Goal: Task Accomplishment & Management: Use online tool/utility

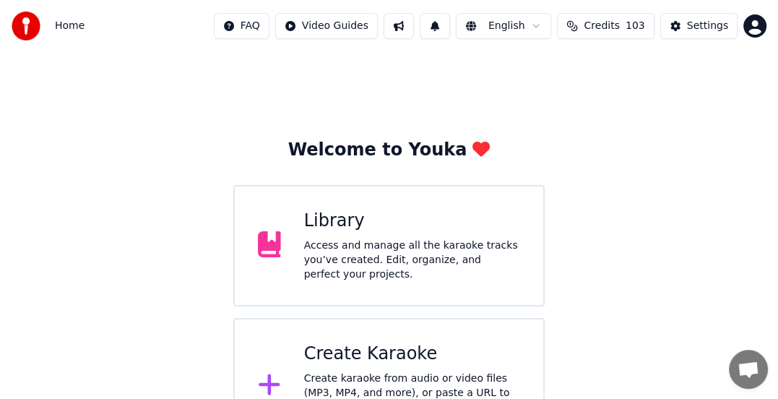
click at [383, 349] on div "Create Karaoke" at bounding box center [412, 353] width 216 height 23
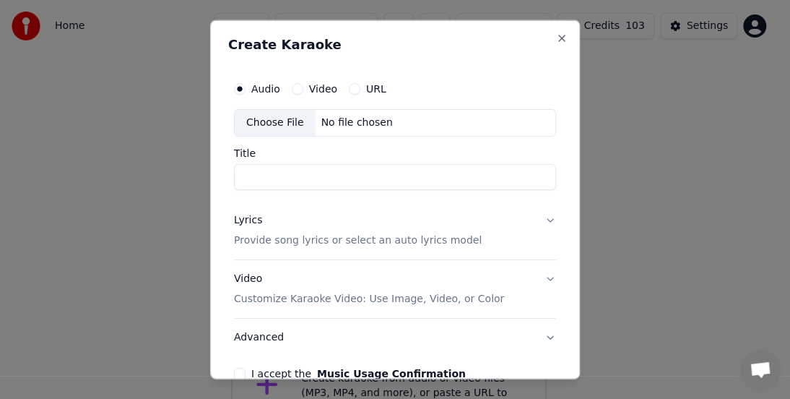
click at [312, 89] on label "Video" at bounding box center [323, 89] width 28 height 10
click at [303, 89] on button "Video" at bounding box center [298, 89] width 12 height 12
click at [251, 124] on div "Choose File" at bounding box center [275, 123] width 81 height 26
type input "**********"
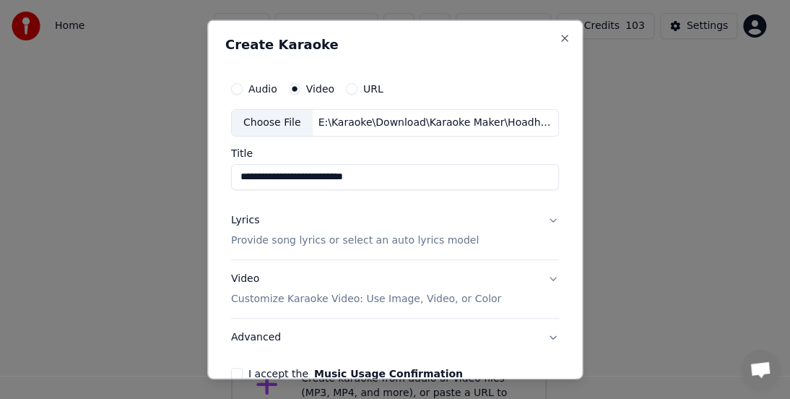
click at [327, 238] on p "Provide song lyrics or select an auto lyrics model" at bounding box center [355, 240] width 248 height 14
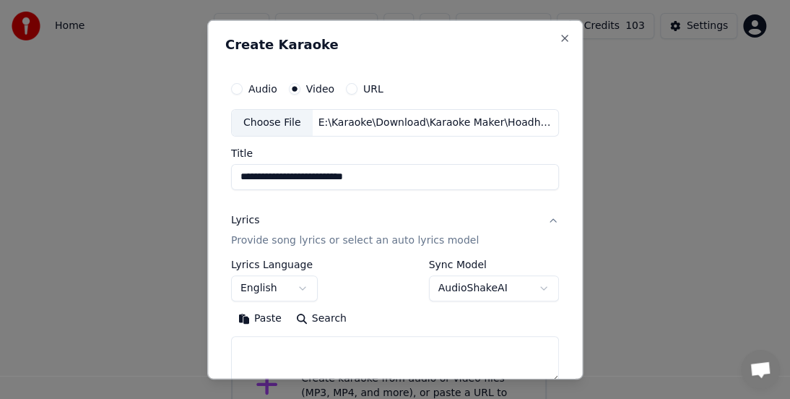
click at [266, 292] on button "English" at bounding box center [274, 288] width 87 height 26
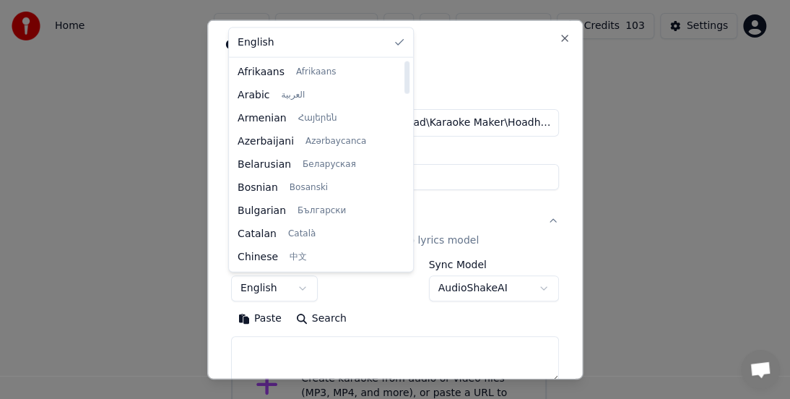
select select "**"
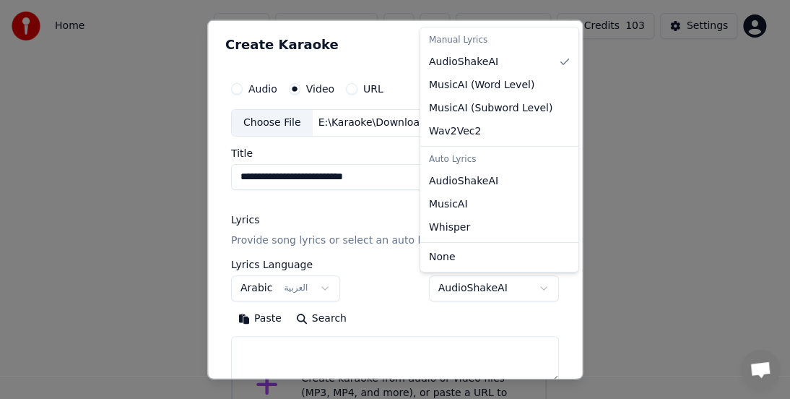
click at [497, 287] on body "**********" at bounding box center [389, 226] width 778 height 453
select select "**********"
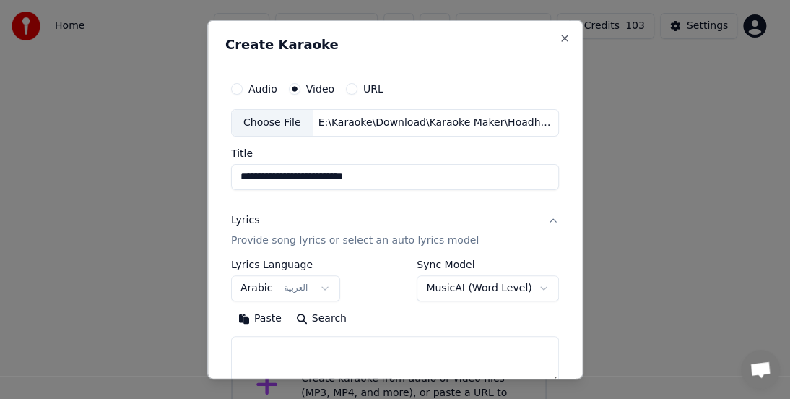
click at [263, 342] on textarea at bounding box center [395, 359] width 328 height 46
click at [329, 347] on textarea at bounding box center [395, 359] width 328 height 46
paste textarea "**********"
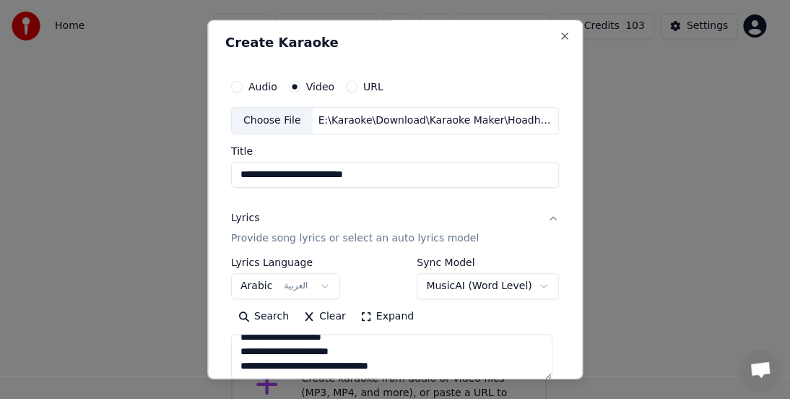
scroll to position [5, 0]
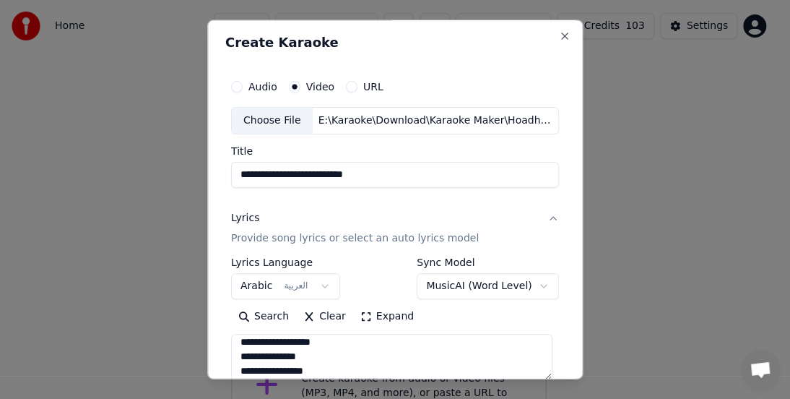
type textarea "**********"
drag, startPoint x: 410, startPoint y: 173, endPoint x: 0, endPoint y: 144, distance: 411.1
click at [0, 144] on body "**********" at bounding box center [389, 226] width 778 height 453
paste input
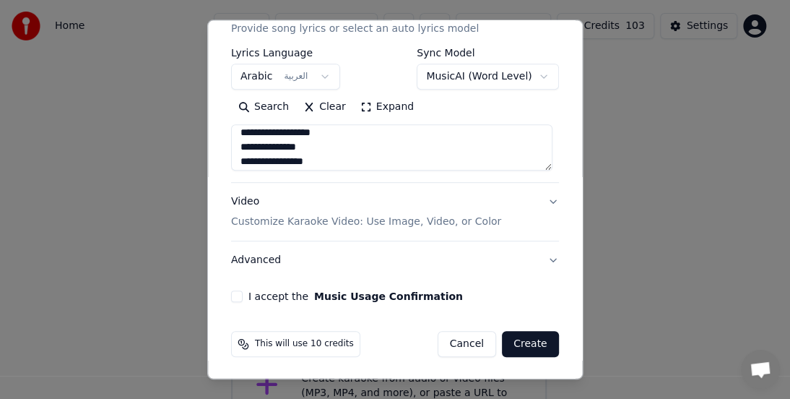
type input "**********"
click at [323, 221] on p "Customize Karaoke Video: Use Image, Video, or Color" at bounding box center [366, 221] width 270 height 14
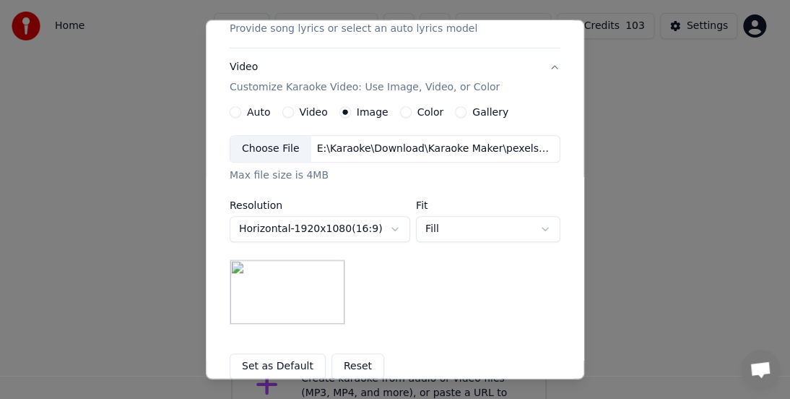
scroll to position [356, 0]
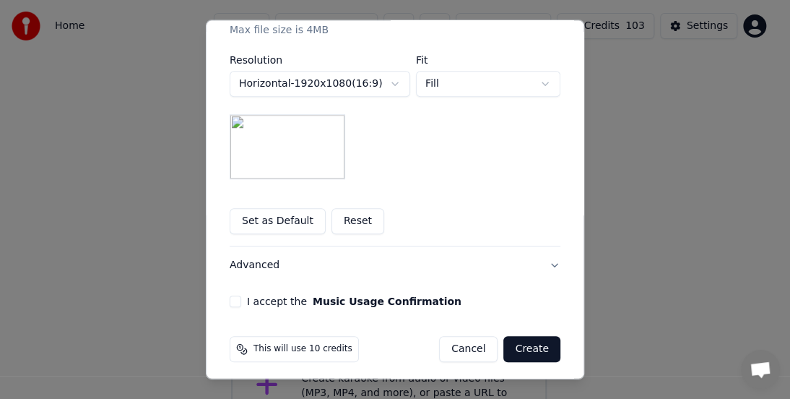
click at [258, 262] on button "Advanced" at bounding box center [395, 265] width 331 height 38
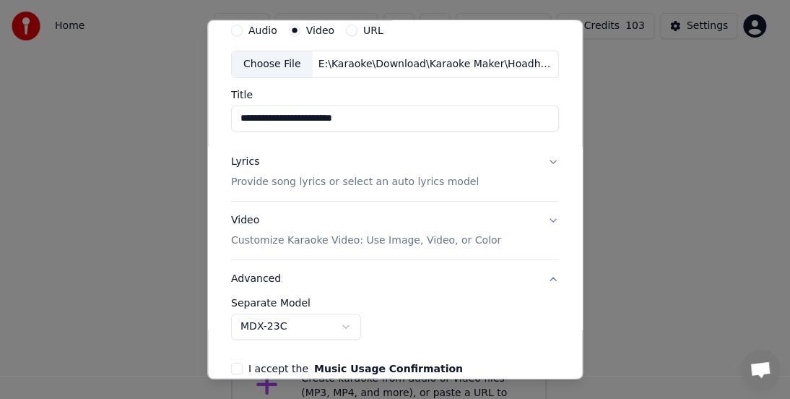
scroll to position [131, 0]
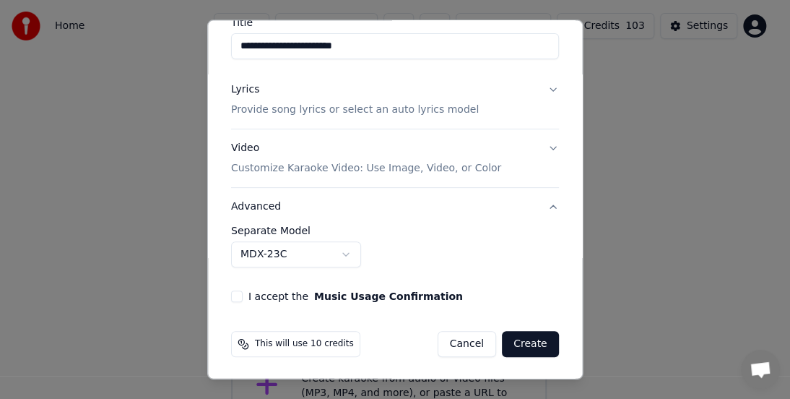
click at [360, 255] on div "**********" at bounding box center [395, 246] width 328 height 42
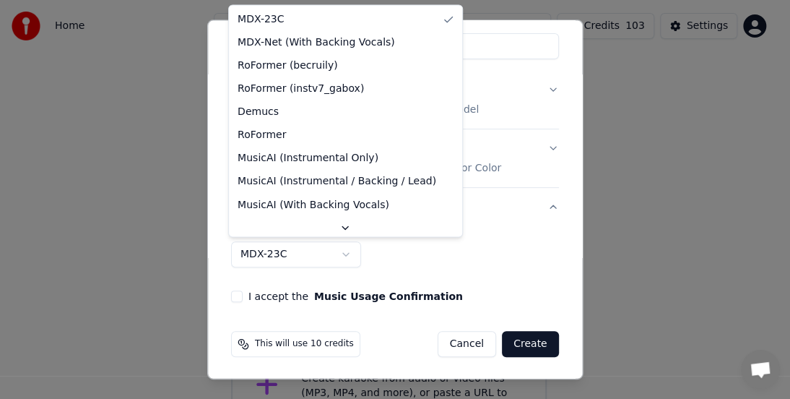
click at [336, 254] on body "**********" at bounding box center [389, 226] width 778 height 453
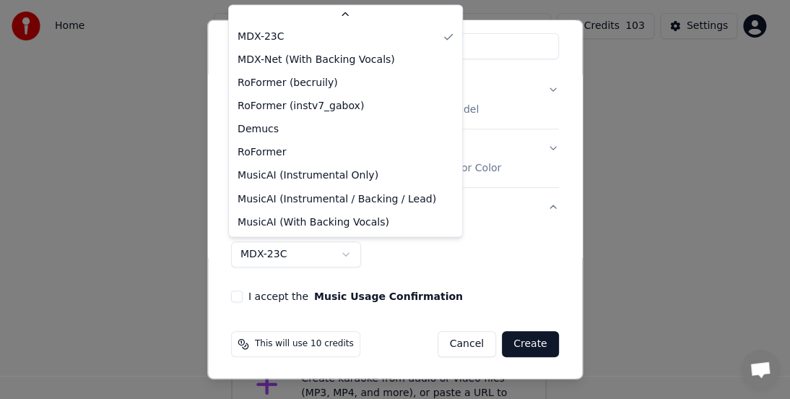
scroll to position [46, 0]
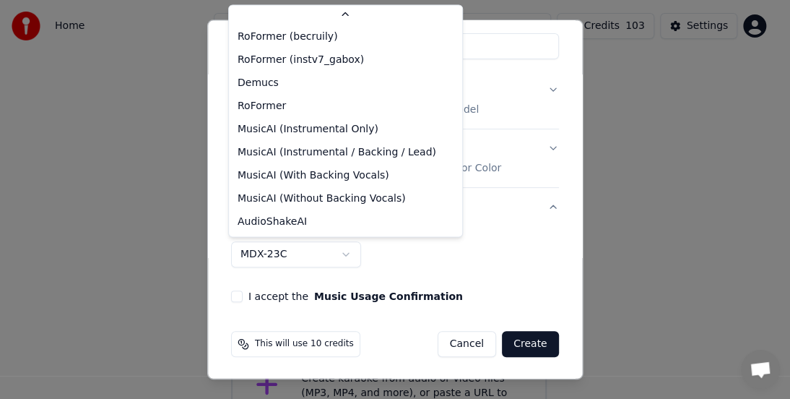
select select "**********"
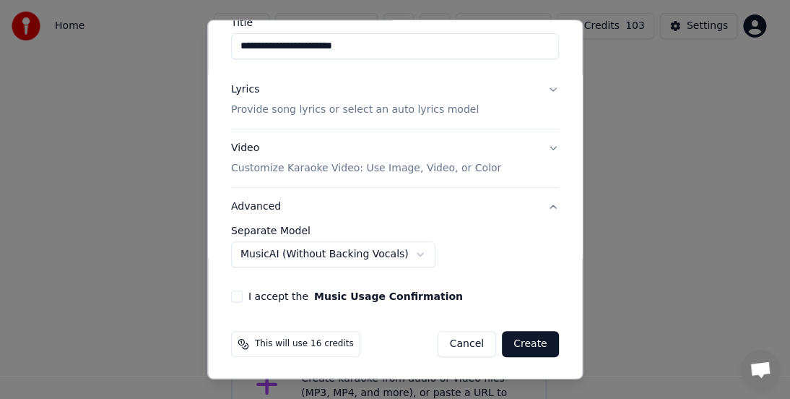
click at [277, 303] on div "**********" at bounding box center [394, 123] width 339 height 370
click at [274, 294] on label "I accept the Music Usage Confirmation" at bounding box center [355, 296] width 214 height 10
click at [243, 294] on button "I accept the Music Usage Confirmation" at bounding box center [237, 296] width 12 height 12
click at [521, 339] on button "Create" at bounding box center [530, 344] width 57 height 26
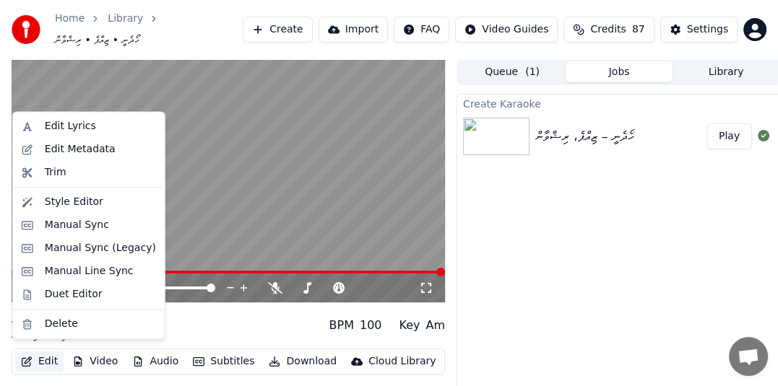
click at [48, 354] on button "Edit" at bounding box center [39, 362] width 48 height 20
click at [78, 123] on div "Edit Lyrics" at bounding box center [70, 126] width 51 height 14
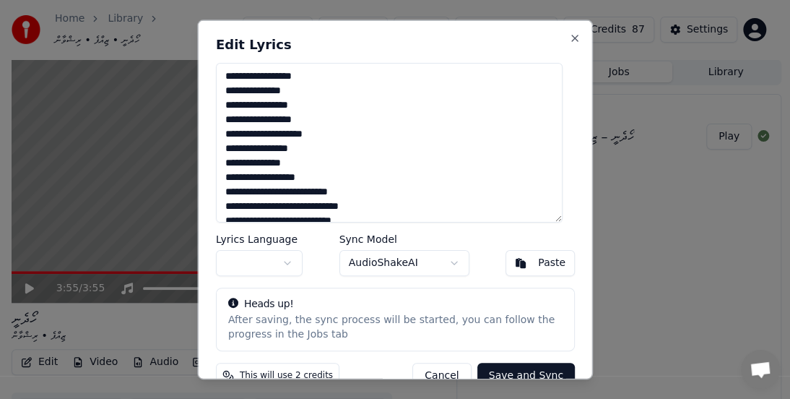
click at [290, 262] on button "button" at bounding box center [259, 262] width 87 height 26
click at [514, 367] on button "Save and Sync" at bounding box center [525, 375] width 97 height 26
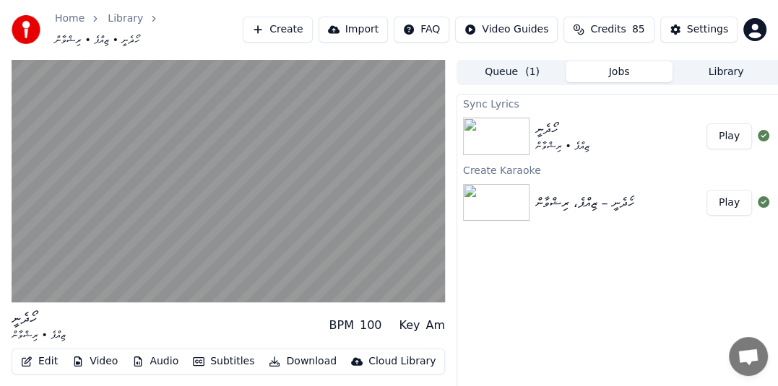
click at [579, 128] on div "ހޯދެނީ" at bounding box center [562, 129] width 54 height 20
click at [723, 128] on button "Play" at bounding box center [728, 136] width 45 height 26
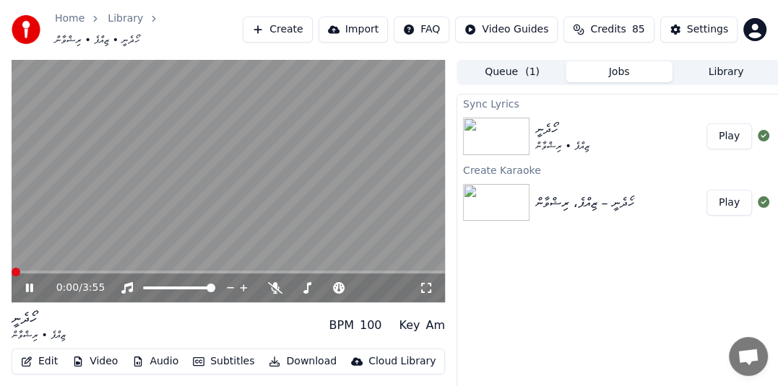
click at [35, 283] on icon at bounding box center [39, 288] width 33 height 12
click at [50, 357] on button "Edit" at bounding box center [39, 362] width 48 height 20
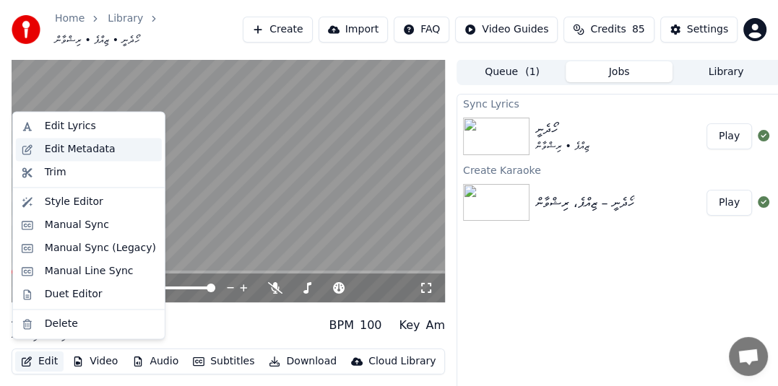
click at [98, 147] on div "Edit Metadata" at bounding box center [80, 149] width 71 height 14
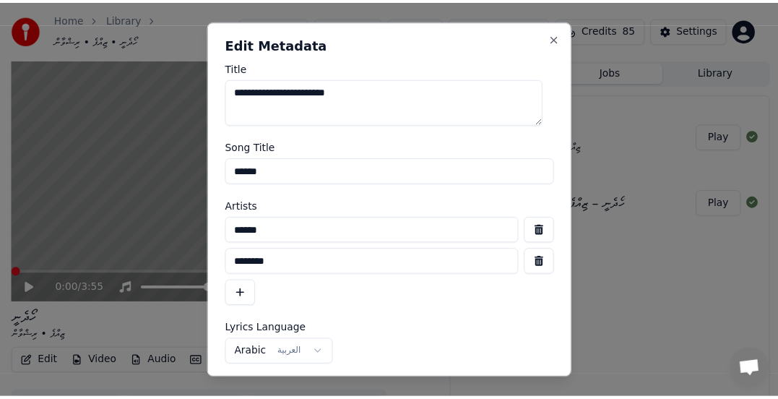
scroll to position [107, 0]
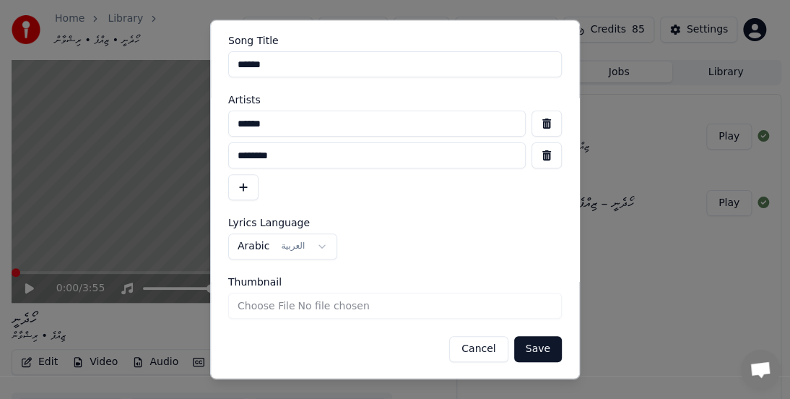
click at [260, 304] on input "Thumbnail" at bounding box center [395, 305] width 334 height 26
click at [477, 344] on button "Cancel" at bounding box center [478, 349] width 58 height 26
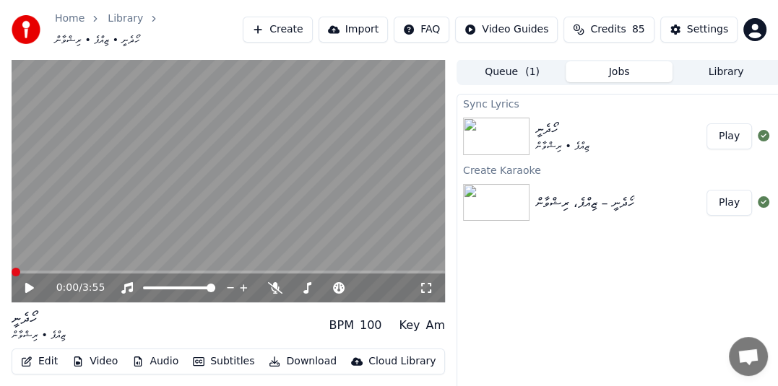
click at [42, 355] on button "Edit" at bounding box center [39, 362] width 48 height 20
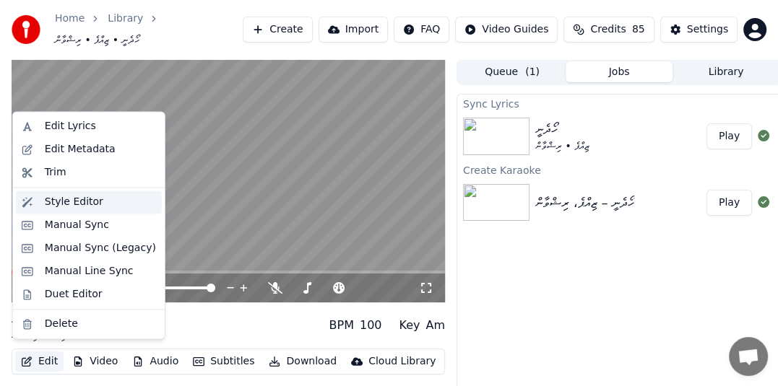
click at [97, 197] on div "Style Editor" at bounding box center [100, 202] width 111 height 14
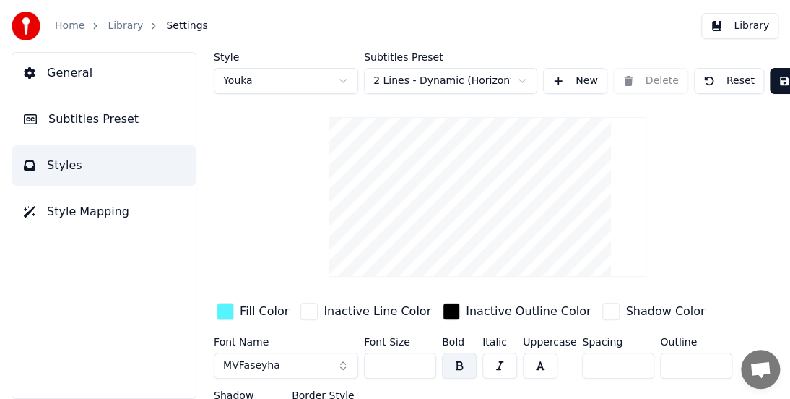
click at [115, 32] on link "Library" at bounding box center [125, 26] width 35 height 14
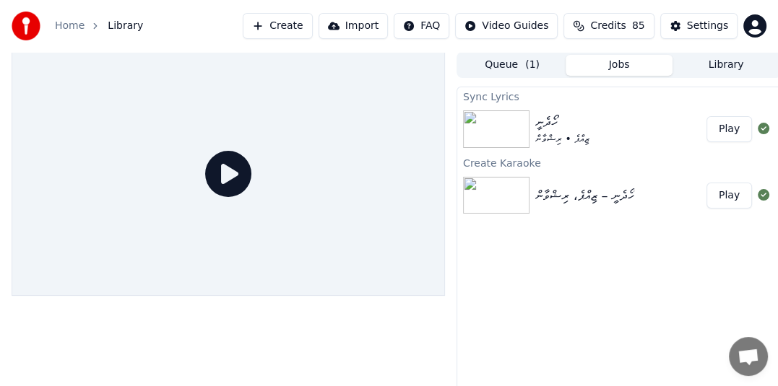
click at [581, 123] on div "ހޯދެނީ" at bounding box center [562, 122] width 54 height 20
click at [224, 173] on icon at bounding box center [228, 174] width 46 height 46
click at [716, 126] on button "Play" at bounding box center [728, 129] width 45 height 26
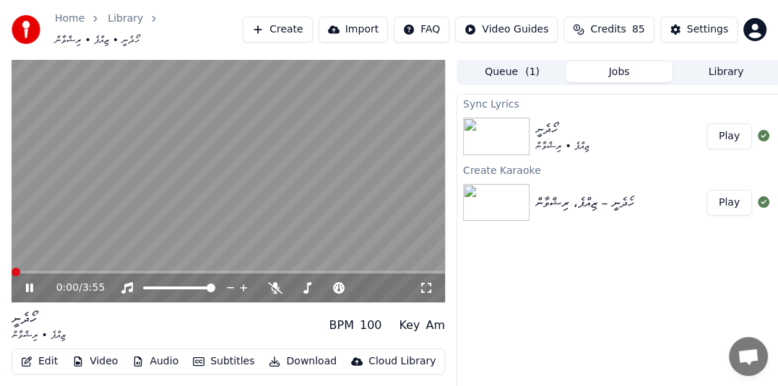
click at [27, 284] on icon at bounding box center [29, 288] width 7 height 9
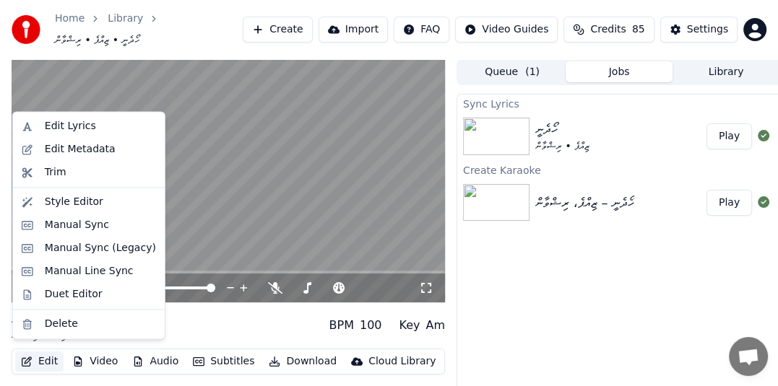
click at [41, 355] on button "Edit" at bounding box center [39, 362] width 48 height 20
click at [84, 221] on div "Manual Sync" at bounding box center [77, 225] width 64 height 14
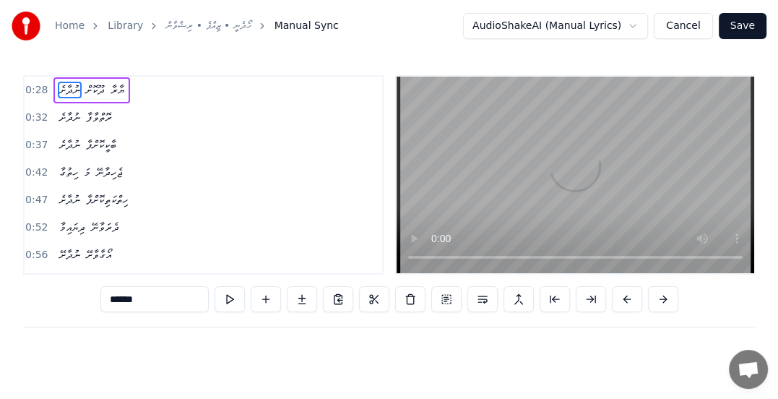
scroll to position [0, 1953]
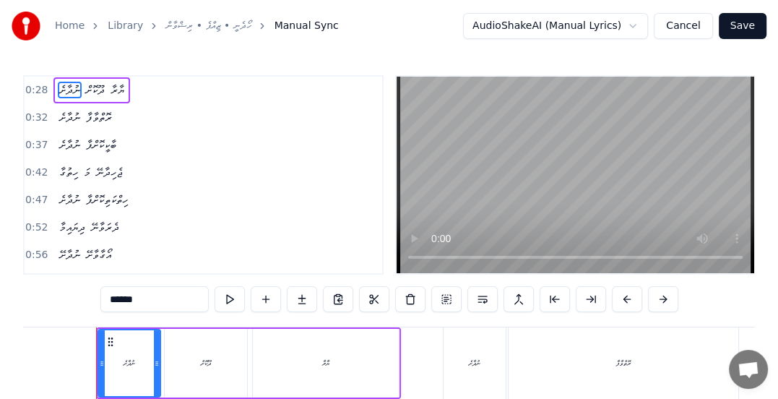
click at [35, 87] on span "0:28" at bounding box center [36, 90] width 22 height 14
click at [224, 298] on div "0:28 ނުދާށެ ދޫކޮށް ޔާރާ 0:32 ނުދާށެ ރޮތްވާފާ 0:37 ނުދާށެ ބާކީކޮށްފާ 0:42 ހިތުގާ…" at bounding box center [388, 273] width 731 height 397
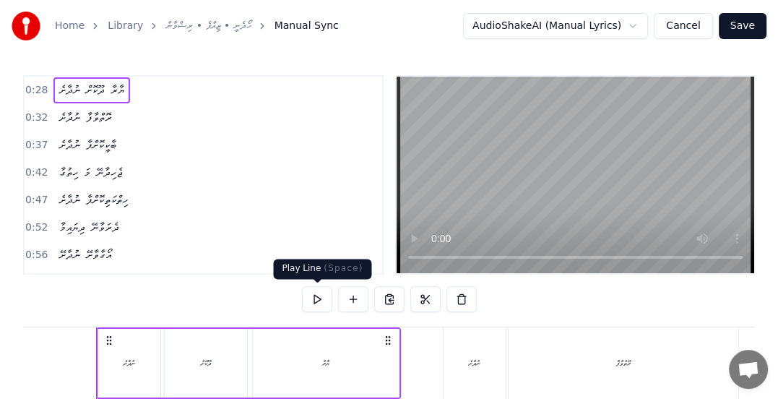
click at [318, 305] on button at bounding box center [317, 299] width 30 height 26
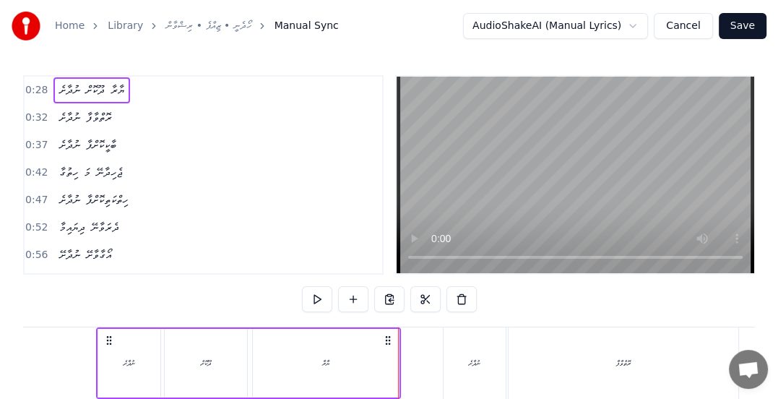
click at [39, 117] on span "0:32" at bounding box center [36, 117] width 22 height 14
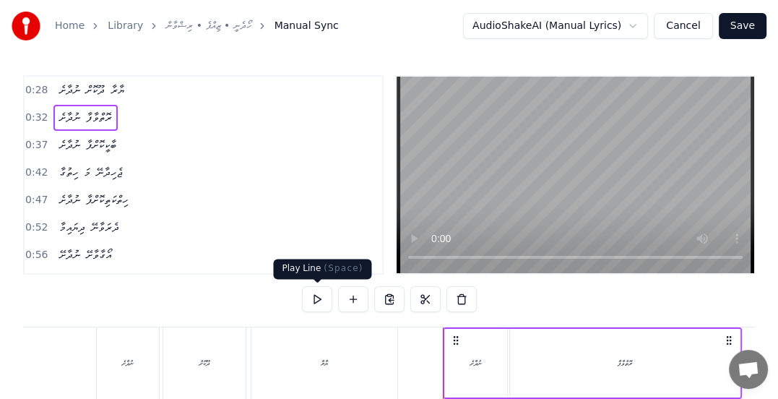
click at [310, 300] on button at bounding box center [317, 299] width 30 height 26
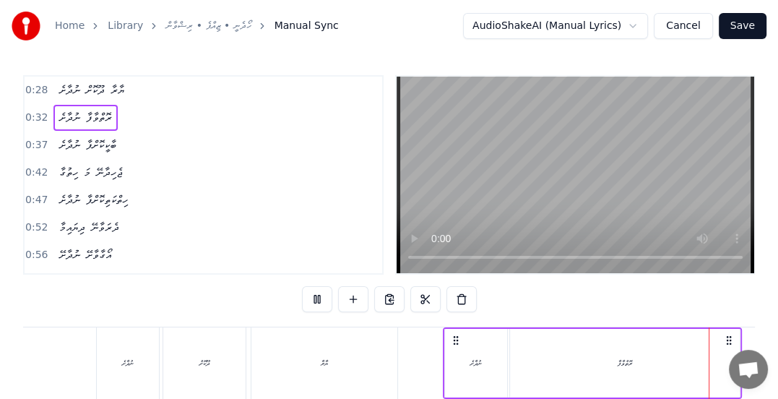
scroll to position [0, 2550]
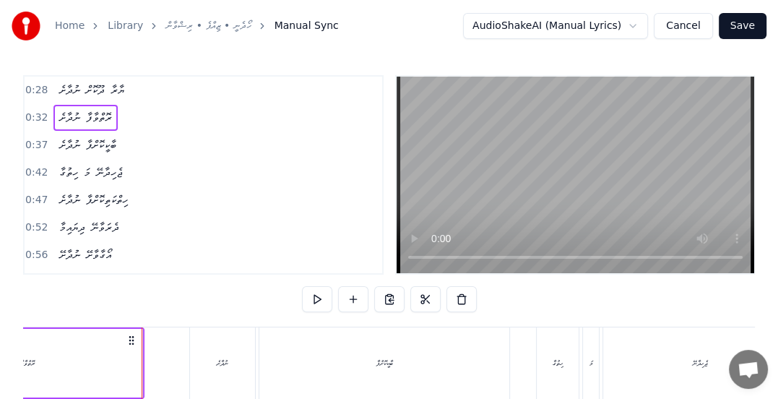
click at [90, 116] on span "ރޮތްވާފާ" at bounding box center [98, 117] width 29 height 17
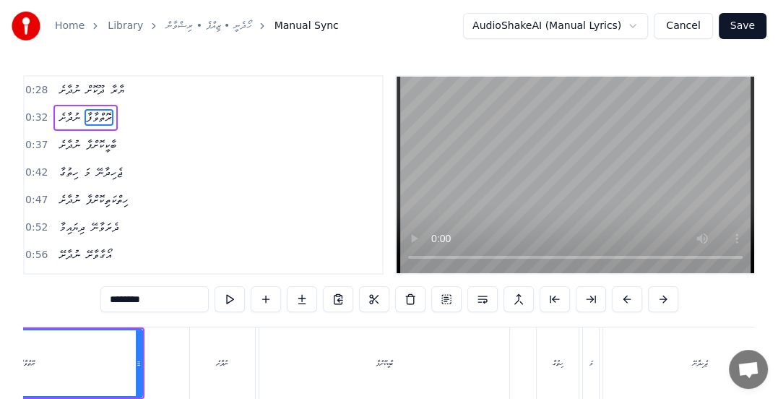
scroll to position [0, 2365]
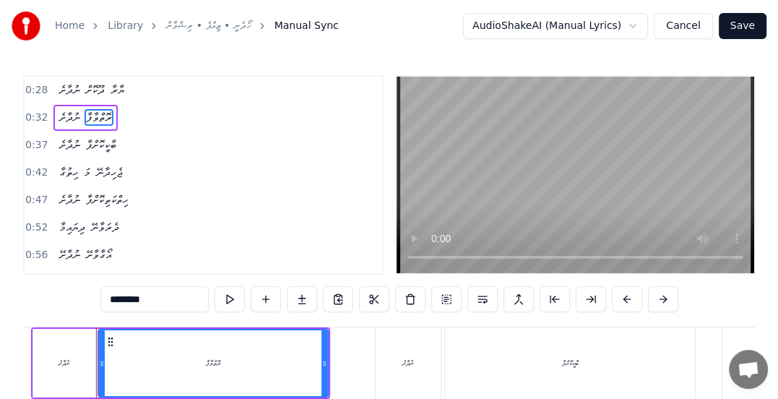
click at [116, 299] on input "********" at bounding box center [154, 299] width 108 height 26
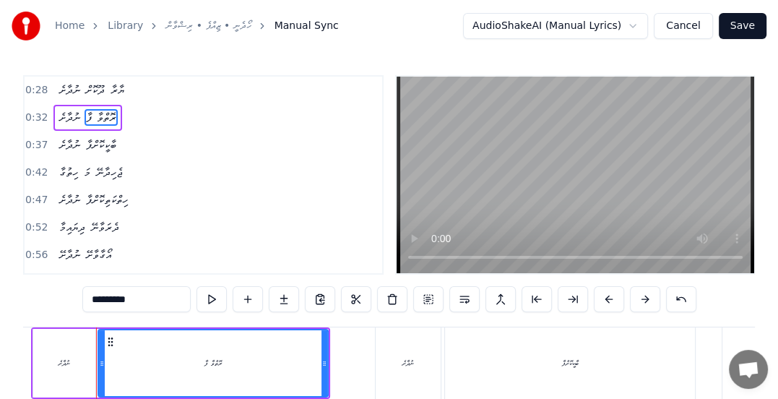
type input "*********"
click at [12, 185] on div "Home Library ހޯދެނީ • ޒިއްޕެ • ރިޝްވާން Manual Sync AudioShakeAI (Manual Lyrics…" at bounding box center [389, 236] width 778 height 472
click at [218, 305] on button at bounding box center [211, 299] width 30 height 26
click at [28, 138] on span "0:37" at bounding box center [36, 145] width 22 height 14
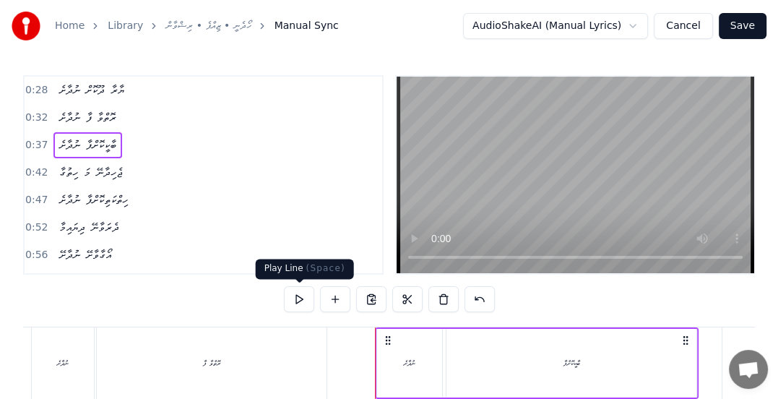
click at [297, 302] on button at bounding box center [299, 299] width 30 height 26
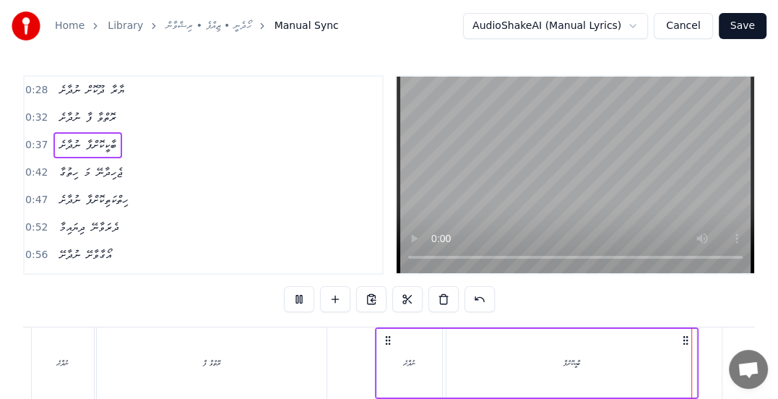
scroll to position [0, 2959]
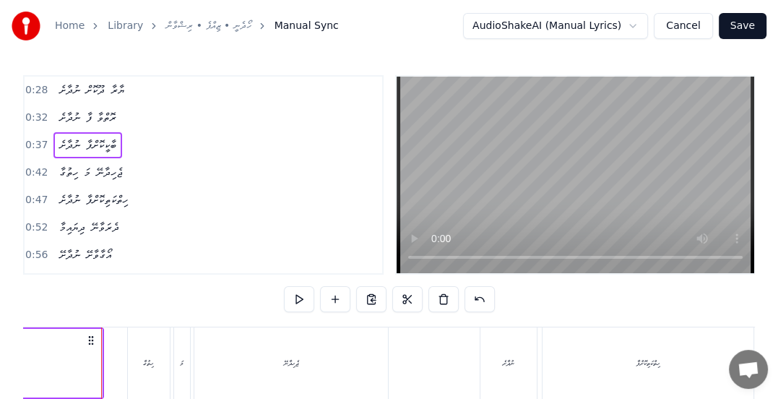
click at [300, 301] on button at bounding box center [299, 299] width 30 height 26
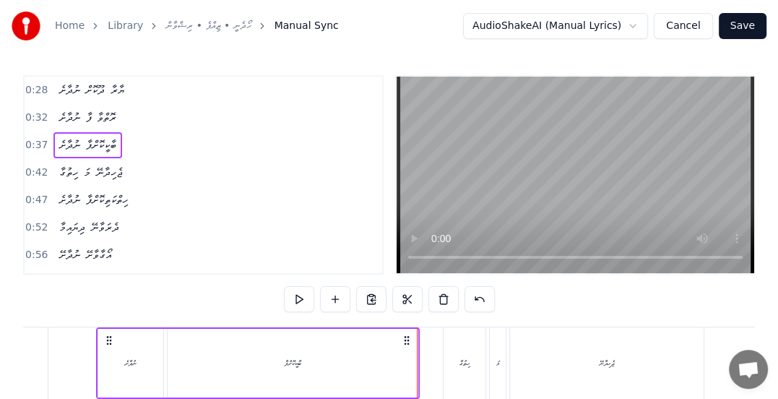
click at [97, 136] on span "ބާކީކޮށްފާ" at bounding box center [100, 144] width 33 height 17
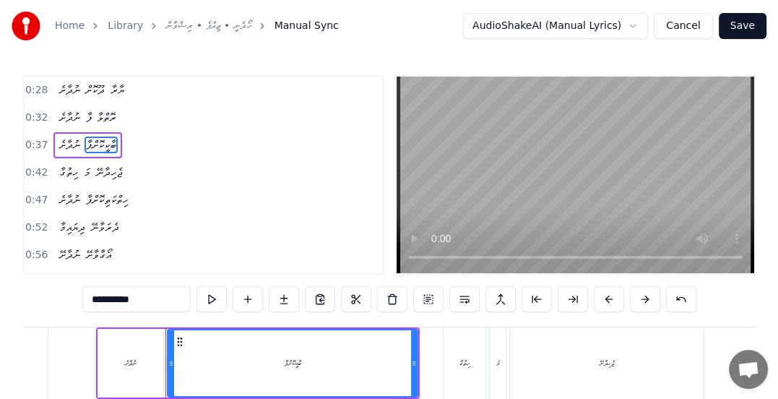
click at [112, 302] on input "**********" at bounding box center [136, 299] width 108 height 26
type input "**********"
click at [42, 144] on span "0:37" at bounding box center [36, 145] width 22 height 14
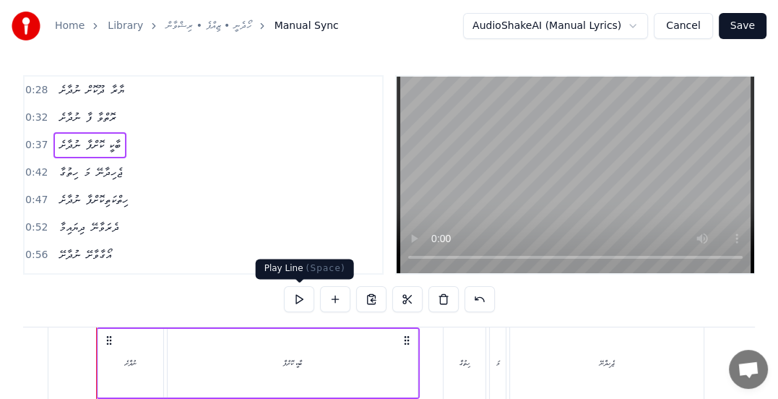
click at [300, 293] on button at bounding box center [299, 299] width 30 height 26
click at [269, 344] on div "ބާކީ ކޮށްފާ" at bounding box center [293, 363] width 250 height 69
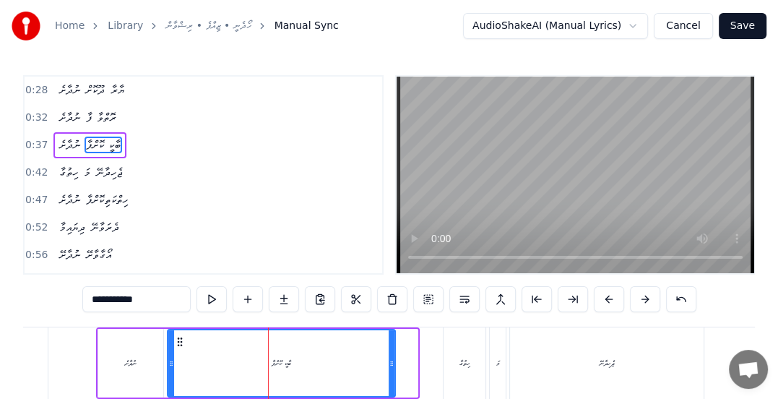
drag, startPoint x: 413, startPoint y: 362, endPoint x: 391, endPoint y: 365, distance: 22.7
click at [391, 365] on icon at bounding box center [391, 363] width 6 height 12
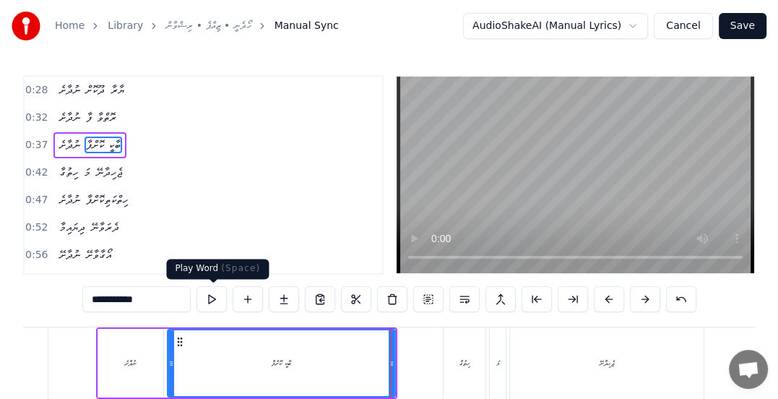
click at [214, 296] on button at bounding box center [211, 299] width 30 height 26
click at [394, 364] on div at bounding box center [394, 362] width 1 height 71
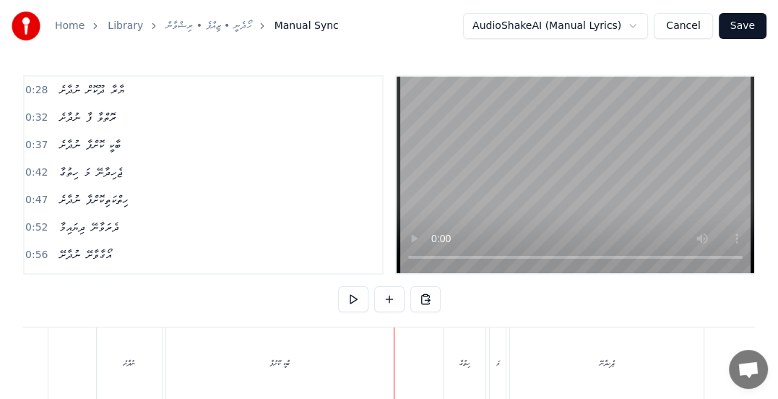
click at [324, 362] on div "ބާކީ ކޮށްފާ" at bounding box center [279, 362] width 227 height 71
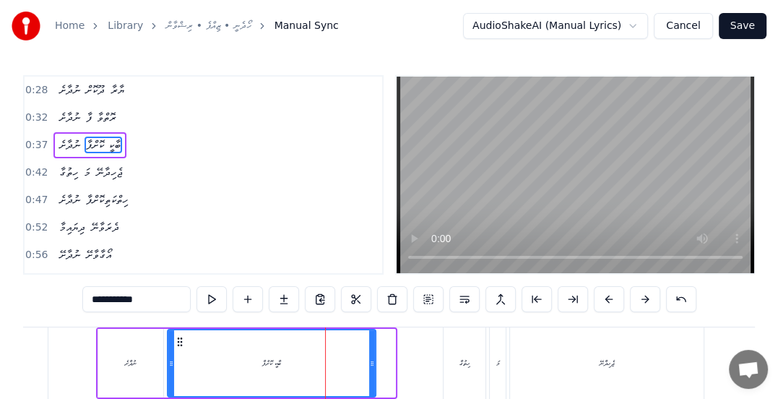
drag, startPoint x: 391, startPoint y: 361, endPoint x: 370, endPoint y: 362, distance: 20.3
click at [370, 362] on icon at bounding box center [372, 363] width 6 height 12
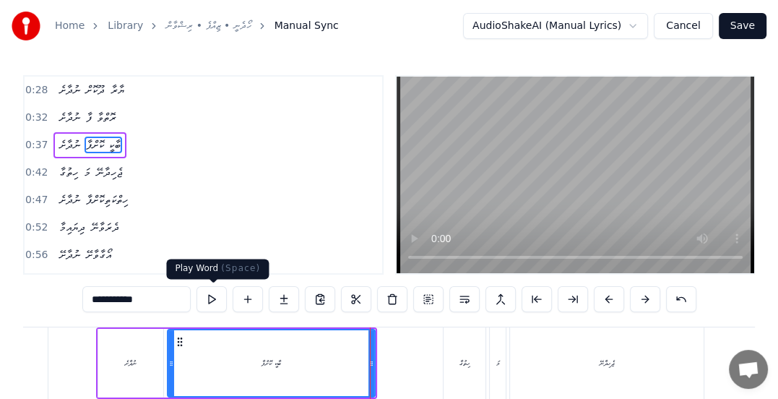
click at [212, 298] on button at bounding box center [211, 299] width 30 height 26
click at [29, 172] on span "0:42" at bounding box center [36, 172] width 22 height 14
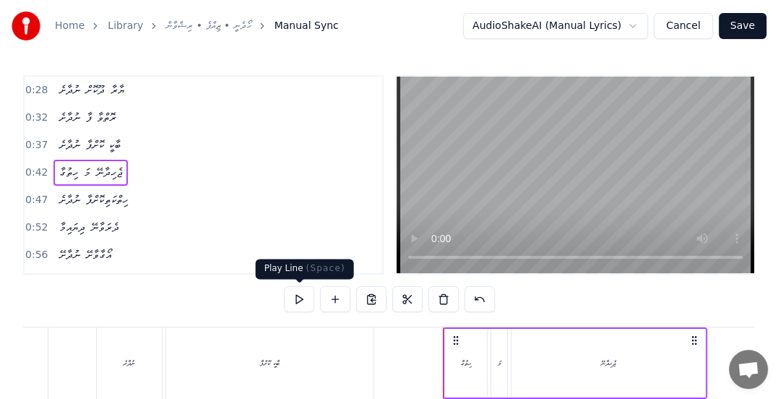
click at [295, 300] on button at bounding box center [299, 299] width 30 height 26
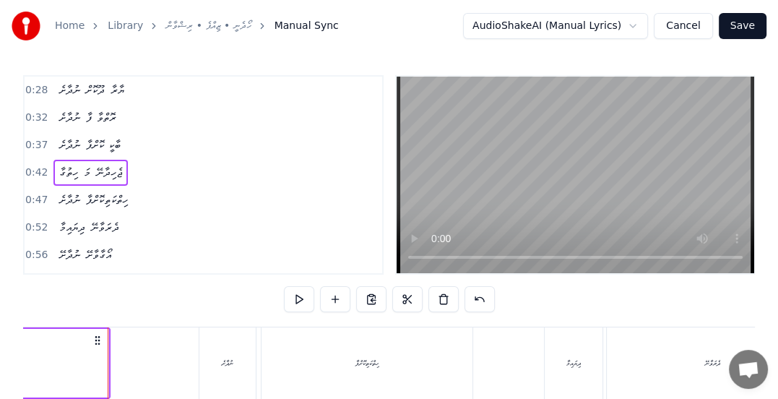
click at [296, 300] on button at bounding box center [299, 299] width 30 height 26
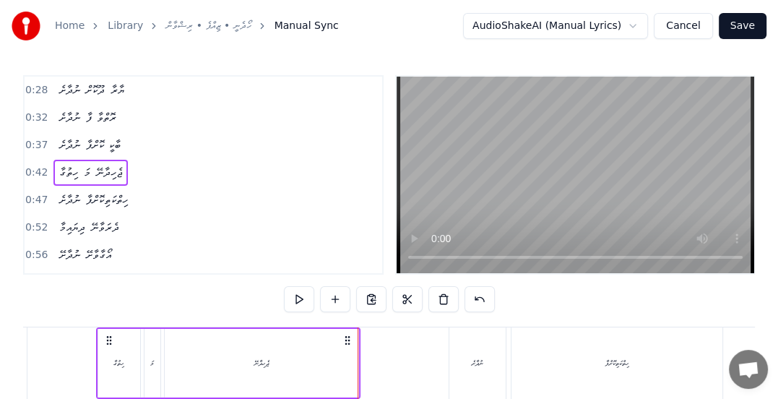
click at [298, 296] on button at bounding box center [299, 299] width 30 height 26
click at [295, 296] on button at bounding box center [299, 299] width 30 height 26
click at [43, 197] on span "0:47" at bounding box center [36, 200] width 22 height 14
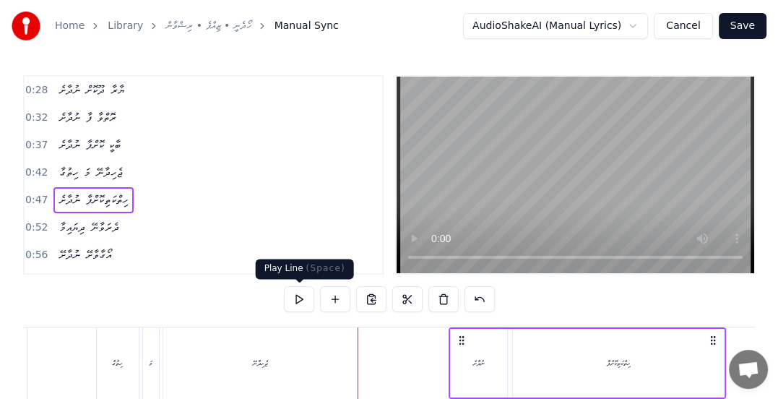
click at [292, 300] on button at bounding box center [299, 299] width 30 height 26
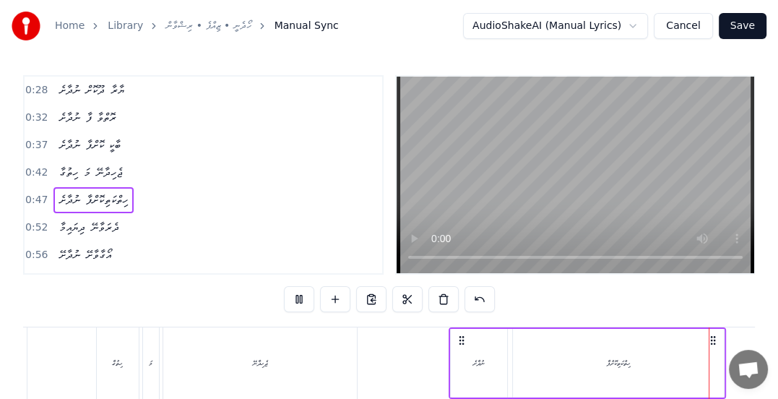
scroll to position [0, 3587]
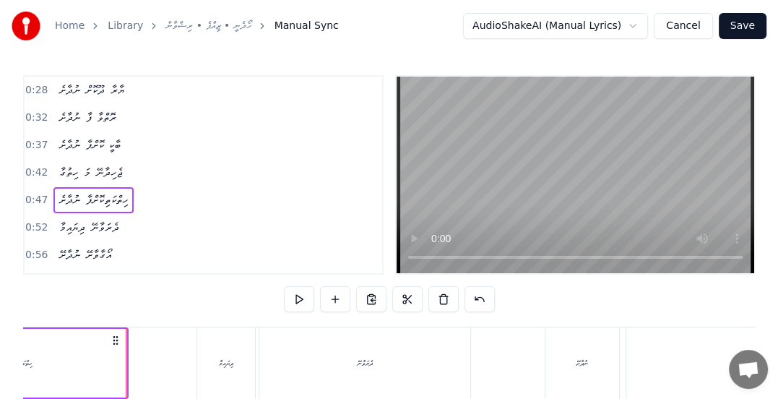
click at [294, 300] on button at bounding box center [299, 299] width 30 height 26
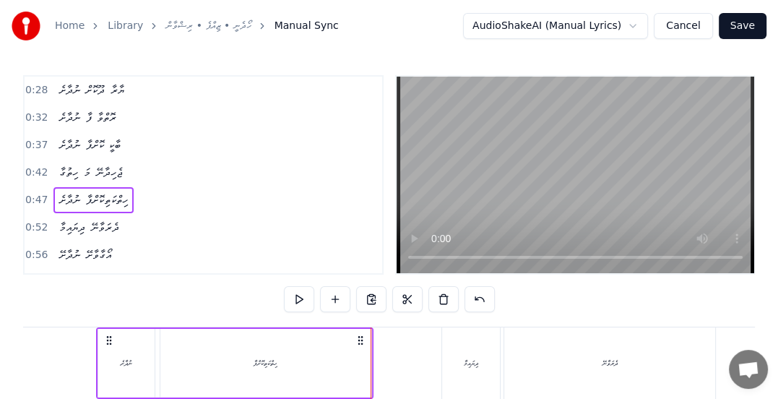
click at [101, 193] on span "ހިތްކަތިކޮށްފާ" at bounding box center [106, 199] width 45 height 17
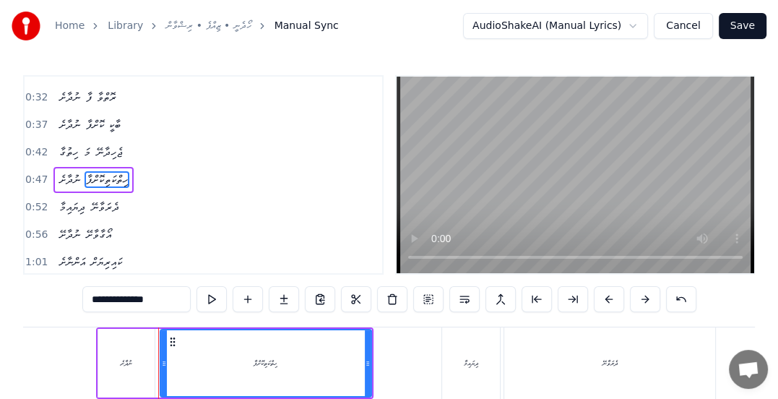
click at [113, 297] on input "**********" at bounding box center [136, 299] width 108 height 26
type input "**********"
click at [211, 303] on button at bounding box center [211, 299] width 30 height 26
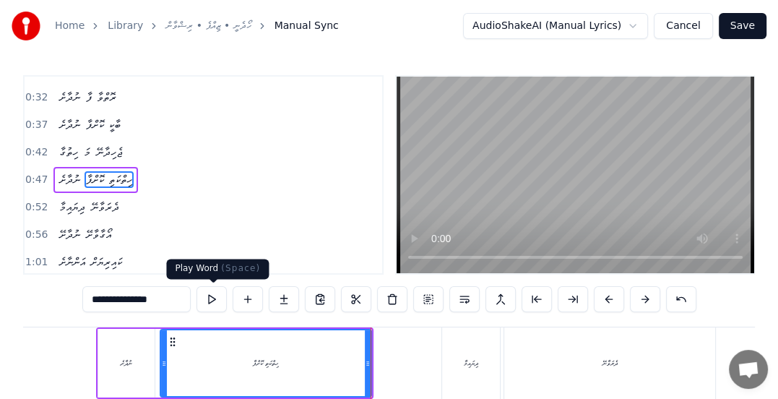
click at [219, 301] on button at bounding box center [211, 299] width 30 height 26
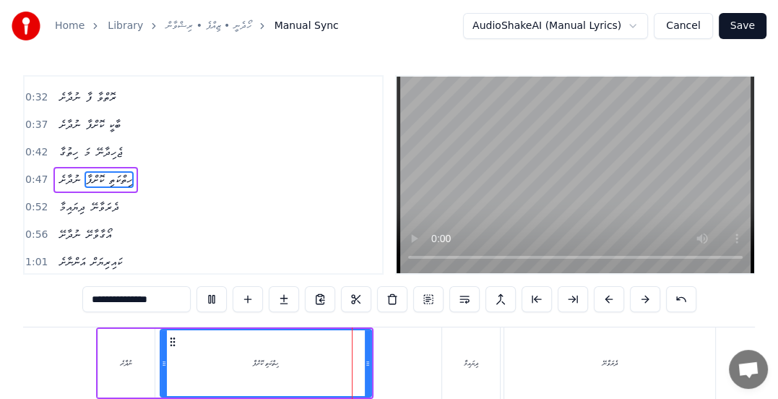
click at [206, 300] on button at bounding box center [211, 299] width 30 height 26
click at [205, 298] on button at bounding box center [211, 299] width 30 height 26
drag, startPoint x: 368, startPoint y: 363, endPoint x: 399, endPoint y: 364, distance: 31.1
click at [399, 364] on icon at bounding box center [399, 363] width 6 height 12
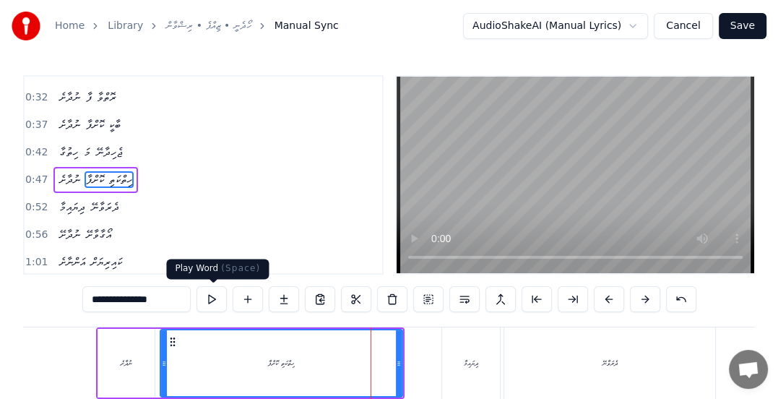
click at [214, 299] on button at bounding box center [211, 299] width 30 height 26
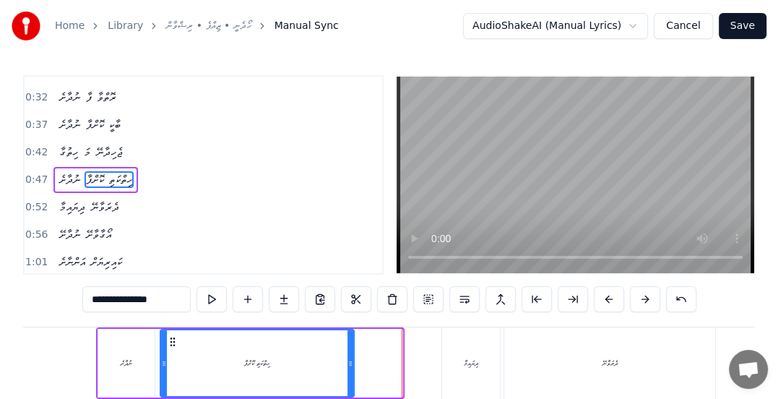
drag, startPoint x: 399, startPoint y: 362, endPoint x: 333, endPoint y: 349, distance: 67.7
click at [351, 360] on icon at bounding box center [350, 363] width 6 height 12
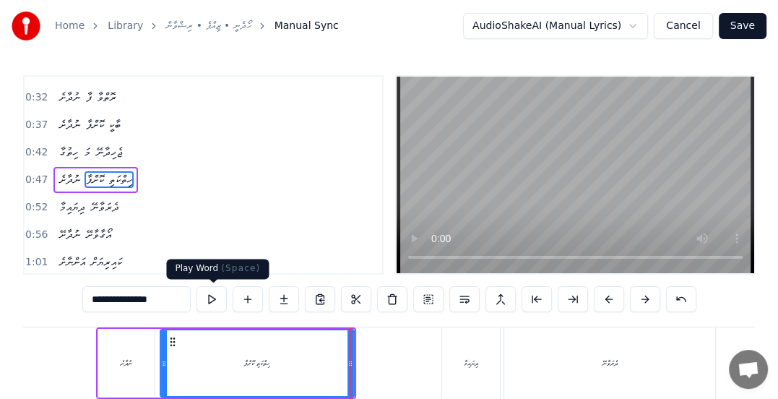
click at [211, 296] on button at bounding box center [211, 299] width 30 height 26
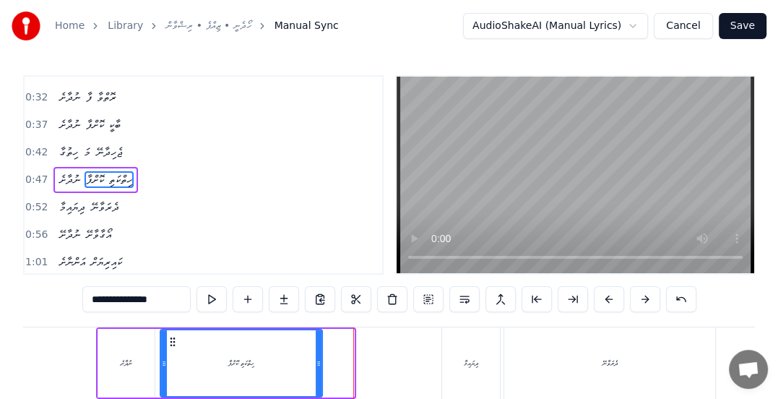
drag, startPoint x: 349, startPoint y: 359, endPoint x: 317, endPoint y: 357, distance: 31.8
click at [317, 357] on icon at bounding box center [319, 363] width 6 height 12
click at [215, 303] on button at bounding box center [211, 299] width 30 height 26
drag, startPoint x: 317, startPoint y: 361, endPoint x: 324, endPoint y: 360, distance: 7.3
click at [324, 360] on icon at bounding box center [326, 363] width 6 height 12
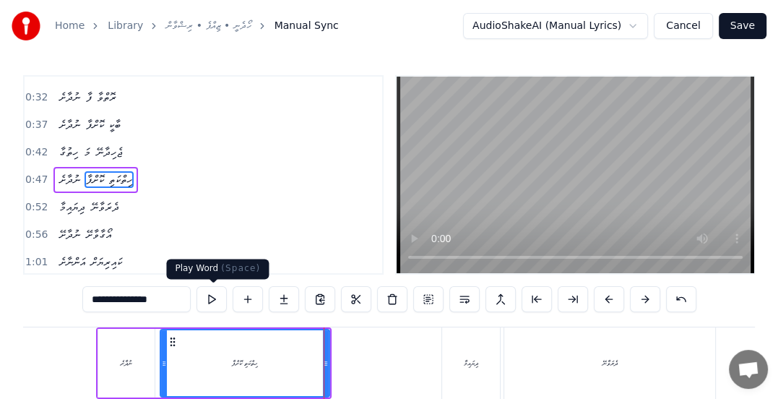
click at [214, 300] on button at bounding box center [211, 299] width 30 height 26
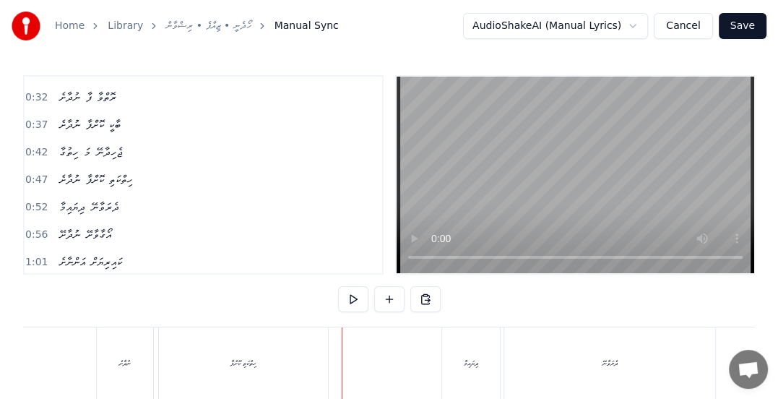
click at [264, 357] on div "ހިތްކަތި ކޮށްފާ" at bounding box center [243, 362] width 169 height 71
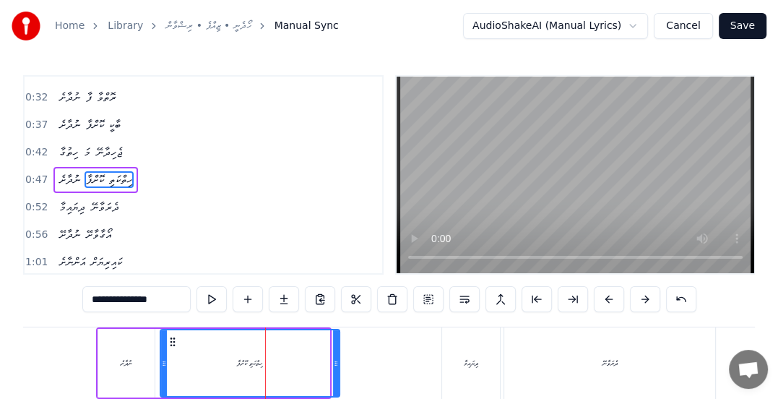
drag, startPoint x: 325, startPoint y: 365, endPoint x: 335, endPoint y: 367, distance: 10.2
click at [335, 367] on icon at bounding box center [336, 363] width 6 height 12
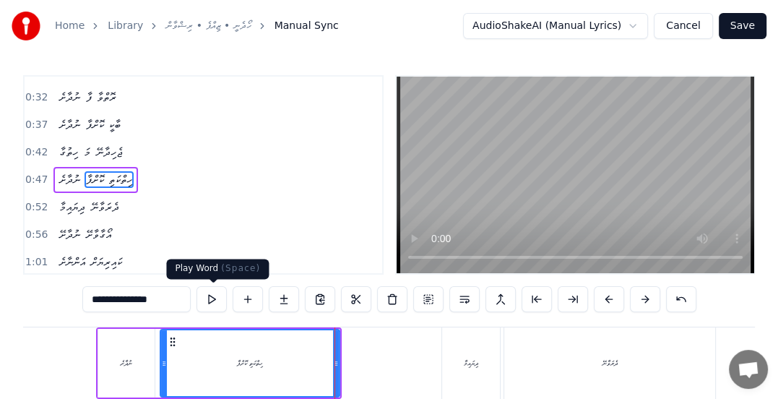
click at [214, 299] on button at bounding box center [211, 299] width 30 height 26
click at [32, 201] on span "0:52" at bounding box center [36, 207] width 22 height 14
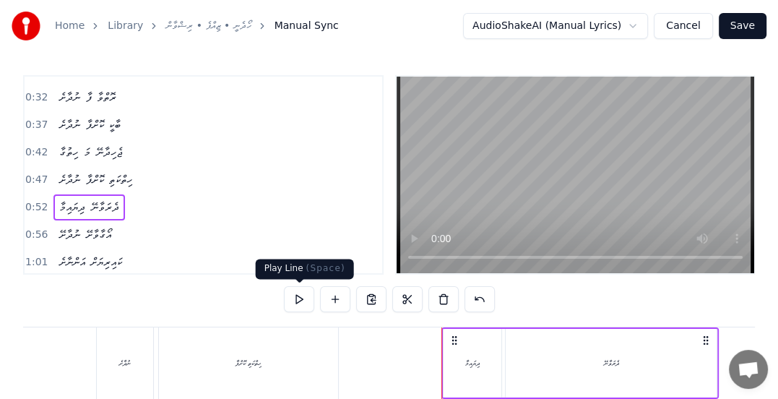
click at [292, 301] on button at bounding box center [299, 299] width 30 height 26
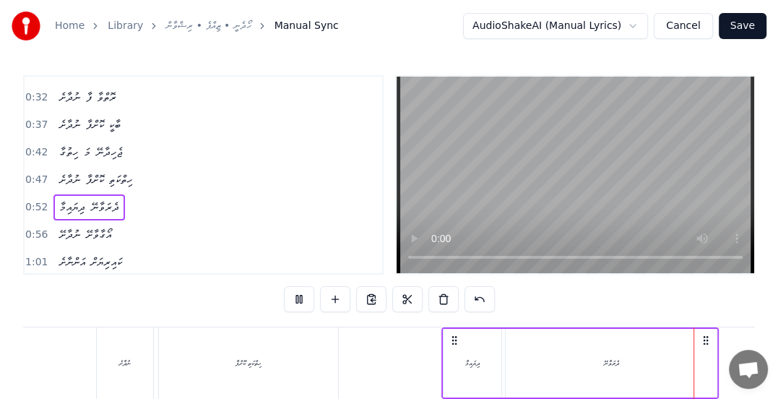
scroll to position [0, 3934]
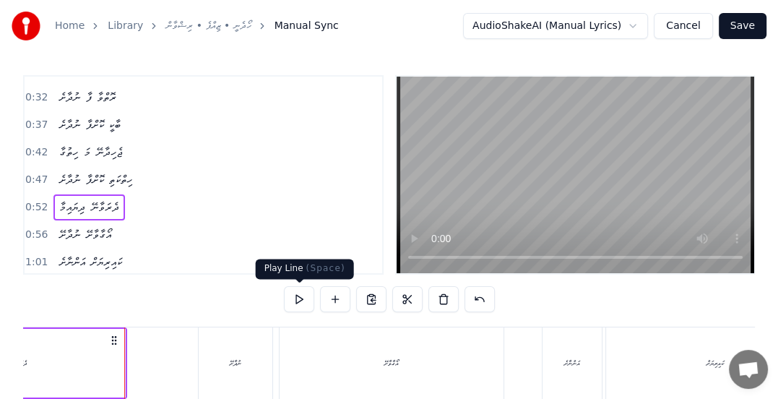
click at [290, 299] on button at bounding box center [299, 299] width 30 height 26
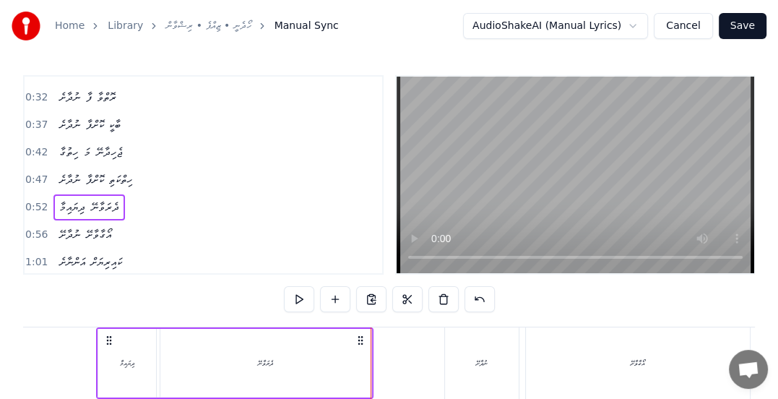
click at [98, 204] on span "ދެރަވާނޭ" at bounding box center [105, 207] width 31 height 17
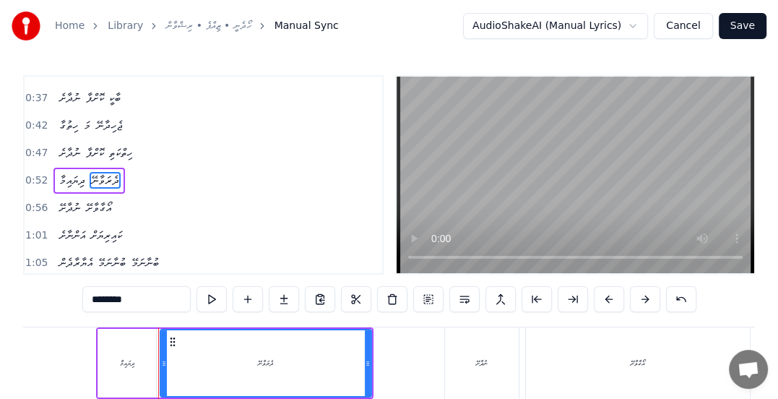
click at [104, 301] on input "********" at bounding box center [136, 299] width 108 height 26
type input "*********"
click at [217, 297] on button at bounding box center [211, 299] width 30 height 26
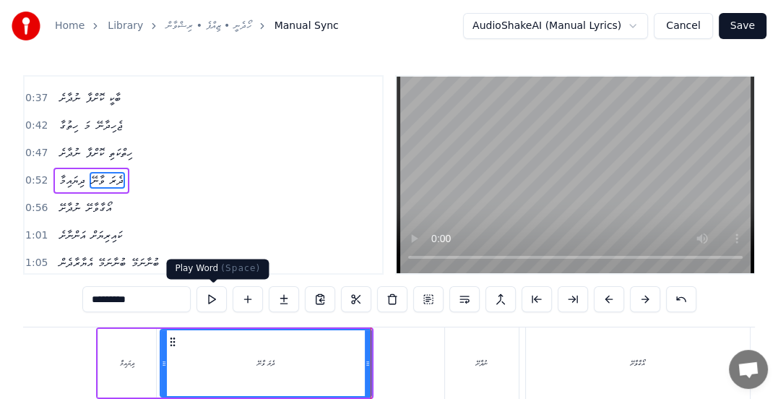
click at [217, 298] on button at bounding box center [211, 299] width 30 height 26
click at [97, 298] on input "*********" at bounding box center [136, 299] width 108 height 26
click at [30, 201] on span "0:56" at bounding box center [36, 208] width 22 height 14
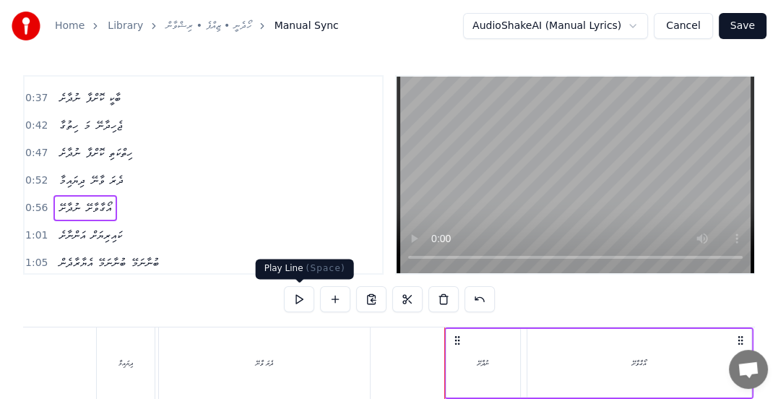
click at [300, 301] on button at bounding box center [299, 299] width 30 height 26
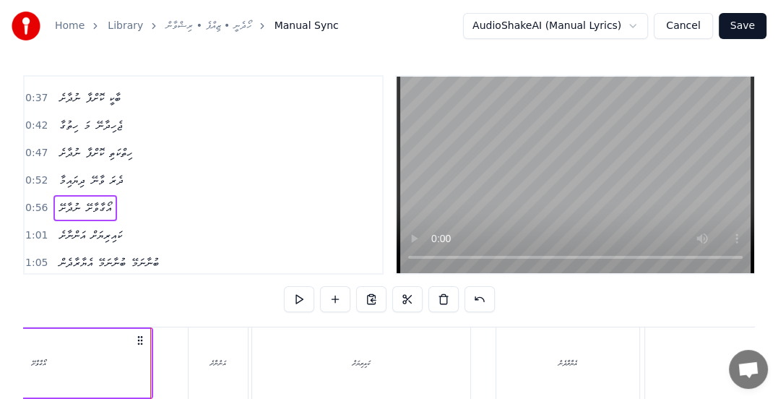
click at [300, 301] on button at bounding box center [299, 299] width 30 height 26
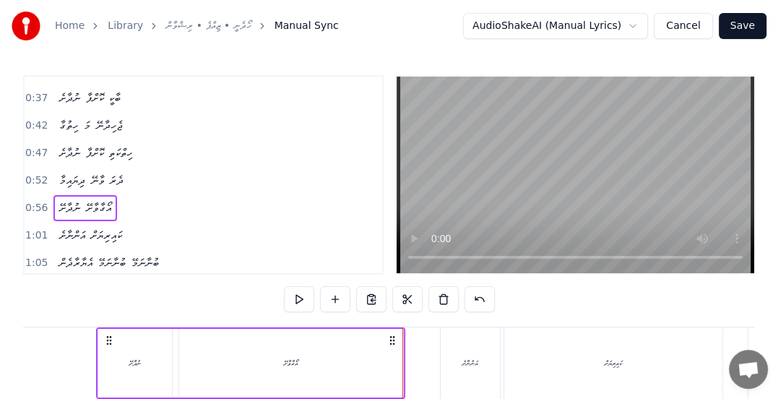
click at [296, 301] on button at bounding box center [299, 299] width 30 height 26
click at [129, 361] on div "ނުދާށޭ" at bounding box center [135, 362] width 12 height 11
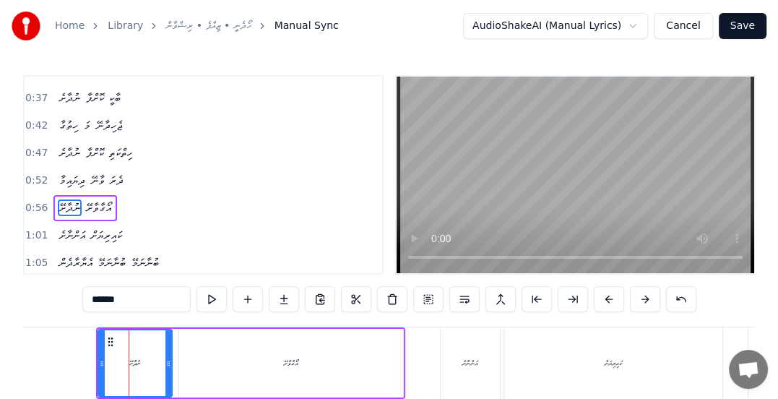
scroll to position [74, 0]
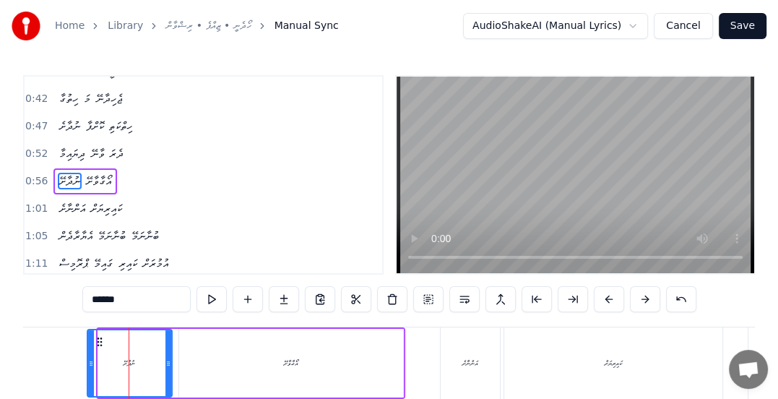
drag, startPoint x: 99, startPoint y: 365, endPoint x: 88, endPoint y: 368, distance: 11.2
click at [88, 368] on icon at bounding box center [91, 363] width 6 height 12
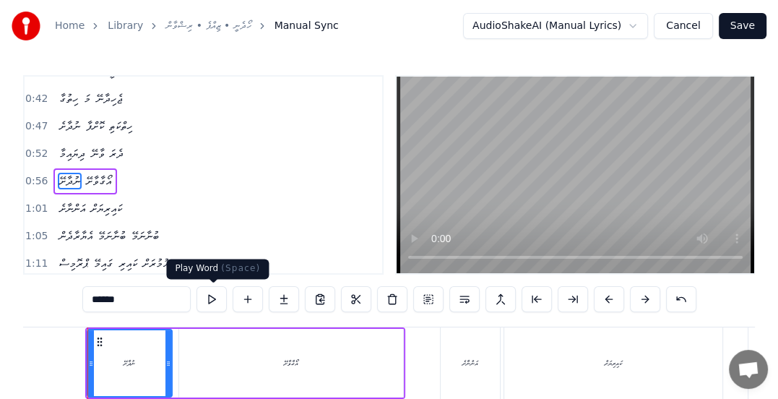
scroll to position [0, 4027]
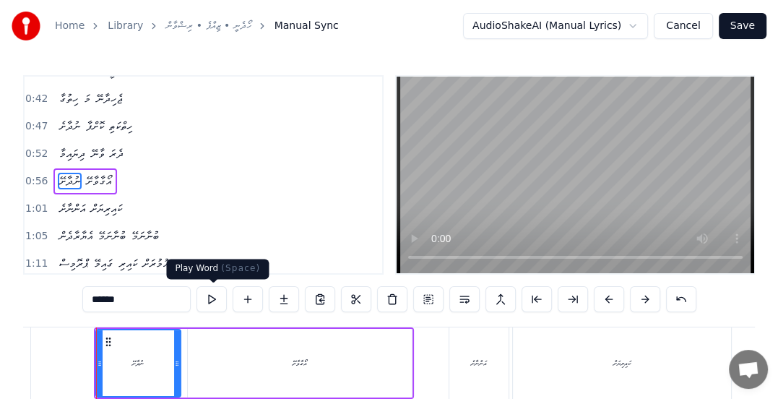
click at [213, 303] on button at bounding box center [211, 299] width 30 height 26
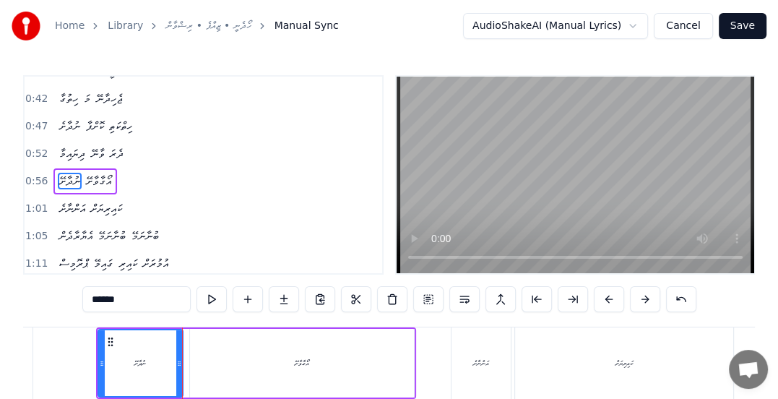
click at [24, 178] on div "0:28 ނުދާށެ ދޫކޮށް ޔާރާ 0:32 ނުދާށެ ރޮތްވާ ފާ 0:37 ނުދާށެ ބާކީ ކޮށްފާ 0:42 ހިތު…" at bounding box center [203, 174] width 360 height 199
click at [30, 178] on span "0:56" at bounding box center [36, 181] width 22 height 14
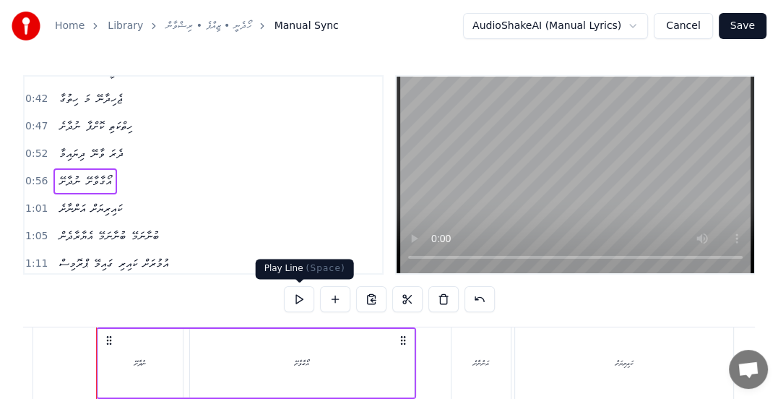
click at [300, 300] on button at bounding box center [299, 299] width 30 height 26
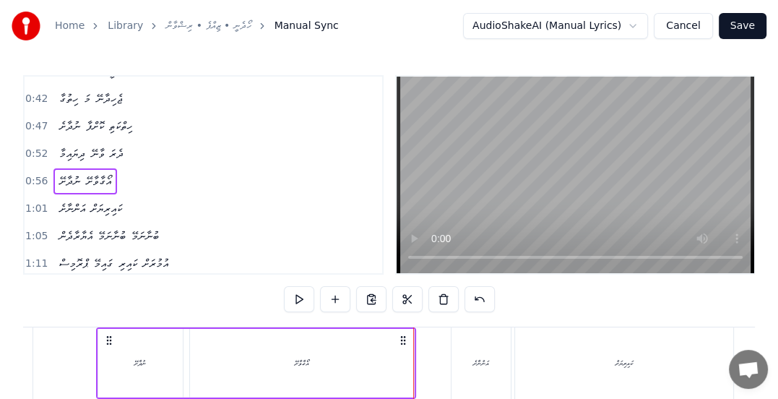
click at [28, 202] on span "1:01" at bounding box center [36, 208] width 22 height 14
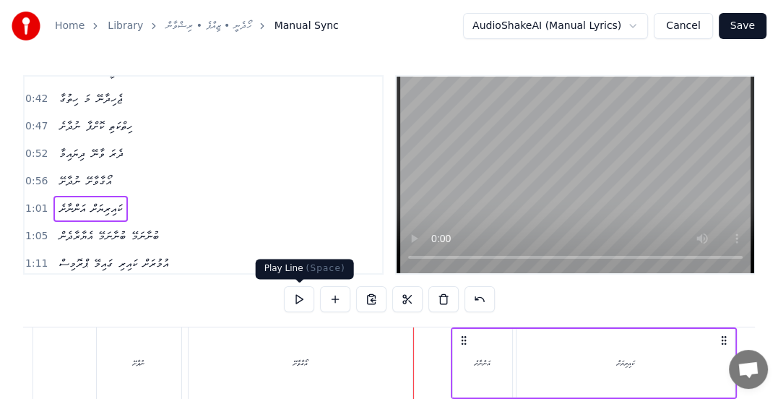
click at [295, 303] on button at bounding box center [299, 299] width 30 height 26
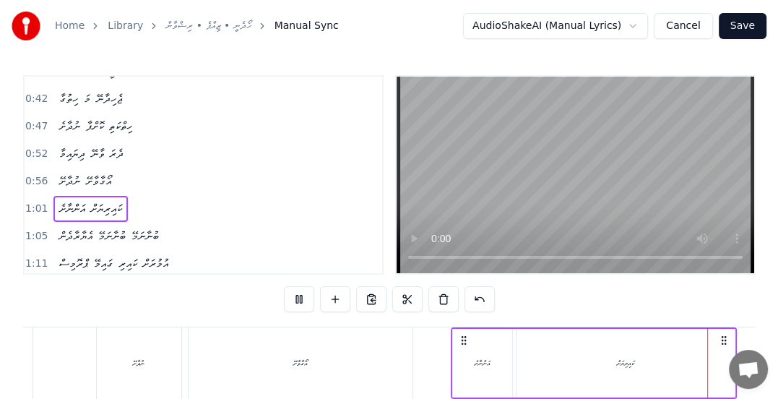
scroll to position [0, 4629]
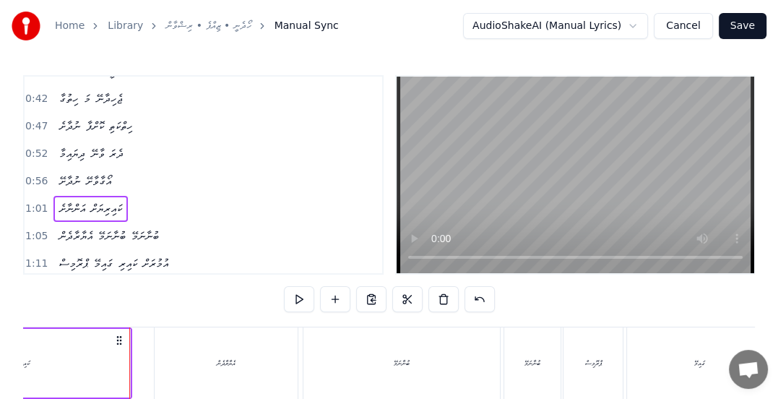
click at [32, 229] on span "1:05" at bounding box center [36, 236] width 22 height 14
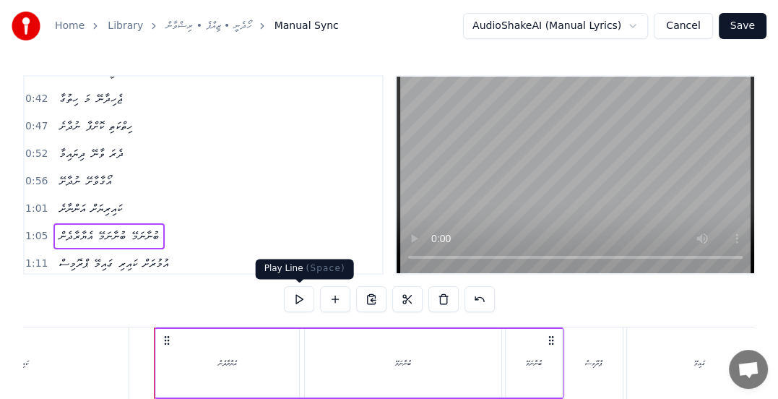
click at [296, 297] on button at bounding box center [299, 299] width 30 height 26
click at [33, 233] on span "1:05" at bounding box center [36, 236] width 22 height 14
click at [297, 300] on button at bounding box center [299, 299] width 30 height 26
click at [297, 296] on button at bounding box center [299, 299] width 30 height 26
click at [38, 256] on span "1:11" at bounding box center [36, 263] width 22 height 14
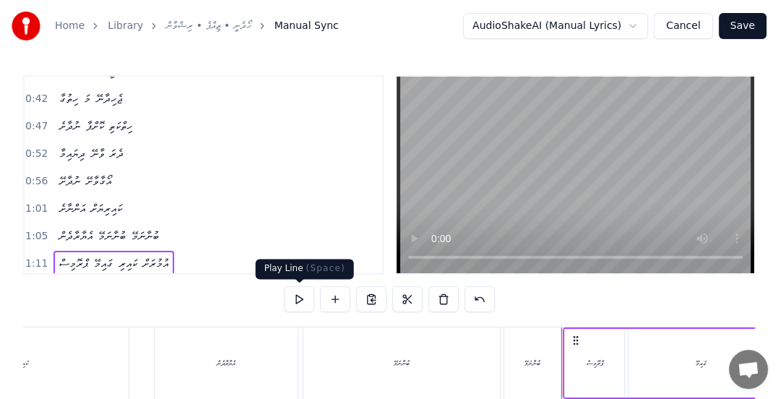
click at [295, 292] on button at bounding box center [299, 299] width 30 height 26
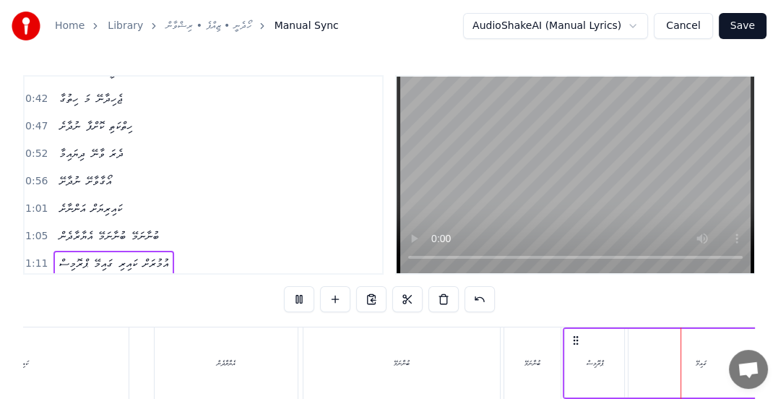
scroll to position [0, 5217]
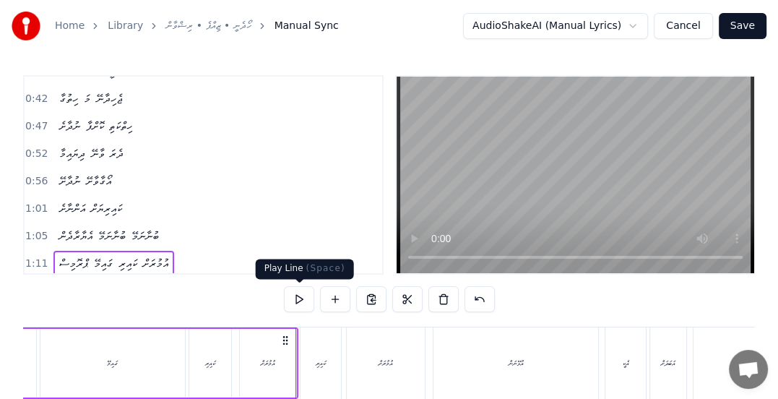
click at [294, 299] on button at bounding box center [299, 299] width 30 height 26
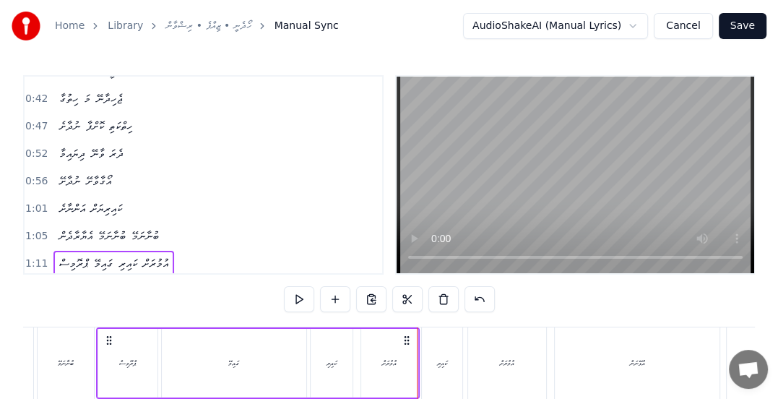
scroll to position [146, 0]
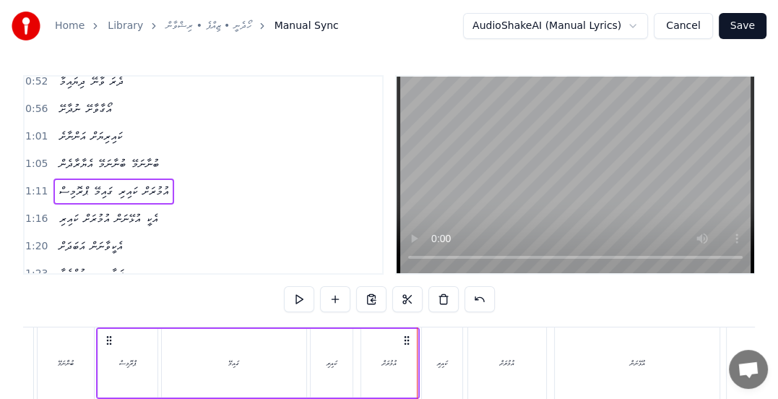
click at [40, 212] on span "1:16" at bounding box center [36, 219] width 22 height 14
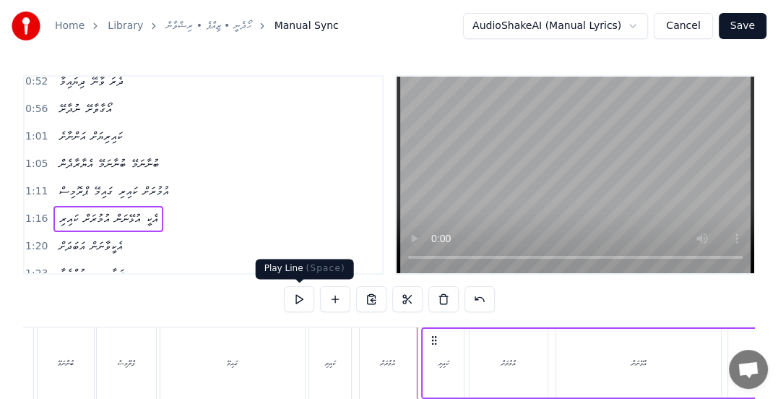
click at [289, 299] on button at bounding box center [299, 299] width 30 height 26
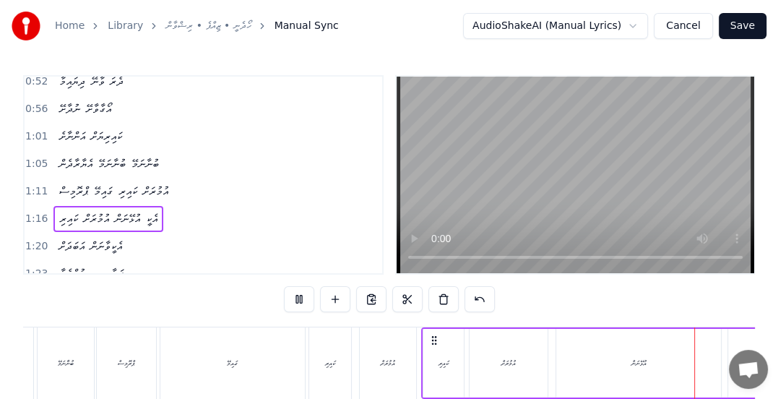
scroll to position [0, 5690]
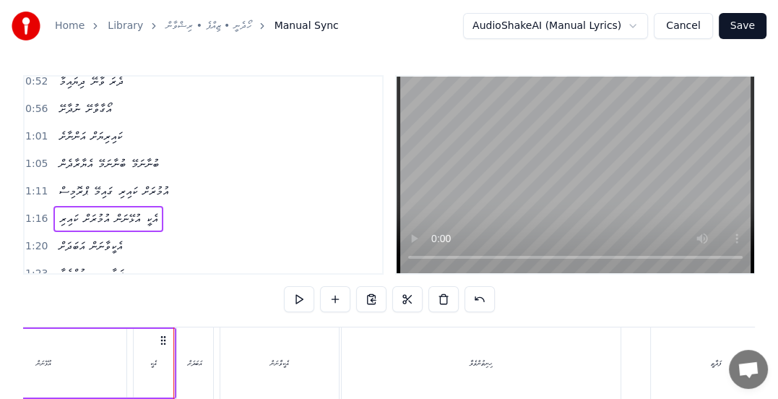
click at [296, 300] on button at bounding box center [299, 299] width 30 height 26
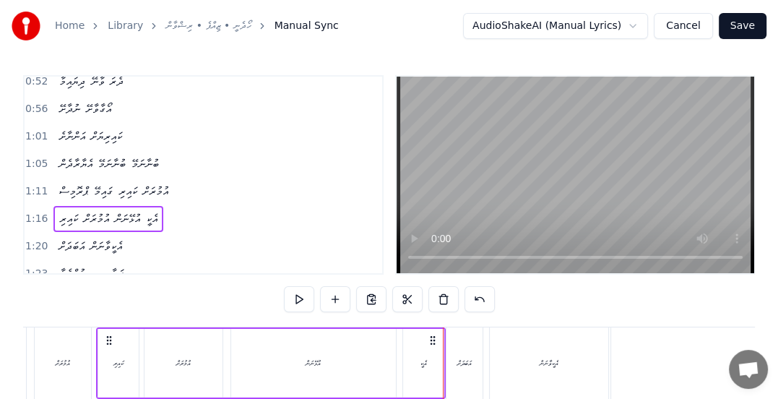
click at [298, 300] on button at bounding box center [299, 299] width 30 height 26
click at [118, 366] on div "ކައިރި" at bounding box center [118, 362] width 10 height 11
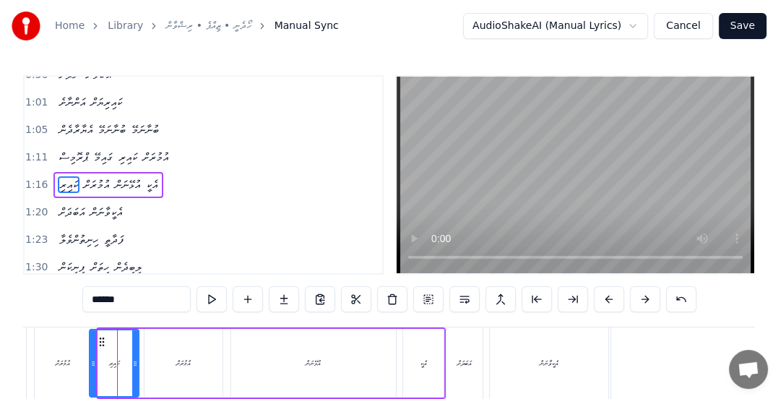
drag, startPoint x: 98, startPoint y: 366, endPoint x: 90, endPoint y: 368, distance: 8.9
click at [90, 368] on div at bounding box center [93, 363] width 6 height 66
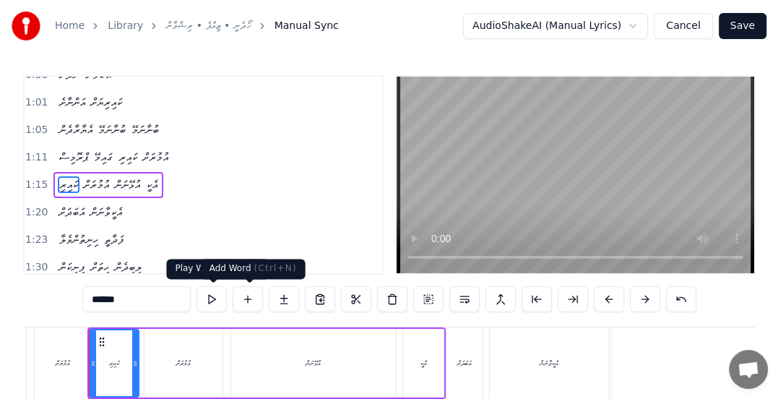
scroll to position [0, 5413]
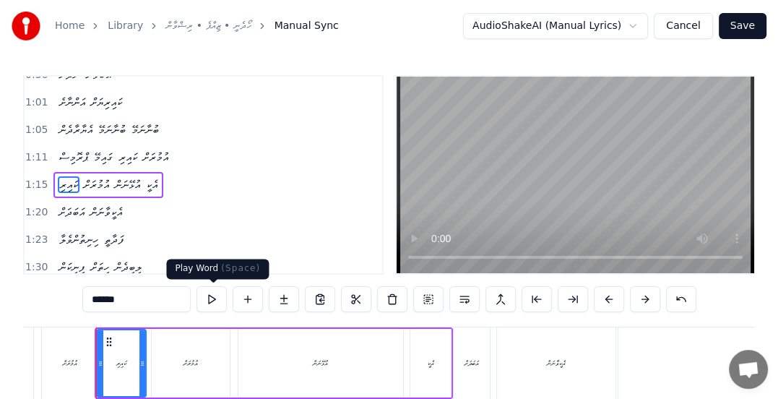
click at [211, 297] on button at bounding box center [211, 299] width 30 height 26
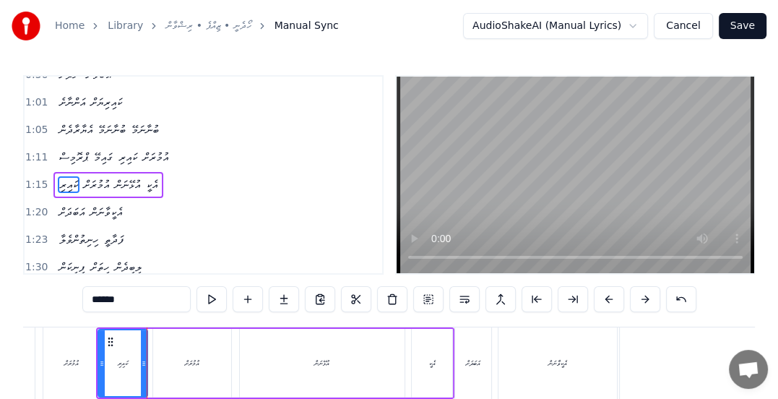
click at [32, 178] on span "1:15" at bounding box center [36, 185] width 22 height 14
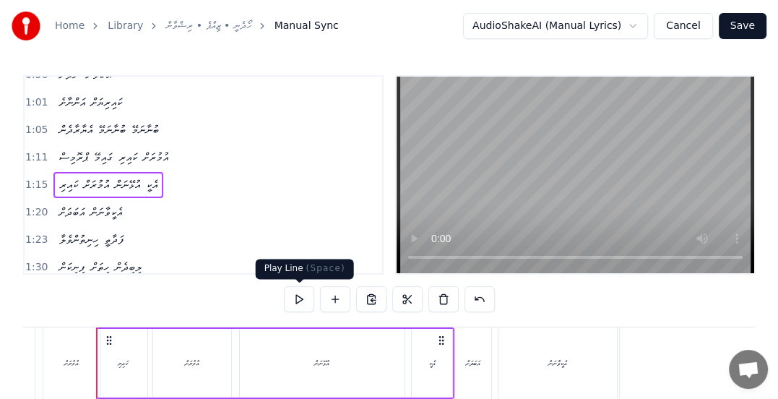
click at [302, 301] on button at bounding box center [299, 299] width 30 height 26
click at [33, 205] on span "1:20" at bounding box center [36, 212] width 22 height 14
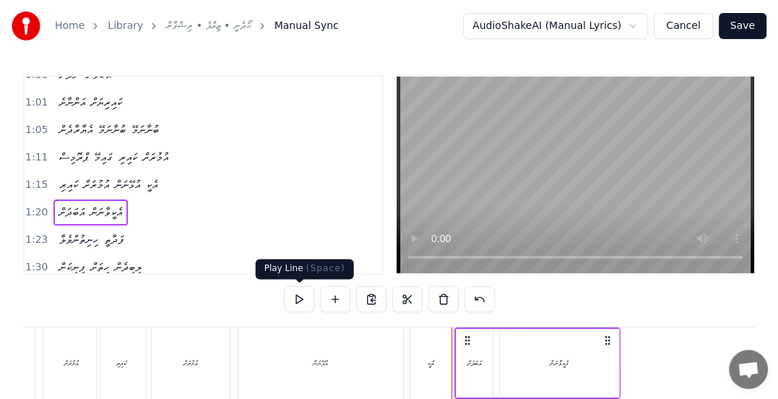
click at [300, 297] on button at bounding box center [299, 299] width 30 height 26
click at [38, 232] on span "1:23" at bounding box center [36, 239] width 22 height 14
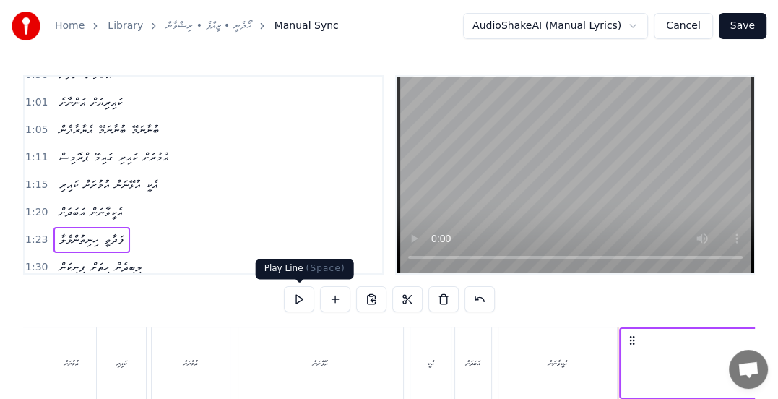
click at [293, 299] on button at bounding box center [299, 299] width 30 height 26
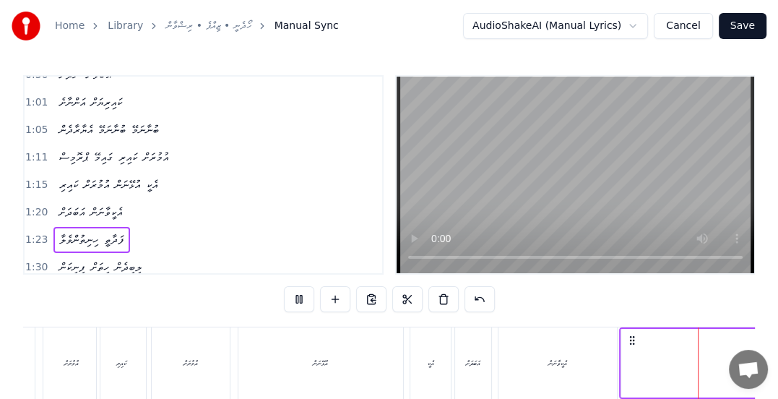
scroll to position [0, 6014]
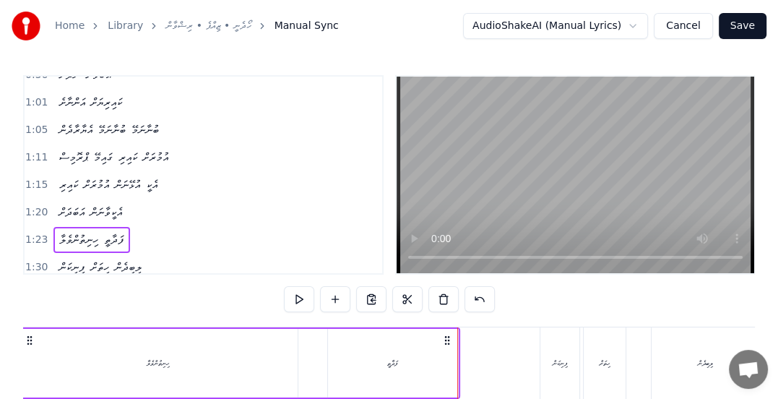
drag, startPoint x: 37, startPoint y: 250, endPoint x: 47, endPoint y: 251, distance: 10.2
click at [38, 260] on span "1:30" at bounding box center [36, 267] width 22 height 14
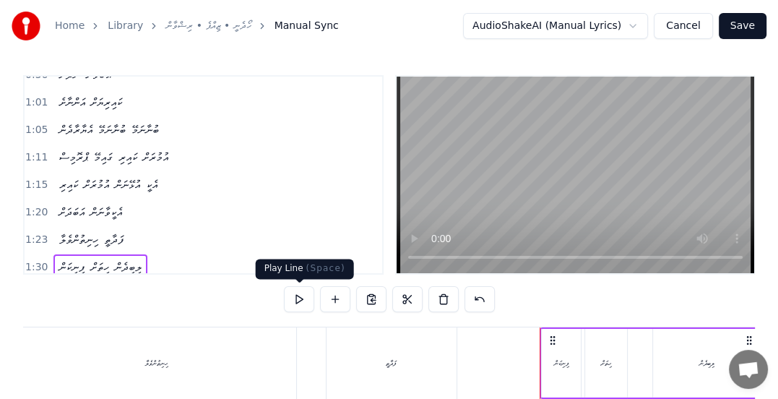
click at [297, 299] on button at bounding box center [299, 299] width 30 height 26
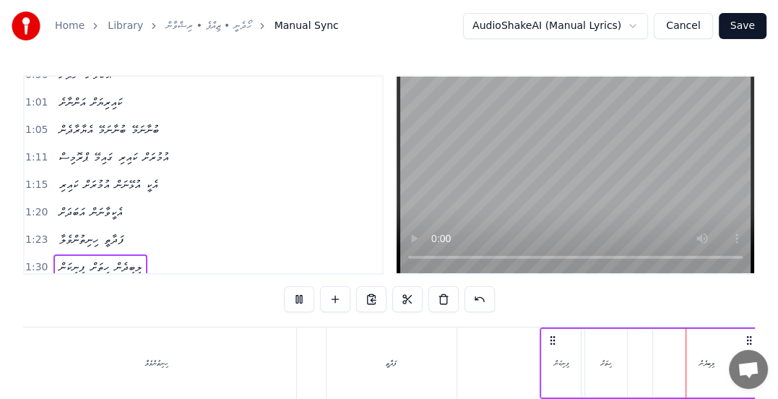
scroll to position [0, 6602]
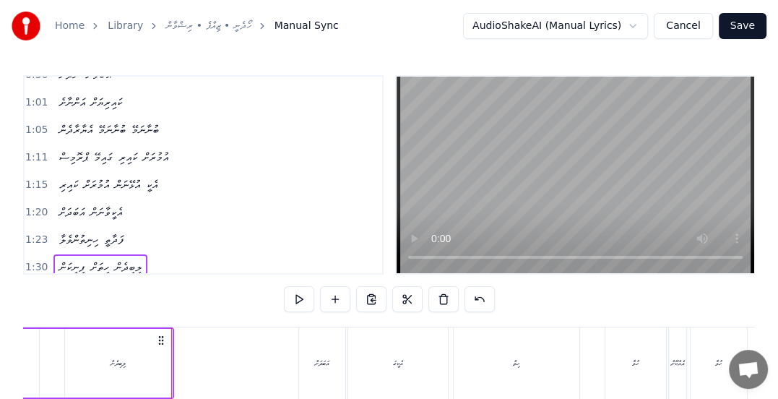
click at [135, 258] on span "ލިބިދެން" at bounding box center [128, 266] width 30 height 17
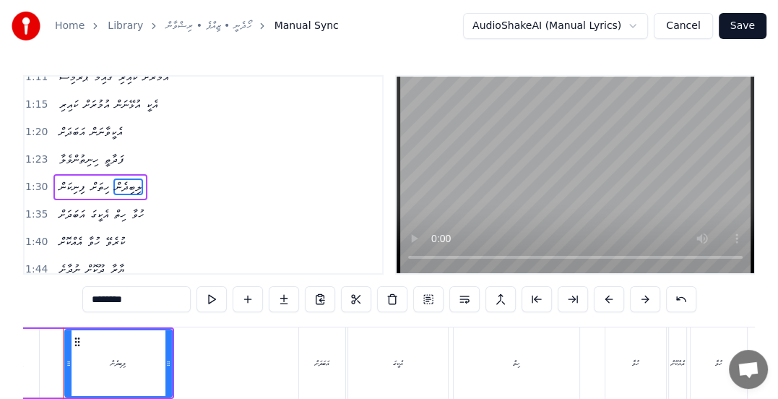
scroll to position [0, 6568]
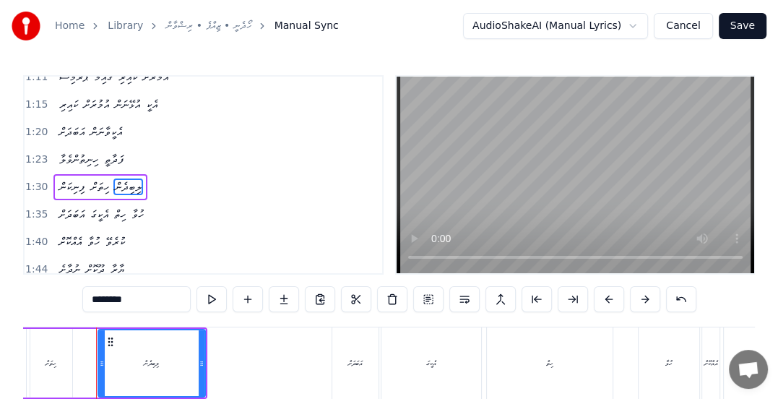
click at [107, 302] on input "********" at bounding box center [136, 299] width 108 height 26
click at [677, 299] on button at bounding box center [681, 299] width 30 height 26
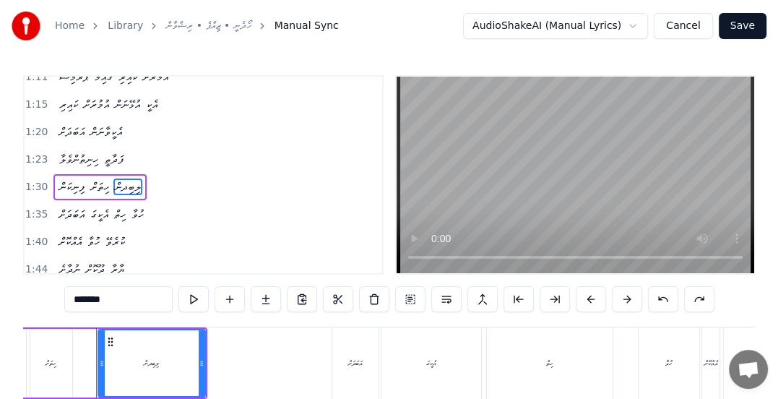
click at [677, 299] on div "*******" at bounding box center [389, 299] width 650 height 26
click at [653, 300] on button at bounding box center [663, 299] width 30 height 26
click at [91, 300] on input "********" at bounding box center [118, 299] width 108 height 26
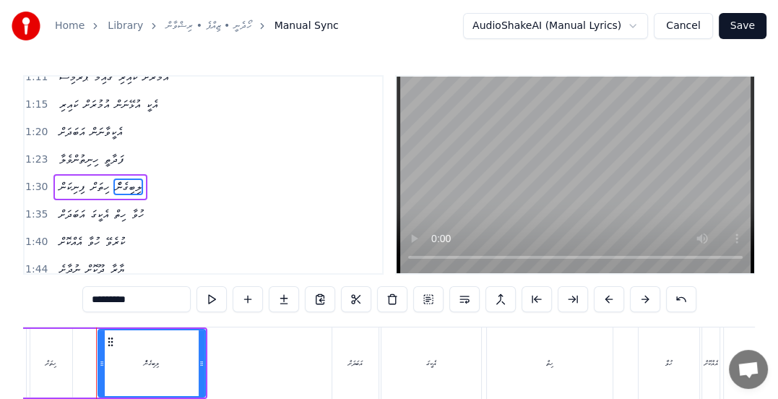
click at [90, 294] on input "*********" at bounding box center [136, 299] width 108 height 26
drag, startPoint x: 682, startPoint y: 308, endPoint x: 676, endPoint y: 301, distance: 9.7
click at [682, 308] on button at bounding box center [681, 299] width 30 height 26
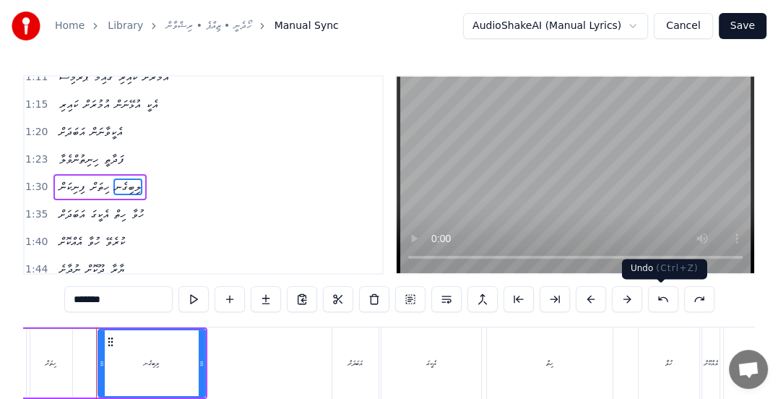
click at [651, 299] on button at bounding box center [663, 299] width 30 height 26
click at [121, 302] on input "*********" at bounding box center [118, 299] width 108 height 26
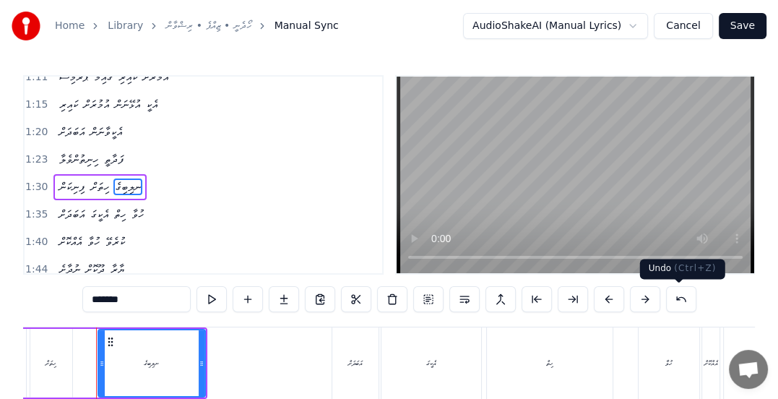
click at [686, 305] on button at bounding box center [681, 299] width 30 height 26
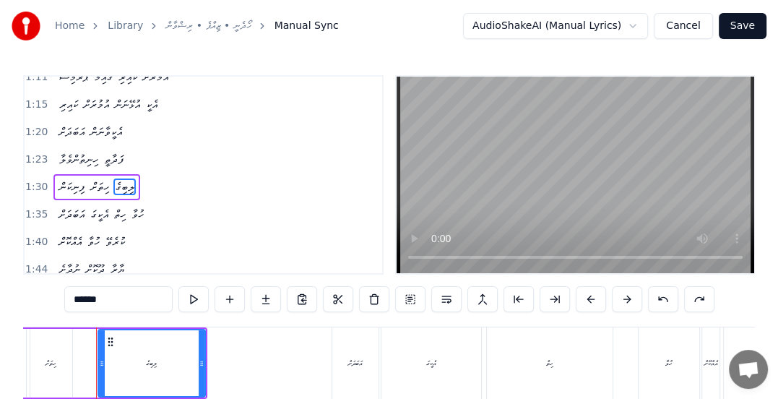
click at [72, 298] on input "******" at bounding box center [118, 299] width 108 height 26
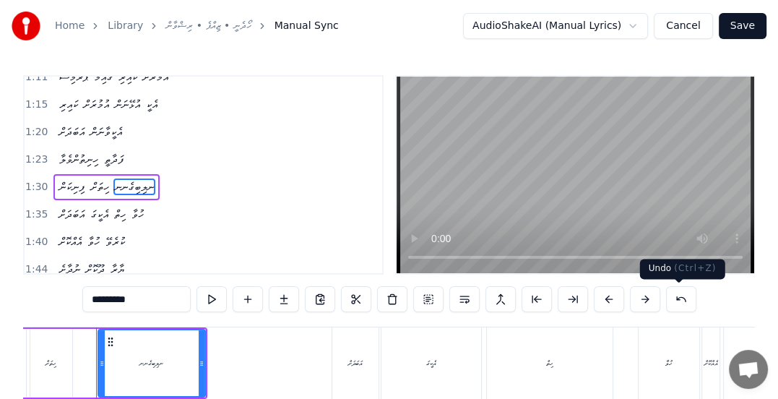
click at [674, 300] on button at bounding box center [681, 299] width 30 height 26
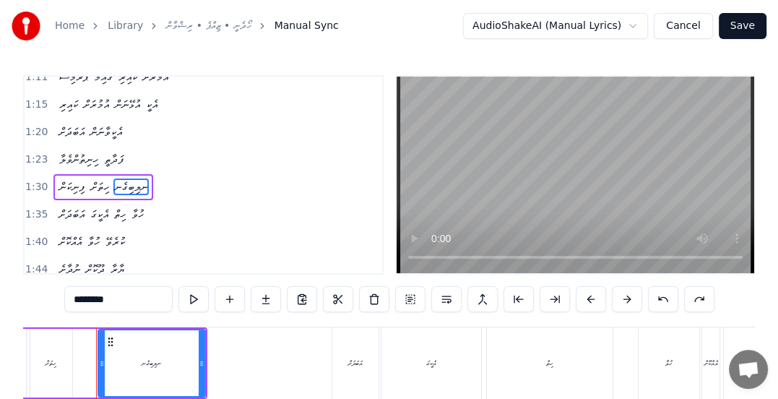
click at [675, 300] on button at bounding box center [663, 299] width 30 height 26
click at [81, 300] on input "******" at bounding box center [118, 299] width 108 height 26
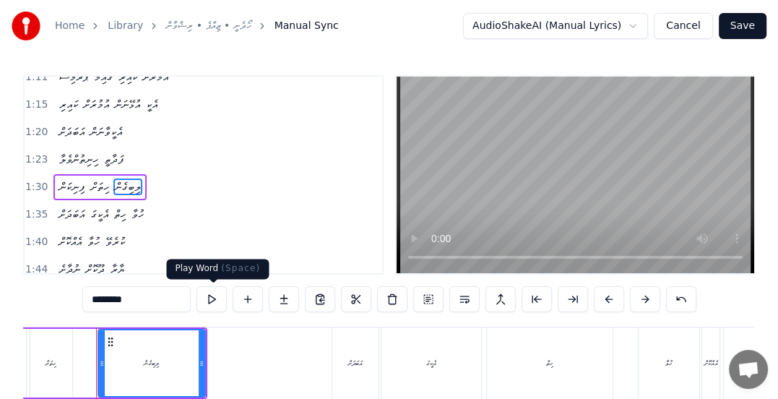
type input "********"
click at [211, 300] on button at bounding box center [211, 299] width 30 height 26
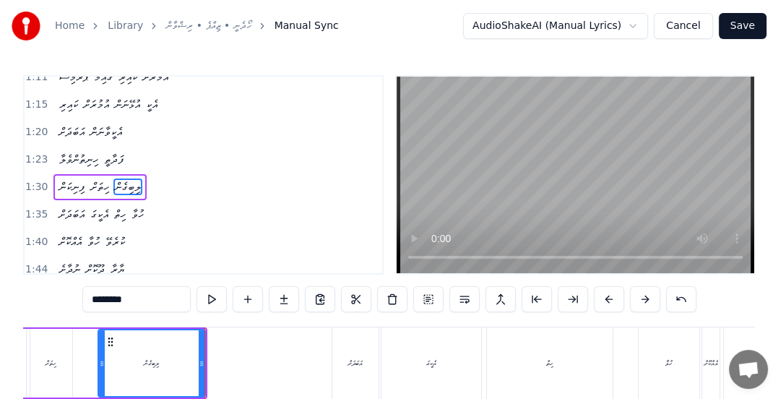
click at [38, 180] on span "1:30" at bounding box center [36, 187] width 22 height 14
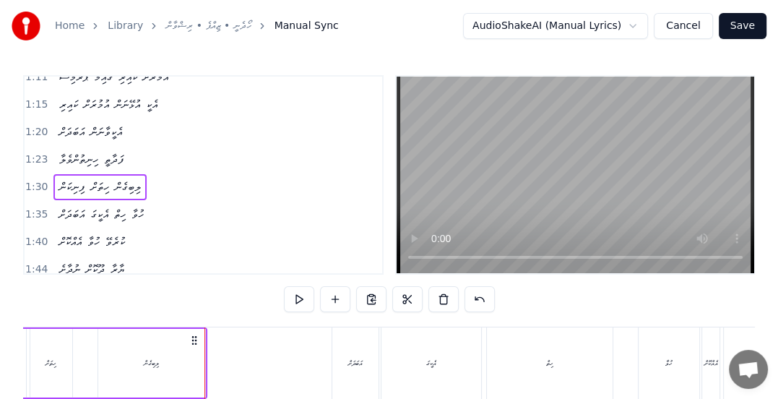
scroll to position [0, 6457]
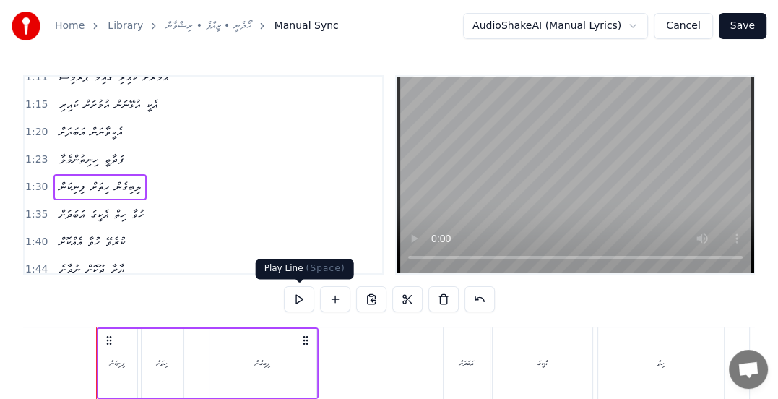
drag, startPoint x: 285, startPoint y: 300, endPoint x: 302, endPoint y: 298, distance: 16.7
click at [302, 298] on button at bounding box center [299, 299] width 30 height 26
click at [302, 299] on button at bounding box center [299, 299] width 30 height 26
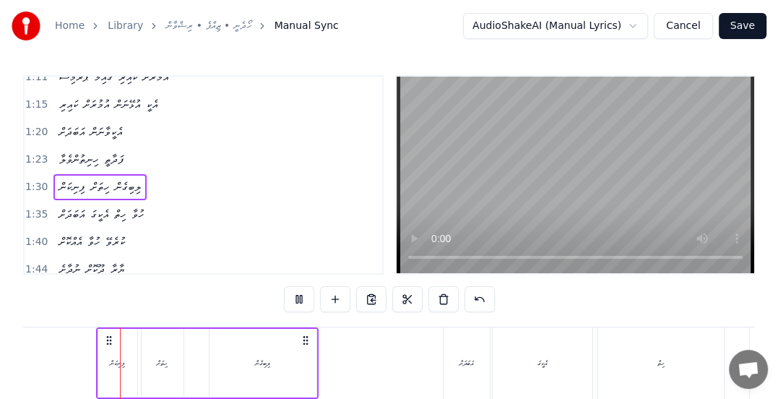
click at [301, 299] on button at bounding box center [299, 299] width 30 height 26
click at [297, 300] on button at bounding box center [299, 299] width 30 height 26
click at [32, 207] on span "1:35" at bounding box center [36, 214] width 22 height 14
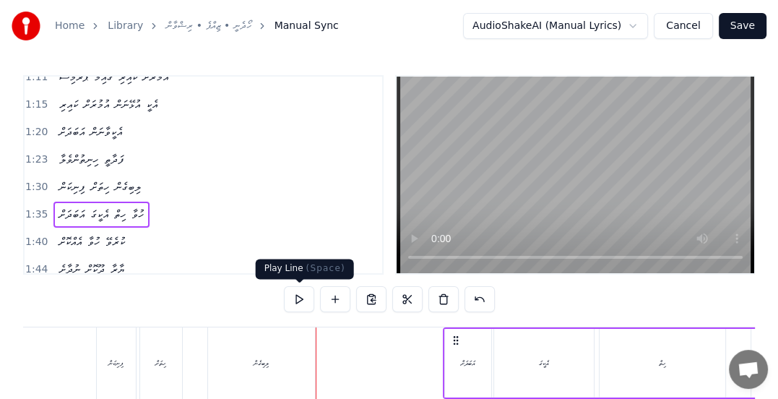
click at [295, 299] on button at bounding box center [299, 299] width 30 height 26
drag, startPoint x: 39, startPoint y: 196, endPoint x: 155, endPoint y: 256, distance: 129.8
click at [39, 207] on span "1:35" at bounding box center [36, 214] width 22 height 14
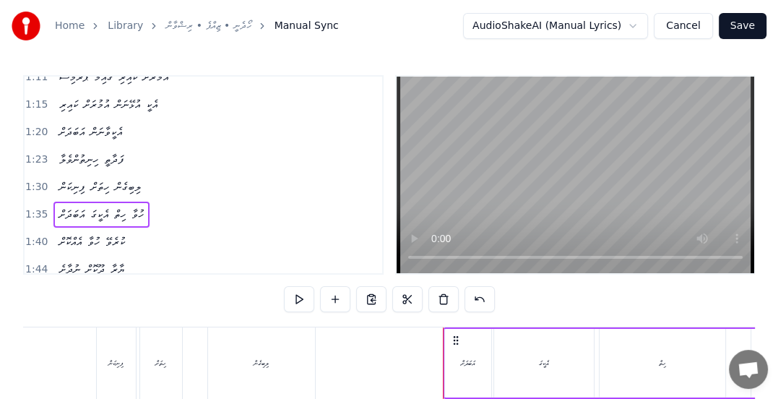
click at [296, 300] on button at bounding box center [299, 299] width 30 height 26
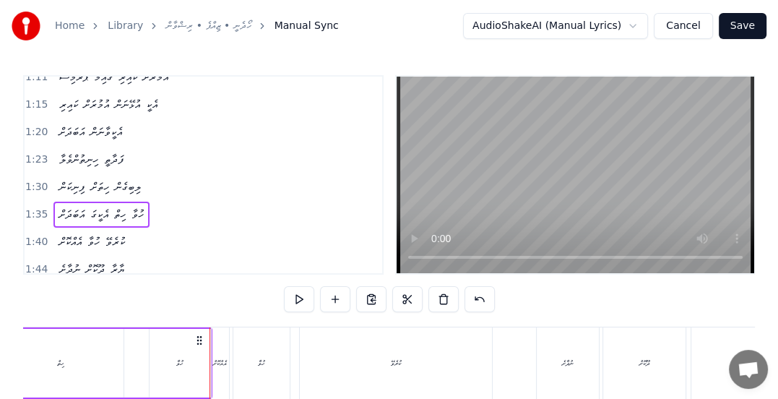
click at [95, 206] on span "އެކީގަ" at bounding box center [99, 214] width 21 height 17
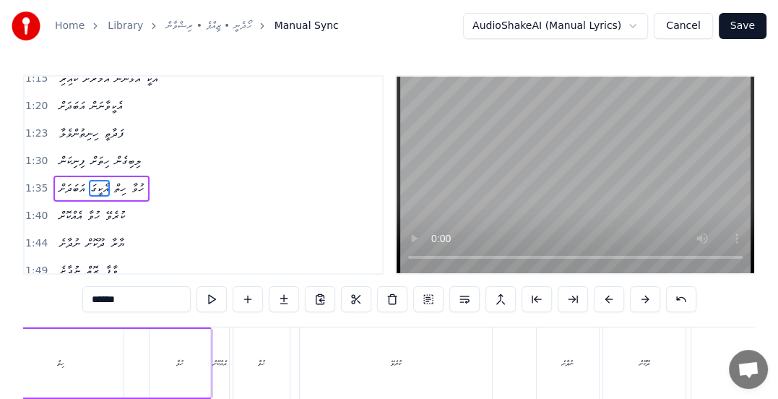
scroll to position [0, 6853]
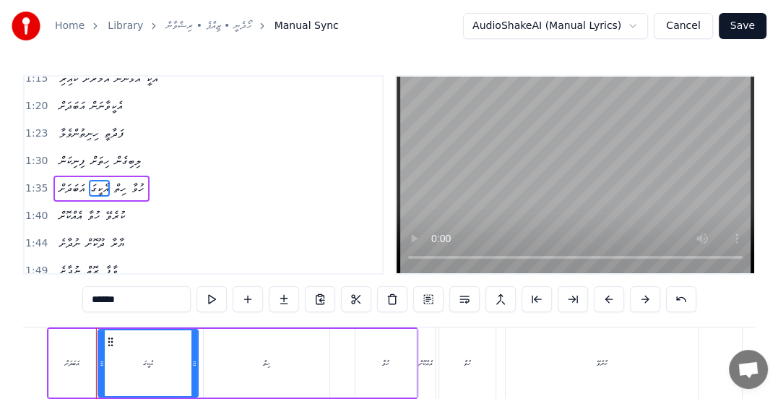
click at [96, 300] on input "******" at bounding box center [136, 299] width 108 height 26
type input "**********"
click at [32, 181] on span "1:35" at bounding box center [36, 188] width 22 height 14
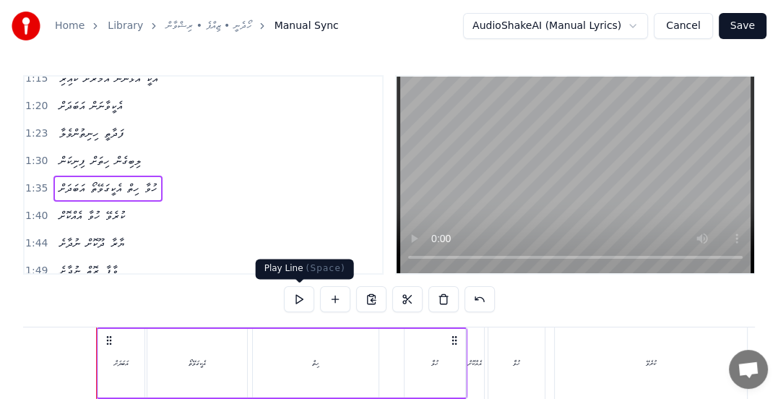
click at [295, 300] on button at bounding box center [299, 299] width 30 height 26
click at [35, 209] on span "1:40" at bounding box center [36, 216] width 22 height 14
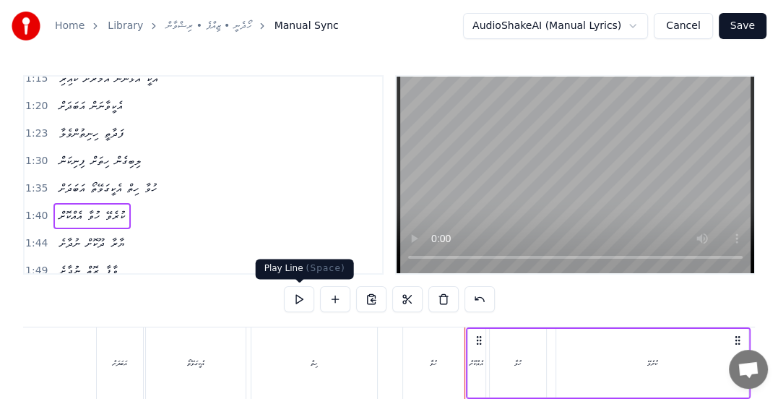
click at [295, 302] on button at bounding box center [299, 299] width 30 height 26
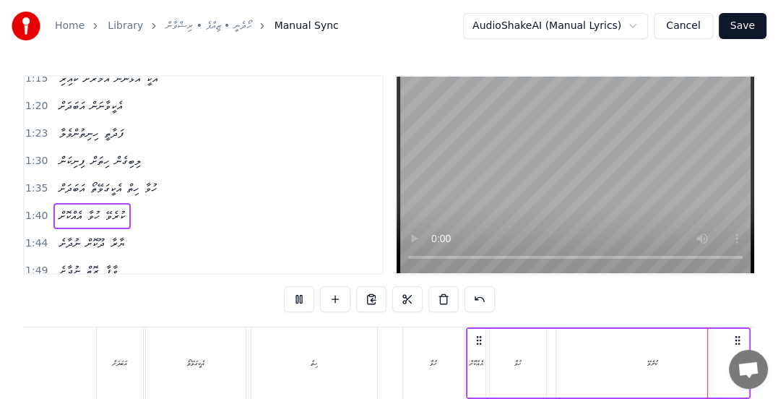
scroll to position [0, 7402]
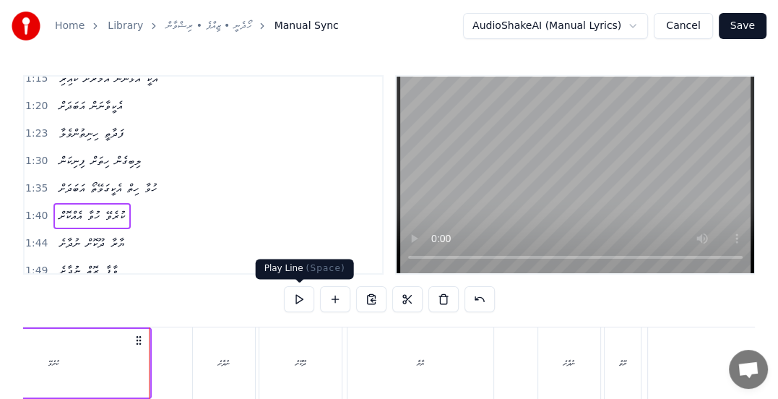
click at [295, 297] on button at bounding box center [299, 299] width 30 height 26
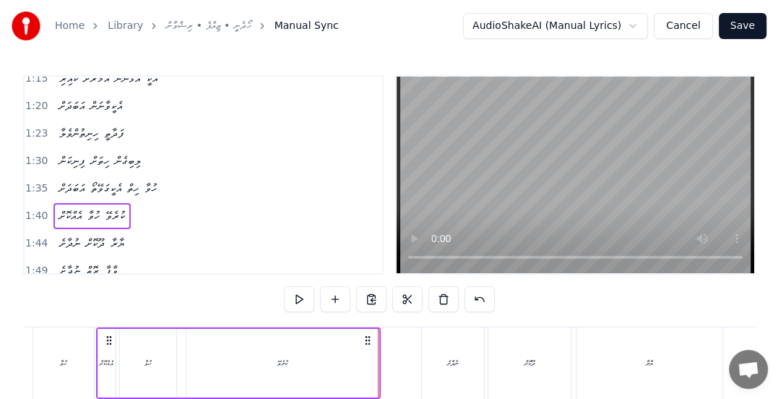
click at [33, 236] on span "1:44" at bounding box center [36, 243] width 22 height 14
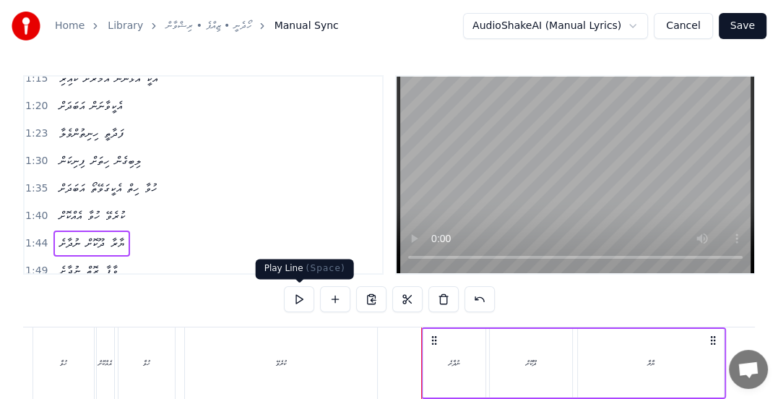
click at [297, 302] on button at bounding box center [299, 299] width 30 height 26
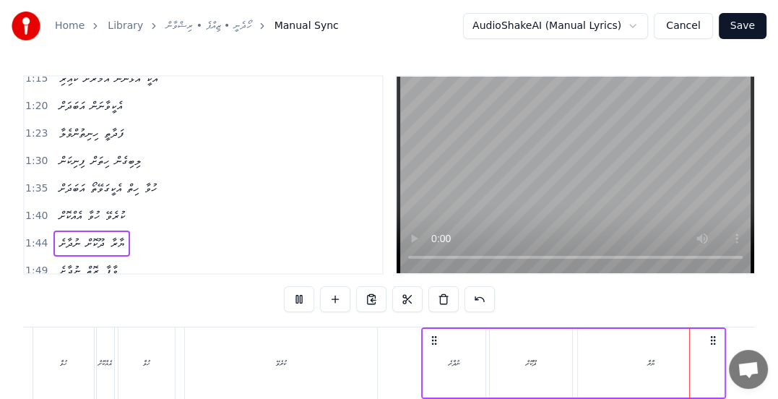
scroll to position [0, 7763]
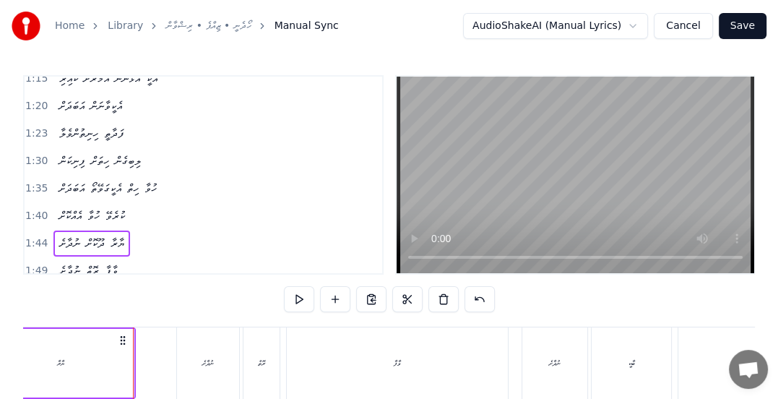
click at [35, 264] on span "1:49" at bounding box center [36, 271] width 22 height 14
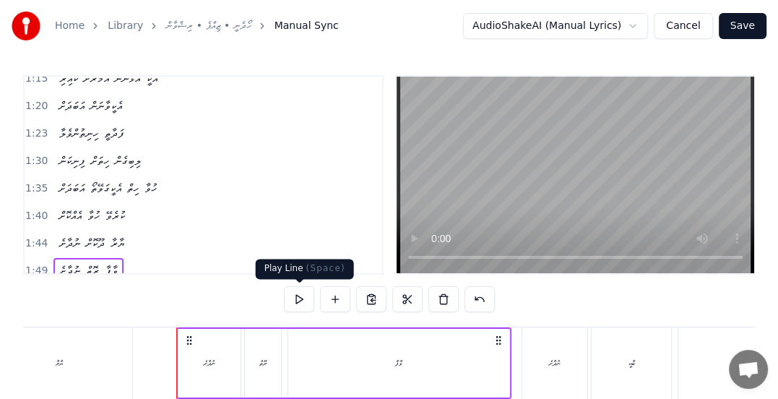
click at [295, 296] on button at bounding box center [299, 299] width 30 height 26
click at [110, 262] on span "ވާފާ" at bounding box center [111, 270] width 16 height 17
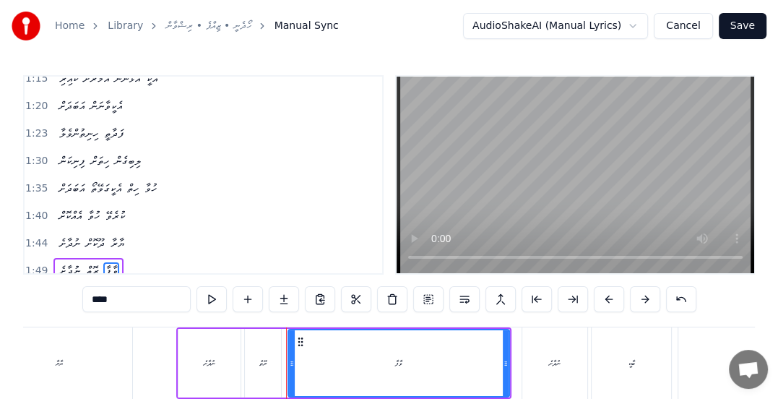
scroll to position [366, 0]
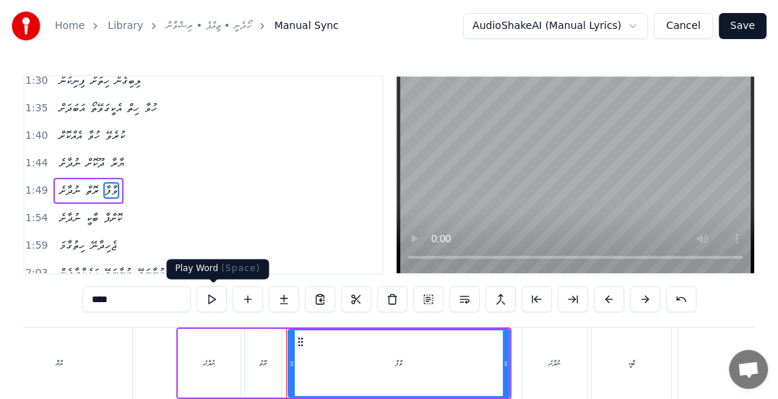
click at [211, 295] on button at bounding box center [211, 299] width 30 height 26
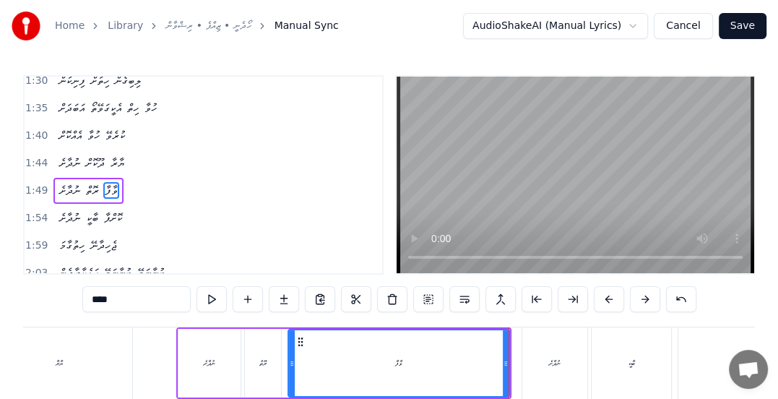
click at [211, 300] on button at bounding box center [211, 299] width 30 height 26
drag, startPoint x: 290, startPoint y: 362, endPoint x: 279, endPoint y: 365, distance: 11.2
click at [279, 365] on icon at bounding box center [281, 363] width 6 height 12
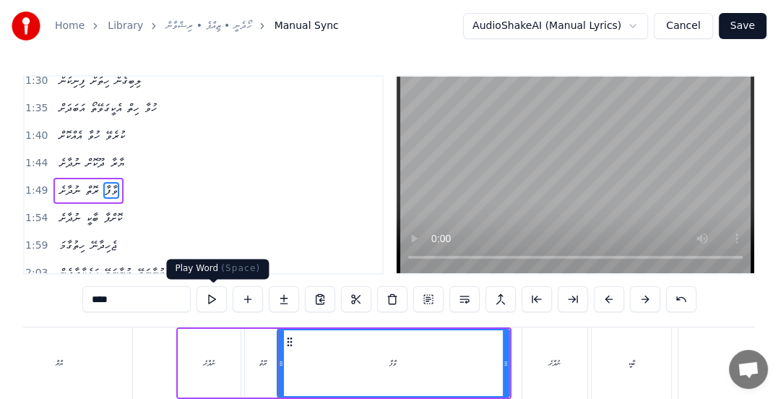
click at [211, 303] on button at bounding box center [211, 299] width 30 height 26
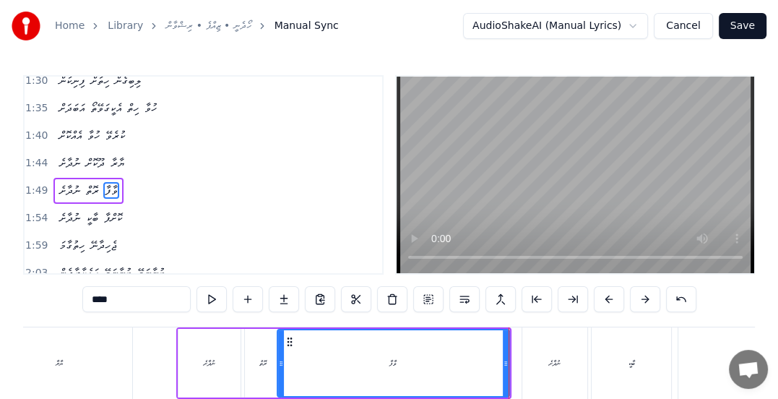
click at [30, 211] on span "1:54" at bounding box center [36, 218] width 22 height 14
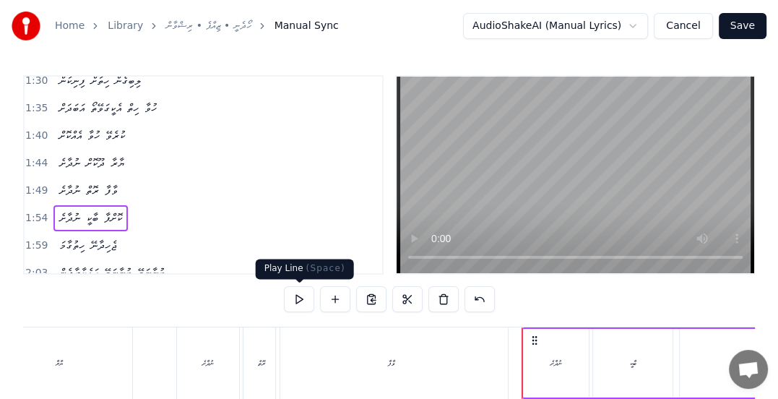
click at [292, 298] on button at bounding box center [299, 299] width 30 height 26
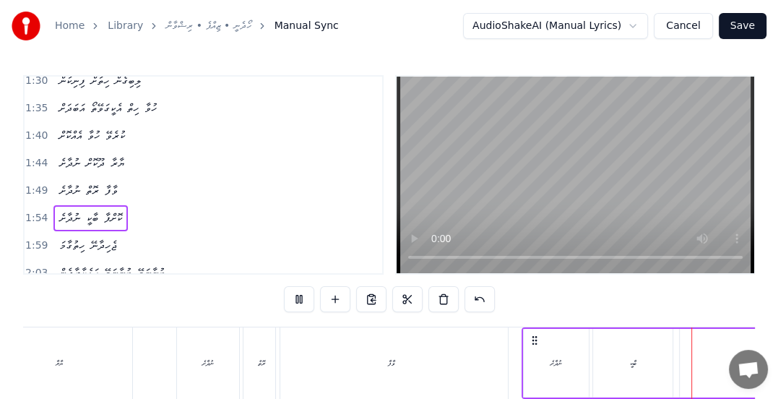
scroll to position [0, 8355]
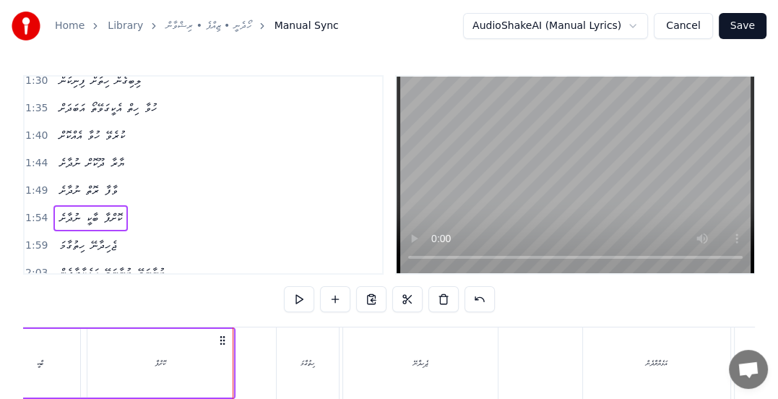
click at [42, 238] on span "1:59" at bounding box center [36, 245] width 22 height 14
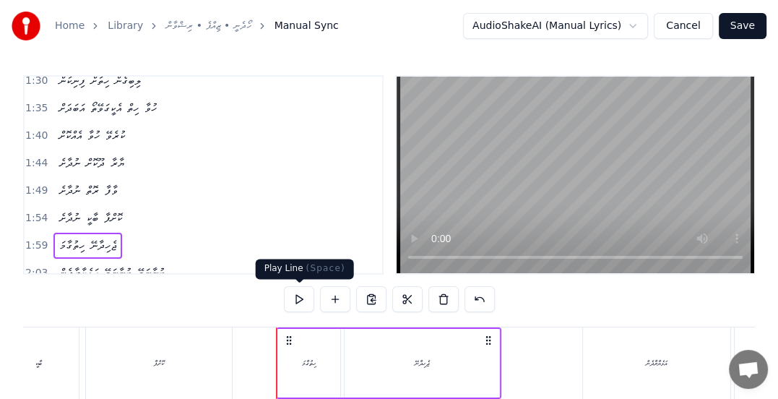
click at [297, 296] on button at bounding box center [299, 299] width 30 height 26
click at [38, 266] on span "2:03" at bounding box center [36, 273] width 22 height 14
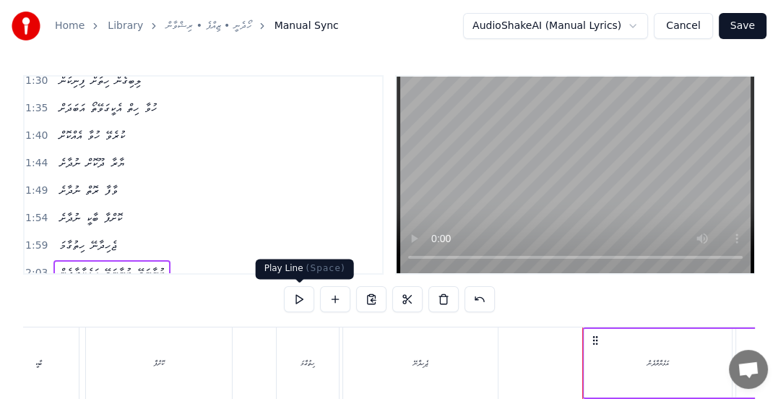
click at [297, 297] on button at bounding box center [299, 299] width 30 height 26
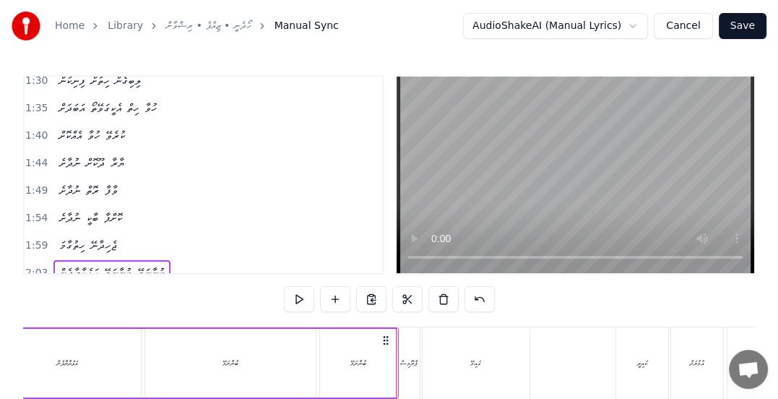
scroll to position [438, 0]
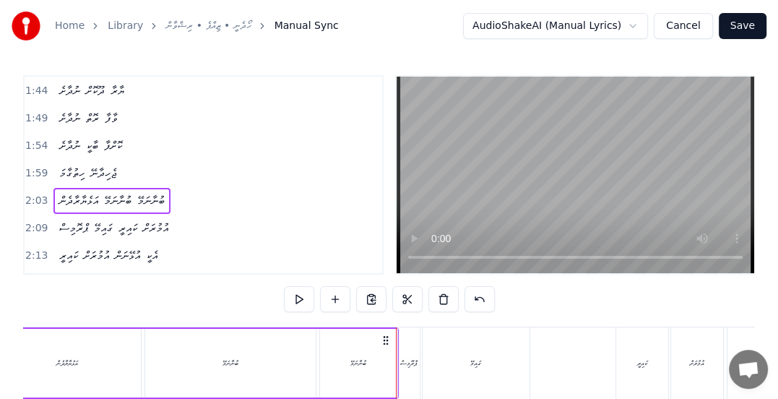
click at [29, 221] on span "2:09" at bounding box center [36, 228] width 22 height 14
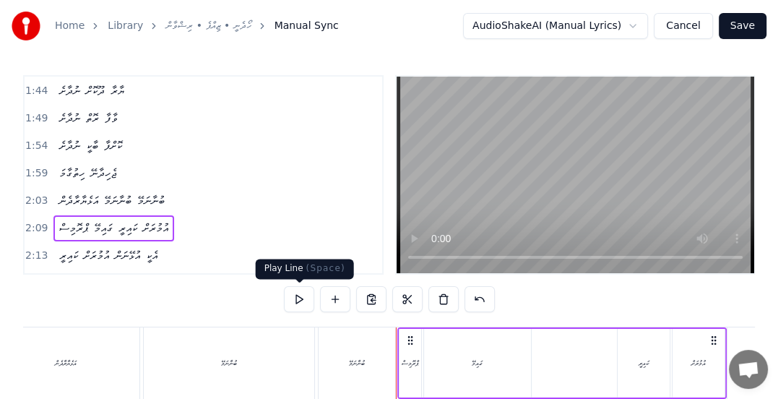
click at [297, 297] on button at bounding box center [299, 299] width 30 height 26
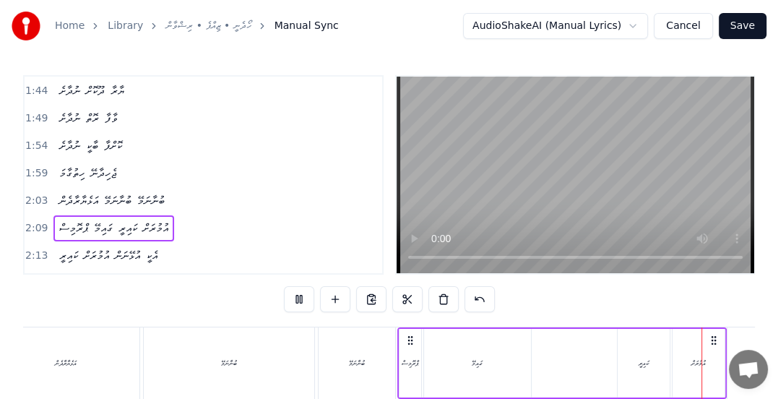
scroll to position [0, 9550]
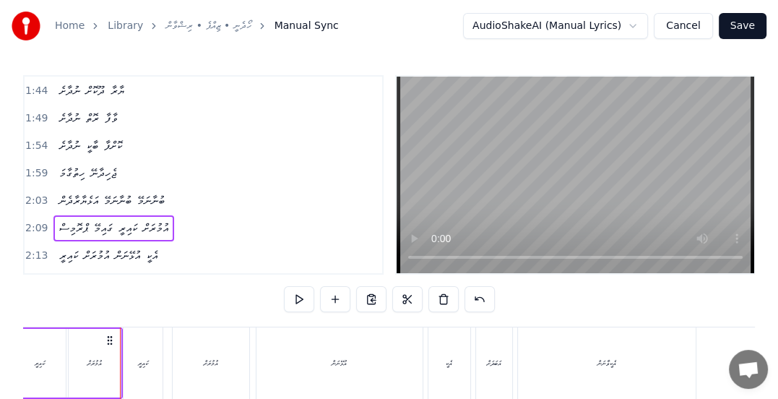
click at [493, 365] on div "އަބަދަށް" at bounding box center [494, 362] width 14 height 11
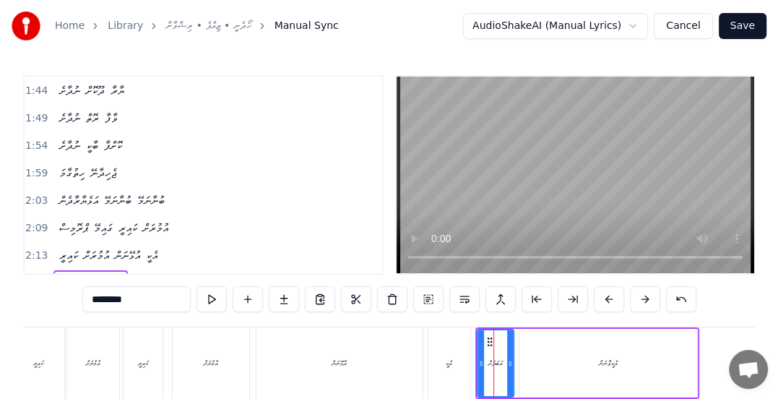
scroll to position [526, 0]
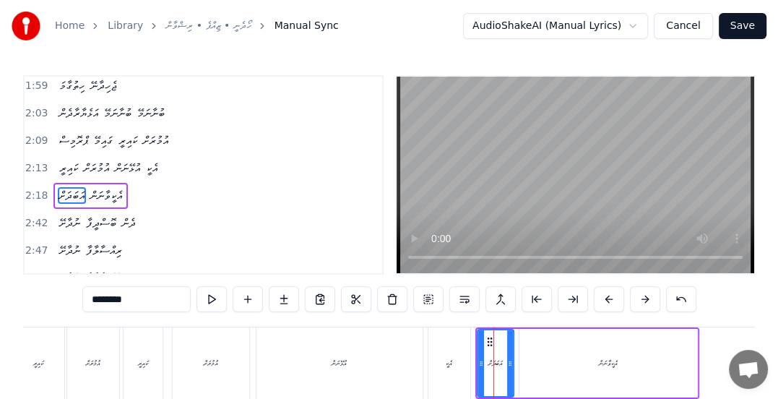
click at [33, 161] on span "2:13" at bounding box center [36, 168] width 22 height 14
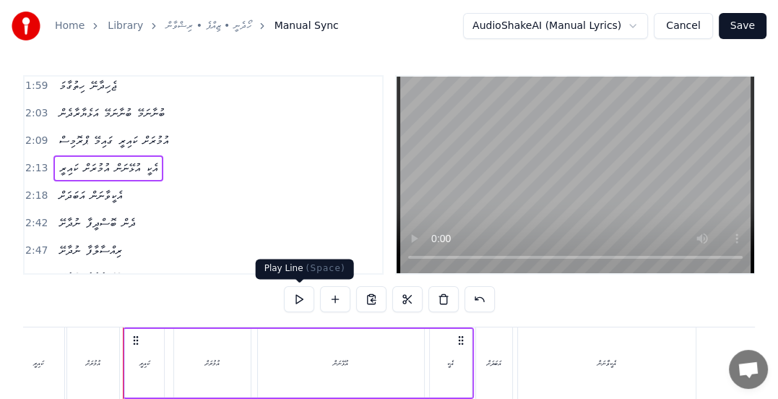
click at [300, 297] on button at bounding box center [299, 299] width 30 height 26
click at [36, 188] on span "2:18" at bounding box center [36, 195] width 22 height 14
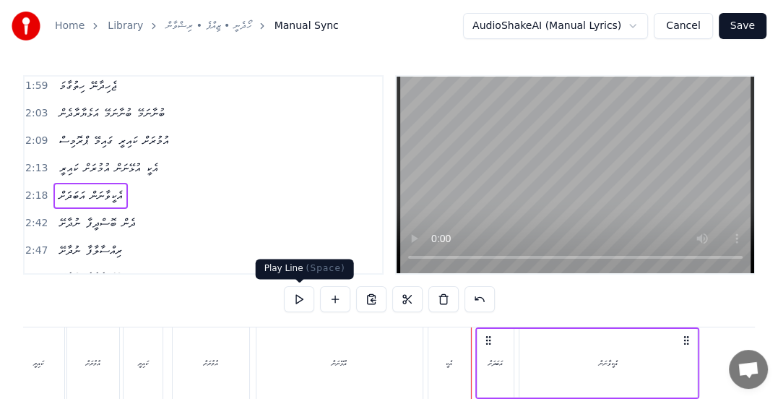
click at [300, 295] on button at bounding box center [299, 299] width 30 height 26
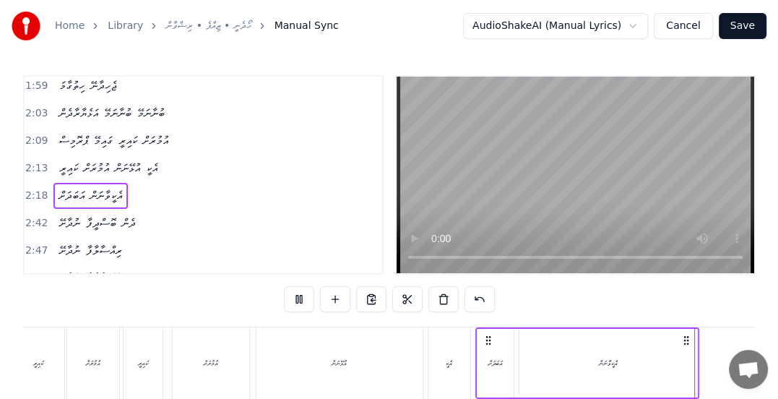
scroll to position [0, 10150]
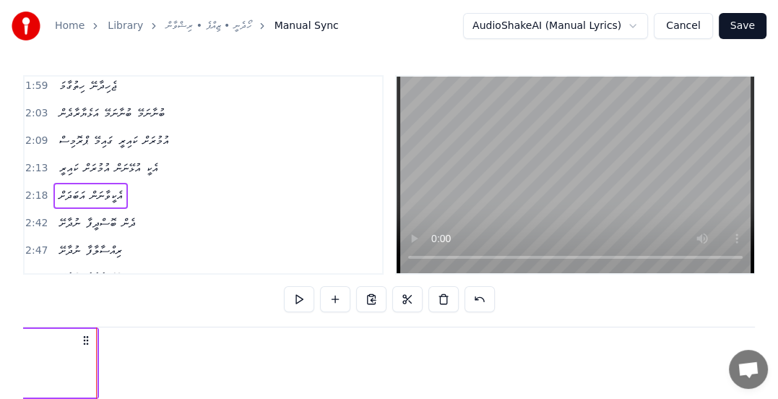
drag, startPoint x: 38, startPoint y: 204, endPoint x: 49, endPoint y: 207, distance: 11.4
click at [41, 216] on span "2:42" at bounding box center [36, 223] width 22 height 14
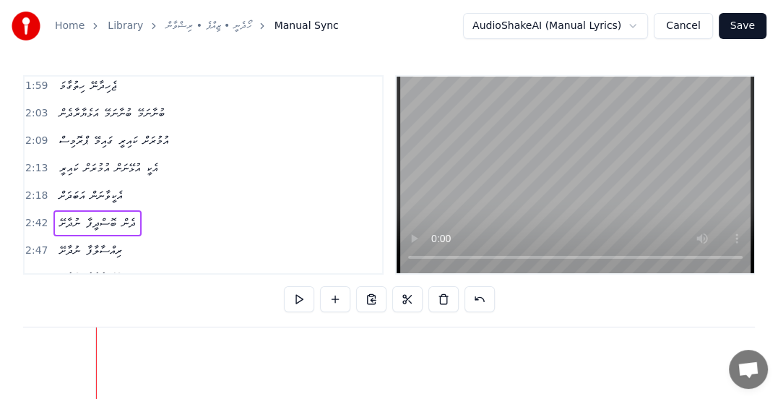
scroll to position [0, 11659]
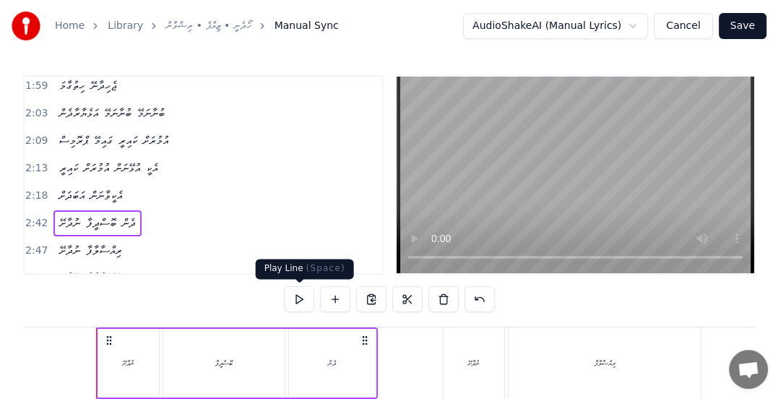
click at [295, 299] on button at bounding box center [299, 299] width 30 height 26
click at [35, 243] on span "2:47" at bounding box center [36, 250] width 22 height 14
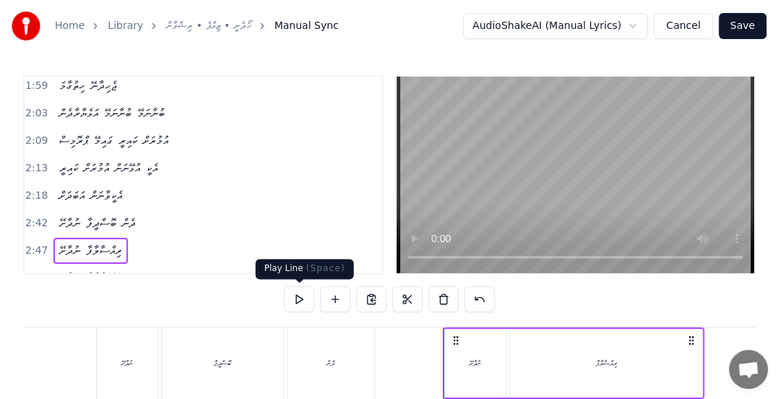
click at [295, 298] on button at bounding box center [299, 299] width 30 height 26
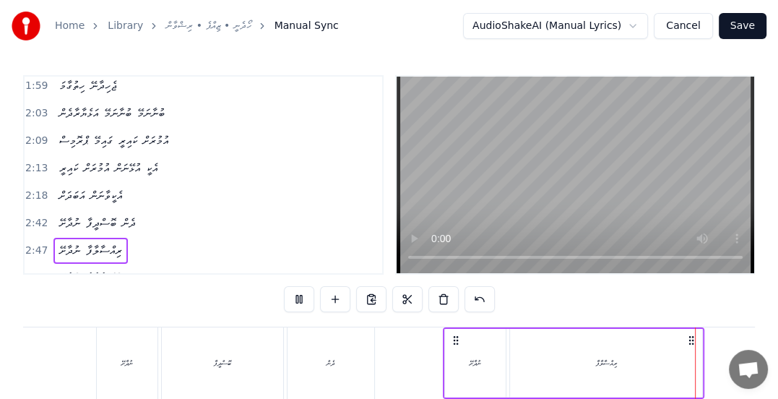
scroll to position [0, 12254]
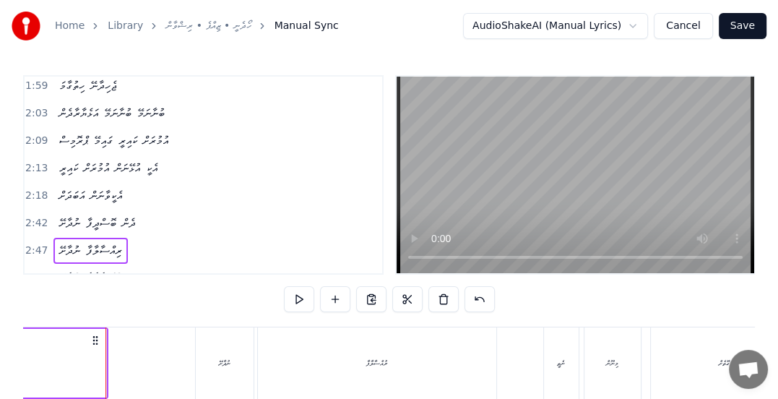
click at [109, 242] on span "ރިއްސާލާފާ" at bounding box center [103, 250] width 39 height 17
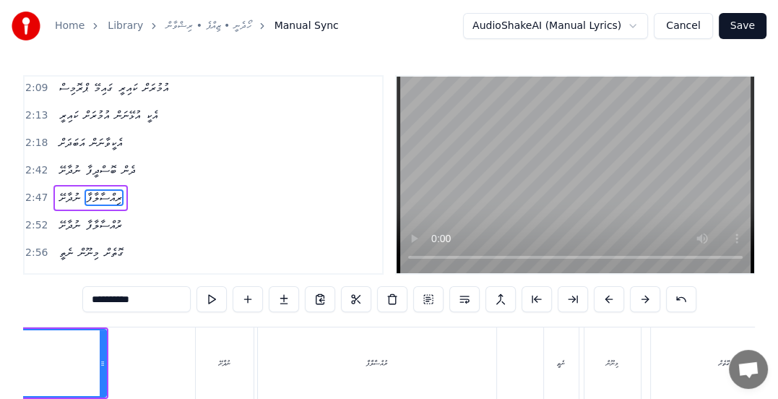
scroll to position [0, 12070]
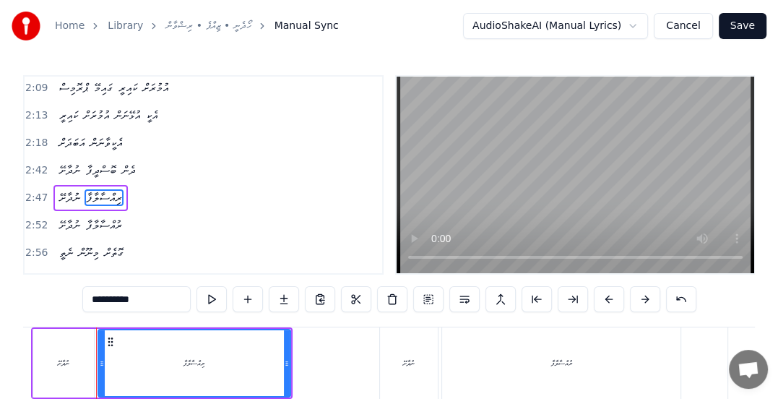
click at [101, 299] on input "**********" at bounding box center [136, 299] width 108 height 26
type input "**********"
click at [32, 191] on span "2:47" at bounding box center [36, 198] width 22 height 14
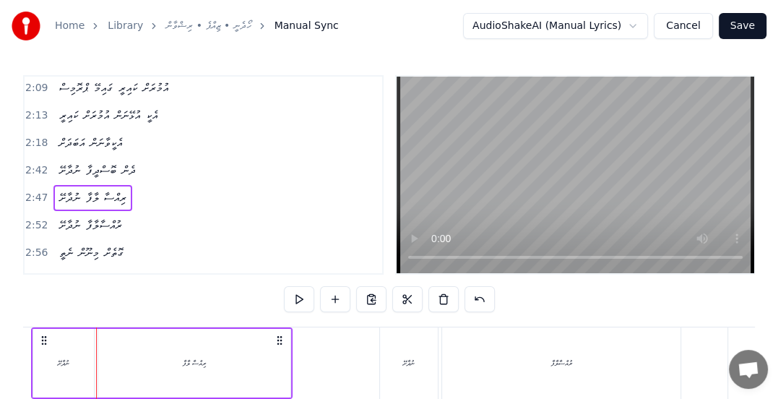
scroll to position [0, 12005]
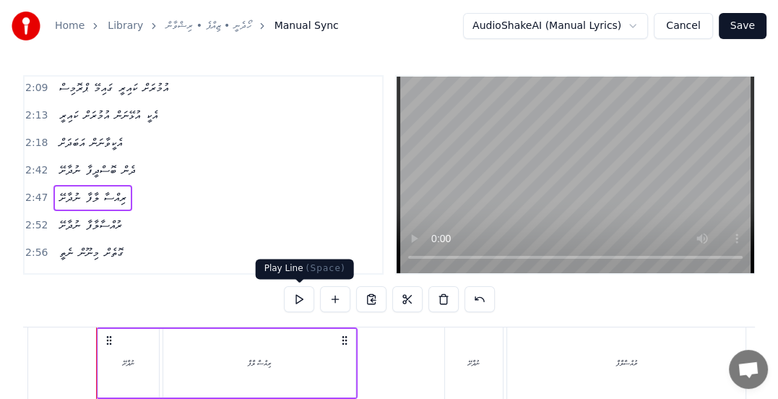
click at [294, 298] on button at bounding box center [299, 299] width 30 height 26
click at [101, 189] on span "ރިއްސާ ލާފާ" at bounding box center [105, 197] width 43 height 17
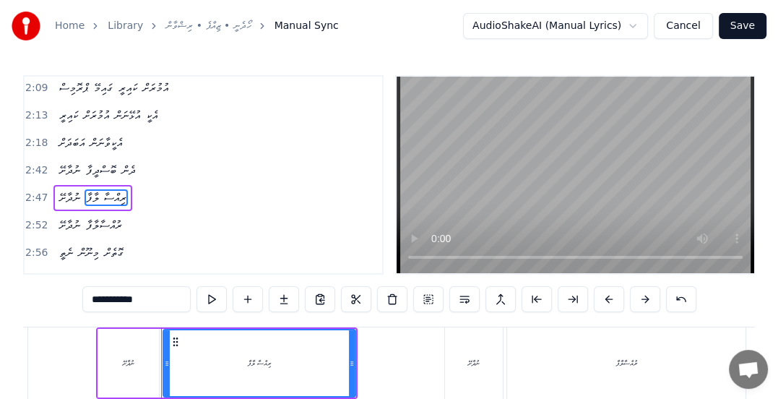
click at [99, 301] on input "**********" at bounding box center [136, 299] width 108 height 26
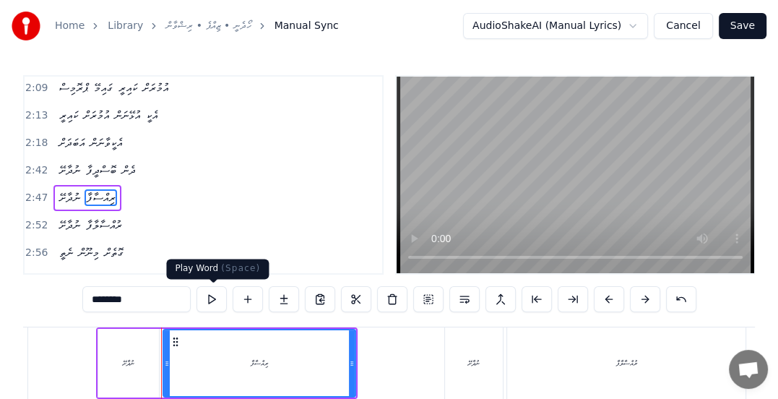
type input "********"
click at [217, 303] on button at bounding box center [211, 299] width 30 height 26
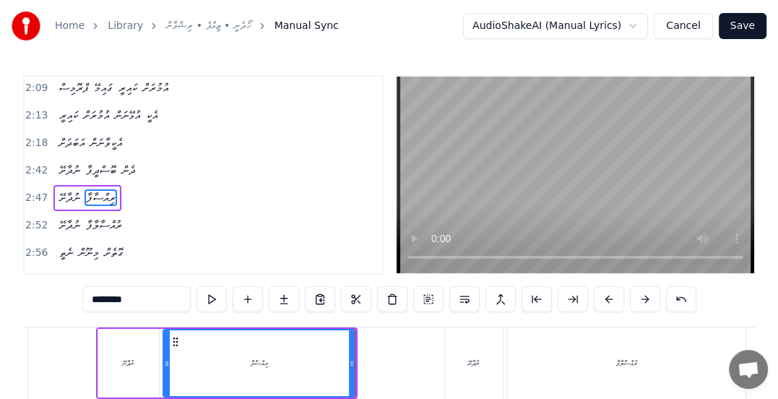
click at [27, 218] on span "2:52" at bounding box center [36, 225] width 22 height 14
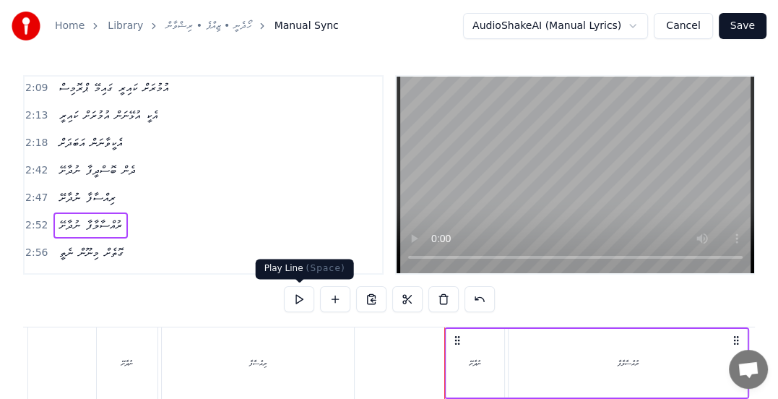
click at [302, 299] on button at bounding box center [299, 299] width 30 height 26
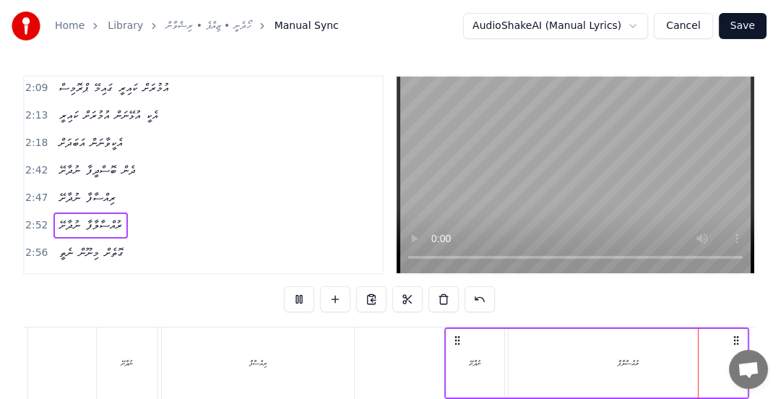
scroll to position [0, 12602]
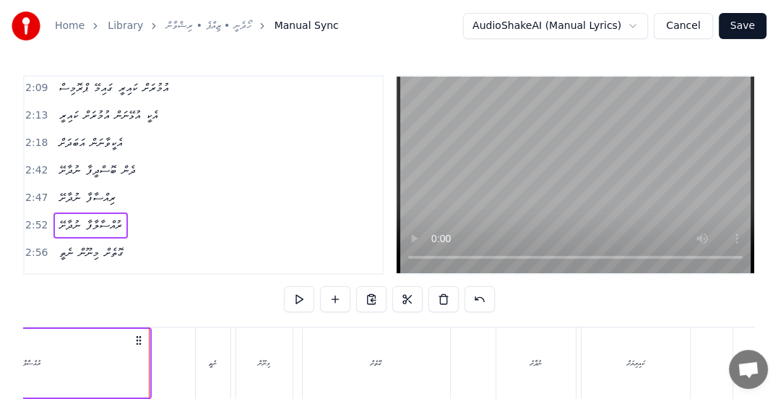
click at [35, 245] on span "2:56" at bounding box center [36, 252] width 22 height 14
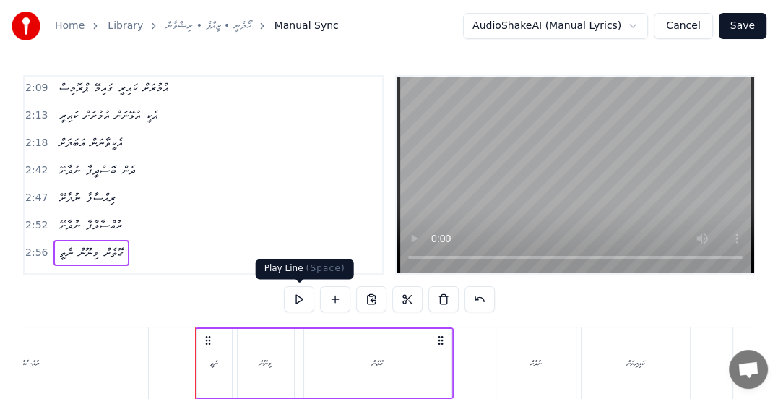
click at [297, 300] on button at bounding box center [299, 299] width 30 height 26
click at [110, 244] on span "ގޮތެށް" at bounding box center [114, 252] width 22 height 17
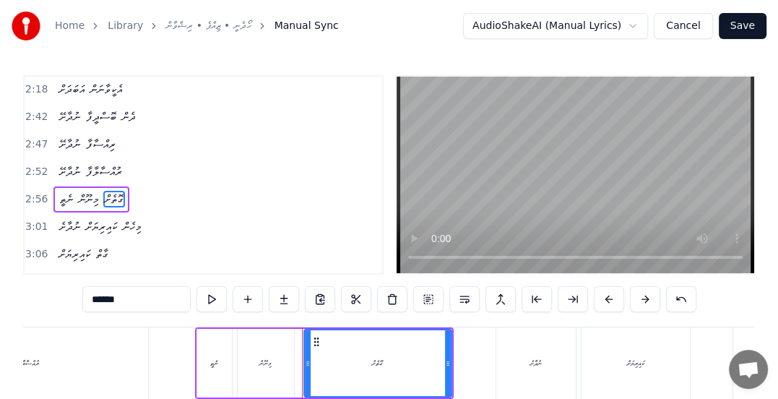
click at [97, 300] on input "******" at bounding box center [136, 299] width 108 height 26
type input "******"
click at [205, 300] on button at bounding box center [211, 299] width 30 height 26
click at [29, 219] on span "3:01" at bounding box center [36, 226] width 22 height 14
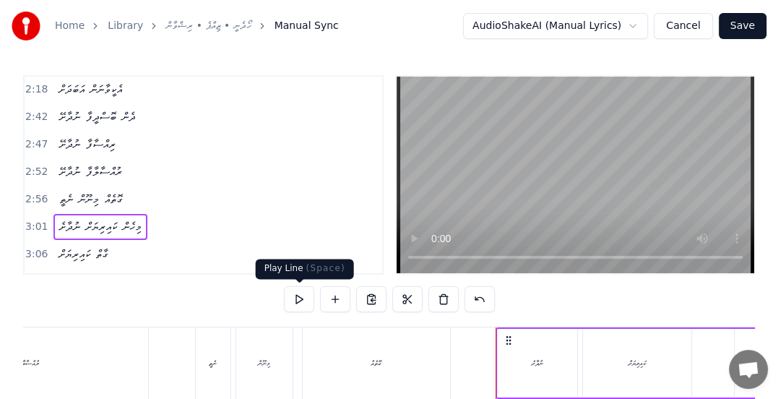
click at [296, 300] on button at bounding box center [299, 299] width 30 height 26
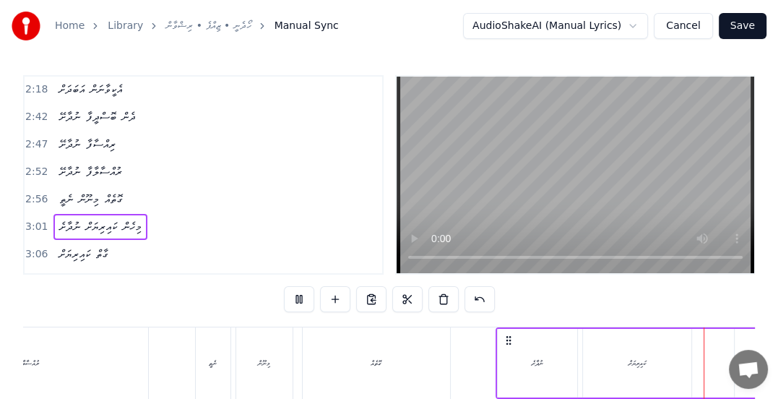
scroll to position [0, 13205]
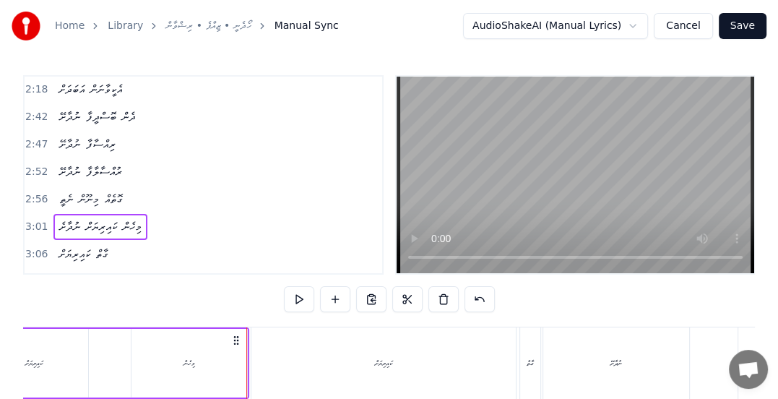
click at [27, 247] on span "3:06" at bounding box center [36, 254] width 22 height 14
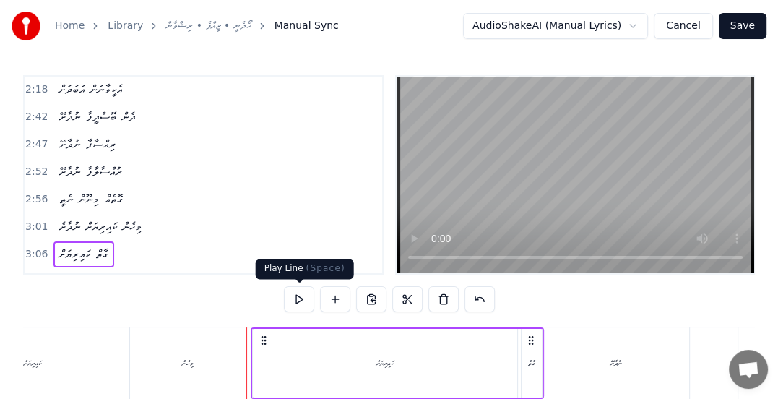
click at [297, 300] on button at bounding box center [299, 299] width 30 height 26
click at [35, 274] on span "3:10" at bounding box center [36, 281] width 22 height 14
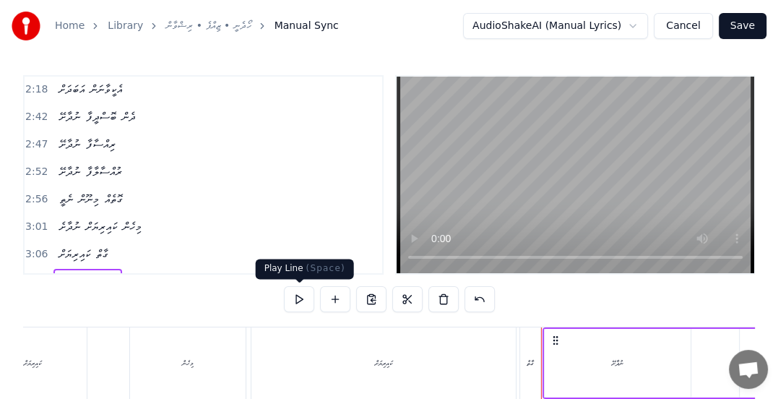
click at [294, 297] on button at bounding box center [299, 299] width 30 height 26
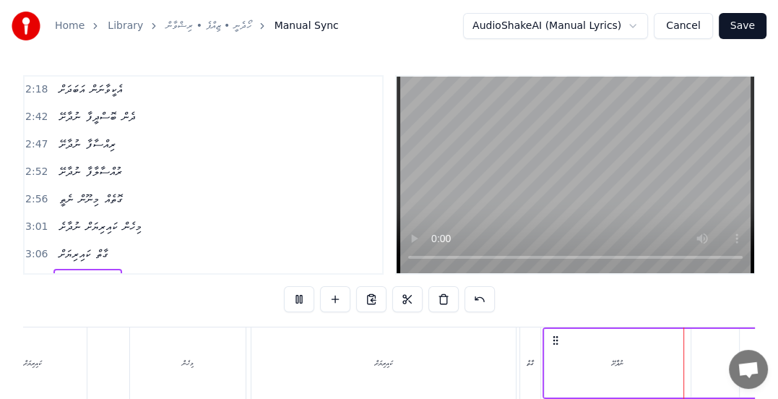
scroll to position [0, 13794]
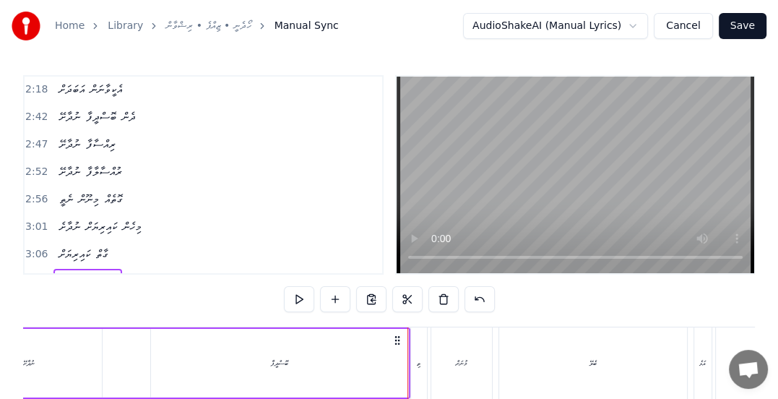
click at [84, 245] on span "ކައިރިޔަށް" at bounding box center [75, 253] width 34 height 17
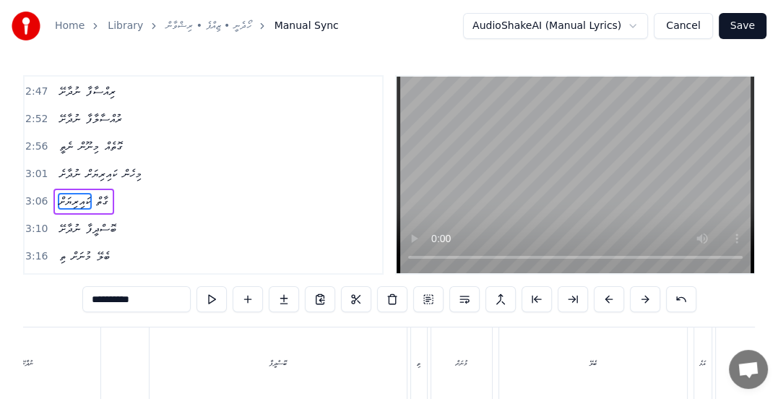
scroll to position [0, 13360]
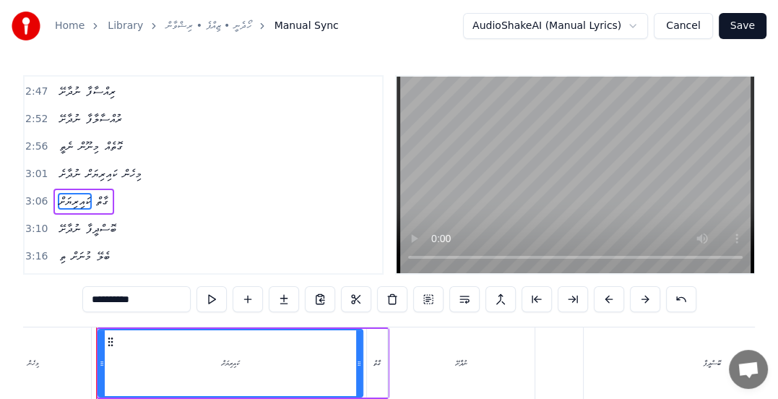
click at [32, 249] on span "3:16" at bounding box center [36, 256] width 22 height 14
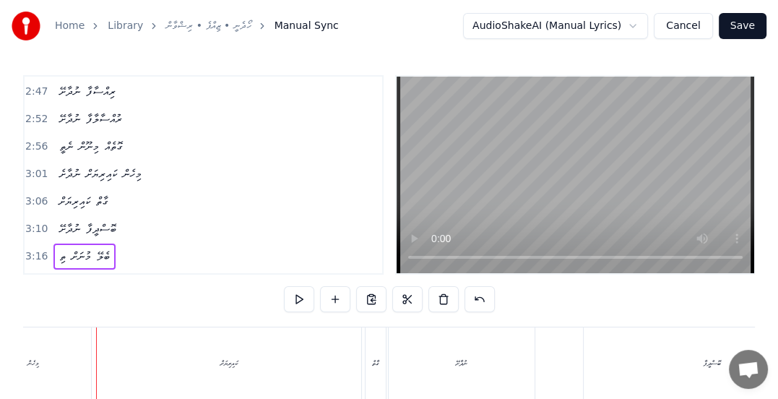
scroll to position [0, 14108]
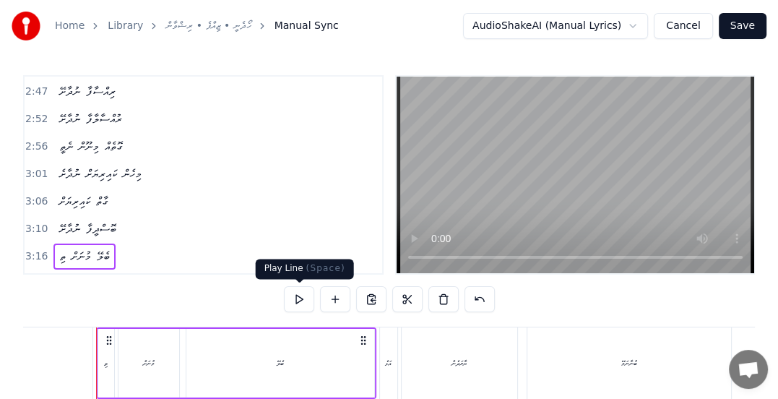
click at [299, 300] on button at bounding box center [299, 299] width 30 height 26
click at [32, 194] on span "3:06" at bounding box center [36, 201] width 22 height 14
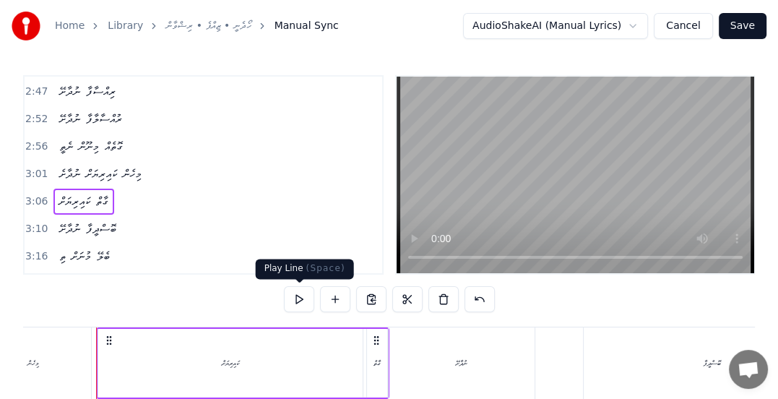
click at [300, 302] on button at bounding box center [299, 299] width 30 height 26
click at [32, 222] on span "3:10" at bounding box center [36, 229] width 22 height 14
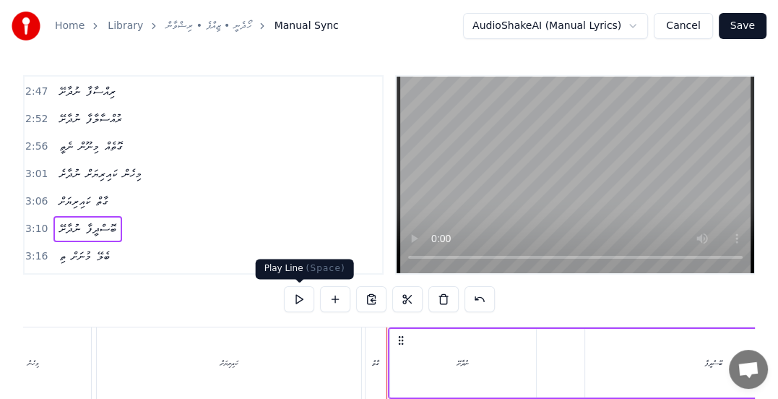
click at [298, 295] on button at bounding box center [299, 299] width 30 height 26
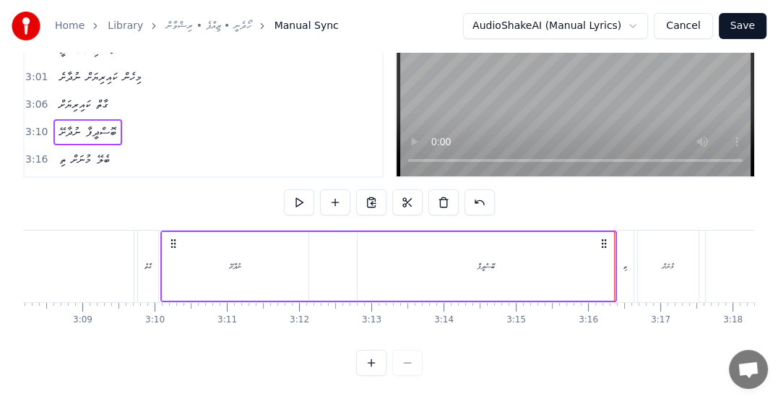
scroll to position [0, 13573]
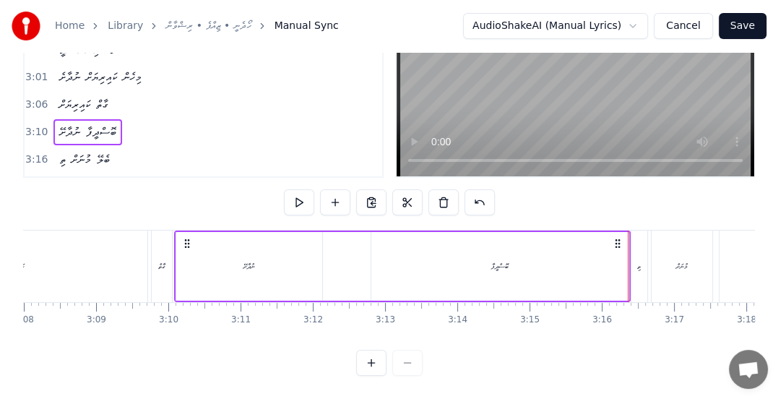
click at [159, 270] on div "ގާތް" at bounding box center [162, 265] width 20 height 71
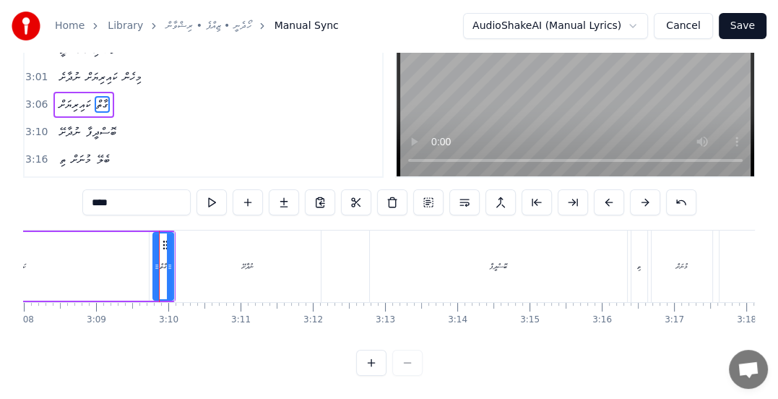
scroll to position [0, 0]
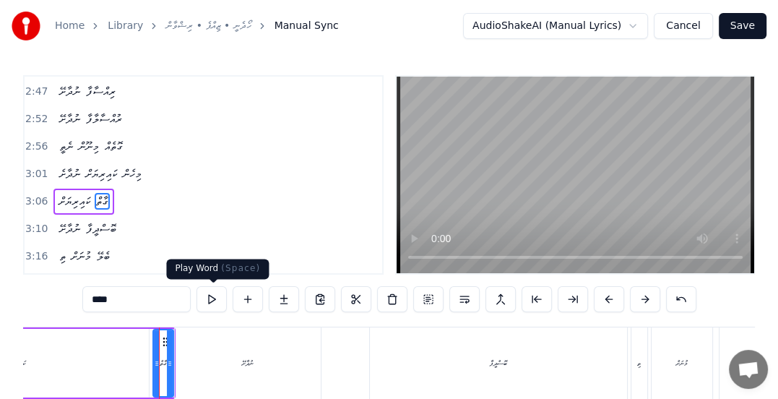
click at [214, 296] on button at bounding box center [211, 299] width 30 height 26
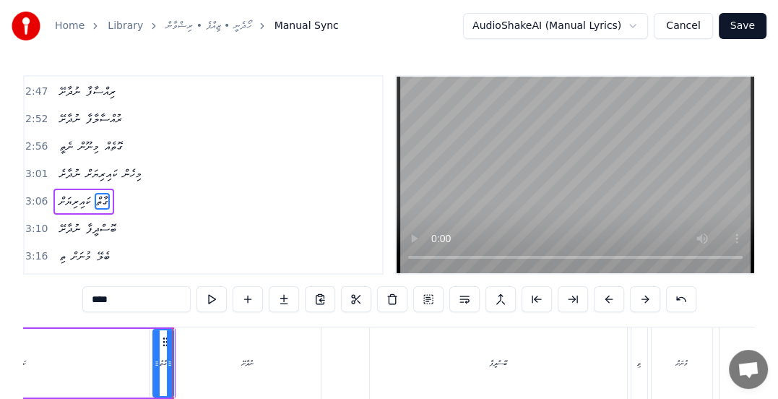
click at [67, 193] on span "ކައިރިޔަށް" at bounding box center [75, 201] width 34 height 17
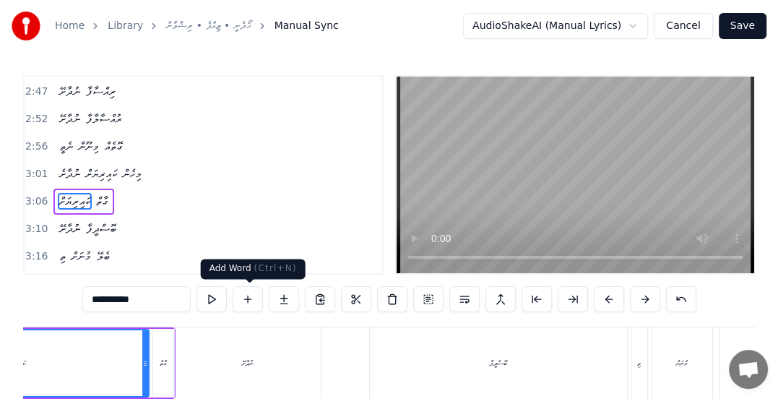
scroll to position [0, 13360]
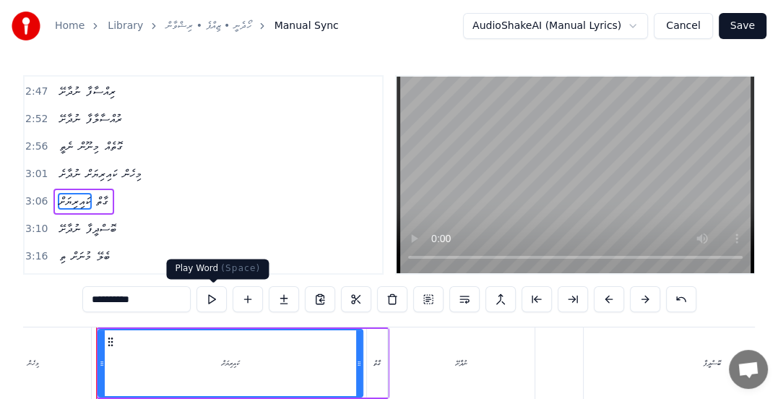
click at [214, 298] on button at bounding box center [211, 299] width 30 height 26
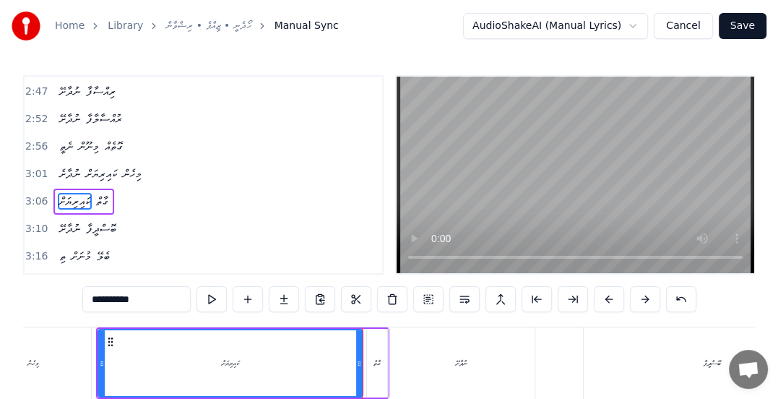
click at [380, 341] on div "ގާތް" at bounding box center [377, 363] width 20 height 69
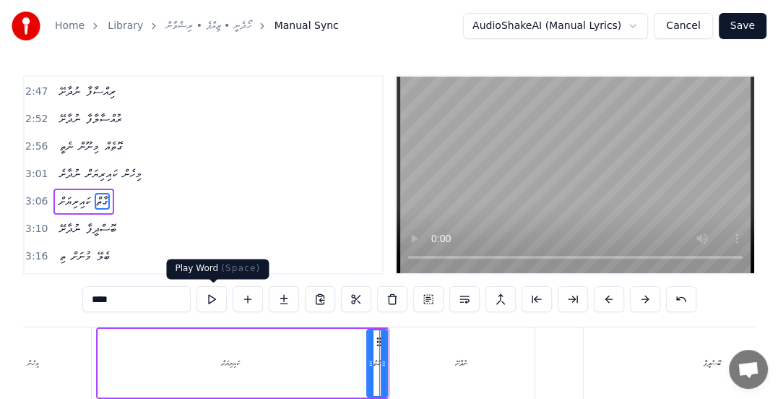
click at [214, 300] on button at bounding box center [211, 299] width 30 height 26
click at [223, 358] on div "ކައިރިޔަށް" at bounding box center [230, 362] width 17 height 11
type input "**********"
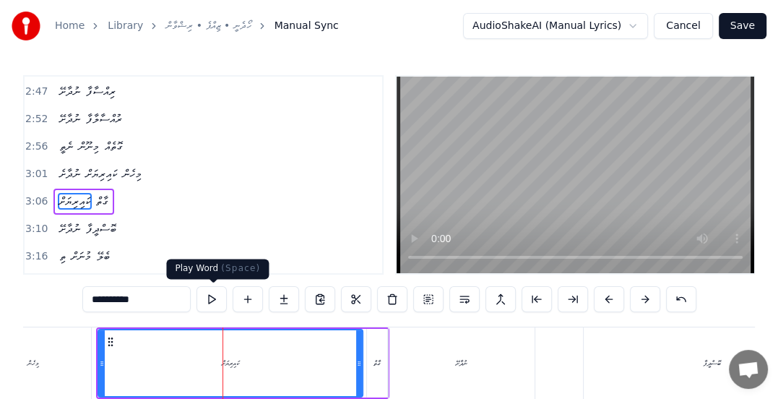
click at [217, 301] on button at bounding box center [211, 299] width 30 height 26
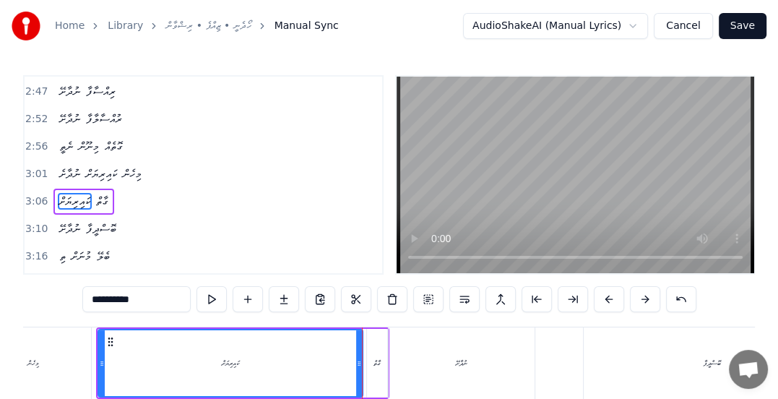
drag, startPoint x: 745, startPoint y: 24, endPoint x: 734, endPoint y: 41, distance: 20.8
click at [743, 27] on button "Save" at bounding box center [742, 26] width 48 height 26
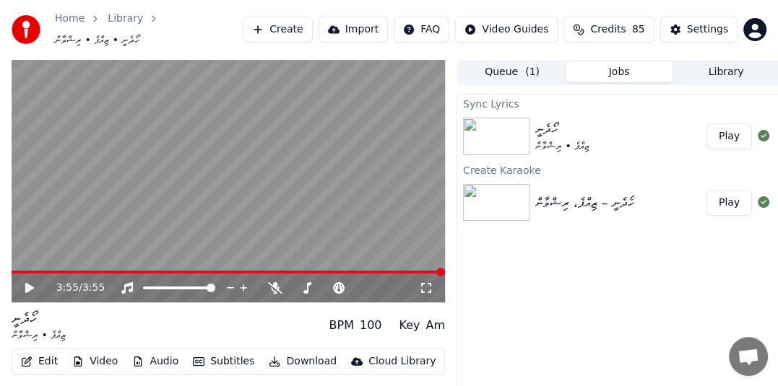
click at [736, 127] on button "Play" at bounding box center [728, 136] width 45 height 26
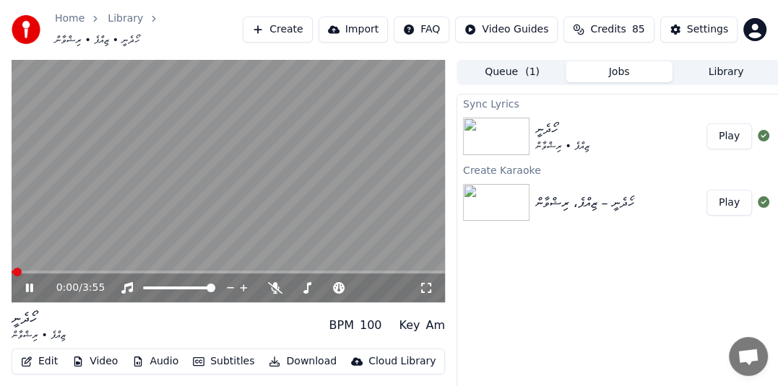
click at [48, 357] on button "Edit" at bounding box center [39, 362] width 48 height 20
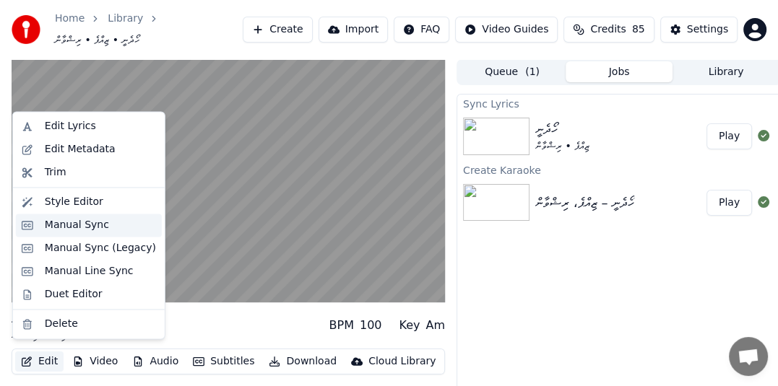
click at [74, 227] on div "Manual Sync" at bounding box center [77, 225] width 64 height 14
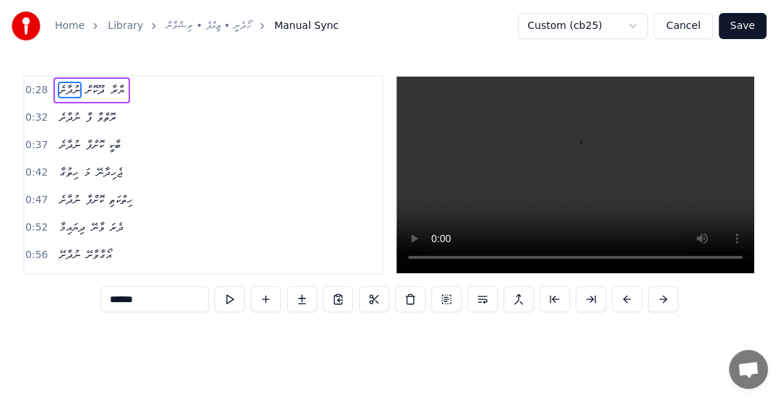
scroll to position [0, 1953]
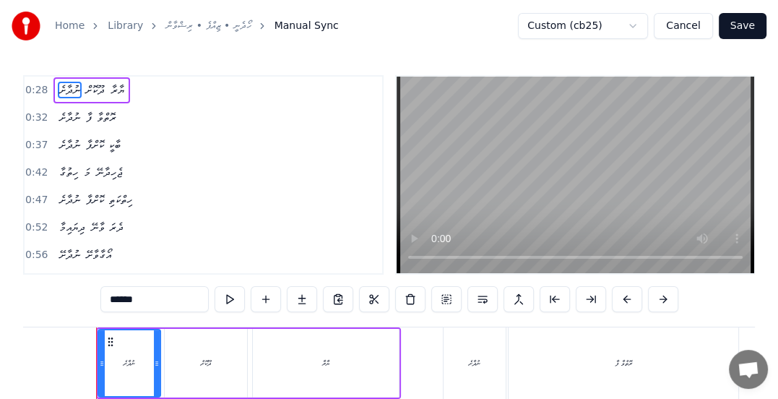
drag, startPoint x: 40, startPoint y: 90, endPoint x: 38, endPoint y: 97, distance: 7.8
click at [40, 90] on span "0:28" at bounding box center [36, 90] width 22 height 14
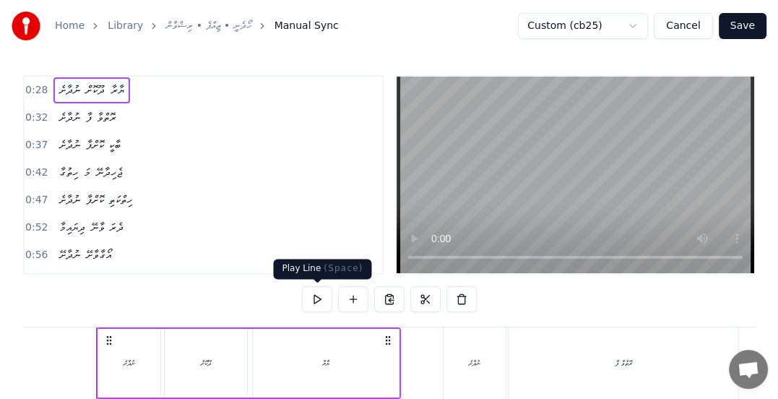
click at [315, 304] on button at bounding box center [317, 299] width 30 height 26
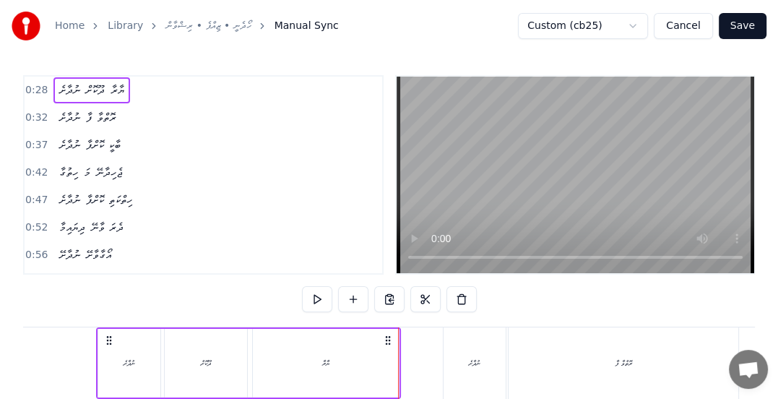
click at [35, 111] on span "0:32" at bounding box center [36, 117] width 22 height 14
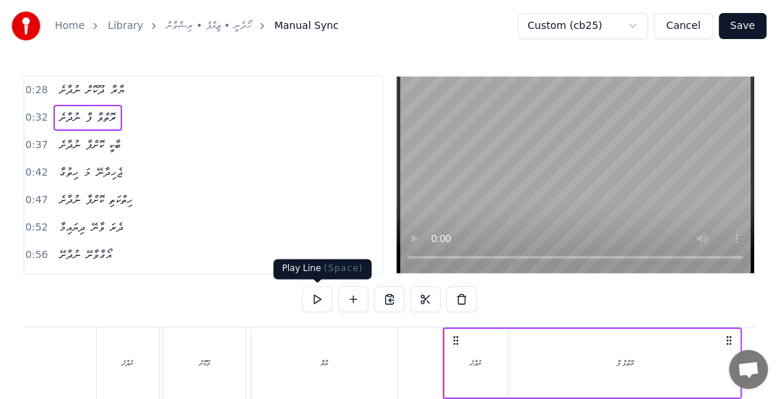
click at [320, 300] on button at bounding box center [317, 299] width 30 height 26
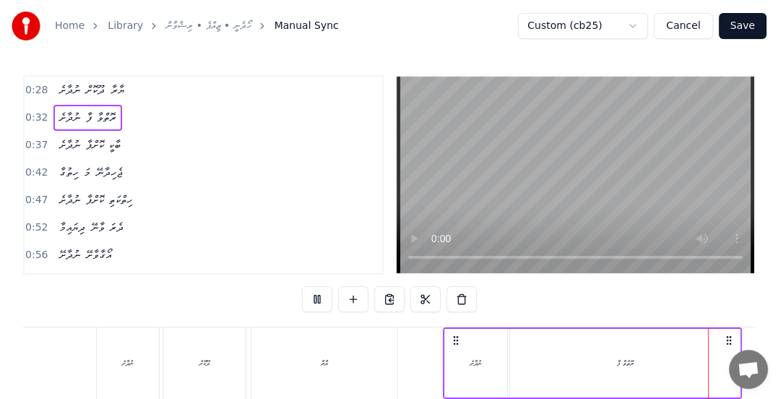
scroll to position [0, 2552]
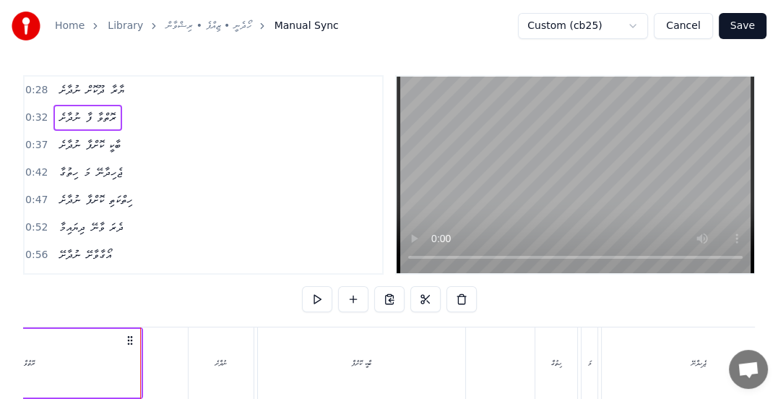
click at [32, 149] on span "0:37" at bounding box center [36, 145] width 22 height 14
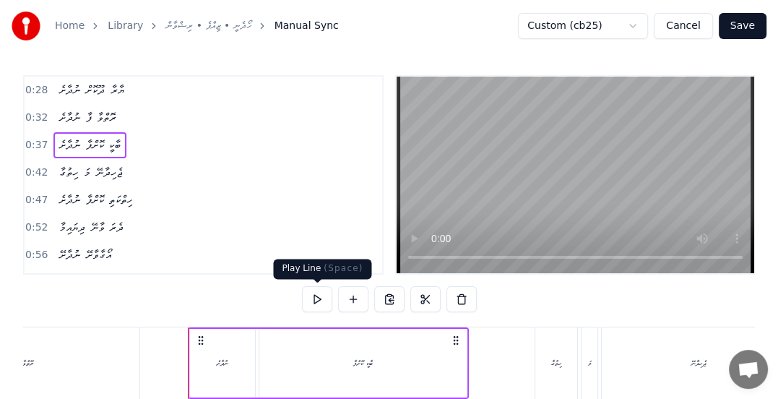
click at [315, 304] on button at bounding box center [317, 299] width 30 height 26
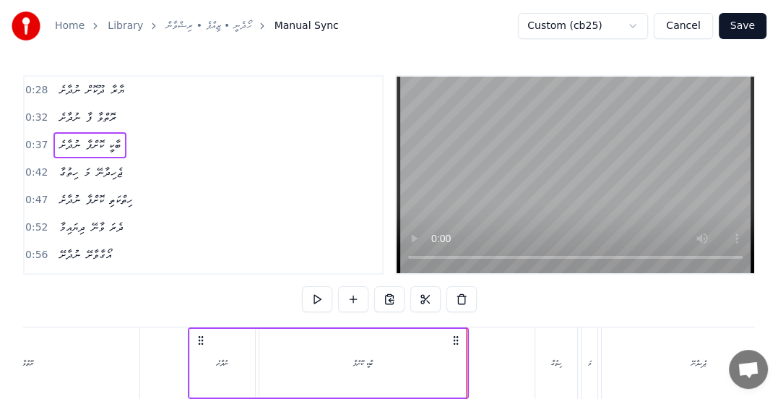
click at [40, 173] on span "0:42" at bounding box center [36, 172] width 22 height 14
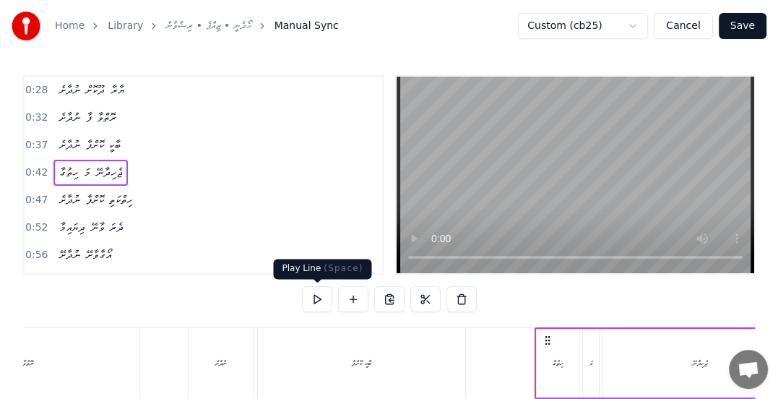
click at [312, 297] on button at bounding box center [317, 299] width 30 height 26
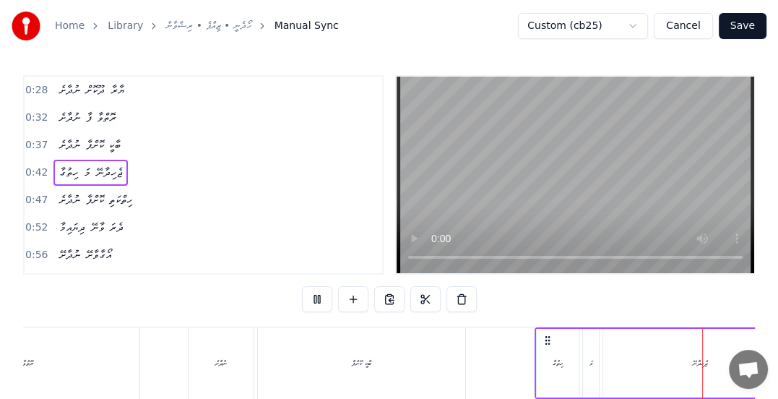
scroll to position [0, 3155]
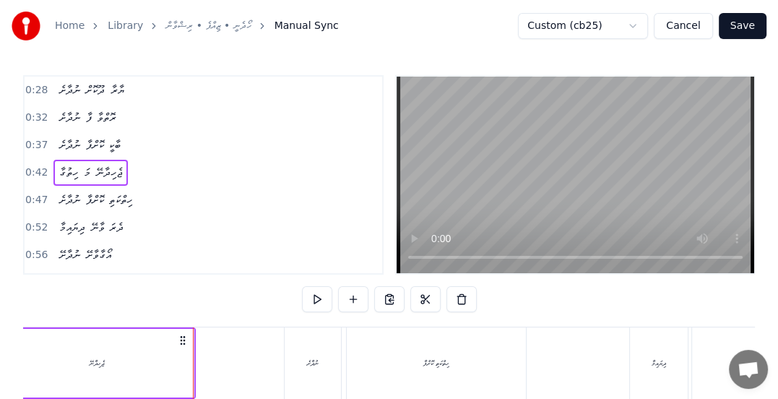
click at [42, 194] on span "0:47" at bounding box center [36, 200] width 22 height 14
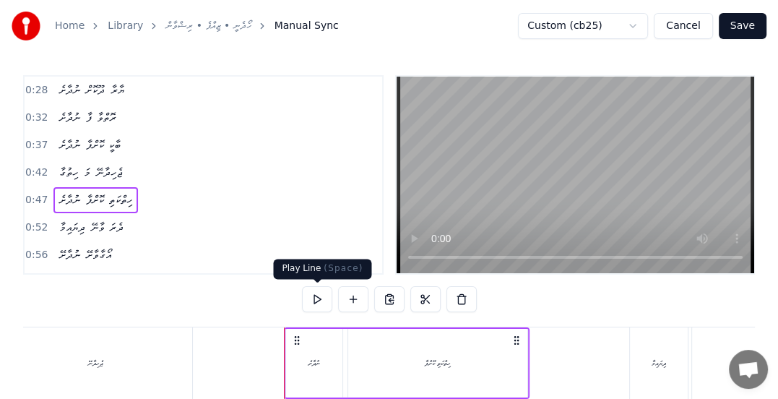
click at [316, 297] on button at bounding box center [317, 299] width 30 height 26
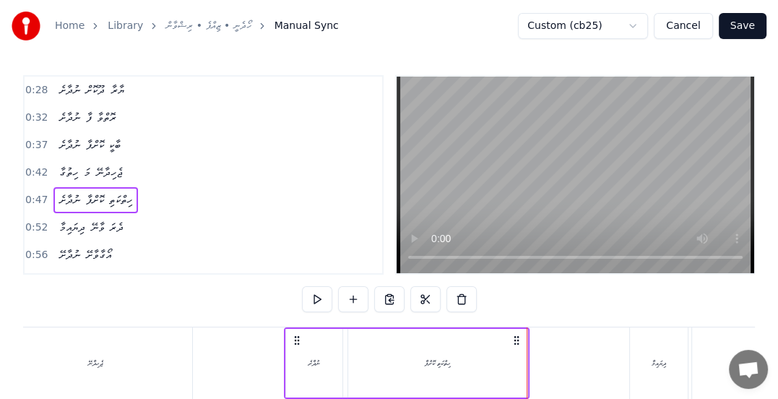
click at [37, 222] on span "0:52" at bounding box center [36, 227] width 22 height 14
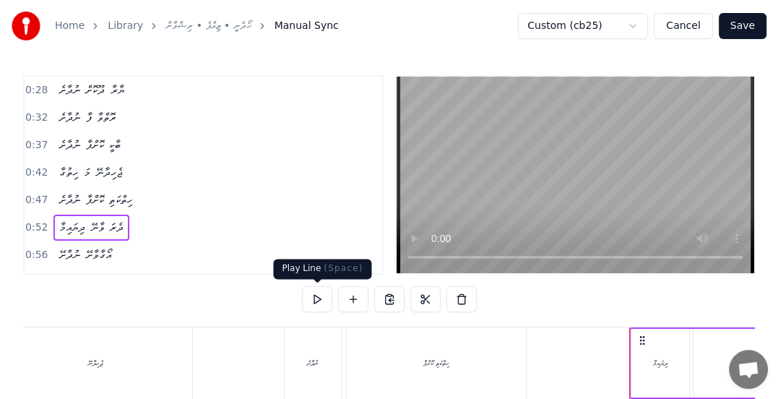
click at [316, 303] on button at bounding box center [317, 299] width 30 height 26
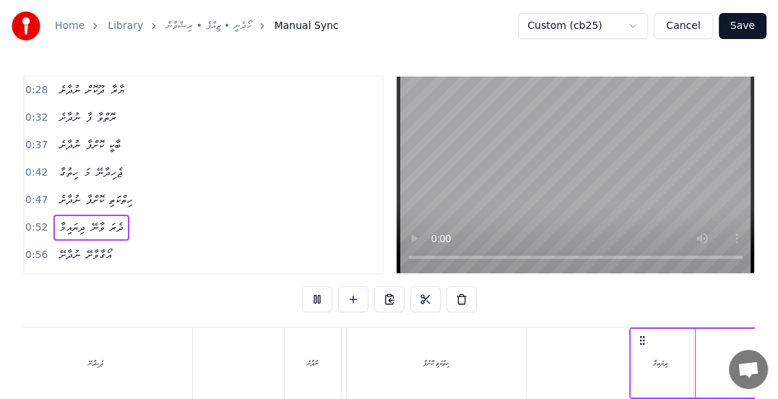
scroll to position [0, 3750]
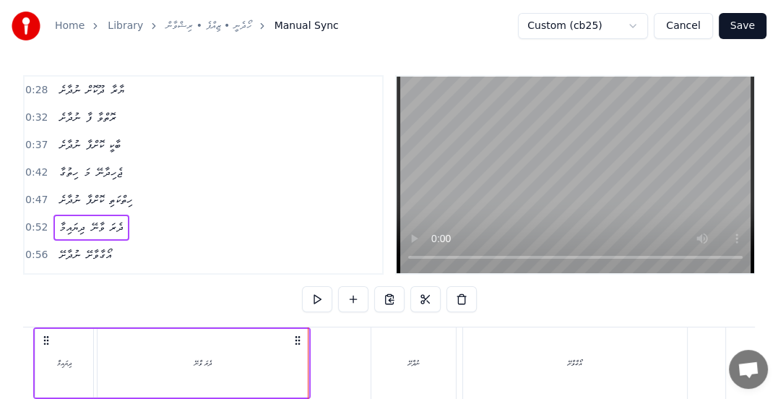
click at [36, 253] on span "0:56" at bounding box center [36, 255] width 22 height 14
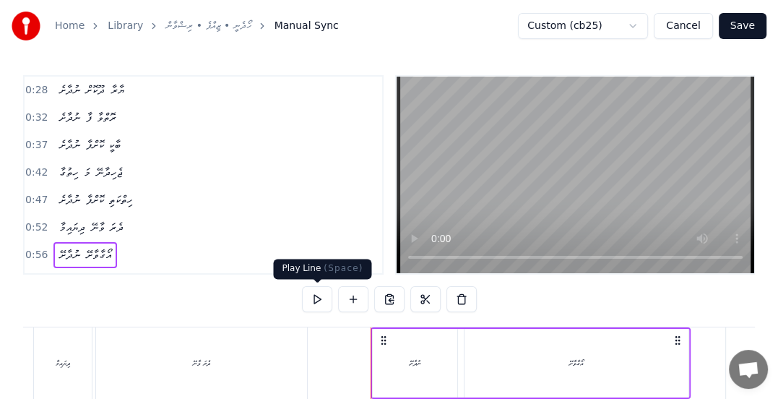
click at [318, 300] on button at bounding box center [317, 299] width 30 height 26
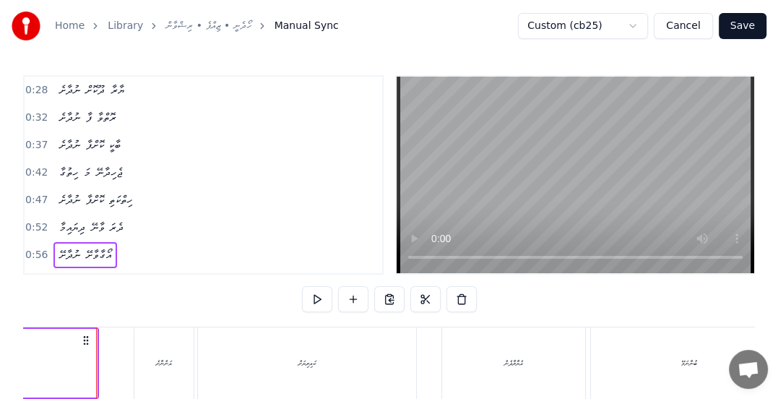
scroll to position [144, 0]
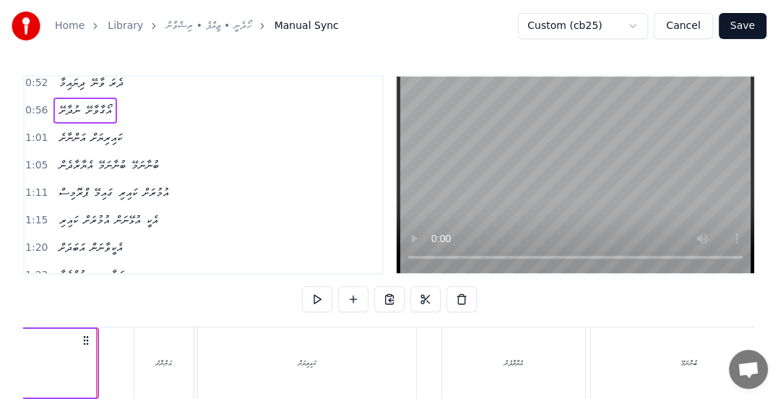
click at [28, 131] on span "1:01" at bounding box center [36, 138] width 22 height 14
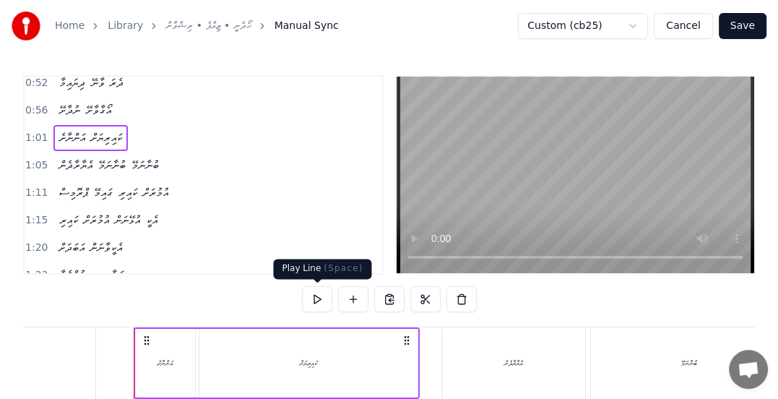
click at [316, 297] on button at bounding box center [317, 299] width 30 height 26
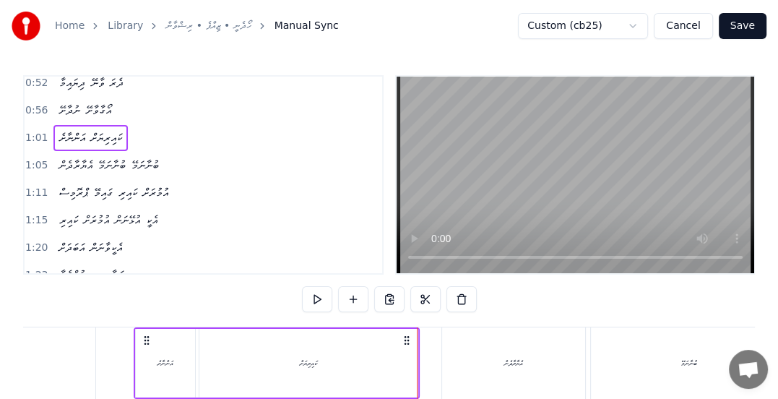
click at [508, 365] on div "އެޔާރާދެން" at bounding box center [513, 362] width 19 height 11
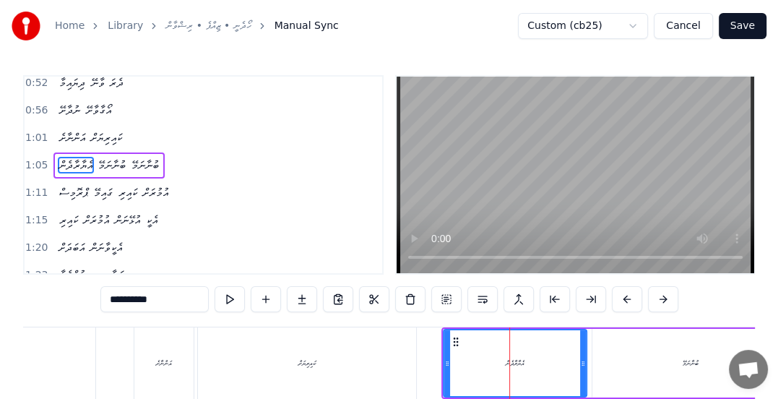
scroll to position [127, 0]
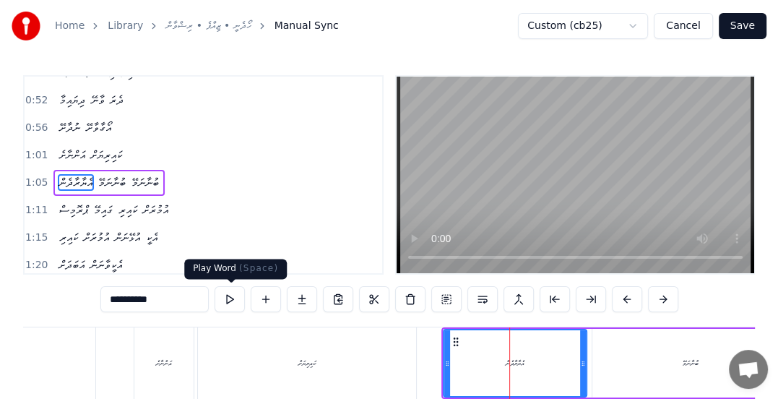
click at [230, 297] on button at bounding box center [229, 299] width 30 height 26
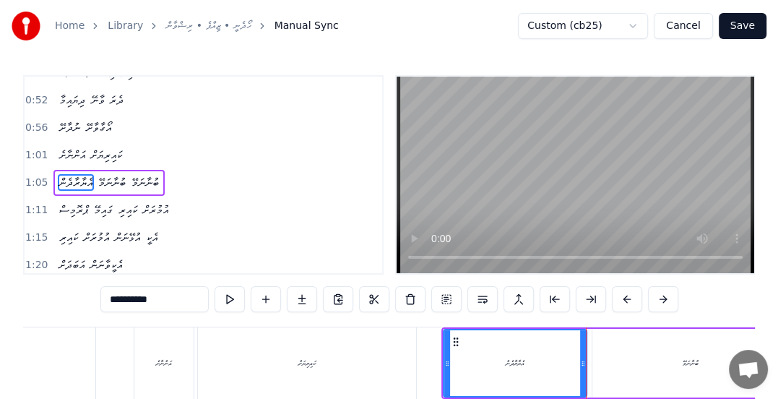
click at [300, 364] on div "ކައިރިޔަށް" at bounding box center [306, 362] width 17 height 11
type input "**********"
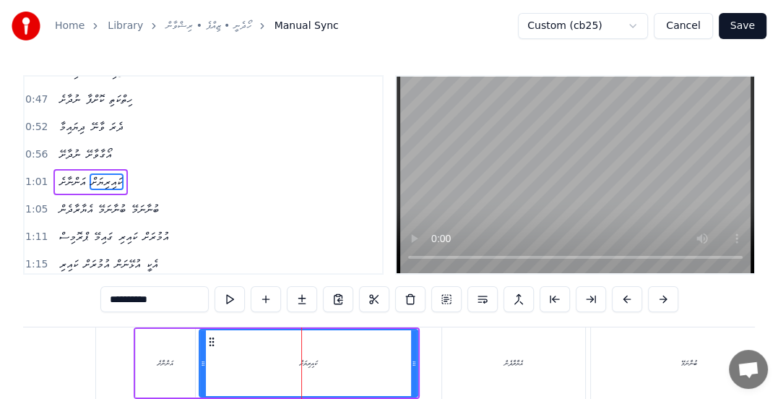
scroll to position [109, 0]
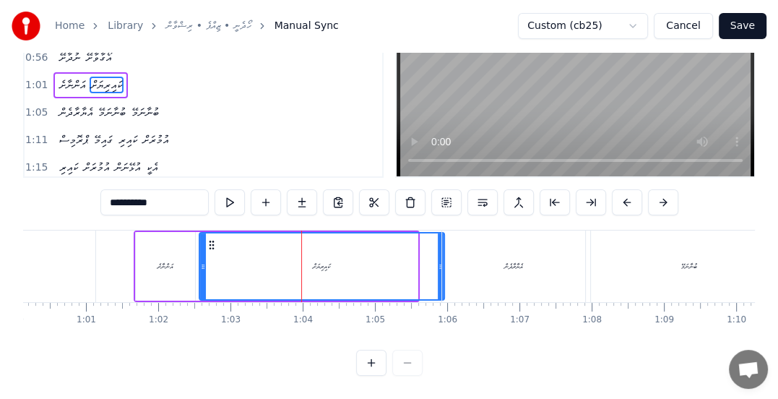
drag, startPoint x: 415, startPoint y: 254, endPoint x: 442, endPoint y: 265, distance: 28.8
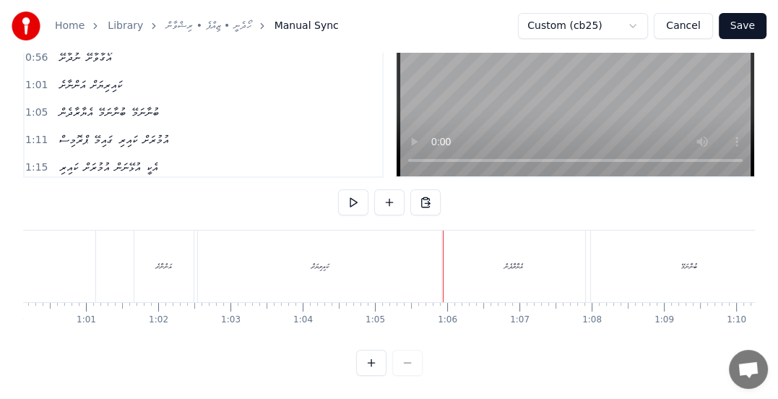
click at [322, 239] on div "ކައިރިޔަށް" at bounding box center [320, 265] width 245 height 71
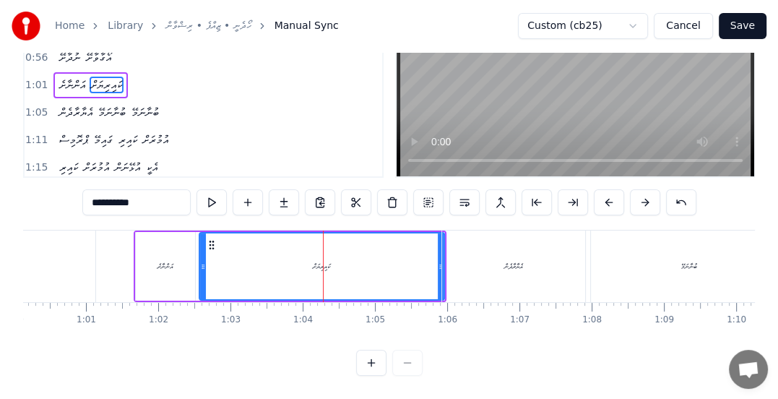
scroll to position [0, 0]
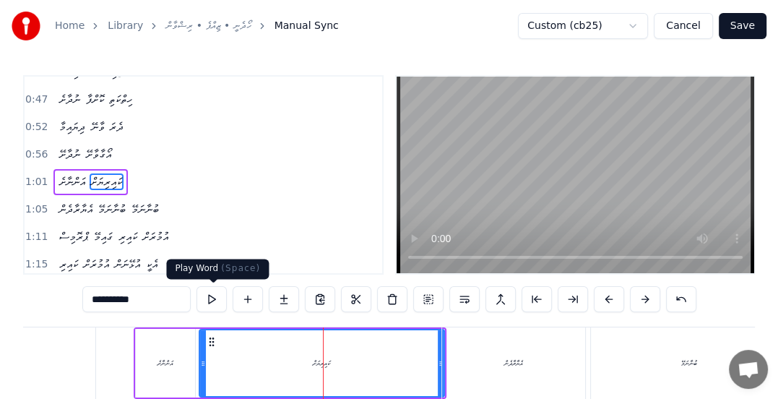
click at [209, 305] on button at bounding box center [211, 299] width 30 height 26
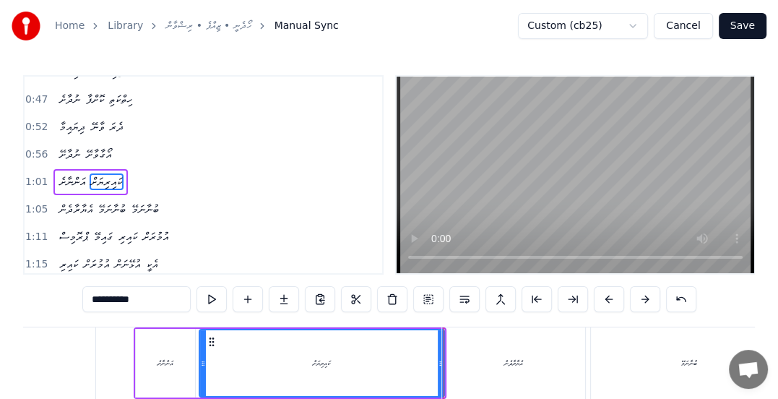
click at [607, 359] on div "ބުނާނަމޭ" at bounding box center [689, 362] width 196 height 71
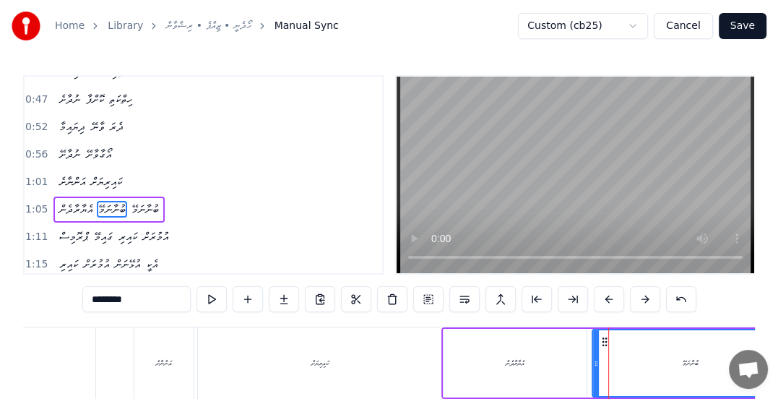
scroll to position [127, 0]
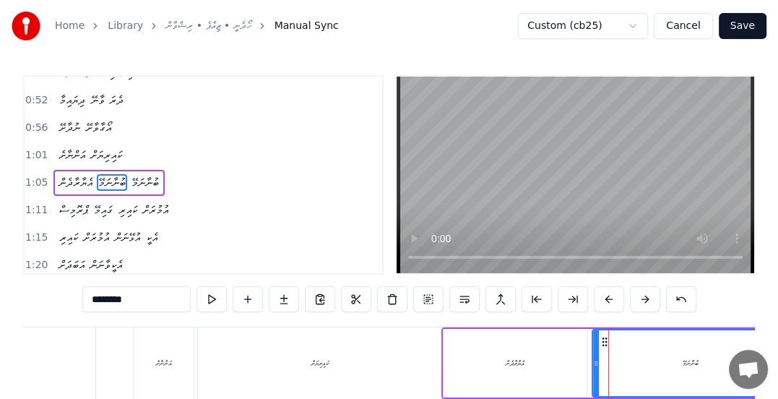
click at [396, 360] on div "ކައިރިޔަށް" at bounding box center [320, 362] width 245 height 71
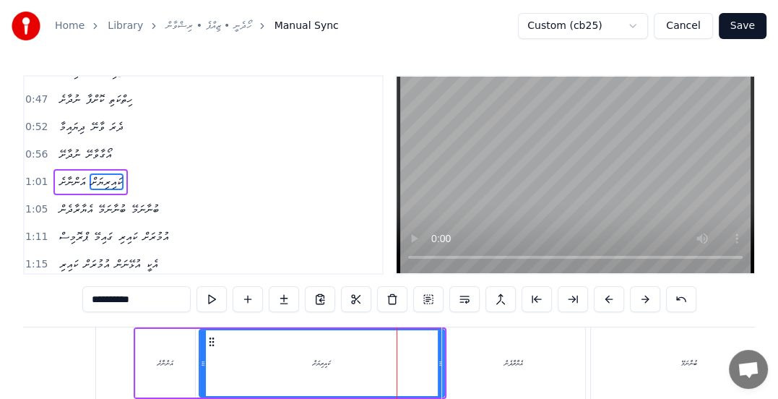
scroll to position [72, 0]
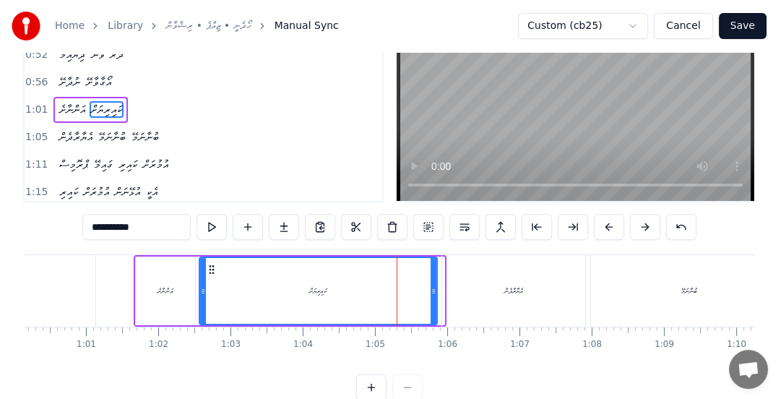
drag, startPoint x: 439, startPoint y: 290, endPoint x: 432, endPoint y: 292, distance: 7.5
click at [432, 292] on icon at bounding box center [433, 291] width 6 height 12
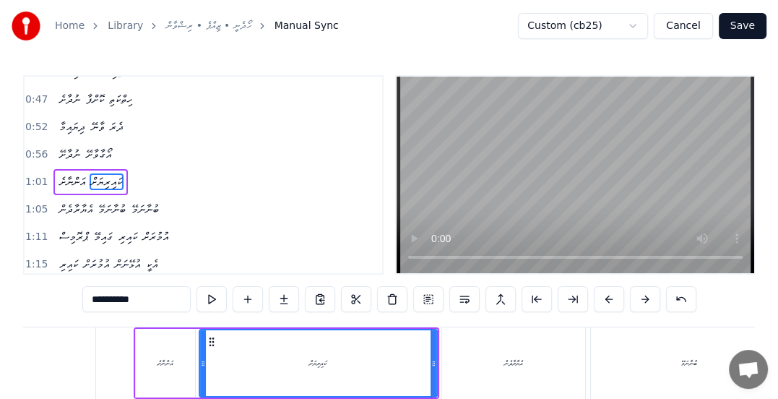
click at [504, 360] on div "އެޔާރާދެން" at bounding box center [513, 362] width 19 height 11
type input "**********"
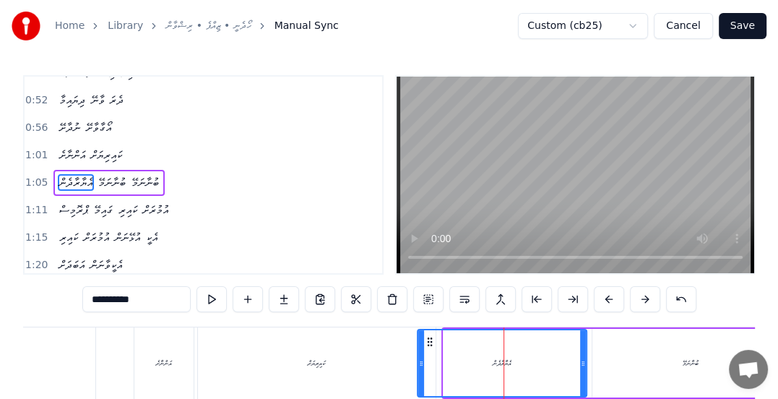
drag, startPoint x: 445, startPoint y: 360, endPoint x: 419, endPoint y: 361, distance: 26.0
click at [419, 361] on icon at bounding box center [421, 363] width 6 height 12
click at [35, 175] on span "1:05" at bounding box center [36, 182] width 22 height 14
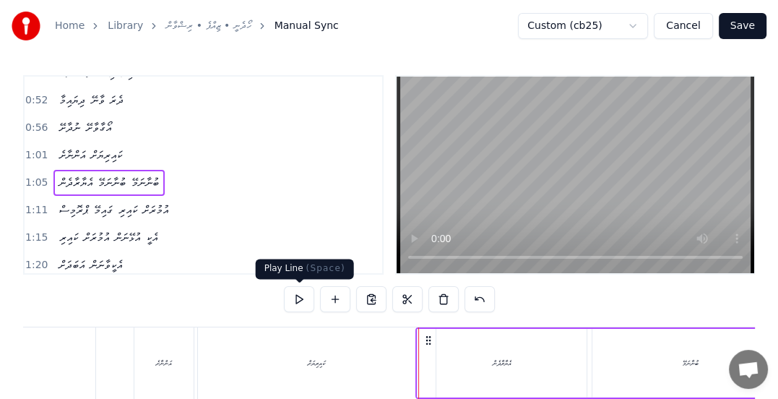
click at [297, 297] on button at bounding box center [299, 299] width 30 height 26
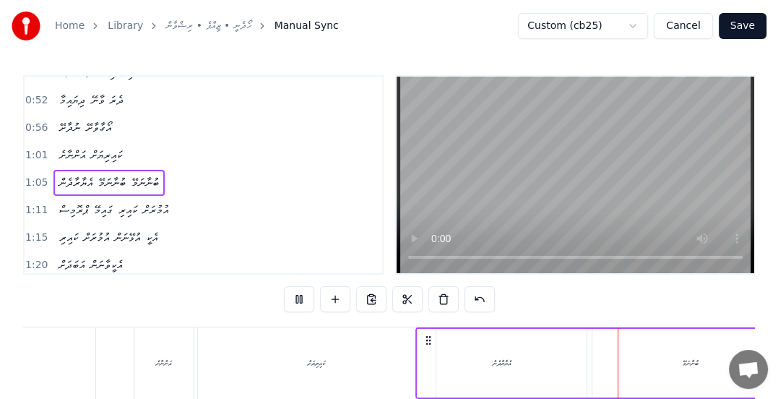
drag, startPoint x: 286, startPoint y: 348, endPoint x: 278, endPoint y: 342, distance: 9.8
click at [286, 348] on div "ކައިރިޔަށް" at bounding box center [317, 362] width 238 height 71
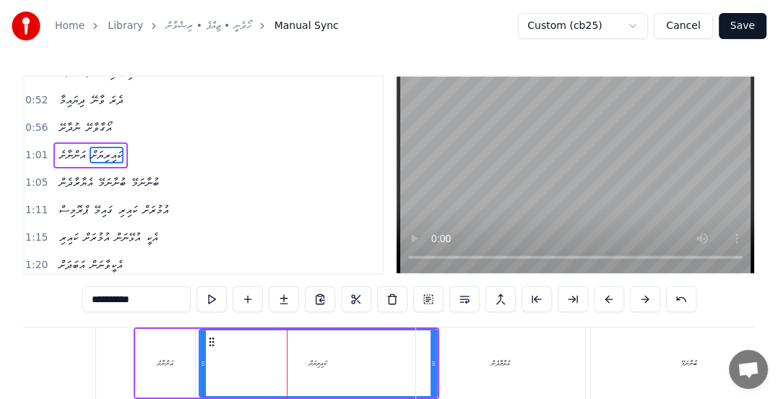
scroll to position [100, 0]
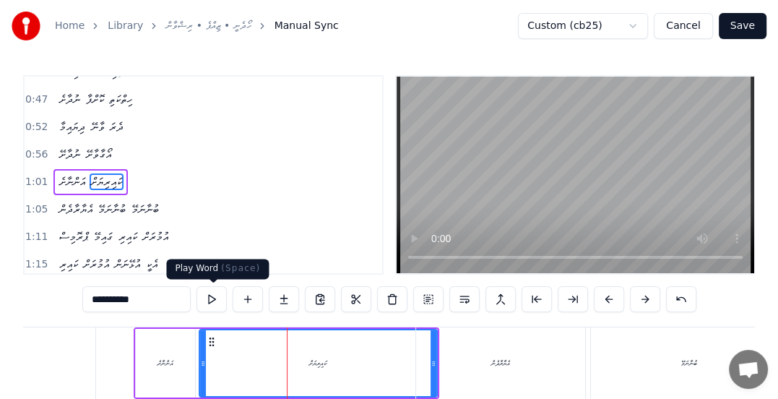
click at [214, 299] on button at bounding box center [211, 299] width 30 height 26
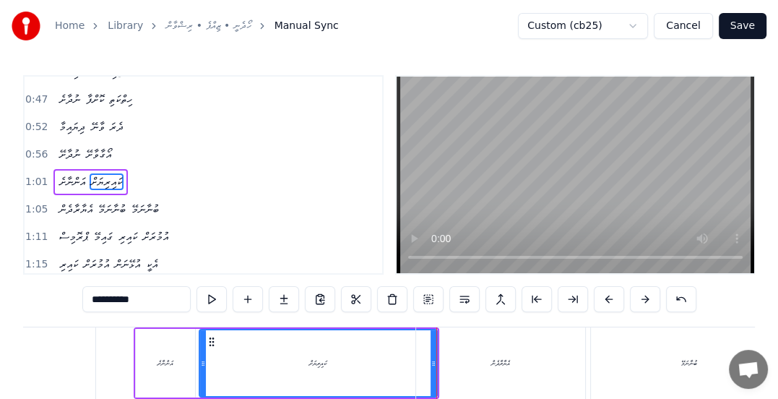
click at [491, 367] on div "އެޔާރާދެން" at bounding box center [500, 362] width 19 height 11
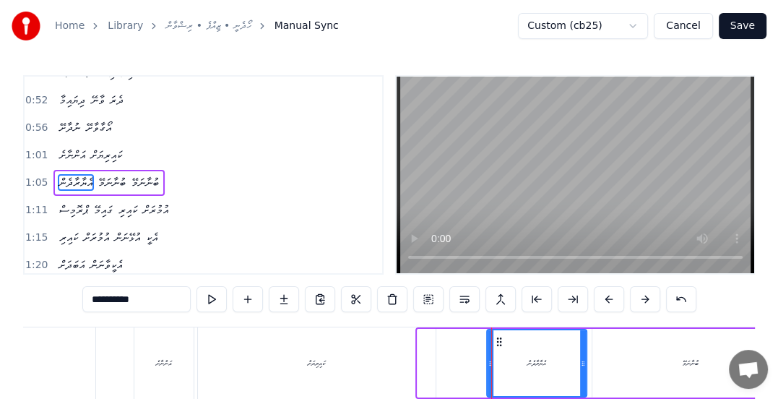
drag, startPoint x: 416, startPoint y: 360, endPoint x: 485, endPoint y: 362, distance: 69.3
click at [487, 362] on icon at bounding box center [490, 363] width 6 height 12
click at [340, 349] on div "ކައިރިޔަށް" at bounding box center [317, 362] width 238 height 71
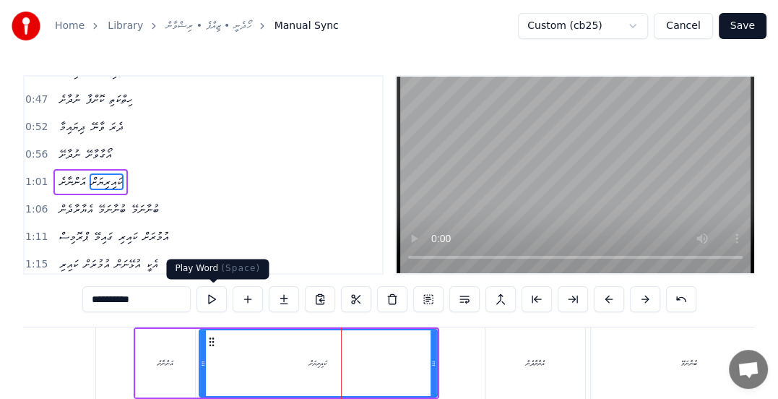
click at [215, 295] on button at bounding box center [211, 299] width 30 height 26
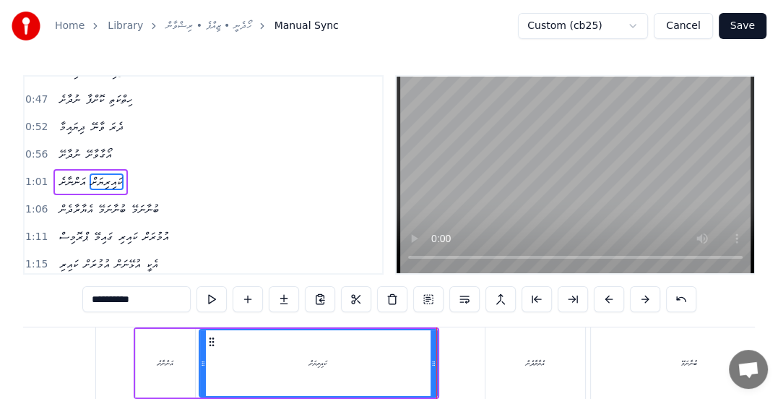
click at [529, 365] on div "އެޔާރާދެން" at bounding box center [535, 362] width 19 height 11
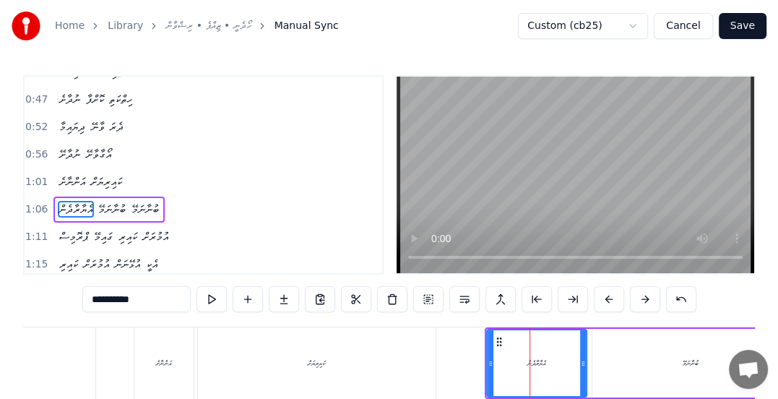
scroll to position [127, 0]
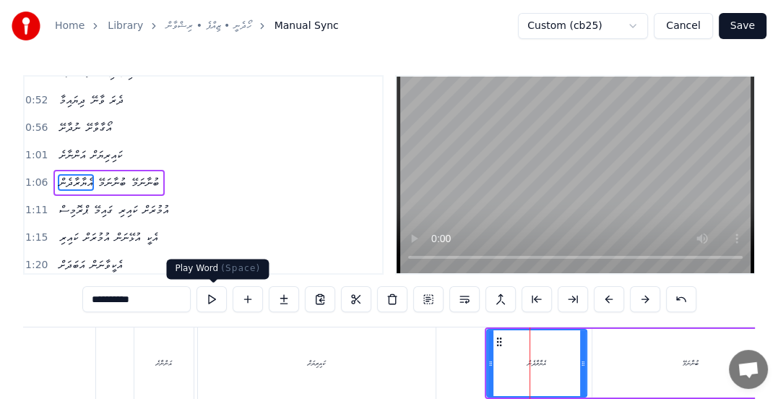
click at [215, 298] on button at bounding box center [211, 299] width 30 height 26
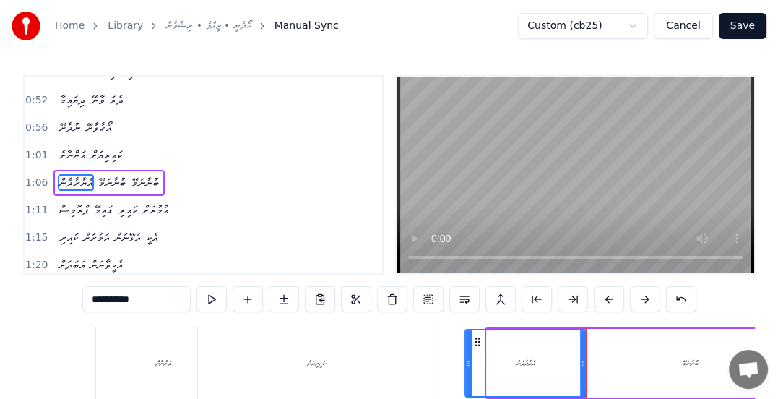
drag, startPoint x: 486, startPoint y: 364, endPoint x: 464, endPoint y: 366, distance: 21.8
click at [466, 366] on icon at bounding box center [469, 363] width 6 height 12
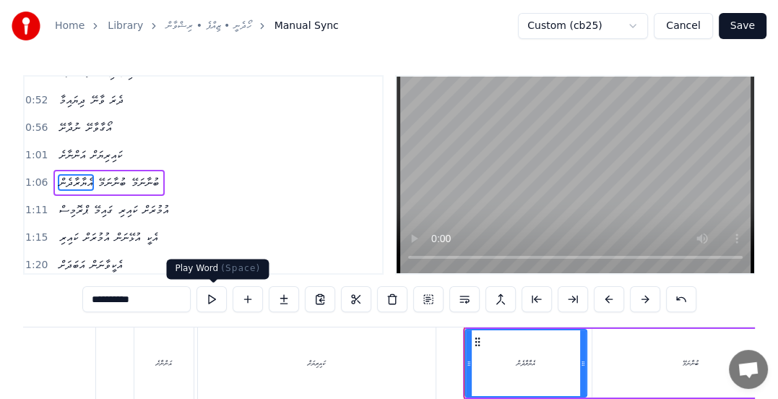
click at [217, 299] on button at bounding box center [211, 299] width 30 height 26
click at [217, 296] on button at bounding box center [211, 299] width 30 height 26
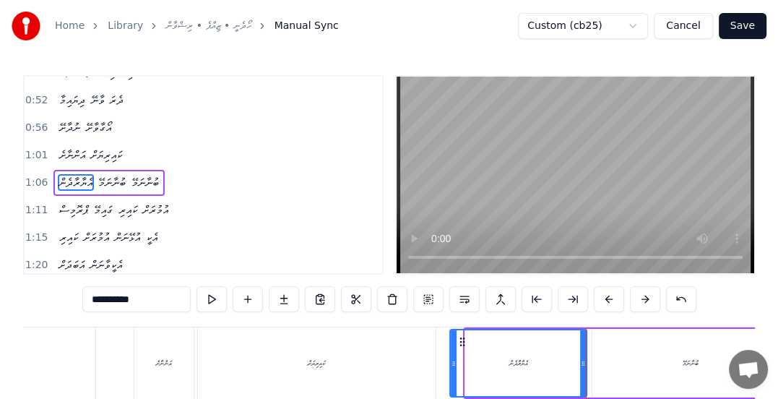
drag, startPoint x: 466, startPoint y: 364, endPoint x: 451, endPoint y: 371, distance: 16.8
click at [451, 371] on div at bounding box center [454, 363] width 6 height 66
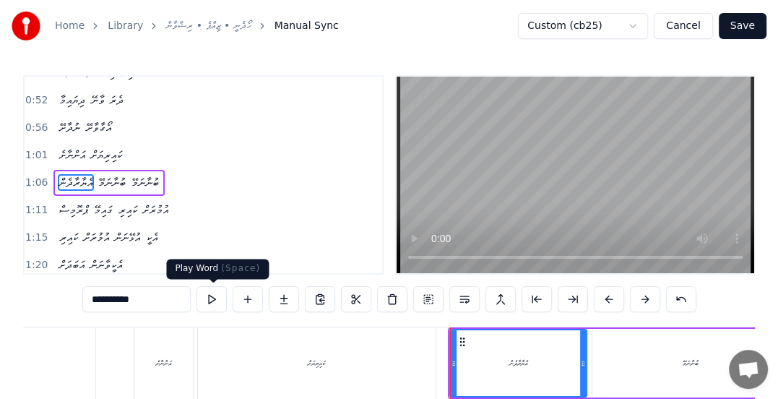
click at [214, 299] on button at bounding box center [211, 299] width 30 height 26
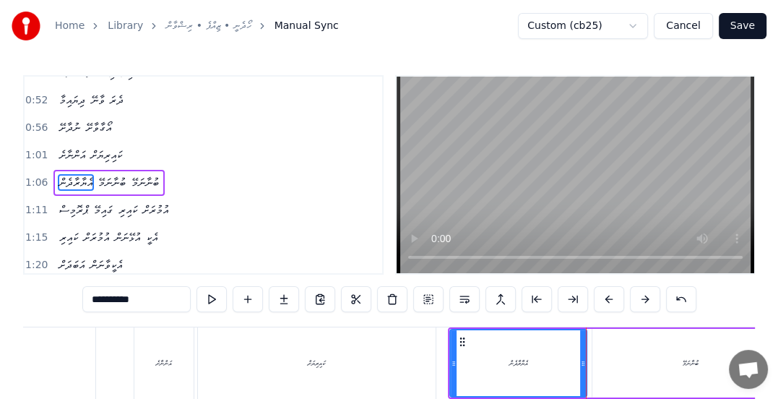
click at [347, 364] on div "ކައިރިޔަށް" at bounding box center [317, 362] width 238 height 71
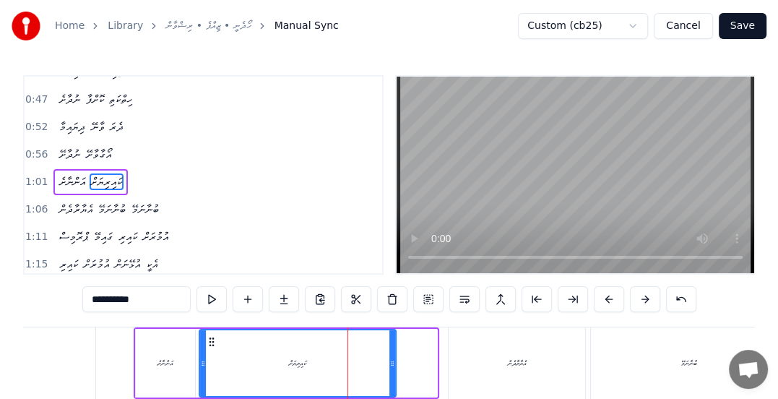
drag, startPoint x: 432, startPoint y: 368, endPoint x: 274, endPoint y: 315, distance: 166.0
click at [390, 361] on icon at bounding box center [392, 363] width 6 height 12
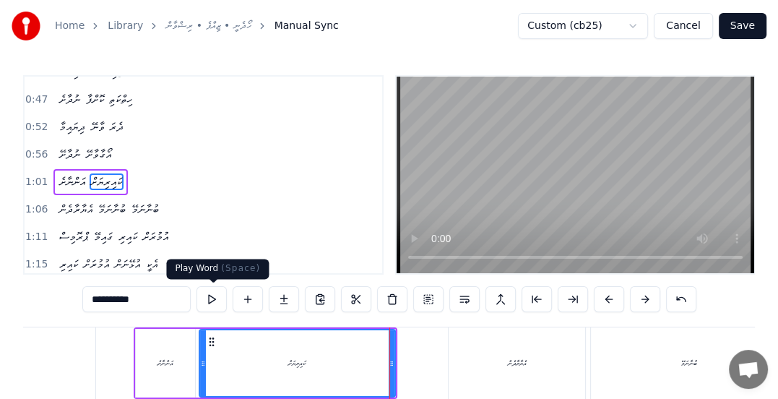
click at [208, 302] on button at bounding box center [211, 299] width 30 height 26
click at [495, 357] on div "އެޔާރާދެން" at bounding box center [516, 362] width 136 height 71
type input "**********"
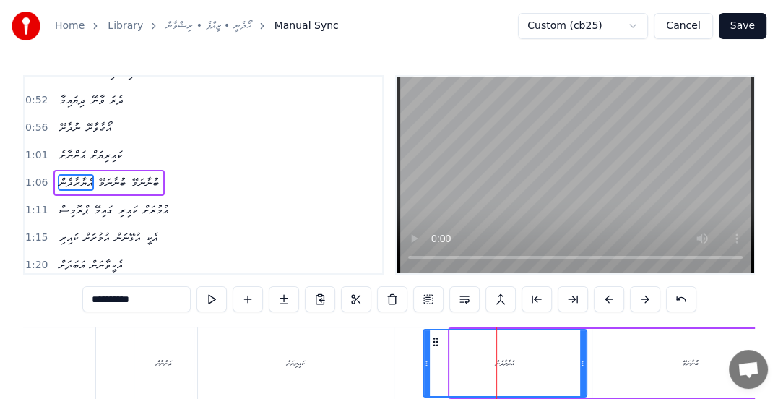
drag, startPoint x: 449, startPoint y: 362, endPoint x: 422, endPoint y: 359, distance: 26.9
click at [424, 359] on icon at bounding box center [427, 363] width 6 height 12
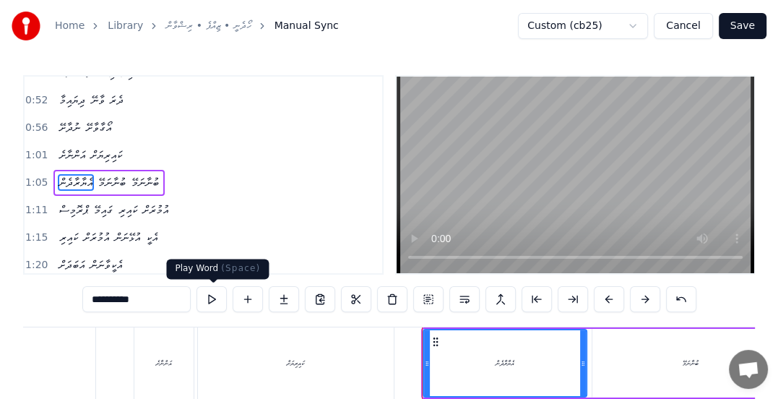
click at [220, 302] on button at bounding box center [211, 299] width 30 height 26
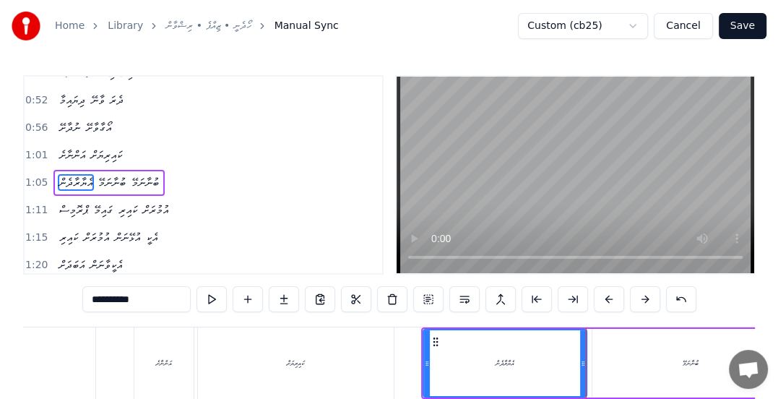
click at [37, 175] on span "1:05" at bounding box center [36, 182] width 22 height 14
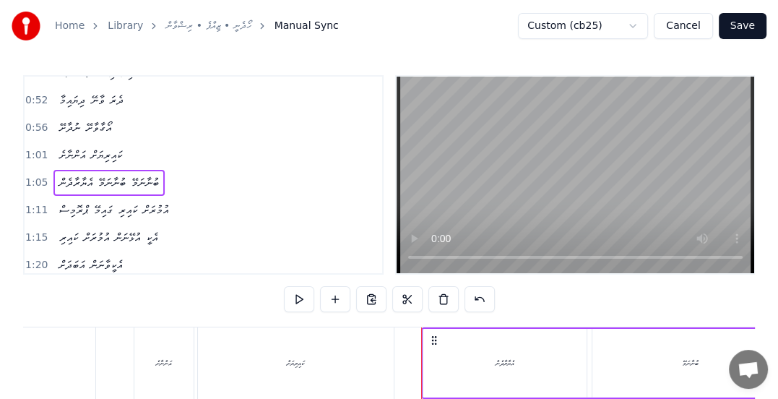
click at [299, 297] on button at bounding box center [299, 299] width 30 height 26
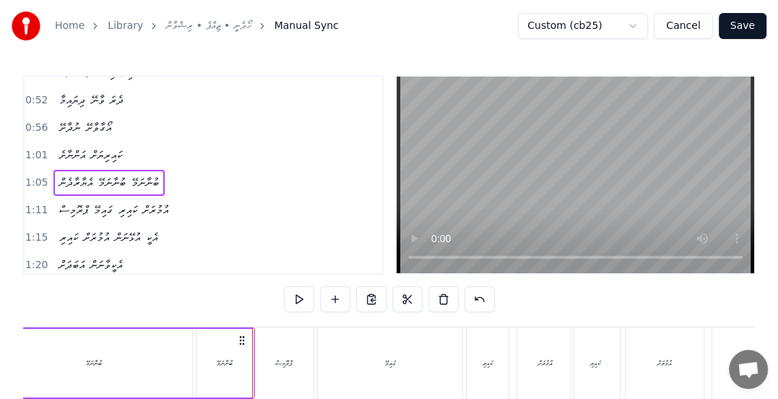
click at [298, 303] on button at bounding box center [299, 299] width 30 height 26
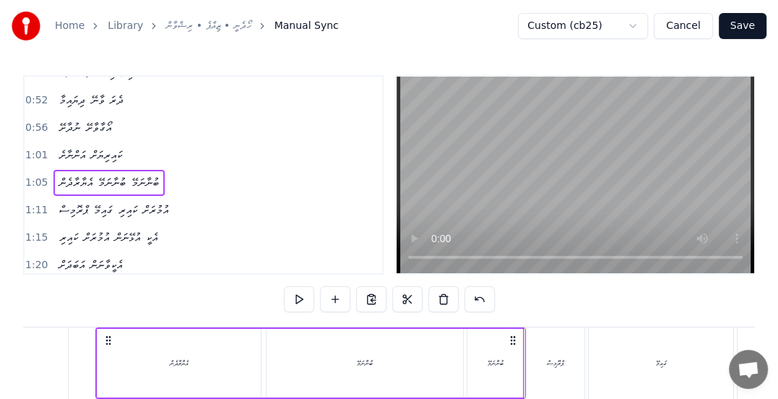
click at [495, 365] on div "ބުނާނަމޭ" at bounding box center [495, 362] width 16 height 11
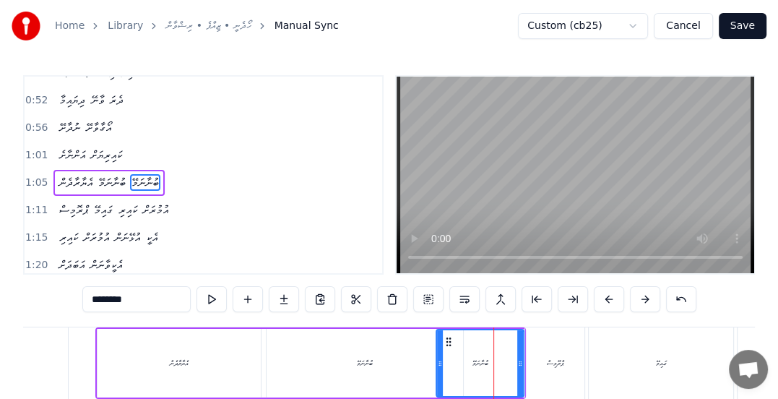
drag, startPoint x: 466, startPoint y: 362, endPoint x: 435, endPoint y: 362, distance: 31.1
click at [435, 362] on div "ބުނާނަމޭ" at bounding box center [479, 363] width 89 height 69
click at [27, 175] on span "1:05" at bounding box center [36, 182] width 22 height 14
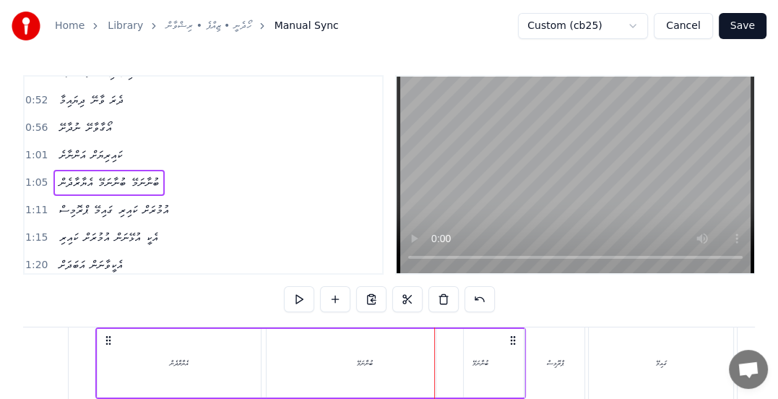
scroll to position [0, 4666]
click at [295, 299] on button at bounding box center [299, 299] width 30 height 26
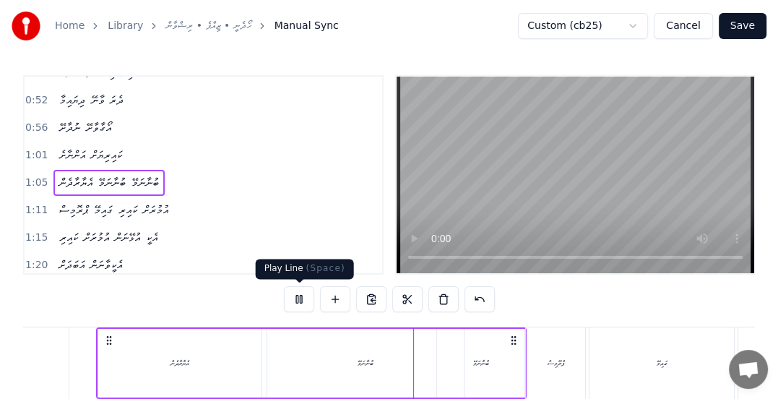
click at [300, 300] on button at bounding box center [299, 299] width 30 height 26
click at [305, 265] on div "0:28 ނުދާށެ ދޫކޮށް ޔާރާ 0:32 ނުދާށެ ރޮތްވާ ފާ 0:37 ނުދާށެ ބާކީ ކޮށްފާ 0:42 ހިތު…" at bounding box center [388, 273] width 731 height 397
click at [300, 298] on button at bounding box center [299, 299] width 30 height 26
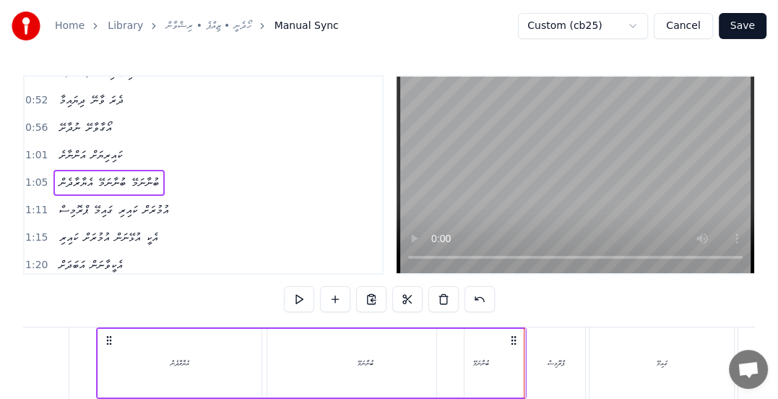
click at [39, 175] on span "1:05" at bounding box center [36, 182] width 22 height 14
click at [299, 301] on button at bounding box center [299, 299] width 30 height 26
click at [238, 356] on div "އެޔާރާދެން" at bounding box center [179, 363] width 163 height 69
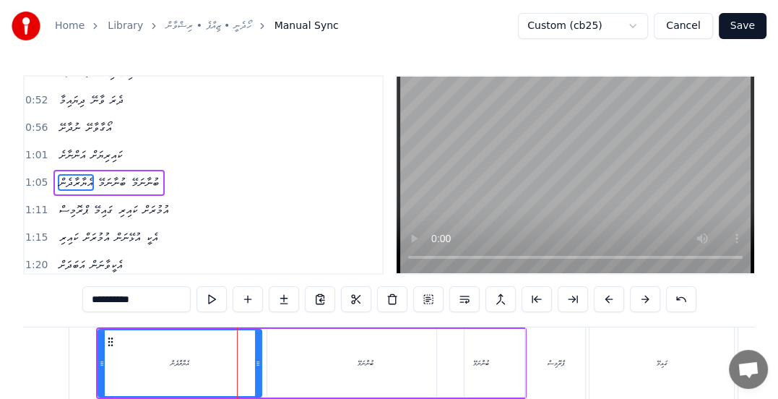
click at [361, 360] on div "ބުނާނަމޭ" at bounding box center [365, 362] width 16 height 11
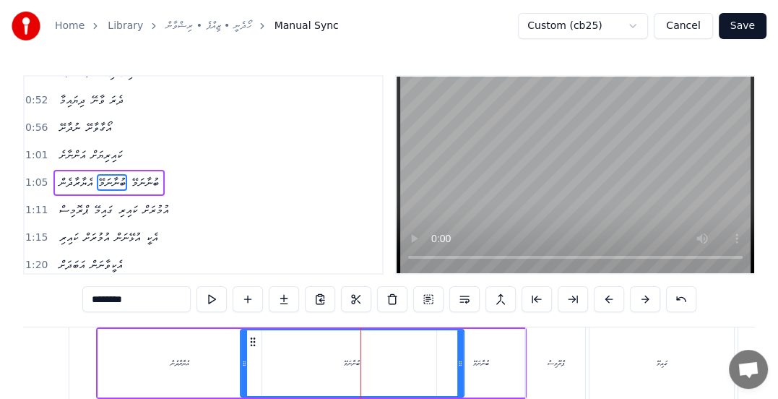
drag, startPoint x: 268, startPoint y: 362, endPoint x: 241, endPoint y: 367, distance: 27.1
click at [241, 367] on icon at bounding box center [244, 363] width 6 height 12
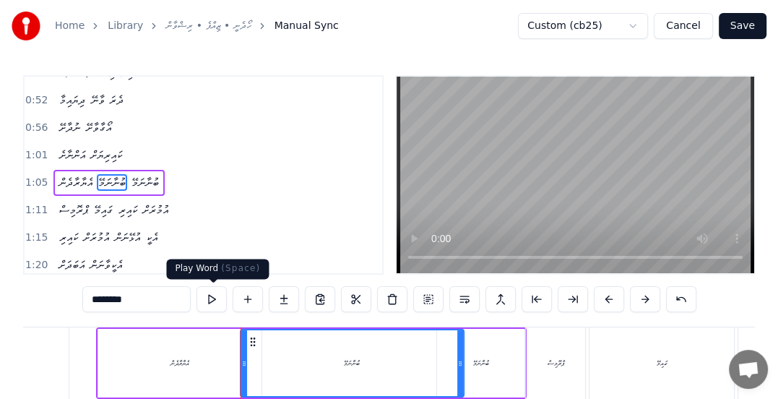
click at [213, 296] on button at bounding box center [211, 299] width 30 height 26
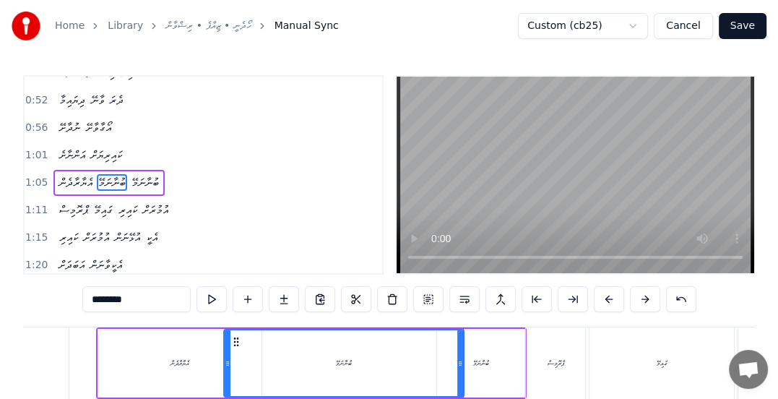
drag, startPoint x: 243, startPoint y: 365, endPoint x: 227, endPoint y: 364, distance: 16.6
click at [227, 364] on icon at bounding box center [228, 363] width 6 height 12
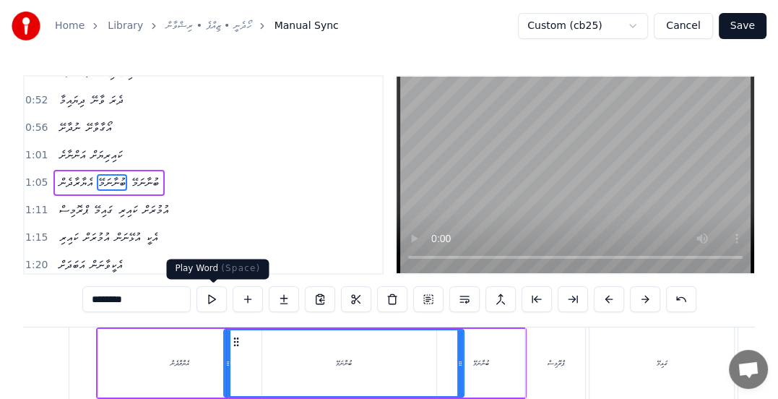
click at [210, 295] on button at bounding box center [211, 299] width 30 height 26
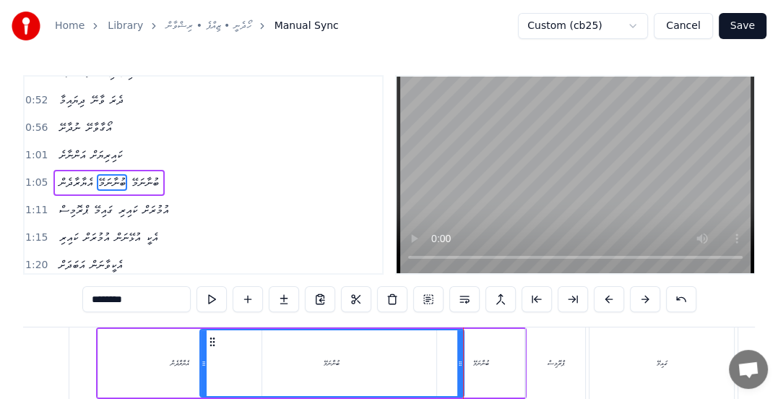
drag, startPoint x: 227, startPoint y: 362, endPoint x: 203, endPoint y: 362, distance: 23.8
click at [203, 362] on icon at bounding box center [204, 363] width 6 height 12
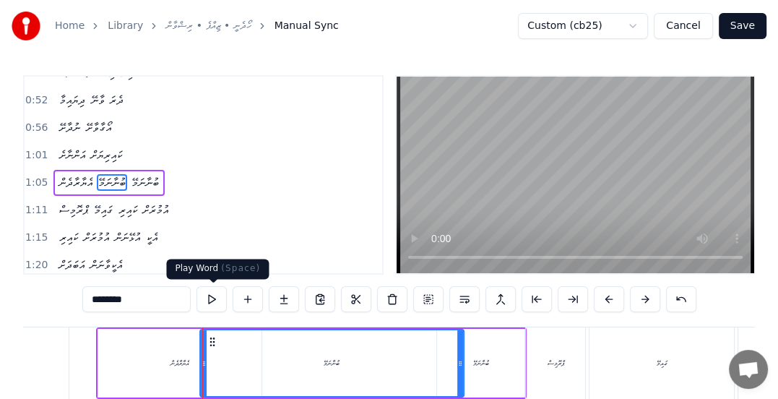
click at [211, 302] on button at bounding box center [211, 299] width 30 height 26
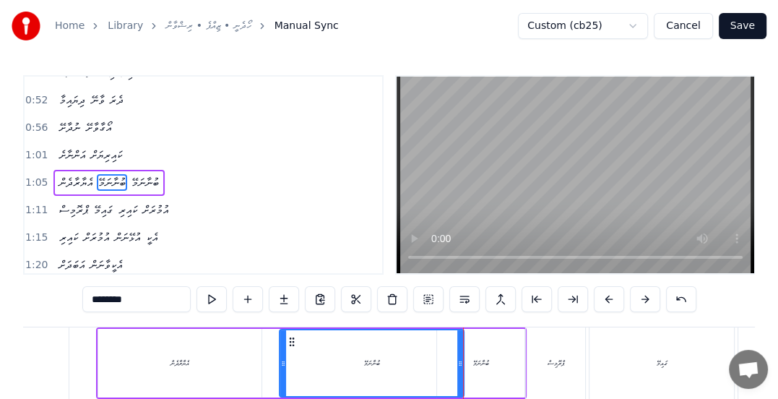
drag, startPoint x: 201, startPoint y: 362, endPoint x: 281, endPoint y: 357, distance: 79.6
click at [281, 357] on icon at bounding box center [283, 363] width 6 height 12
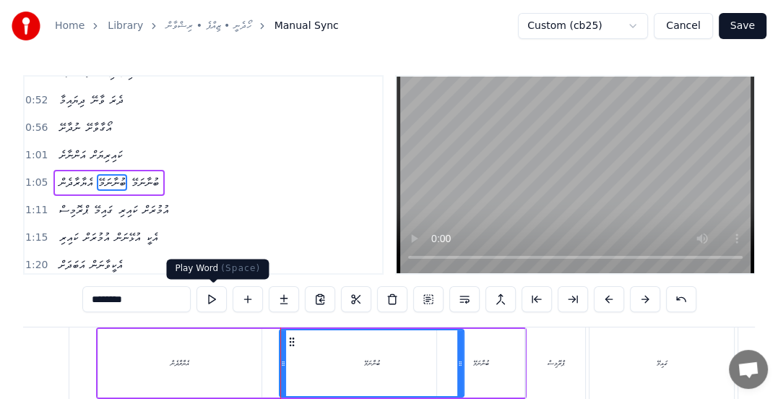
click at [211, 295] on button at bounding box center [211, 299] width 30 height 26
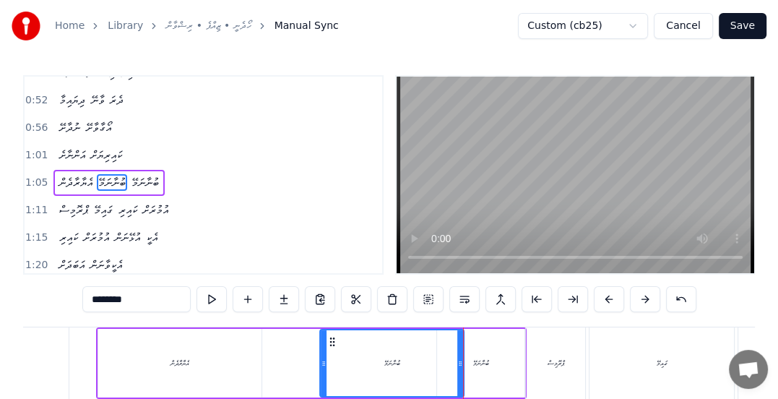
drag, startPoint x: 282, startPoint y: 365, endPoint x: 310, endPoint y: 356, distance: 30.2
click at [321, 365] on icon at bounding box center [324, 363] width 6 height 12
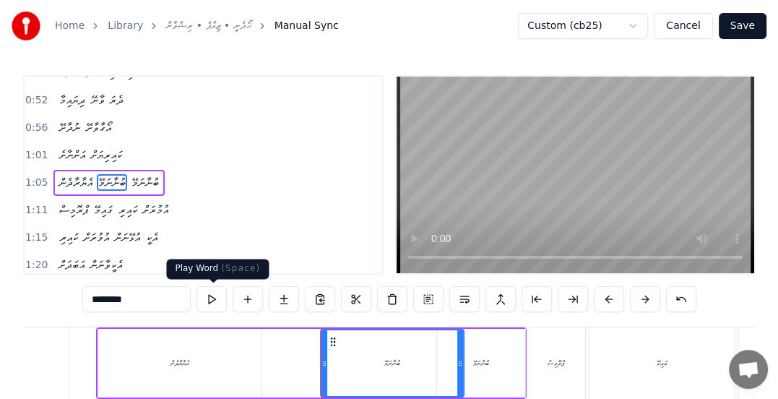
click at [212, 303] on button at bounding box center [211, 299] width 30 height 26
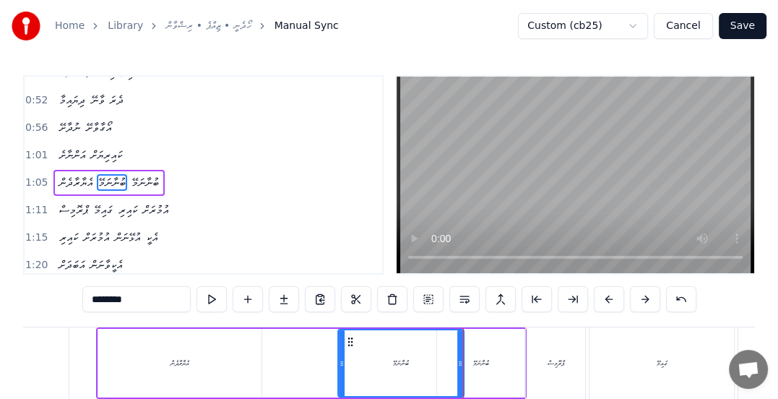
drag, startPoint x: 321, startPoint y: 361, endPoint x: 338, endPoint y: 361, distance: 17.3
click at [339, 361] on icon at bounding box center [342, 363] width 6 height 12
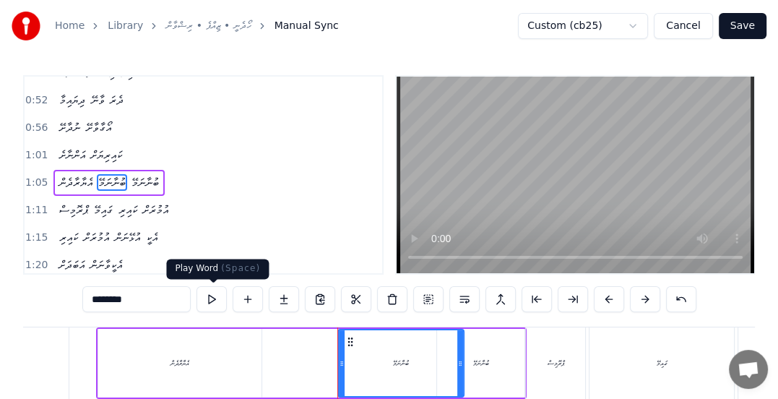
click at [211, 300] on button at bounding box center [211, 299] width 30 height 26
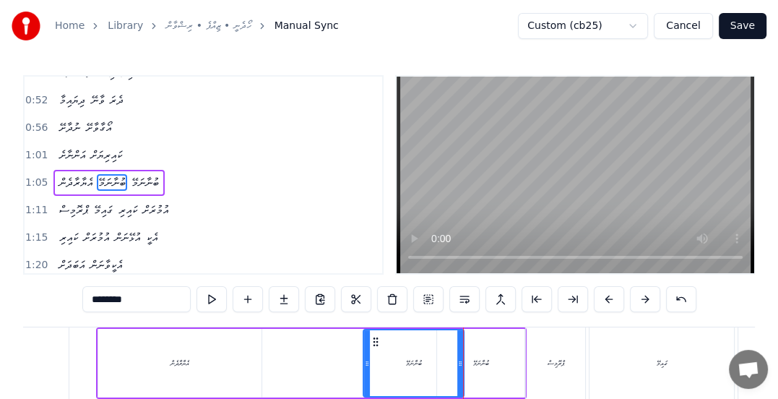
drag, startPoint x: 339, startPoint y: 364, endPoint x: 352, endPoint y: 354, distance: 16.5
click at [365, 364] on icon at bounding box center [367, 363] width 6 height 12
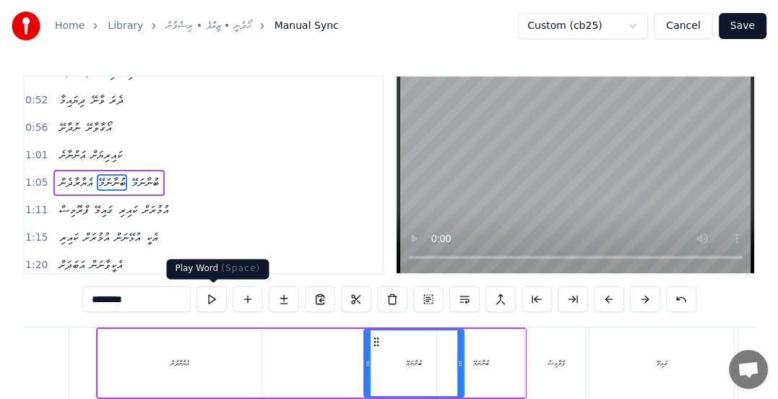
click at [217, 301] on button at bounding box center [211, 299] width 30 height 26
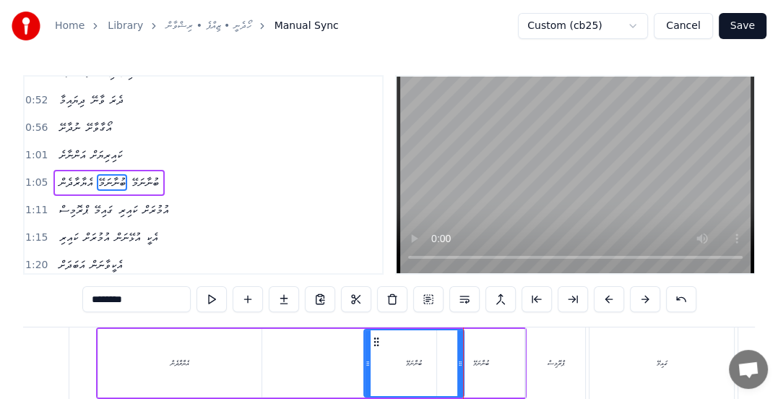
click at [186, 365] on div "އެޔާރާދެން" at bounding box center [179, 362] width 19 height 11
type input "**********"
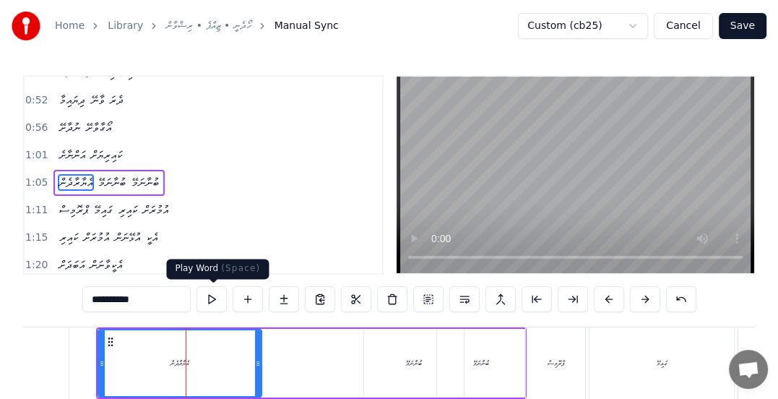
click at [211, 303] on button at bounding box center [211, 299] width 30 height 26
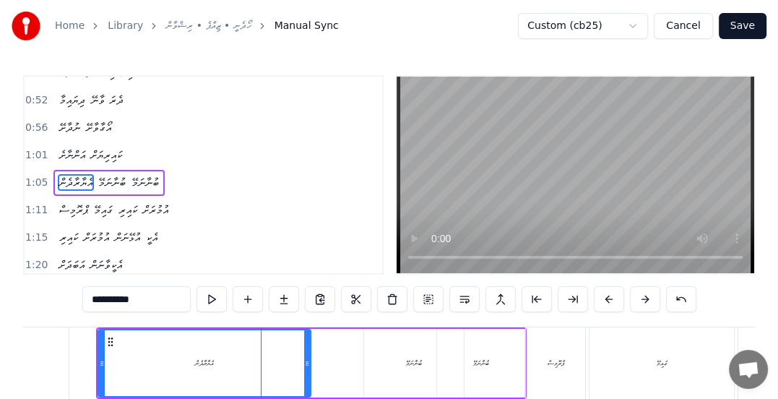
drag, startPoint x: 255, startPoint y: 361, endPoint x: 304, endPoint y: 358, distance: 49.2
click at [304, 358] on icon at bounding box center [307, 363] width 6 height 12
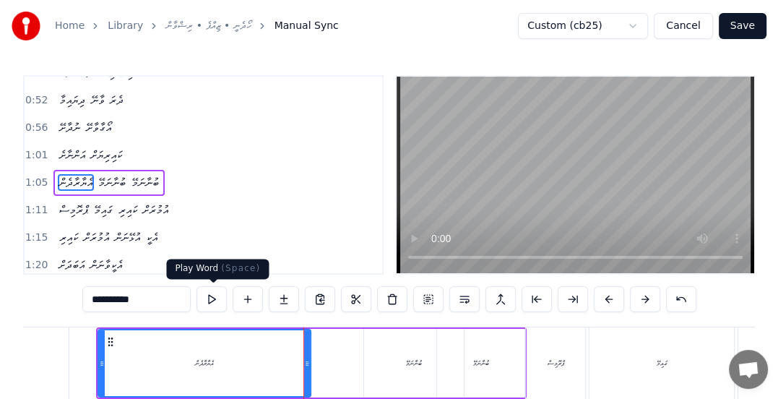
click at [214, 298] on button at bounding box center [211, 299] width 30 height 26
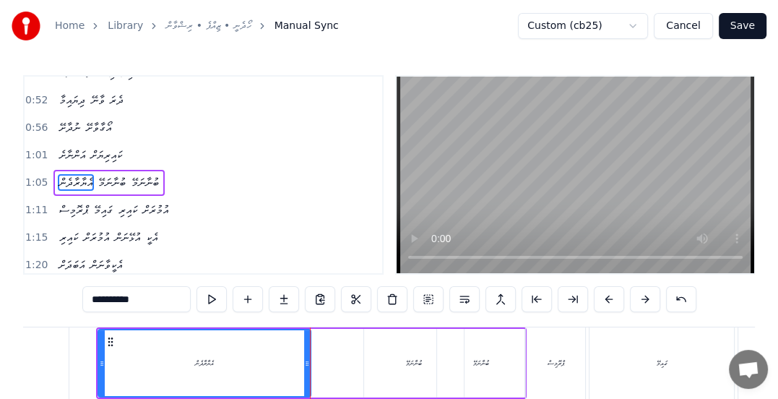
click at [308, 359] on icon at bounding box center [307, 363] width 6 height 12
click at [29, 178] on span "1:05" at bounding box center [36, 182] width 22 height 14
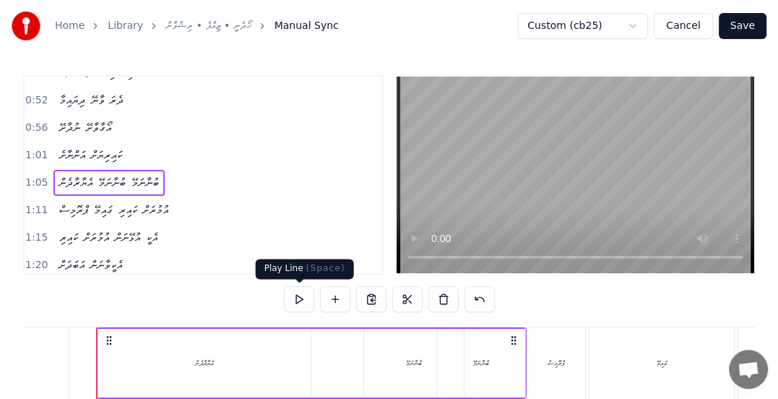
click at [305, 297] on button at bounding box center [299, 299] width 30 height 26
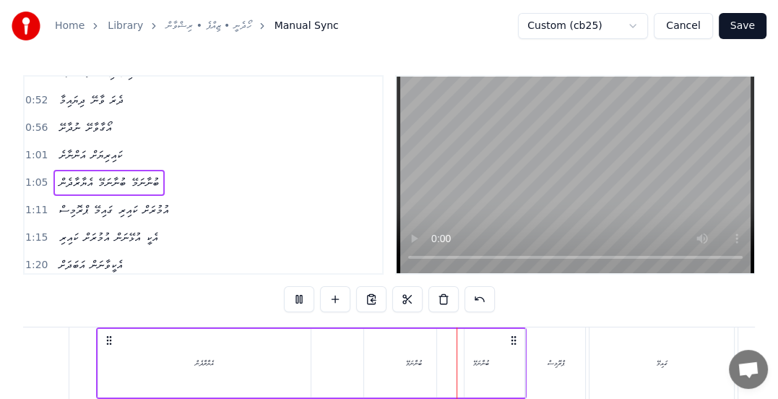
click at [395, 365] on div "ބުނާނަމޭ" at bounding box center [414, 363] width 100 height 69
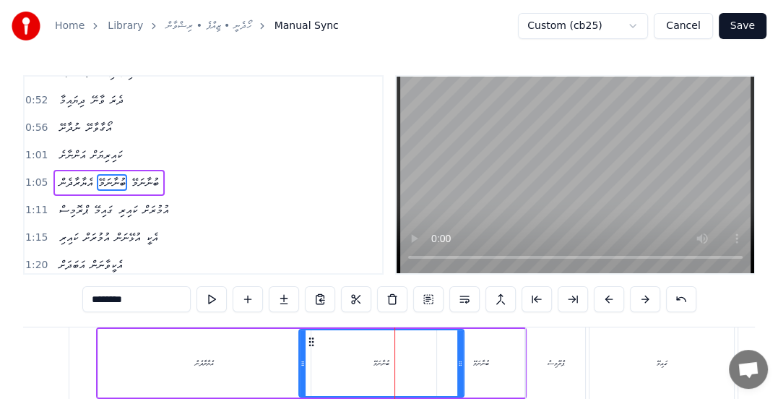
drag, startPoint x: 365, startPoint y: 364, endPoint x: 300, endPoint y: 360, distance: 65.1
click at [300, 360] on icon at bounding box center [303, 363] width 6 height 12
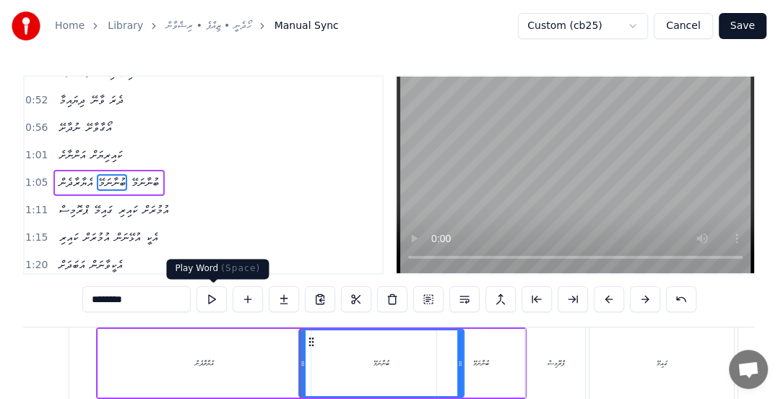
click at [212, 299] on button at bounding box center [211, 299] width 30 height 26
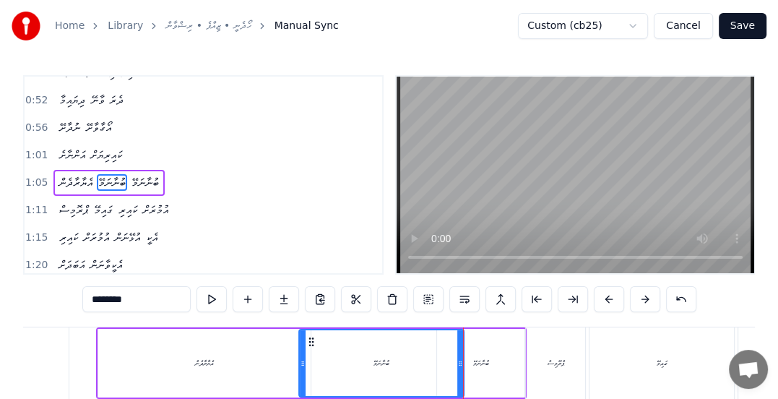
click at [25, 175] on span "1:05" at bounding box center [36, 182] width 22 height 14
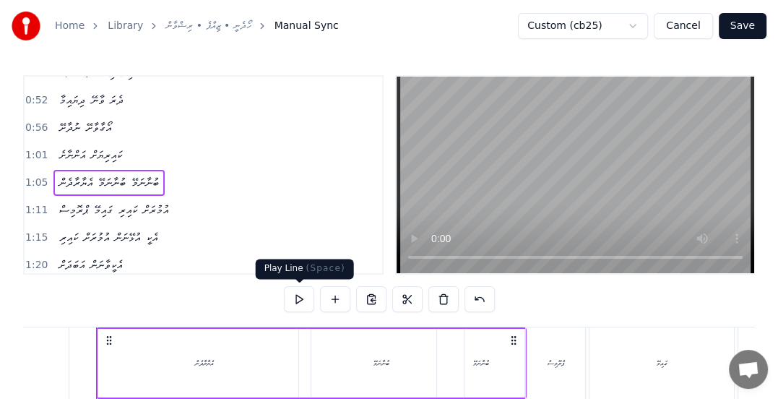
click at [292, 298] on button at bounding box center [299, 299] width 30 height 26
click at [382, 360] on div "ބުނާނަމޭ" at bounding box center [381, 362] width 16 height 11
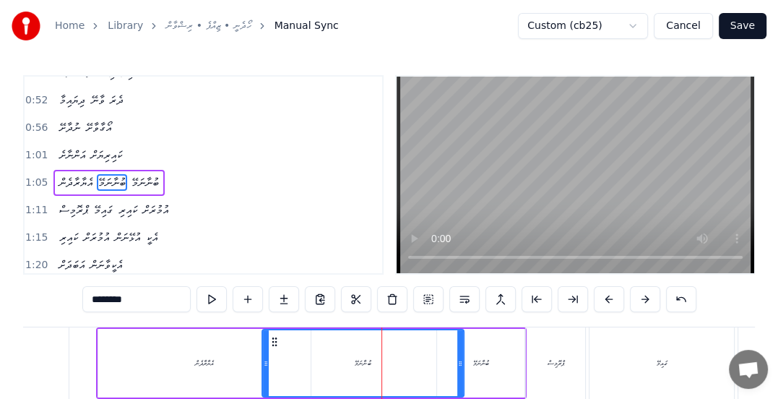
drag, startPoint x: 302, startPoint y: 364, endPoint x: 278, endPoint y: 359, distance: 24.4
click at [266, 364] on icon at bounding box center [266, 363] width 6 height 12
click at [173, 341] on div "އެޔާރާދެން" at bounding box center [204, 363] width 212 height 69
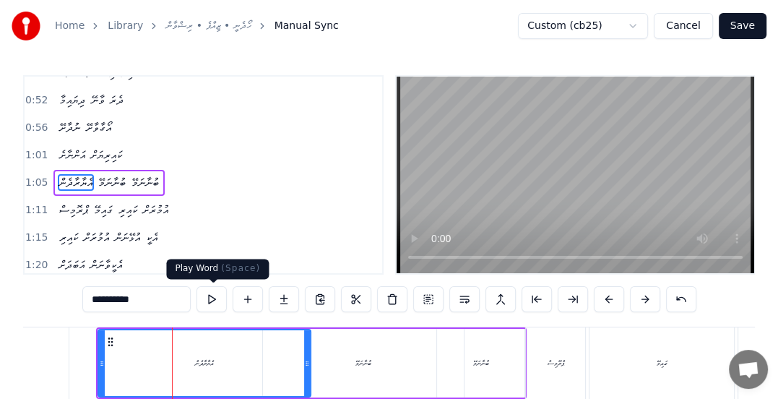
click at [212, 303] on button at bounding box center [211, 299] width 30 height 26
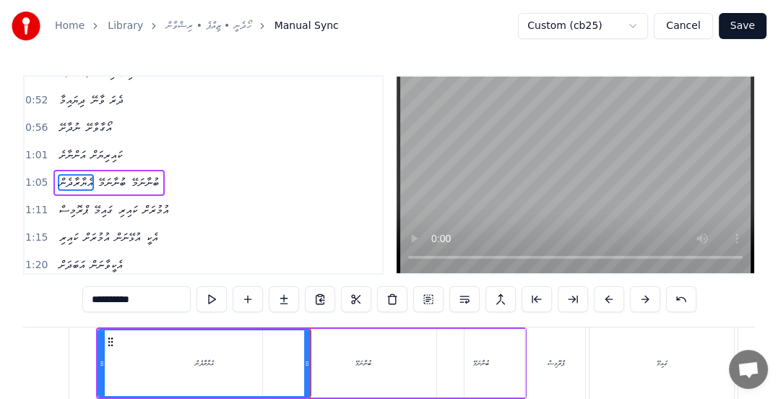
drag, startPoint x: 300, startPoint y: 361, endPoint x: 292, endPoint y: 361, distance: 7.9
click at [292, 361] on div "އެޔާރާދެން" at bounding box center [204, 363] width 211 height 66
click at [196, 359] on div "އެޔާރާދެން" at bounding box center [204, 362] width 19 height 11
drag, startPoint x: 308, startPoint y: 361, endPoint x: 285, endPoint y: 363, distance: 23.2
click at [285, 363] on icon at bounding box center [284, 363] width 6 height 12
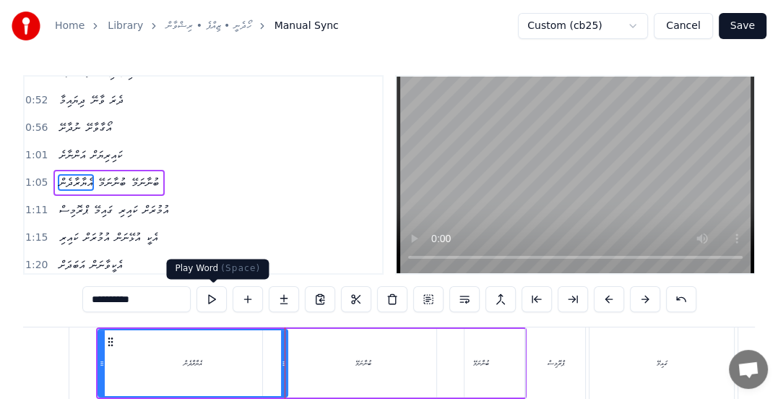
click at [207, 305] on button at bounding box center [211, 299] width 30 height 26
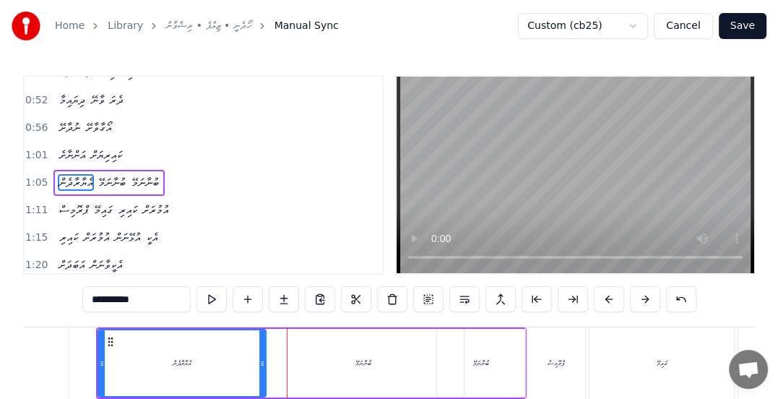
drag, startPoint x: 283, startPoint y: 360, endPoint x: 261, endPoint y: 362, distance: 21.8
click at [261, 362] on icon at bounding box center [262, 363] width 6 height 12
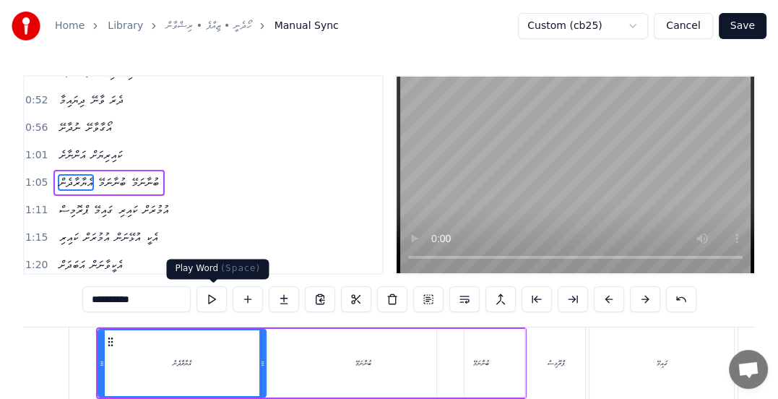
click at [217, 304] on button at bounding box center [211, 299] width 30 height 26
click at [347, 368] on div "ބުނާނަމޭ" at bounding box center [363, 363] width 201 height 69
type input "********"
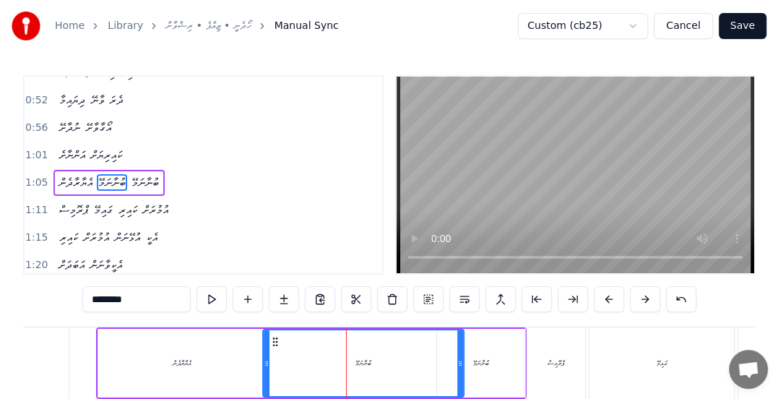
click at [35, 175] on span "1:05" at bounding box center [36, 182] width 22 height 14
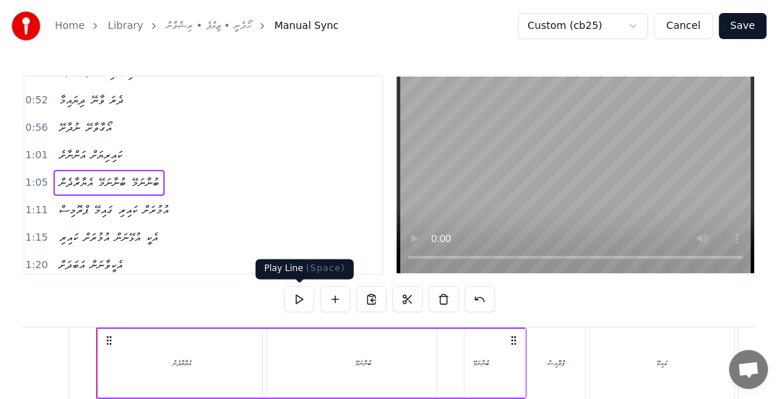
click at [298, 297] on button at bounding box center [299, 299] width 30 height 26
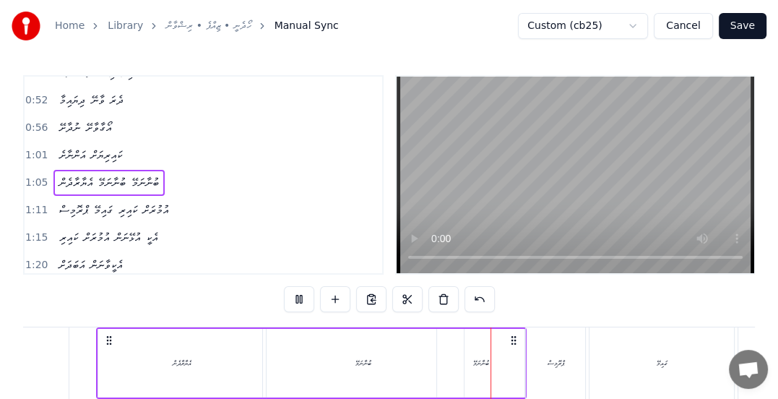
click at [360, 365] on div "ބުނާނަމޭ" at bounding box center [363, 362] width 16 height 11
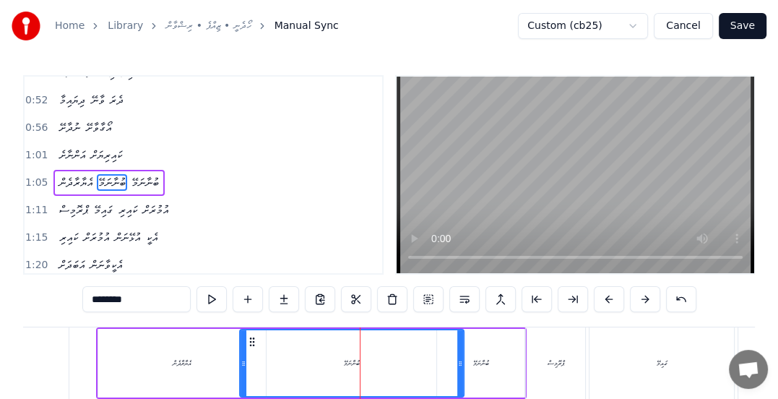
drag, startPoint x: 263, startPoint y: 363, endPoint x: 214, endPoint y: 341, distance: 53.3
click at [240, 360] on icon at bounding box center [243, 363] width 6 height 12
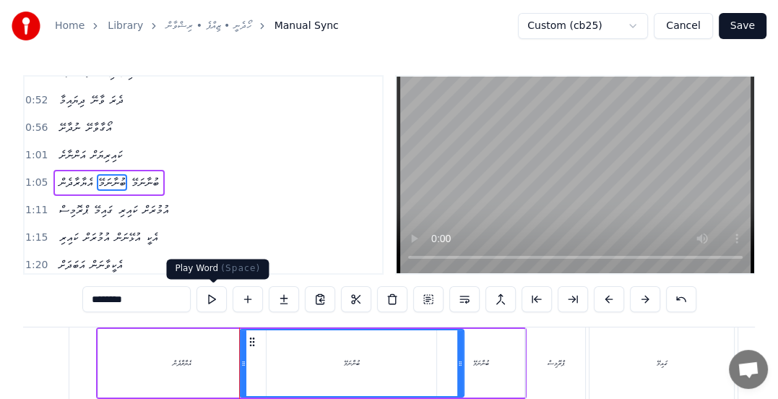
click at [212, 298] on button at bounding box center [211, 299] width 30 height 26
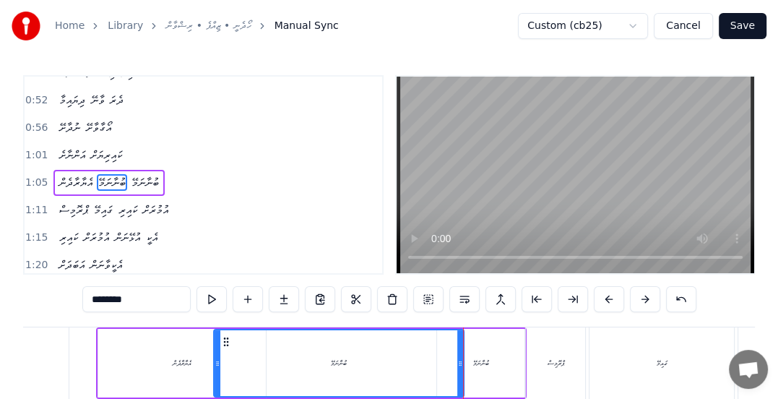
drag, startPoint x: 240, startPoint y: 361, endPoint x: 214, endPoint y: 361, distance: 26.0
click at [214, 361] on icon at bounding box center [217, 363] width 6 height 12
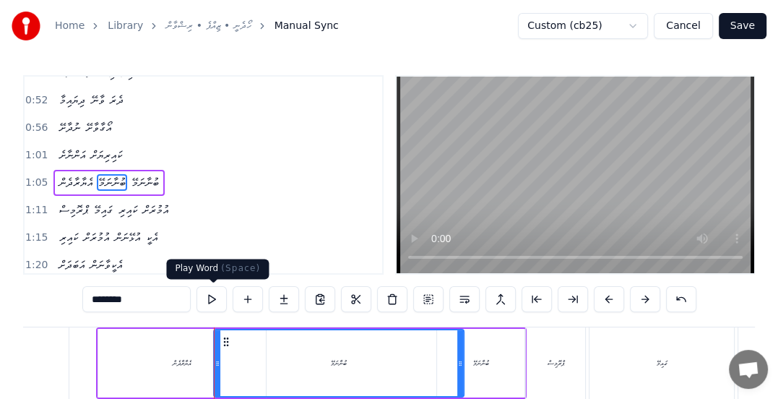
click at [214, 300] on button at bounding box center [211, 299] width 30 height 26
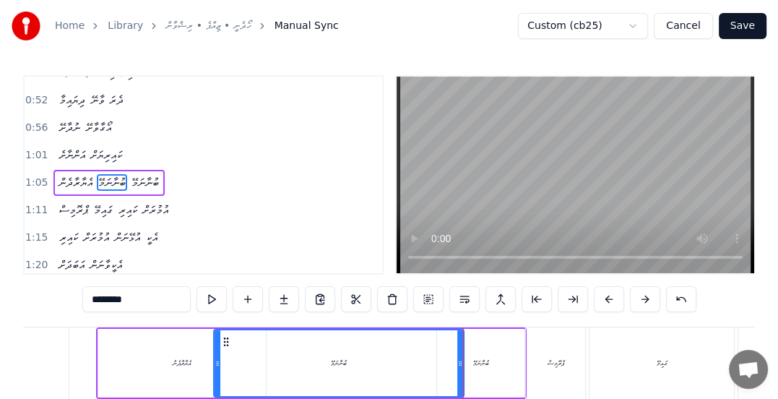
click at [18, 179] on div "Home Library ހޯދެނީ • ޒިއްޕެ • ރިޝްވާން Manual Sync Custom (cb25) Cancel Save 0…" at bounding box center [389, 236] width 778 height 472
click at [29, 178] on span "1:05" at bounding box center [36, 182] width 22 height 14
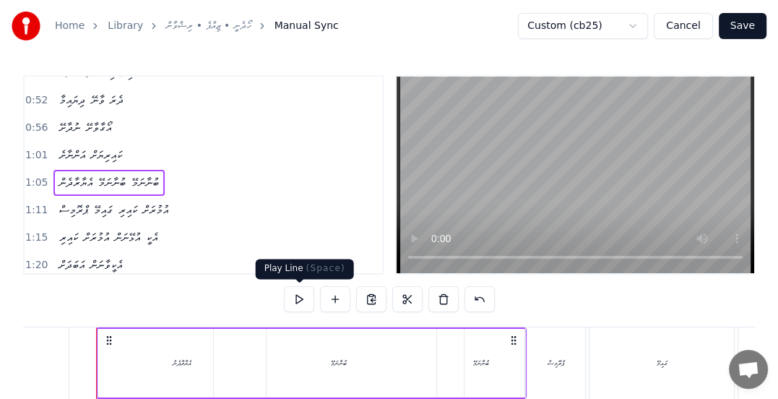
click at [295, 298] on button at bounding box center [299, 299] width 30 height 26
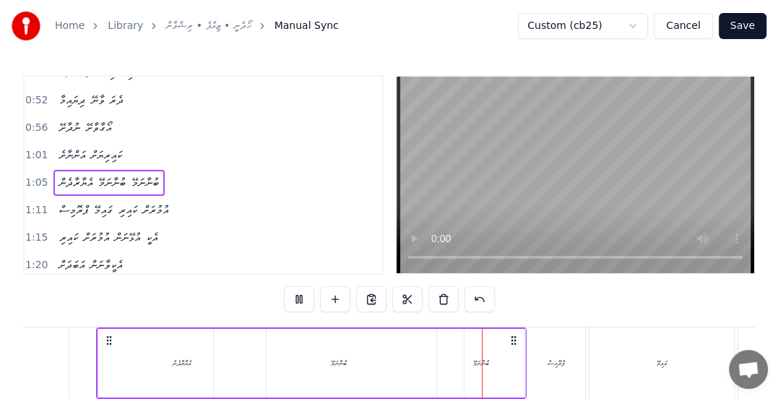
click at [191, 362] on div "އެޔާރާދެން" at bounding box center [182, 362] width 19 height 11
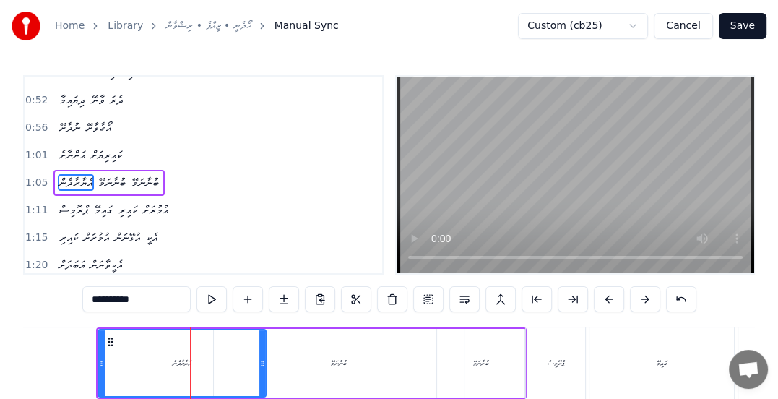
click at [264, 366] on icon at bounding box center [262, 363] width 6 height 12
drag, startPoint x: 263, startPoint y: 367, endPoint x: 251, endPoint y: 366, distance: 11.6
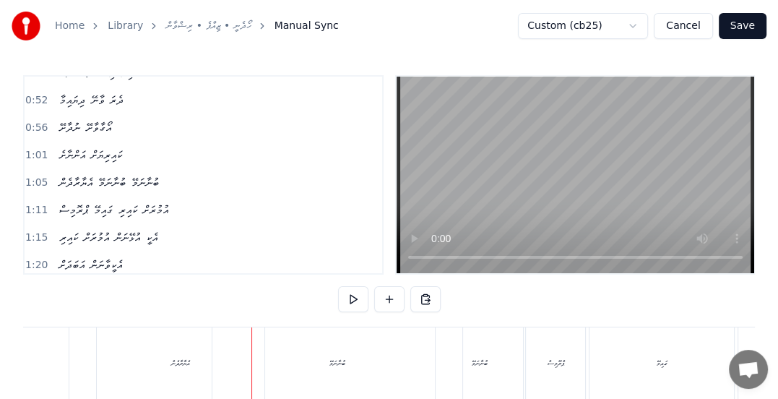
drag, startPoint x: 187, startPoint y: 364, endPoint x: 205, endPoint y: 362, distance: 18.2
click at [188, 364] on div "އެޔާރާދެން" at bounding box center [180, 362] width 19 height 11
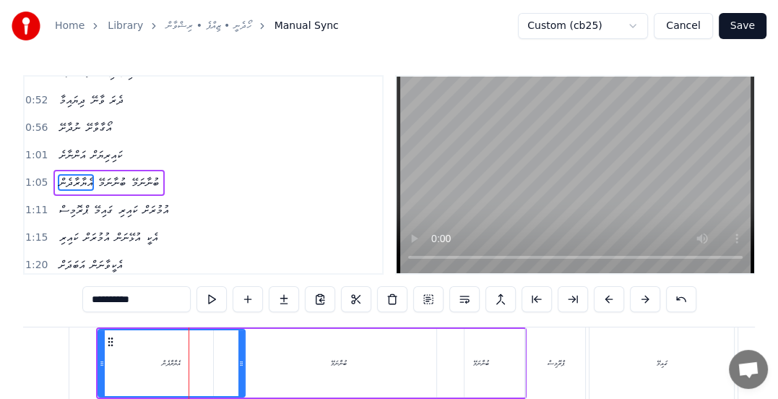
drag, startPoint x: 263, startPoint y: 365, endPoint x: 208, endPoint y: 316, distance: 73.6
click at [241, 359] on icon at bounding box center [241, 363] width 6 height 12
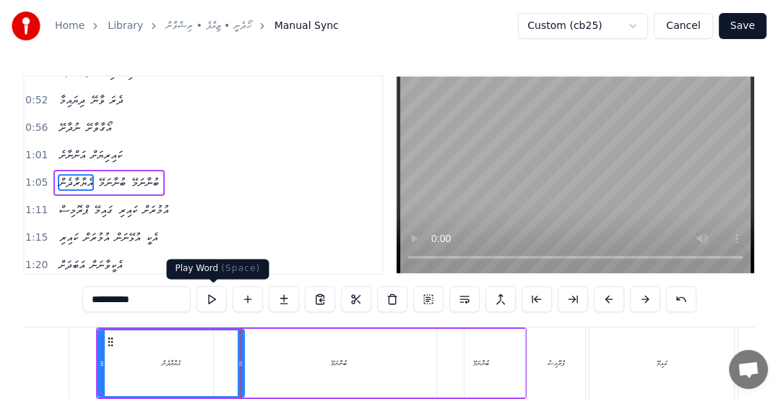
click at [212, 299] on button at bounding box center [211, 299] width 30 height 26
click at [300, 361] on div "ބުނާނަމޭ" at bounding box center [339, 363] width 250 height 69
type input "********"
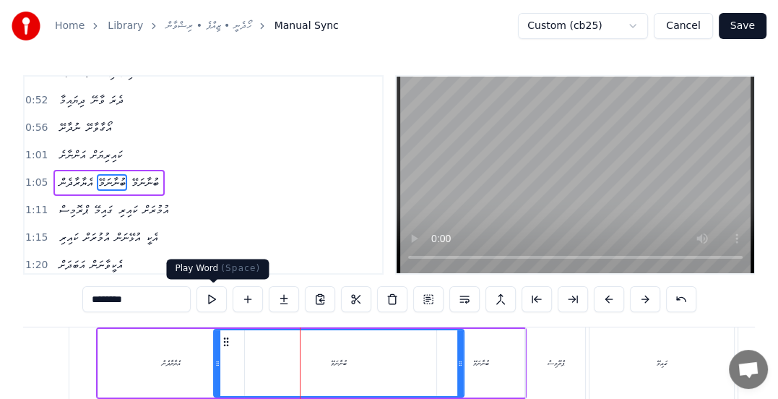
click at [214, 297] on button at bounding box center [211, 299] width 30 height 26
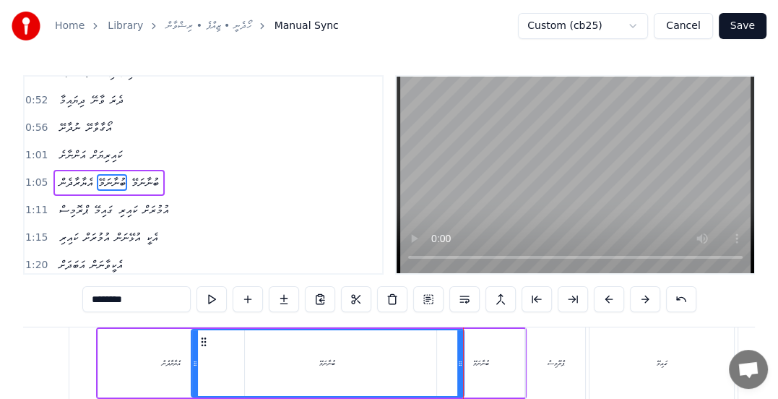
drag, startPoint x: 214, startPoint y: 363, endPoint x: 192, endPoint y: 361, distance: 22.5
click at [192, 361] on icon at bounding box center [195, 363] width 6 height 12
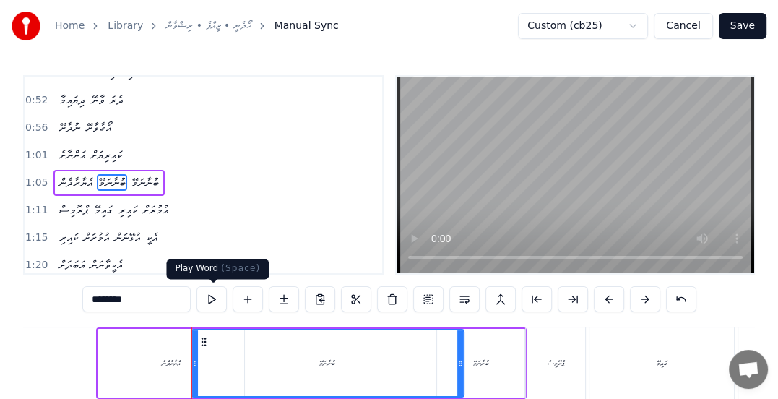
click at [214, 303] on button at bounding box center [211, 299] width 30 height 26
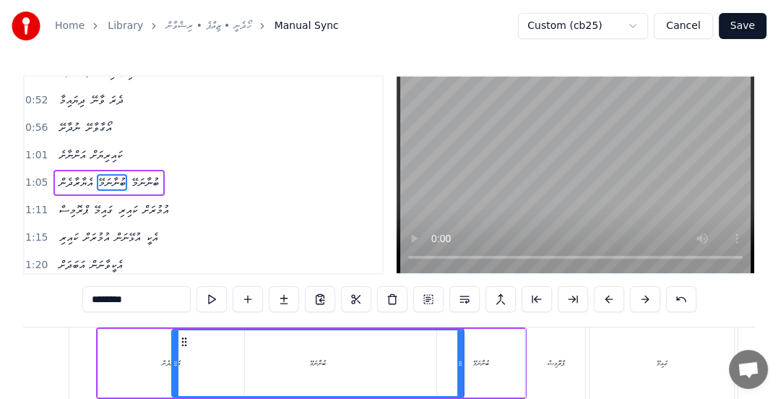
drag, startPoint x: 194, startPoint y: 364, endPoint x: 179, endPoint y: 361, distance: 15.4
click at [174, 361] on icon at bounding box center [176, 363] width 6 height 12
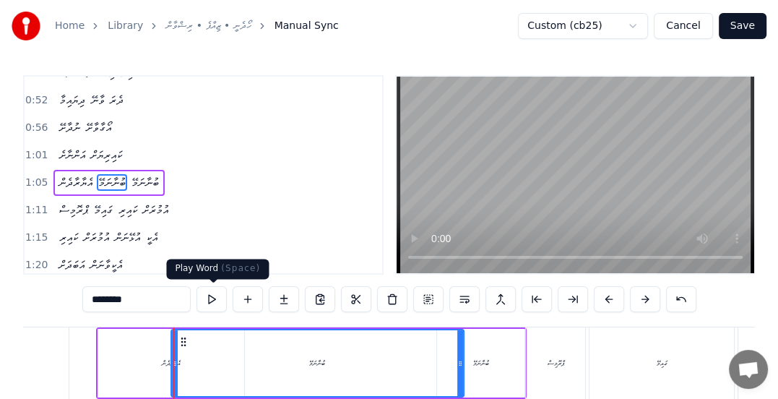
click at [212, 299] on button at bounding box center [211, 299] width 30 height 26
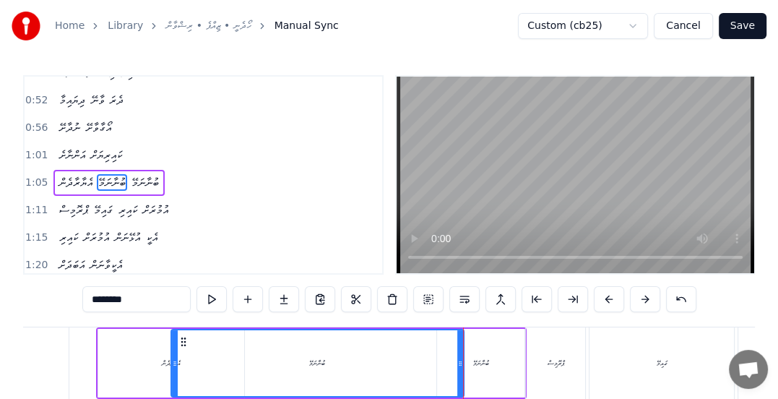
drag, startPoint x: 170, startPoint y: 365, endPoint x: 161, endPoint y: 364, distance: 9.4
click at [161, 364] on div "އެޔާރާދެން ބުނާނަމޭ ބުނާނަމޭ" at bounding box center [311, 362] width 430 height 71
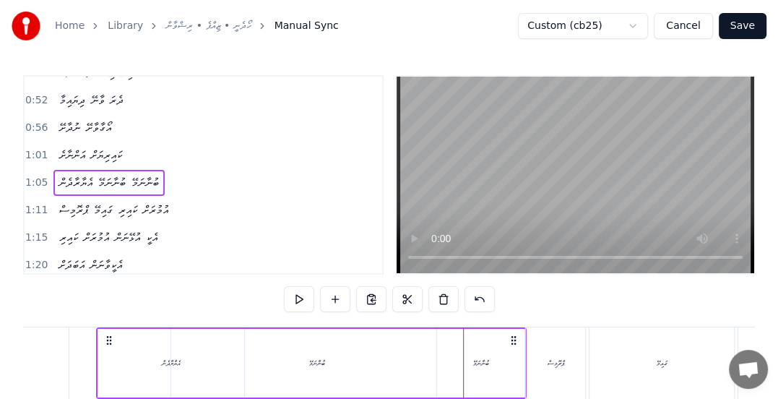
click at [281, 367] on div "ބުނާނަމޭ" at bounding box center [317, 363] width 292 height 69
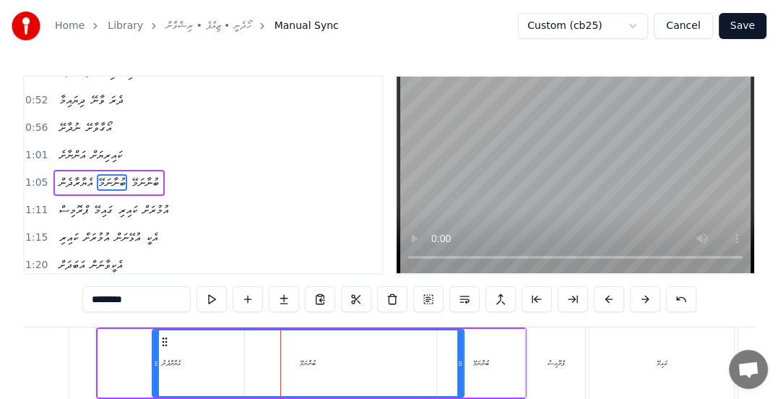
drag, startPoint x: 173, startPoint y: 363, endPoint x: 182, endPoint y: 349, distance: 16.6
click at [153, 359] on icon at bounding box center [156, 363] width 6 height 12
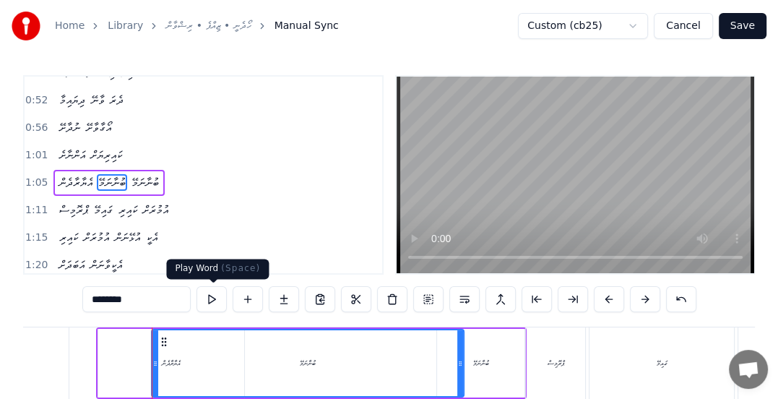
click at [212, 299] on button at bounding box center [211, 299] width 30 height 26
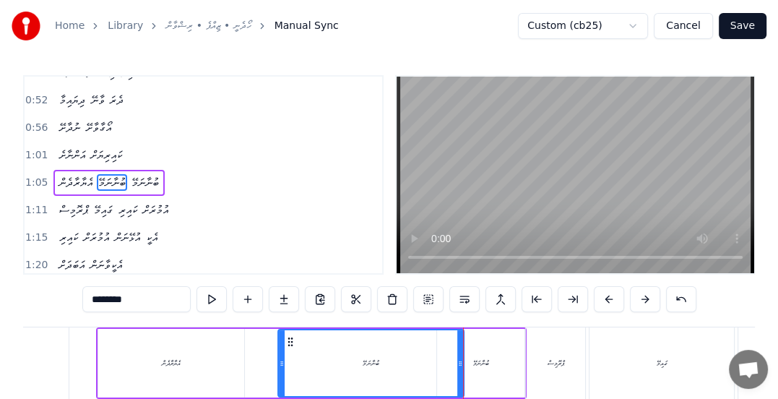
drag, startPoint x: 152, startPoint y: 368, endPoint x: 278, endPoint y: 370, distance: 126.4
click at [279, 370] on div at bounding box center [282, 363] width 6 height 66
click at [29, 175] on span "1:05" at bounding box center [36, 182] width 22 height 14
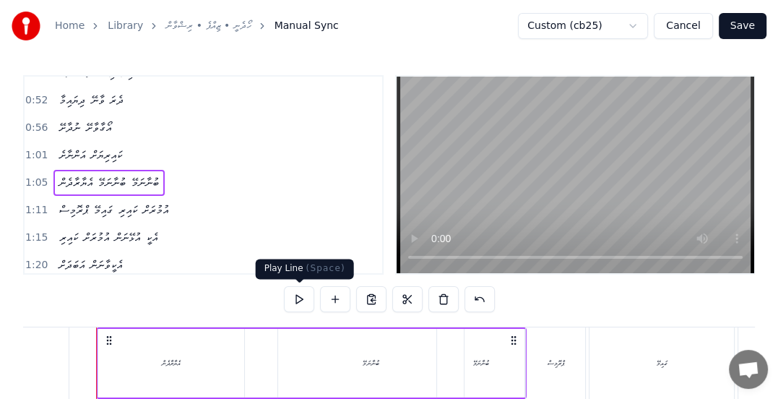
click at [297, 300] on button at bounding box center [299, 299] width 30 height 26
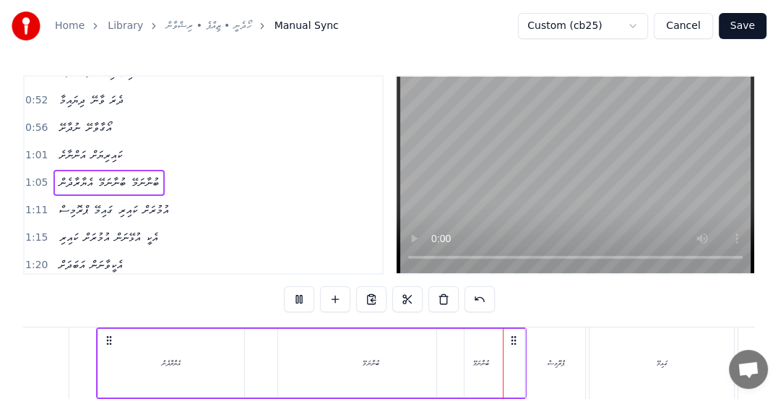
click at [344, 365] on div "ބުނާނަމޭ" at bounding box center [371, 363] width 186 height 69
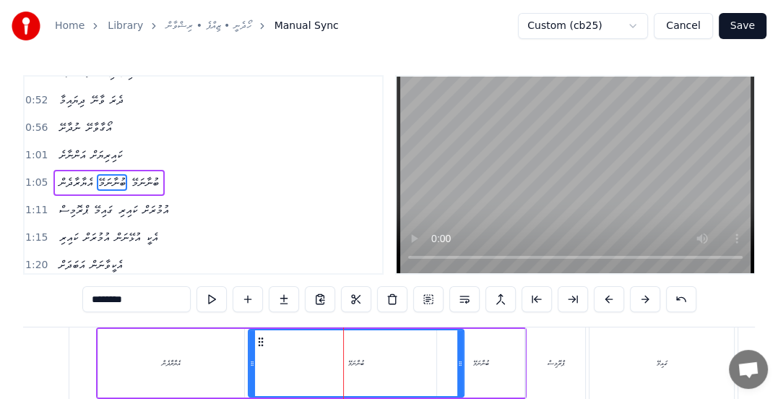
drag, startPoint x: 277, startPoint y: 363, endPoint x: 248, endPoint y: 356, distance: 30.5
click at [249, 356] on div at bounding box center [252, 363] width 6 height 66
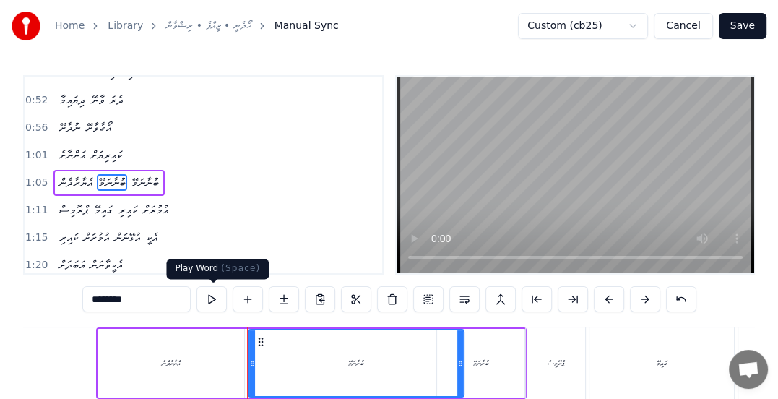
click at [219, 301] on button at bounding box center [211, 299] width 30 height 26
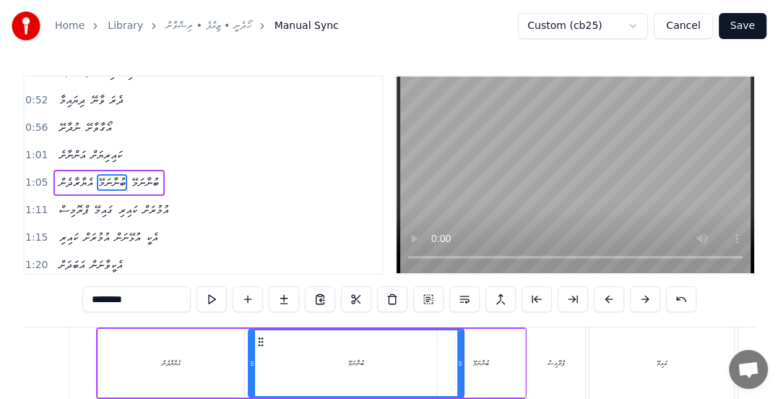
click at [212, 300] on button at bounding box center [211, 299] width 30 height 26
drag, startPoint x: 253, startPoint y: 364, endPoint x: 222, endPoint y: 359, distance: 32.2
click at [222, 359] on icon at bounding box center [220, 363] width 6 height 12
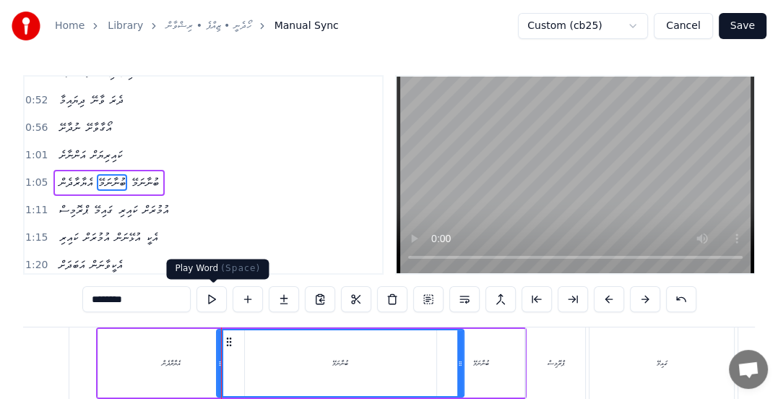
click at [214, 299] on button at bounding box center [211, 299] width 30 height 26
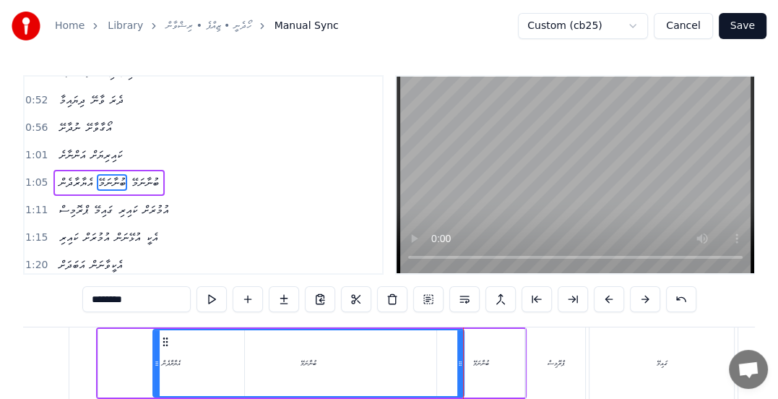
drag, startPoint x: 217, startPoint y: 366, endPoint x: 154, endPoint y: 349, distance: 65.7
click at [154, 349] on div at bounding box center [157, 363] width 6 height 66
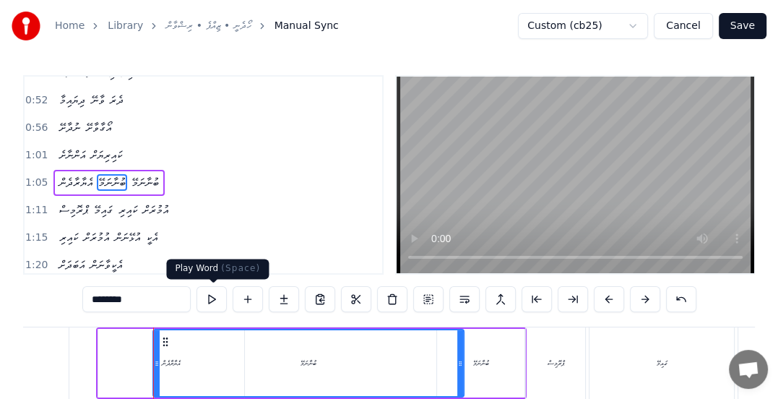
click at [211, 295] on button at bounding box center [211, 299] width 30 height 26
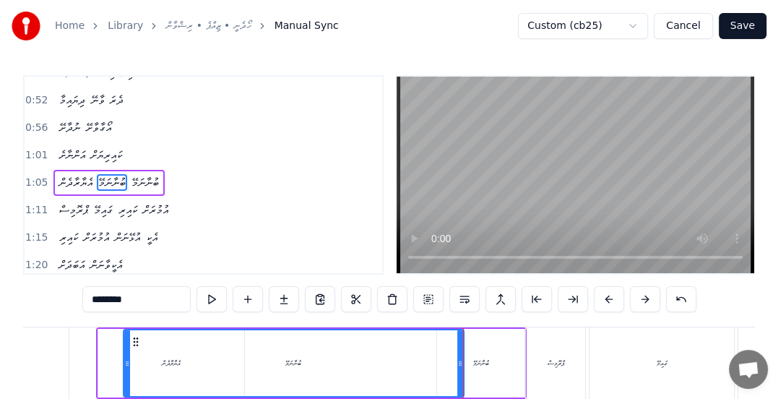
drag, startPoint x: 152, startPoint y: 363, endPoint x: 123, endPoint y: 358, distance: 30.0
click at [124, 358] on icon at bounding box center [127, 363] width 6 height 12
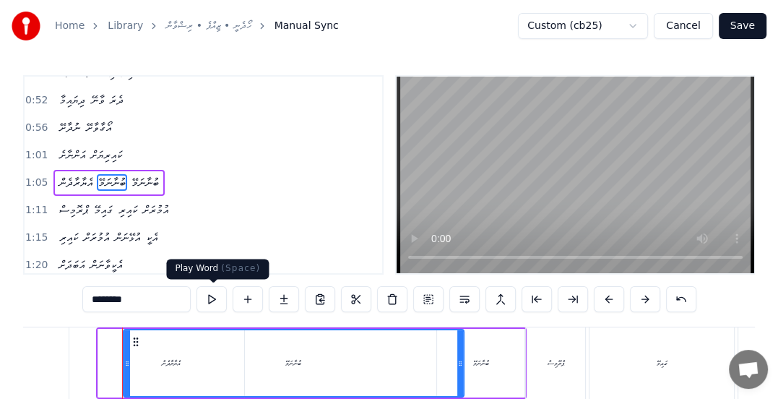
click at [208, 298] on button at bounding box center [211, 299] width 30 height 26
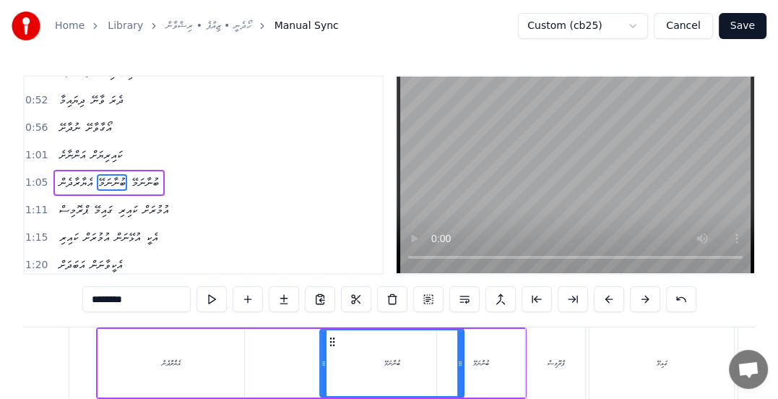
drag, startPoint x: 131, startPoint y: 361, endPoint x: 321, endPoint y: 364, distance: 189.9
click at [321, 364] on icon at bounding box center [324, 363] width 6 height 12
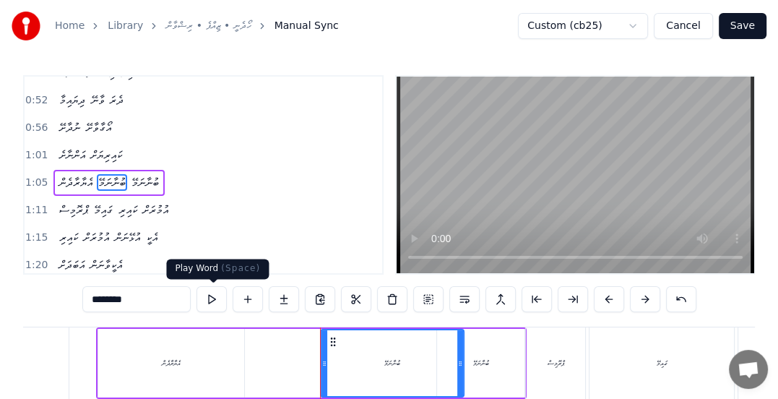
click at [216, 301] on button at bounding box center [211, 299] width 30 height 26
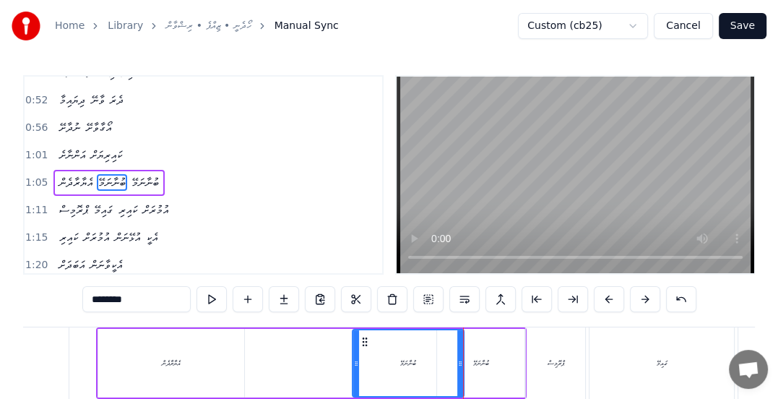
drag, startPoint x: 322, startPoint y: 361, endPoint x: 354, endPoint y: 365, distance: 32.0
click at [354, 365] on icon at bounding box center [356, 363] width 6 height 12
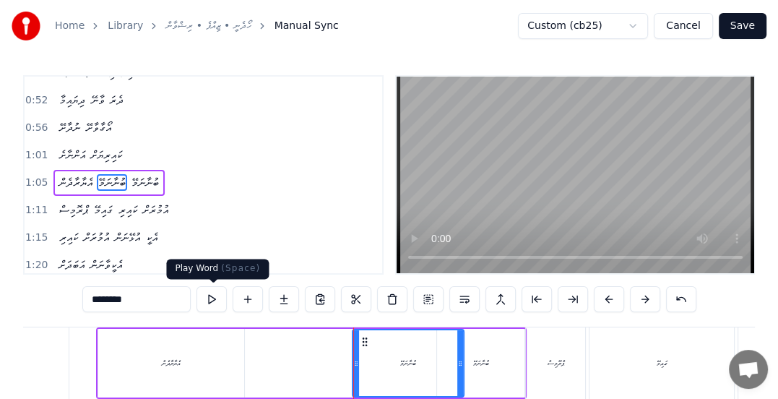
click at [212, 301] on button at bounding box center [211, 299] width 30 height 26
click at [207, 297] on button at bounding box center [211, 299] width 30 height 26
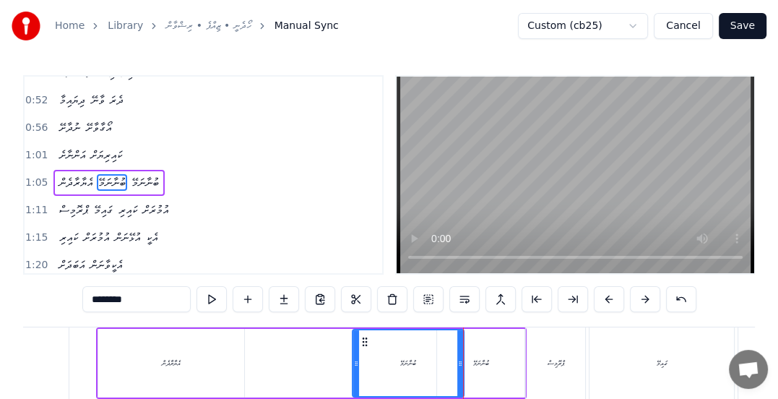
click at [64, 174] on span "އެޔާރާދެން" at bounding box center [76, 182] width 36 height 17
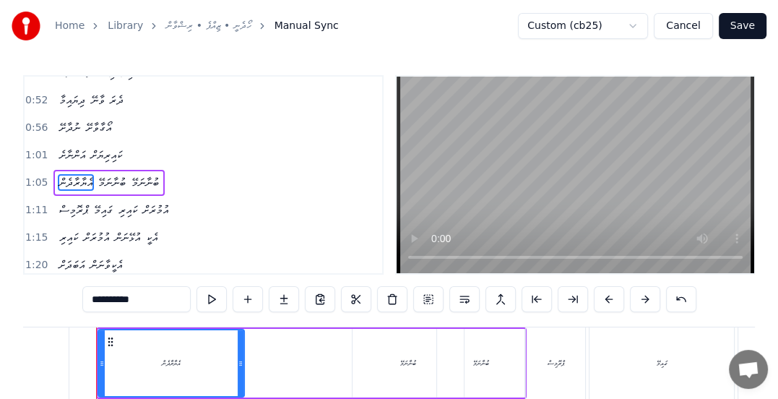
click at [213, 300] on button at bounding box center [211, 299] width 30 height 26
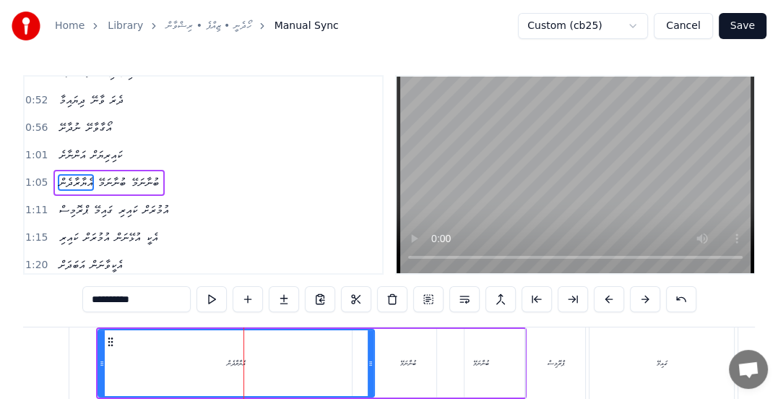
drag, startPoint x: 239, startPoint y: 364, endPoint x: 367, endPoint y: 363, distance: 127.8
click at [369, 363] on icon at bounding box center [371, 363] width 6 height 12
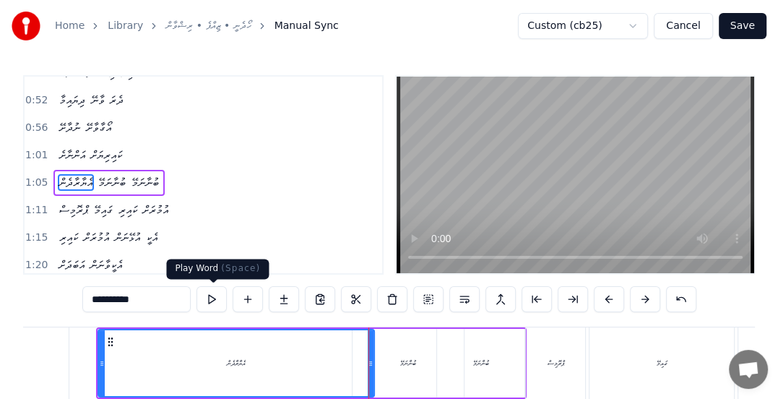
click at [212, 301] on button at bounding box center [211, 299] width 30 height 26
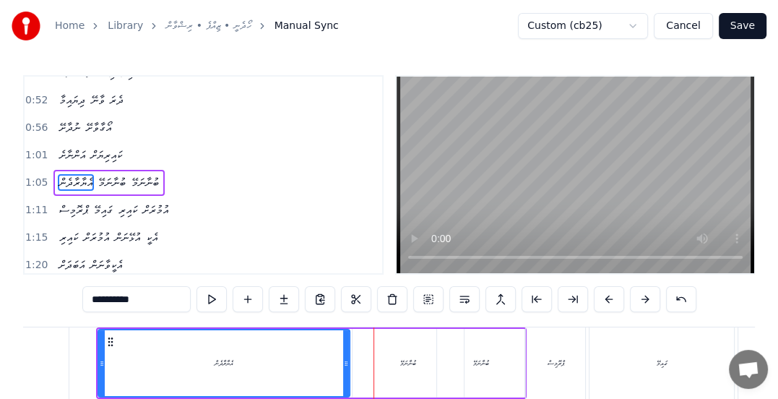
drag, startPoint x: 370, startPoint y: 362, endPoint x: 346, endPoint y: 361, distance: 24.6
click at [346, 361] on icon at bounding box center [346, 363] width 6 height 12
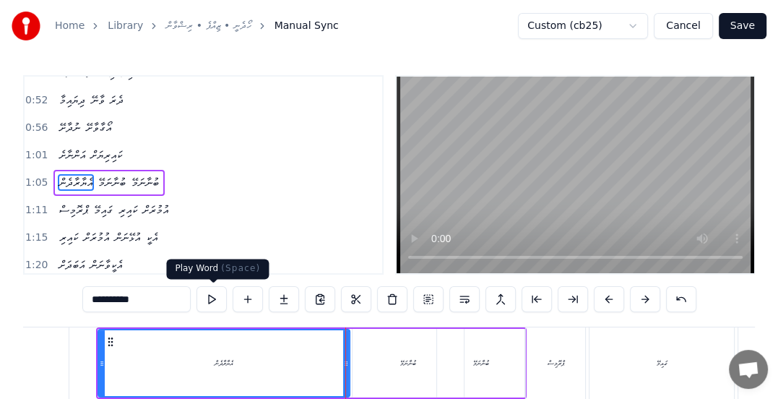
click at [208, 296] on button at bounding box center [211, 299] width 30 height 26
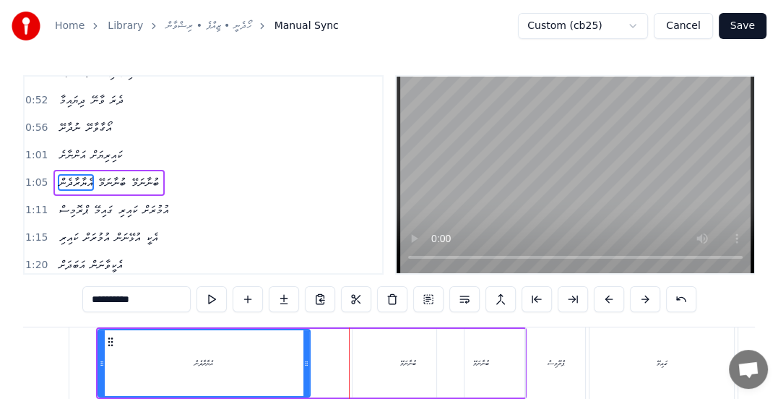
drag, startPoint x: 344, startPoint y: 363, endPoint x: 295, endPoint y: 352, distance: 51.1
click at [303, 360] on icon at bounding box center [306, 363] width 6 height 12
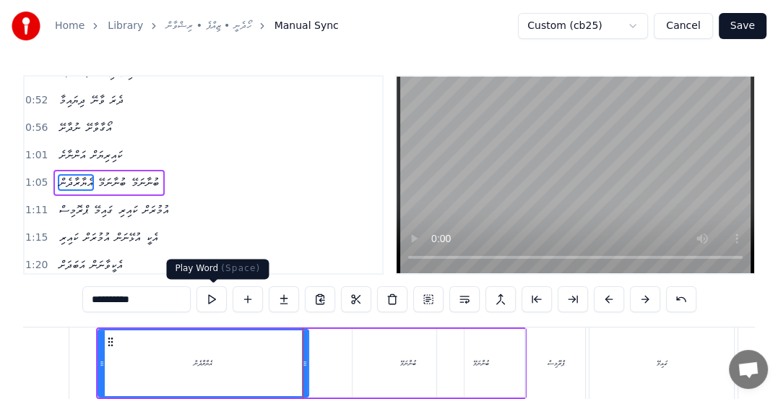
click at [214, 300] on button at bounding box center [211, 299] width 30 height 26
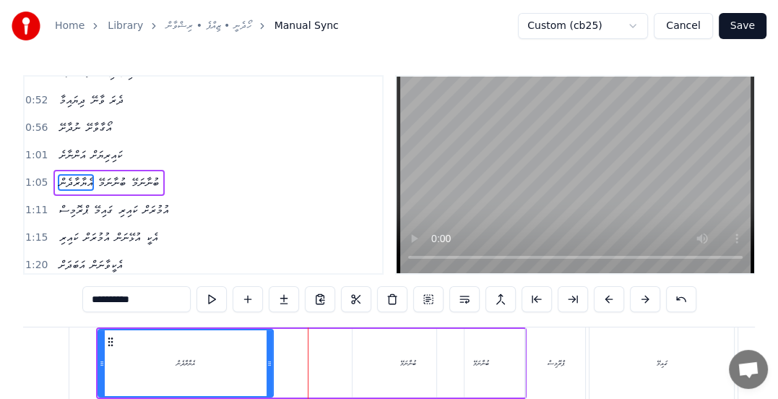
drag, startPoint x: 304, startPoint y: 359, endPoint x: 269, endPoint y: 359, distance: 35.4
click at [269, 359] on icon at bounding box center [269, 363] width 6 height 12
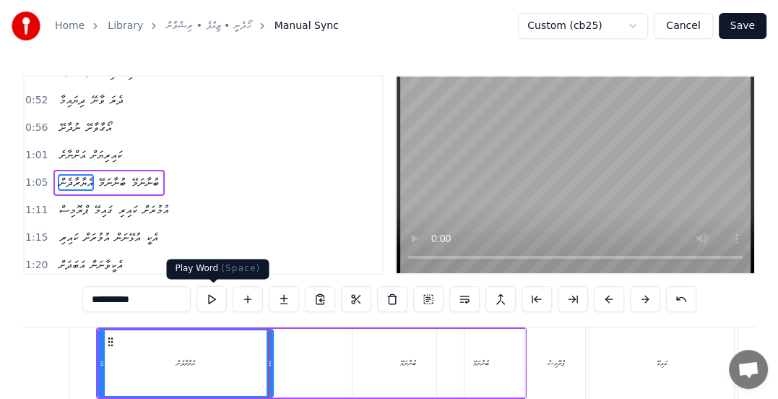
click at [211, 302] on button at bounding box center [211, 299] width 30 height 26
click at [212, 301] on button at bounding box center [211, 299] width 30 height 26
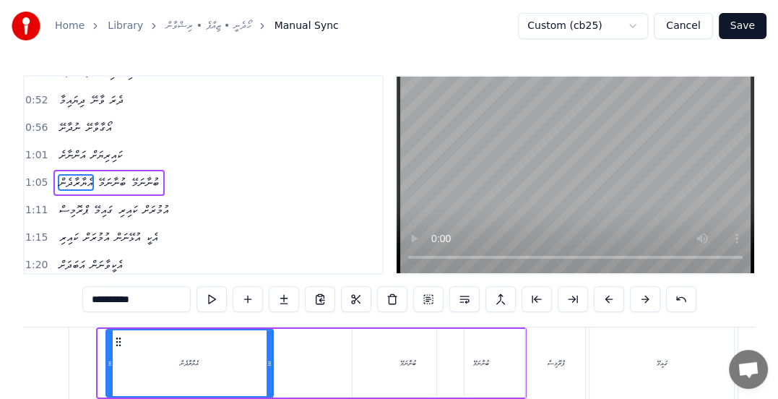
drag, startPoint x: 99, startPoint y: 365, endPoint x: 107, endPoint y: 365, distance: 7.9
click at [107, 365] on icon at bounding box center [110, 363] width 6 height 12
click at [215, 302] on button at bounding box center [211, 299] width 30 height 26
drag, startPoint x: 110, startPoint y: 364, endPoint x: 129, endPoint y: 351, distance: 22.2
click at [133, 364] on icon at bounding box center [132, 363] width 6 height 12
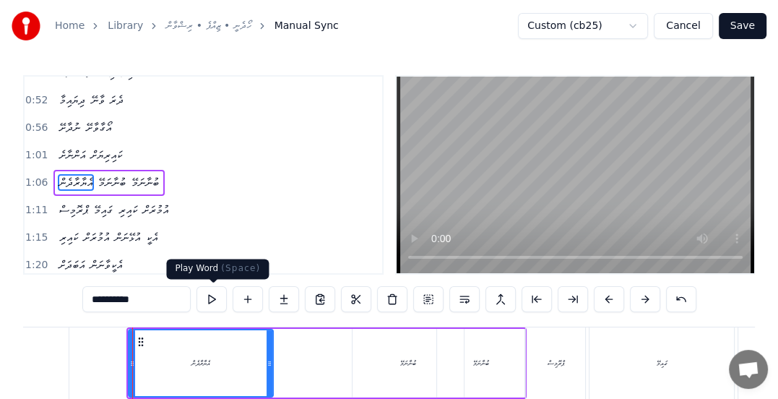
click at [214, 297] on button at bounding box center [211, 299] width 30 height 26
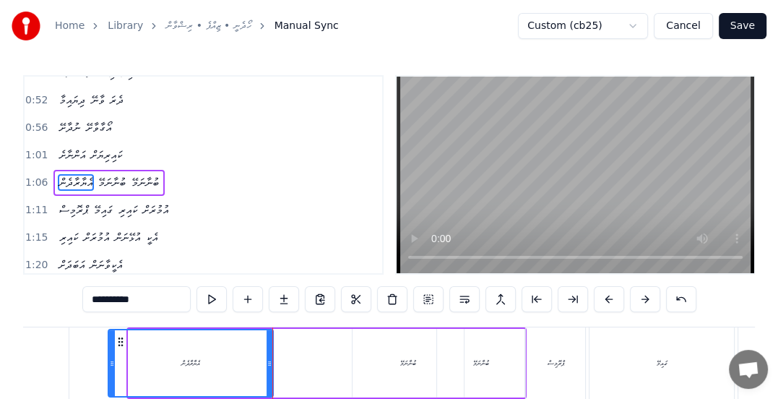
drag, startPoint x: 130, startPoint y: 364, endPoint x: 110, endPoint y: 364, distance: 20.2
click at [110, 364] on icon at bounding box center [112, 363] width 6 height 12
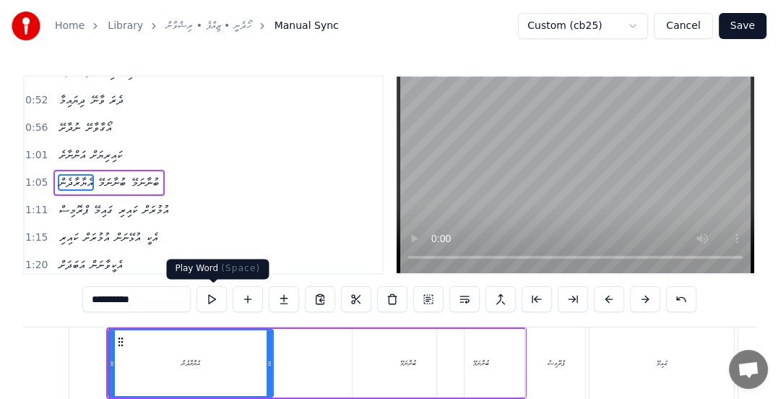
click at [217, 295] on button at bounding box center [211, 299] width 30 height 26
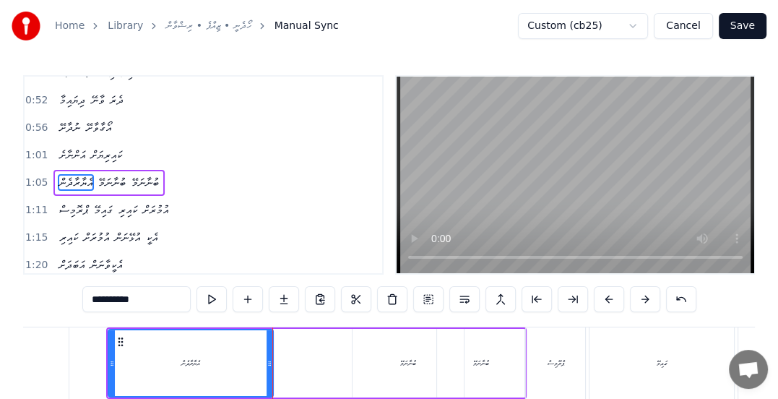
click at [209, 295] on button at bounding box center [211, 299] width 30 height 26
drag, startPoint x: 112, startPoint y: 362, endPoint x: 92, endPoint y: 361, distance: 19.5
click at [92, 361] on icon at bounding box center [94, 363] width 6 height 12
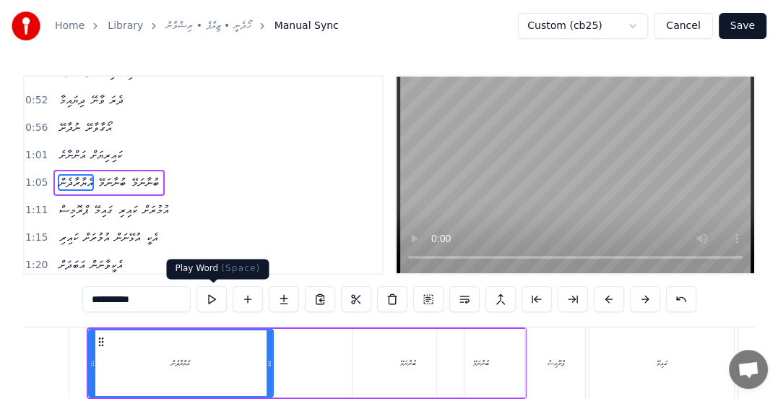
scroll to position [0, 4662]
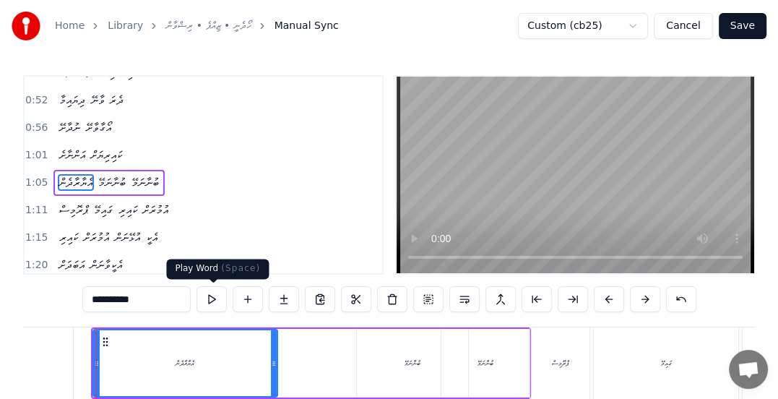
click at [213, 298] on button at bounding box center [211, 299] width 30 height 26
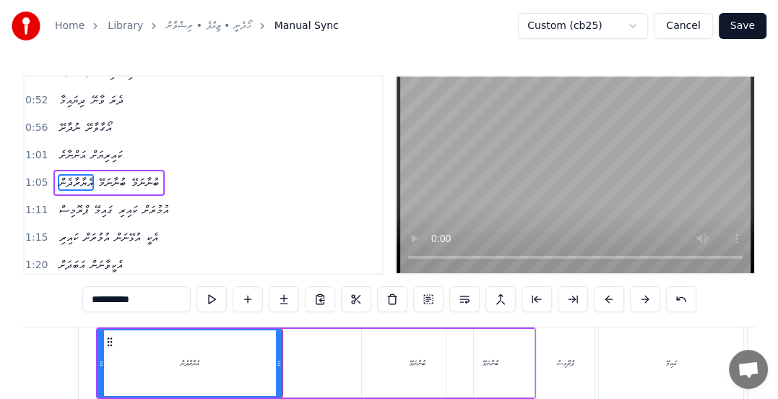
click at [100, 362] on circle at bounding box center [100, 362] width 1 height 1
drag, startPoint x: 101, startPoint y: 365, endPoint x: 121, endPoint y: 364, distance: 20.2
click at [121, 364] on icon at bounding box center [121, 363] width 6 height 12
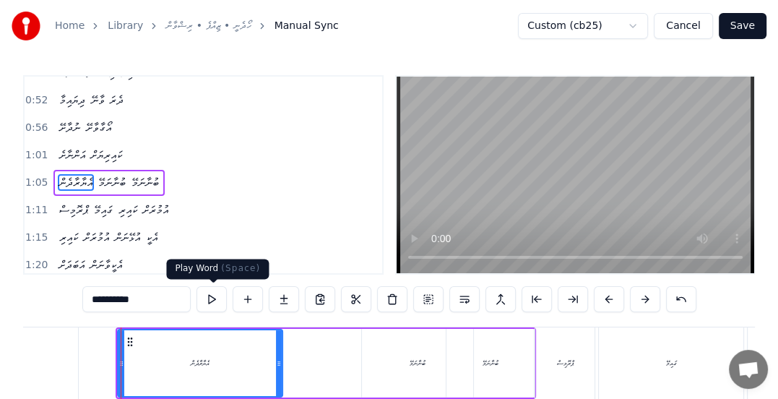
click at [212, 298] on button at bounding box center [211, 299] width 30 height 26
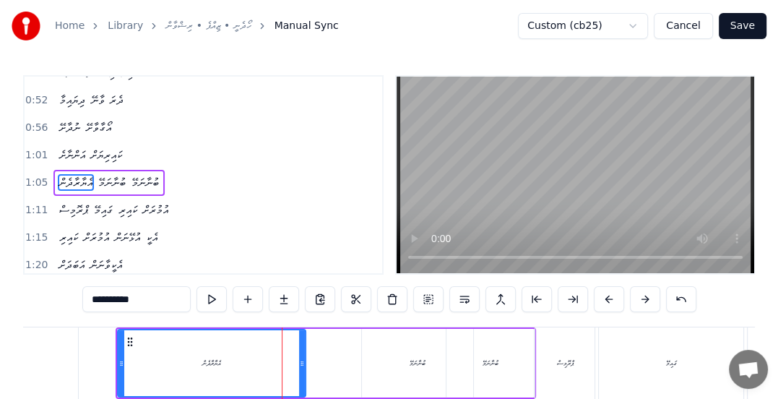
drag, startPoint x: 277, startPoint y: 362, endPoint x: 297, endPoint y: 363, distance: 21.0
click at [300, 364] on icon at bounding box center [302, 363] width 6 height 12
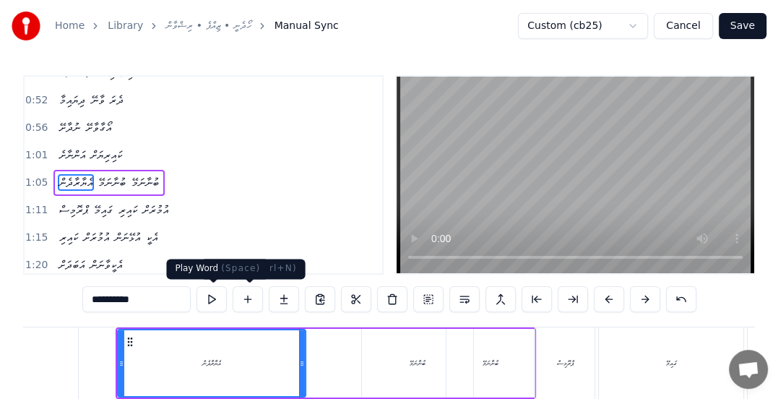
click at [215, 297] on button at bounding box center [211, 299] width 30 height 26
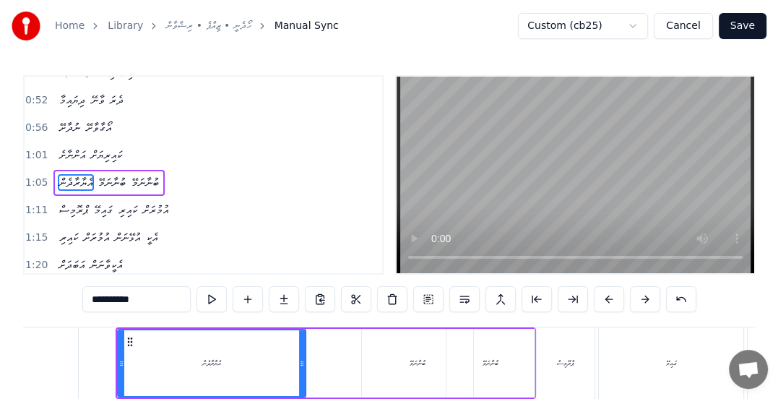
click at [416, 364] on div "ބުނާނަމޭ" at bounding box center [417, 362] width 16 height 11
type input "********"
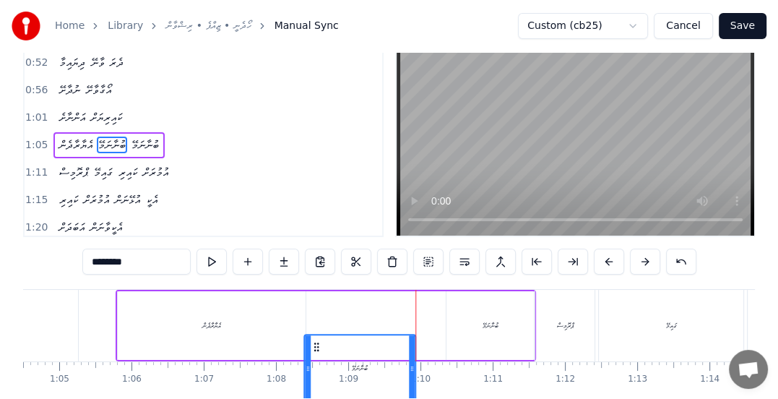
scroll to position [43, 0]
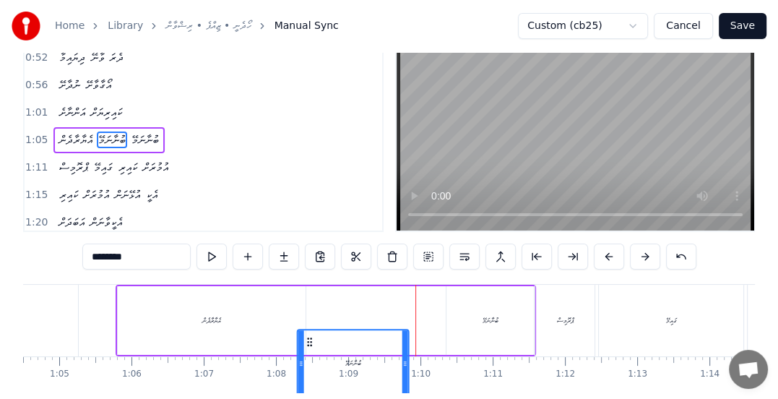
drag, startPoint x: 375, startPoint y: 340, endPoint x: 310, endPoint y: 303, distance: 74.7
click at [310, 303] on div "އެޔާރާދެން ބުނާނަމޭ ބުނާނަމޭ" at bounding box center [326, 319] width 420 height 71
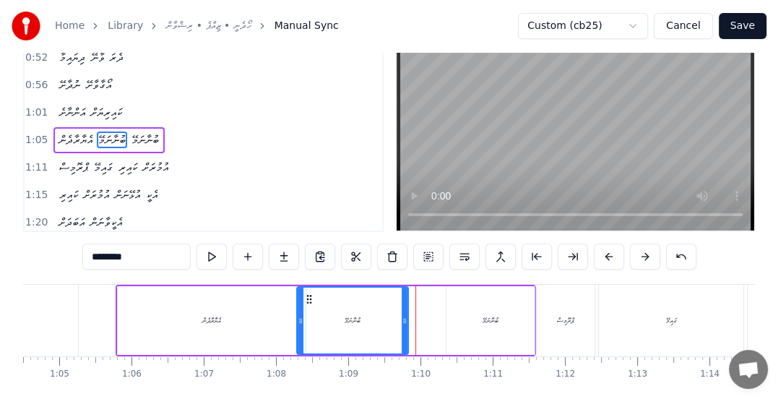
click at [40, 133] on span "1:05" at bounding box center [36, 140] width 22 height 14
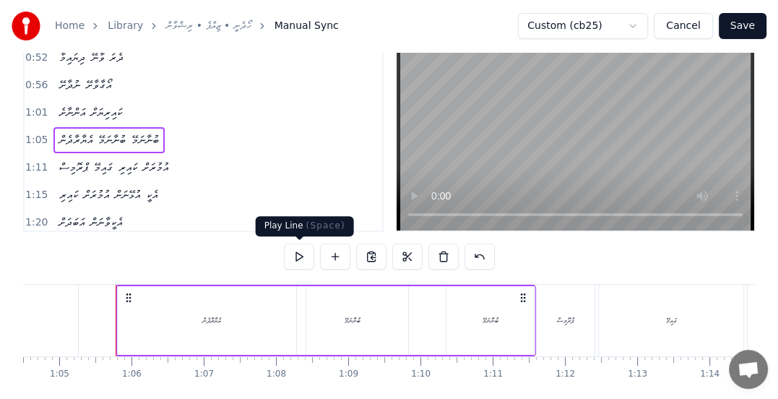
click at [301, 257] on button at bounding box center [299, 256] width 30 height 26
click at [552, 323] on div "ޕްރޮމިސް" at bounding box center [564, 319] width 59 height 71
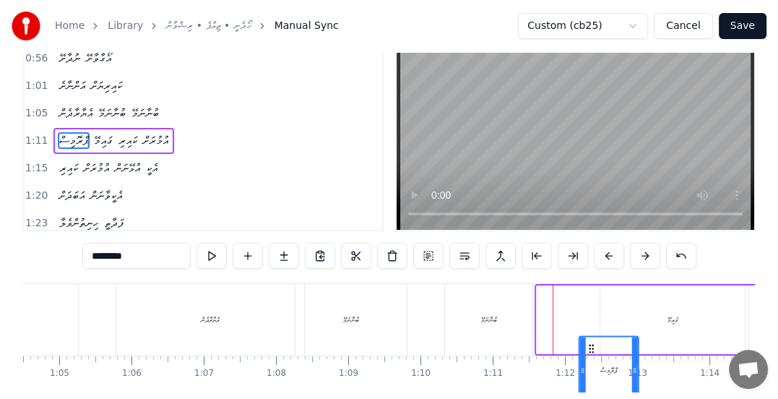
scroll to position [60, 0]
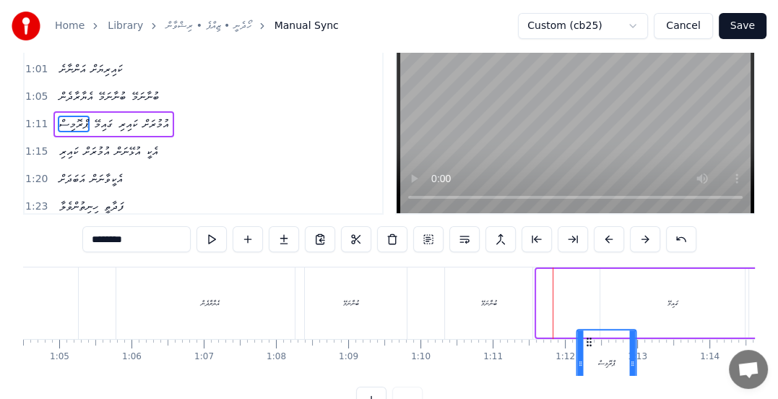
drag, startPoint x: 548, startPoint y: 338, endPoint x: 588, endPoint y: 264, distance: 83.7
click at [588, 264] on div "0:28 ނުދާށެ ދޫކޮށް ޔާރާ 0:32 ނުދާށެ ރޮތްވާ ފާ 0:37 ނުދާށެ ބާކީ ކޮށްފާ 0:42 ހިތު…" at bounding box center [388, 213] width 731 height 397
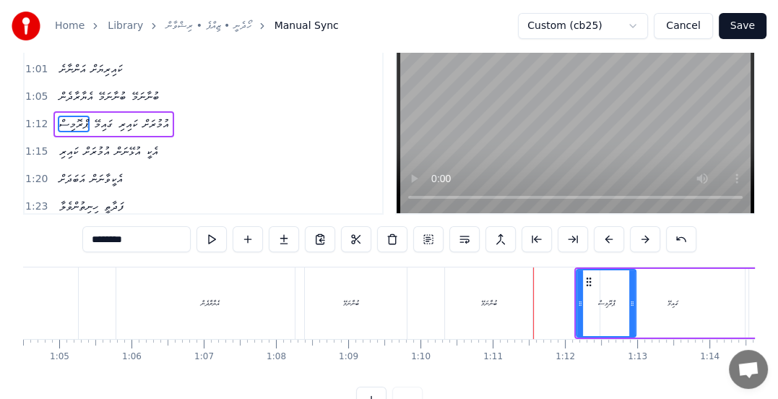
click at [480, 307] on div "ބުނާނަމޭ" at bounding box center [488, 302] width 16 height 11
type input "********"
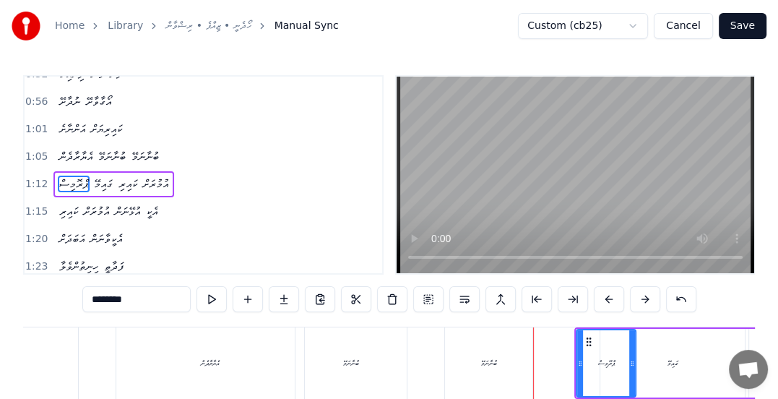
scroll to position [127, 0]
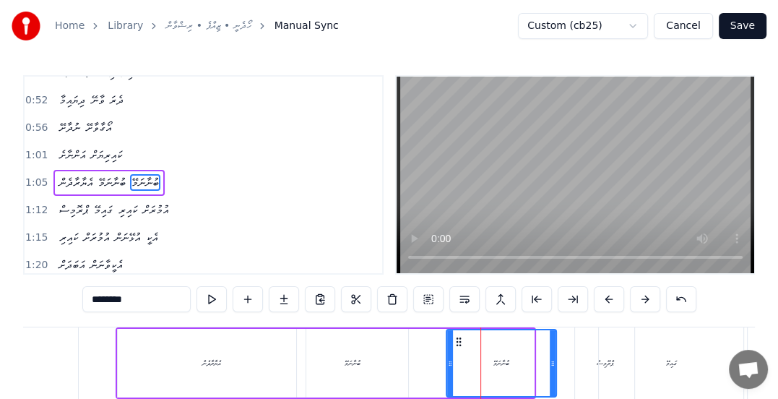
drag, startPoint x: 527, startPoint y: 358, endPoint x: 549, endPoint y: 354, distance: 22.8
click at [549, 354] on div at bounding box center [552, 363] width 6 height 66
click at [215, 301] on button at bounding box center [211, 299] width 30 height 26
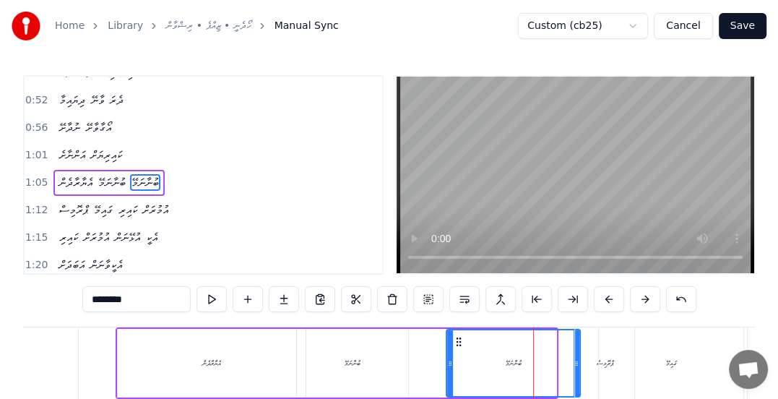
drag, startPoint x: 551, startPoint y: 367, endPoint x: 575, endPoint y: 371, distance: 24.2
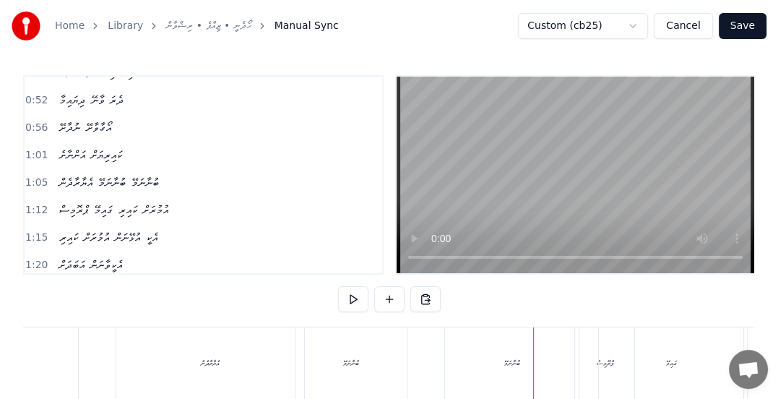
click at [40, 175] on span "1:05" at bounding box center [36, 182] width 22 height 14
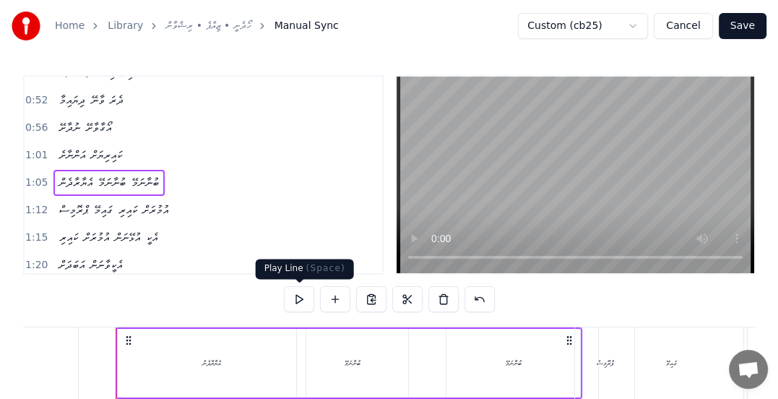
click at [298, 297] on button at bounding box center [299, 299] width 30 height 26
click at [506, 369] on div "ބުނާނަމޭ" at bounding box center [513, 363] width 134 height 69
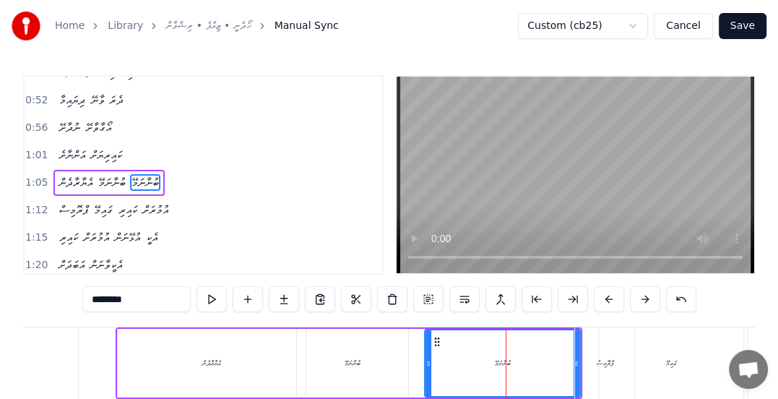
drag, startPoint x: 448, startPoint y: 367, endPoint x: 427, endPoint y: 365, distance: 21.8
click at [427, 365] on icon at bounding box center [428, 363] width 6 height 12
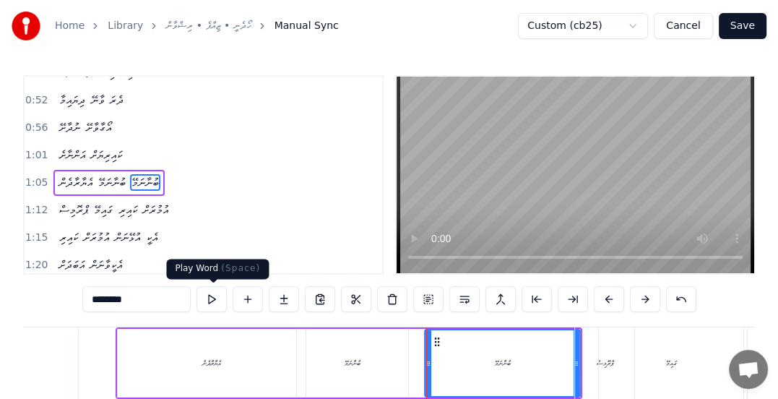
click at [219, 294] on button at bounding box center [211, 299] width 30 height 26
click at [217, 297] on button at bounding box center [211, 299] width 30 height 26
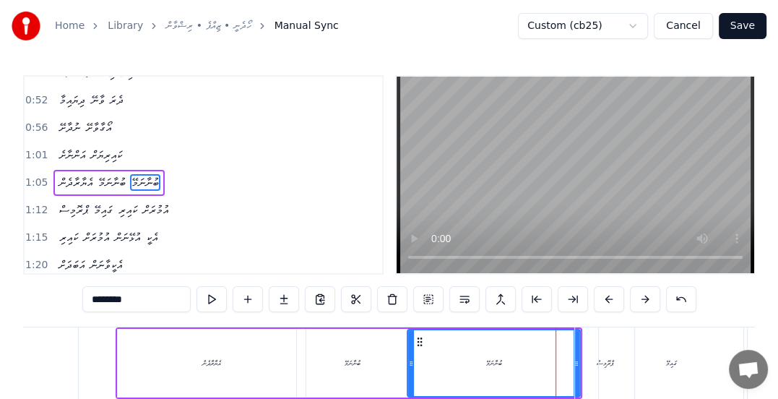
drag, startPoint x: 425, startPoint y: 363, endPoint x: 406, endPoint y: 360, distance: 19.7
click at [408, 362] on icon at bounding box center [411, 363] width 6 height 12
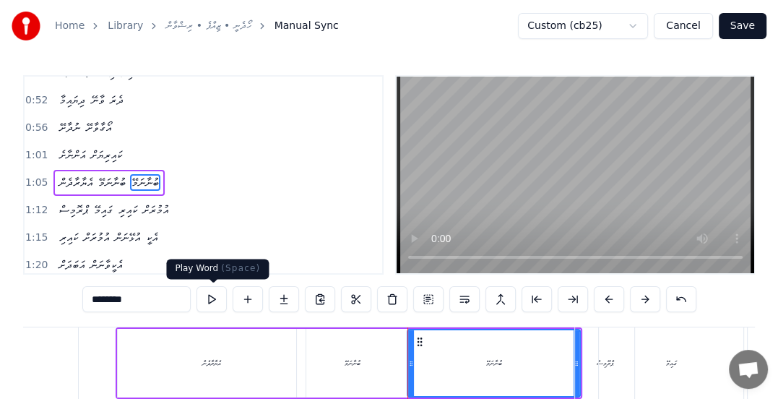
click at [214, 300] on button at bounding box center [211, 299] width 30 height 26
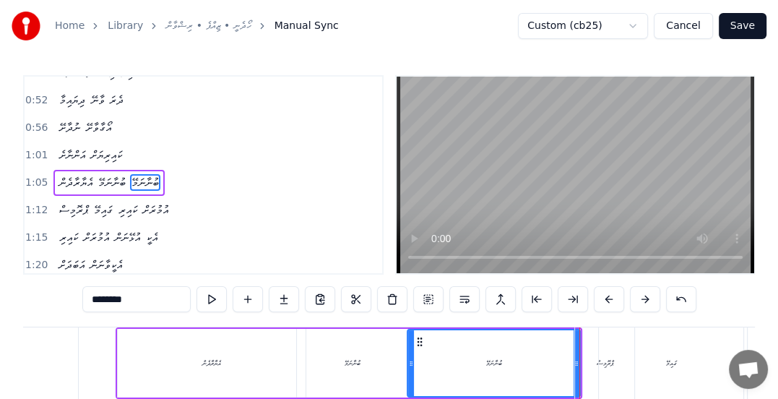
click at [585, 361] on div "ޕްރޮމިސް" at bounding box center [604, 362] width 59 height 71
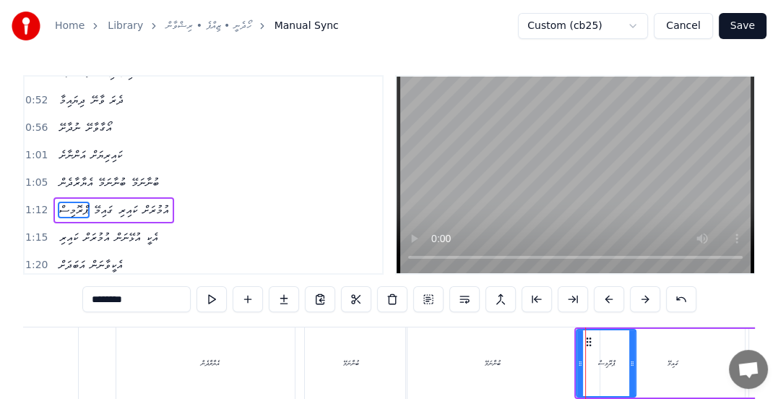
type input "********"
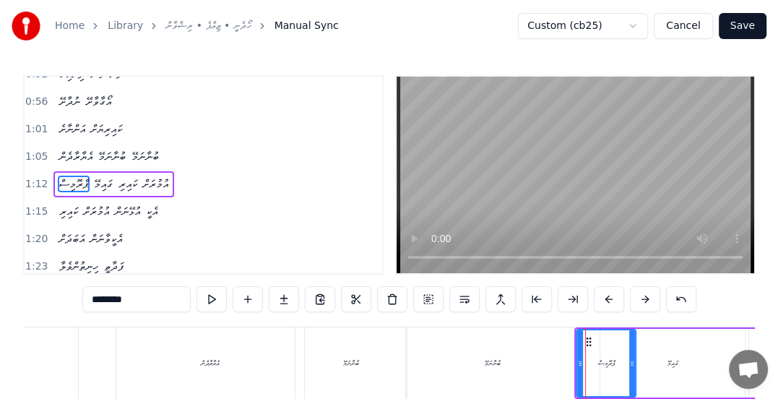
click at [25, 179] on span "1:12" at bounding box center [36, 184] width 22 height 14
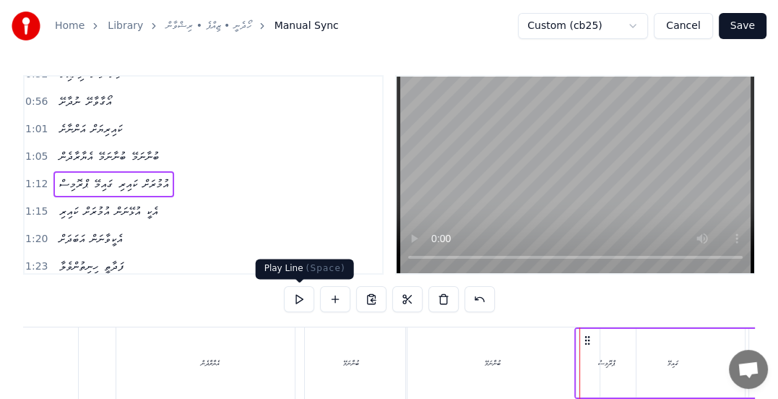
click at [300, 300] on button at bounding box center [299, 299] width 30 height 26
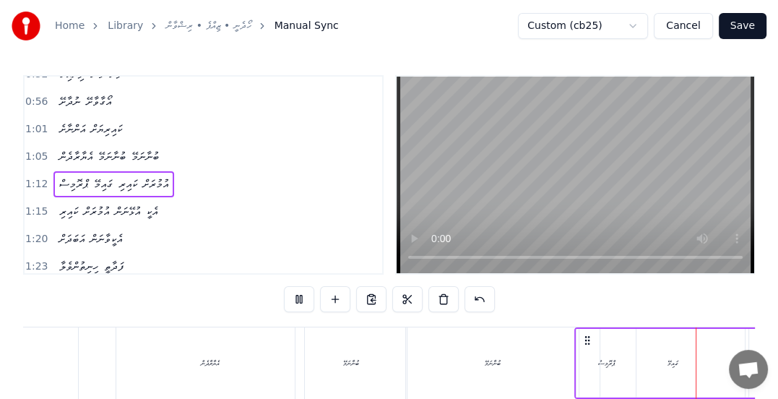
scroll to position [0, 5244]
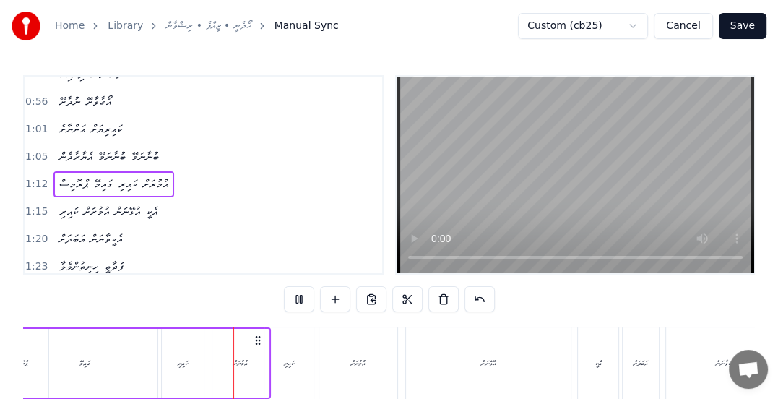
click at [34, 150] on span "1:05" at bounding box center [36, 156] width 22 height 14
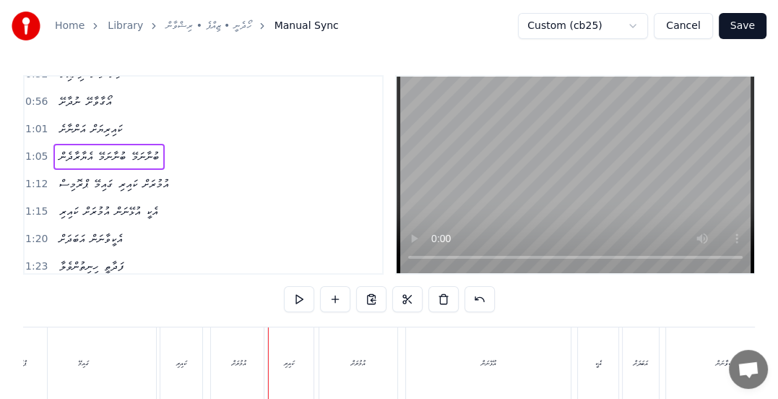
drag, startPoint x: 297, startPoint y: 298, endPoint x: 322, endPoint y: 296, distance: 24.6
click at [297, 298] on button at bounding box center [299, 299] width 30 height 26
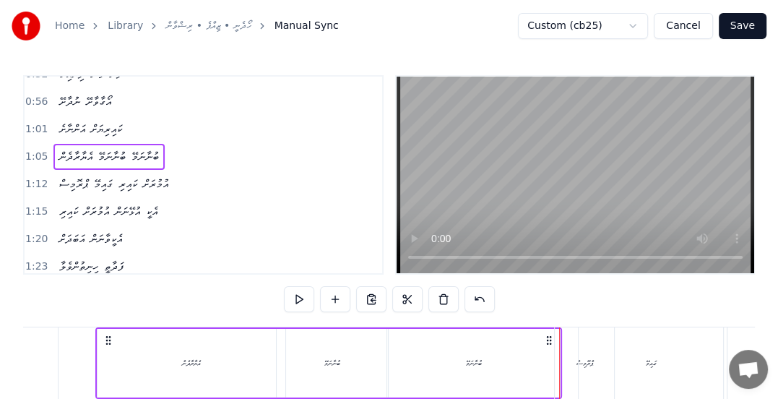
click at [146, 149] on span "ބުނާނަމޭ" at bounding box center [145, 156] width 30 height 17
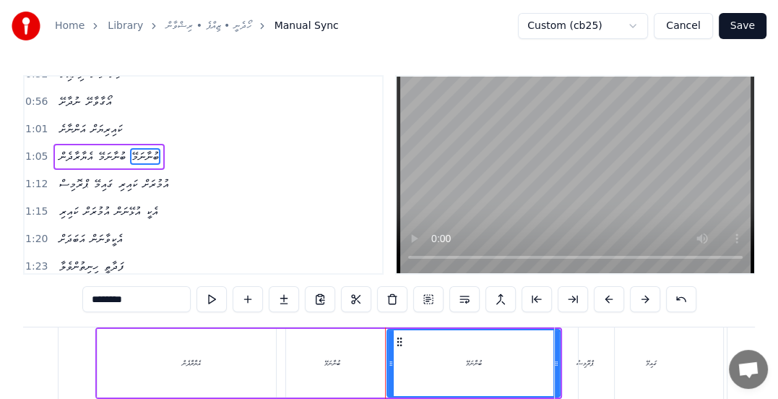
scroll to position [127, 0]
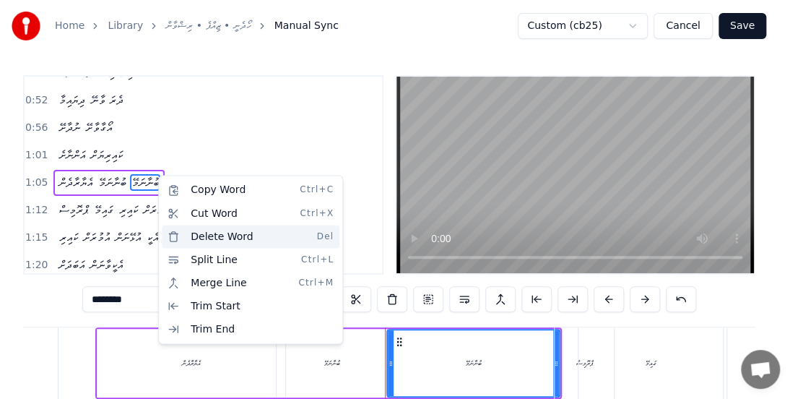
click at [210, 240] on div "Delete Word Del" at bounding box center [251, 236] width 178 height 23
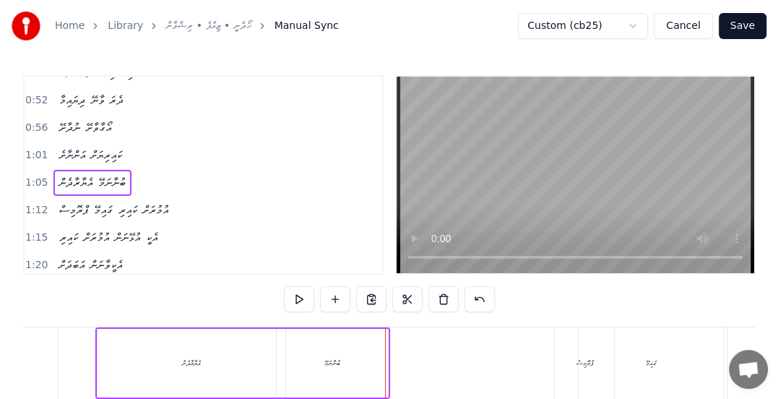
click at [32, 175] on span "1:05" at bounding box center [36, 182] width 22 height 14
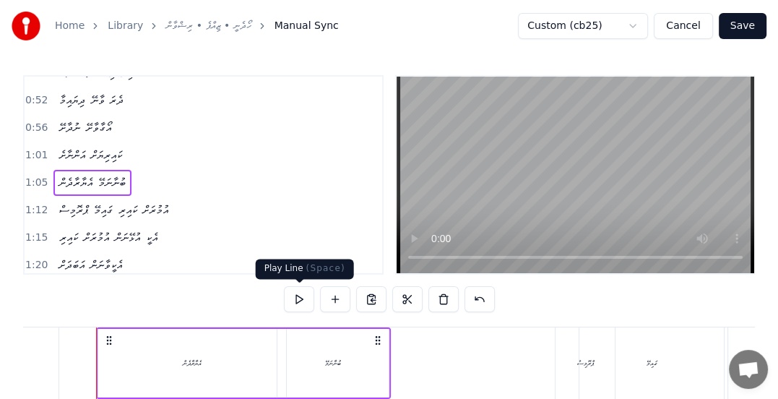
click at [298, 297] on button at bounding box center [299, 299] width 30 height 26
click at [326, 361] on div "ބުނާނަމޭ" at bounding box center [333, 362] width 16 height 11
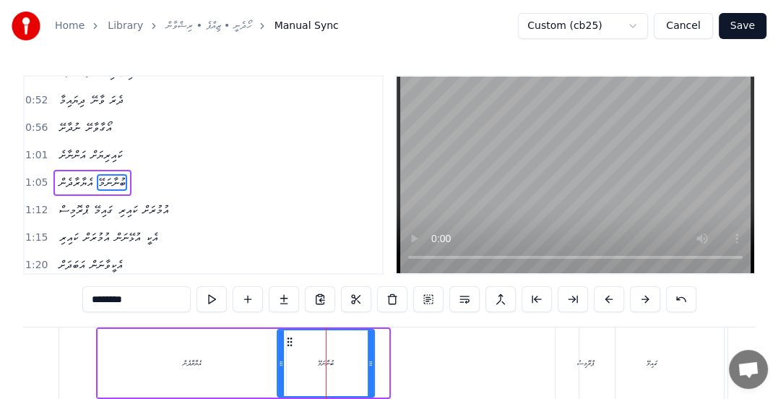
drag, startPoint x: 385, startPoint y: 362, endPoint x: 370, endPoint y: 367, distance: 15.1
click at [370, 367] on icon at bounding box center [371, 363] width 6 height 12
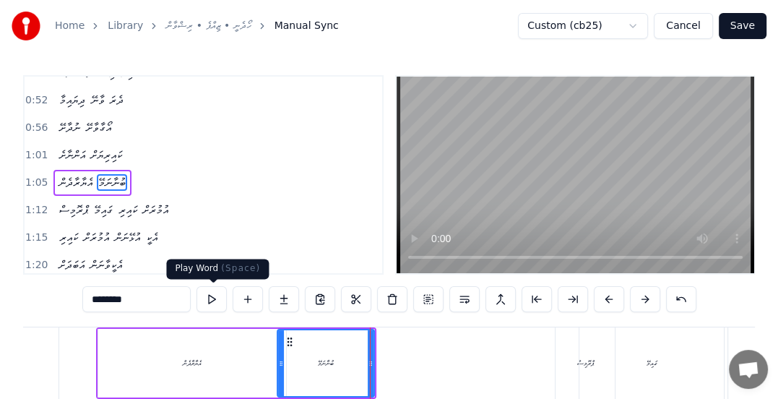
click at [216, 297] on button at bounding box center [211, 299] width 30 height 26
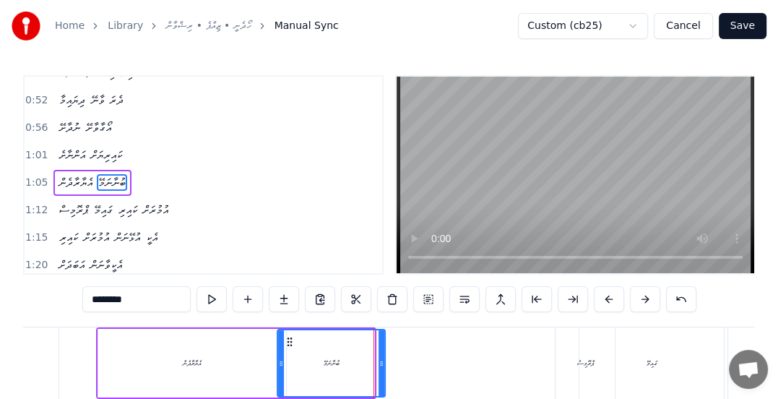
drag, startPoint x: 371, startPoint y: 364, endPoint x: 382, endPoint y: 364, distance: 10.8
click at [382, 364] on icon at bounding box center [381, 363] width 6 height 12
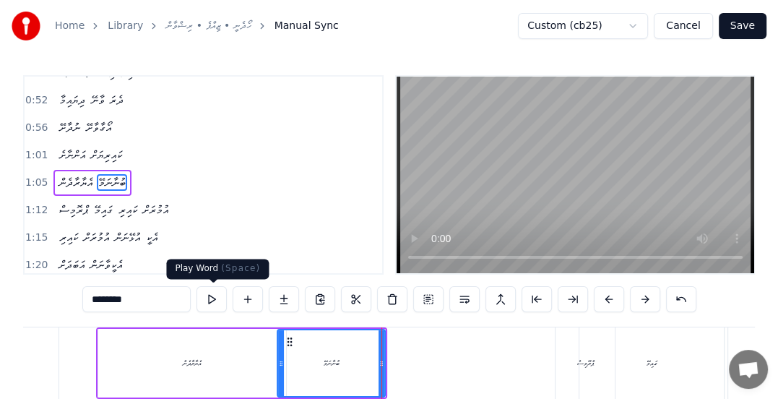
click at [215, 297] on button at bounding box center [211, 299] width 30 height 26
click at [568, 361] on div "ޕްރޮމިސް" at bounding box center [584, 362] width 59 height 71
type input "********"
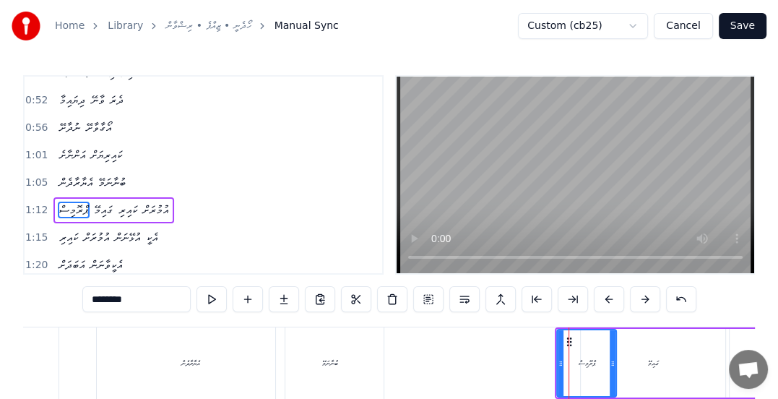
scroll to position [153, 0]
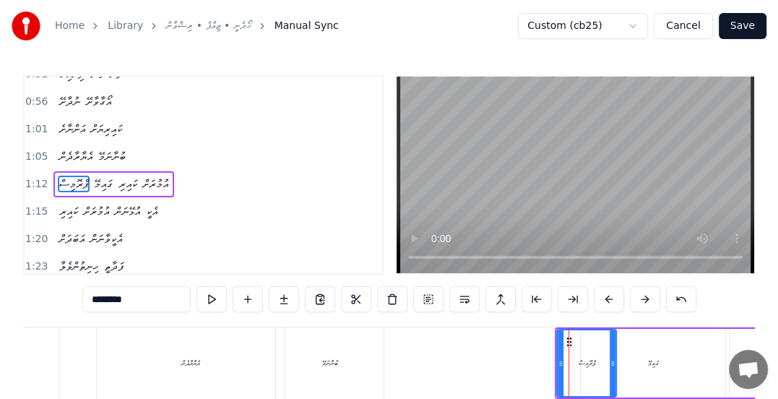
click at [33, 177] on span "1:12" at bounding box center [36, 184] width 22 height 14
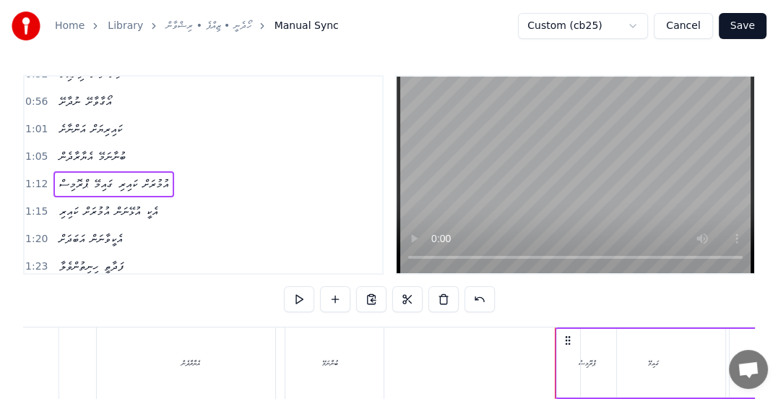
click at [292, 298] on button at bounding box center [299, 299] width 30 height 26
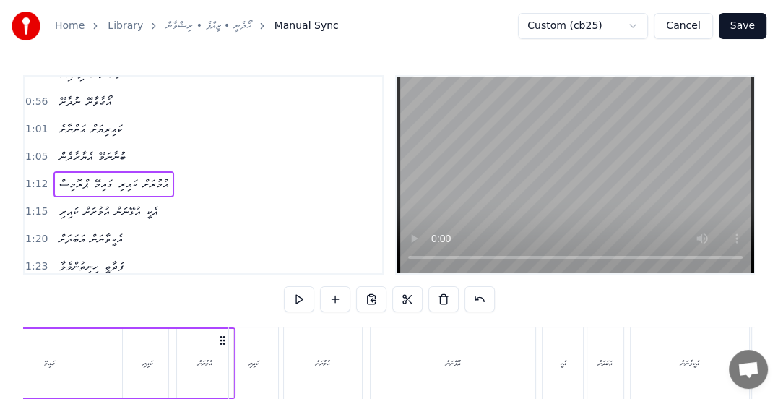
click at [77, 175] on span "ޕްރޮމިސް" at bounding box center [74, 183] width 32 height 17
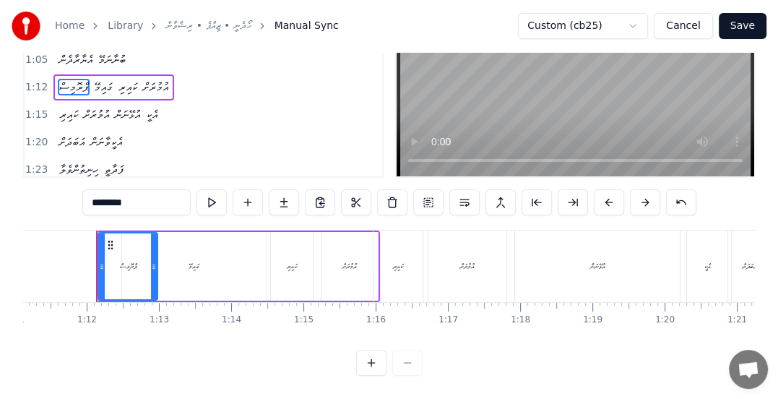
scroll to position [0, 4746]
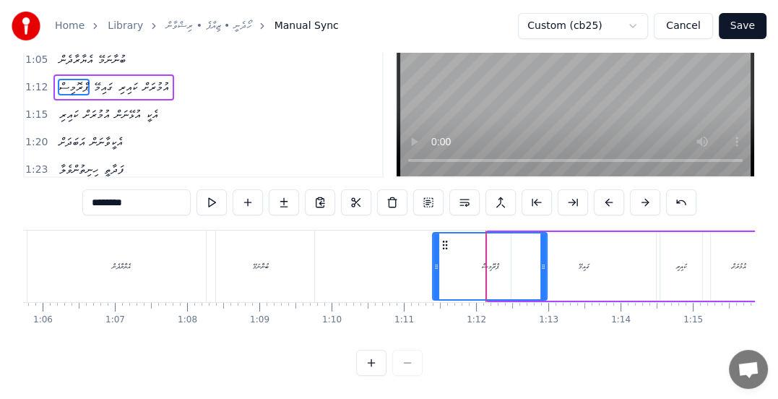
drag, startPoint x: 488, startPoint y: 252, endPoint x: 433, endPoint y: 256, distance: 55.0
click at [433, 261] on icon at bounding box center [436, 267] width 6 height 12
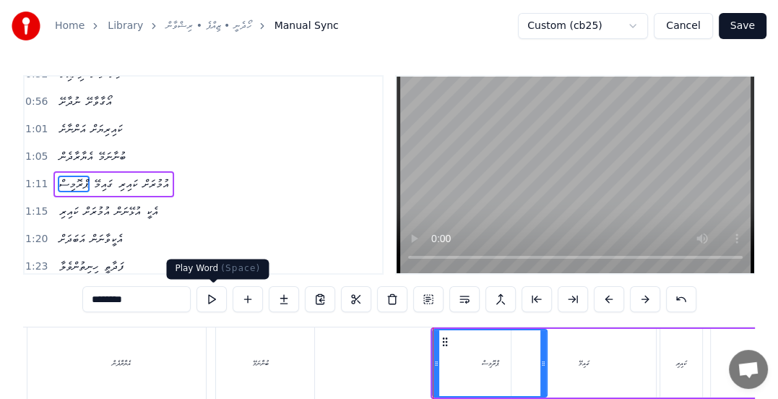
click at [217, 303] on button at bounding box center [211, 299] width 30 height 26
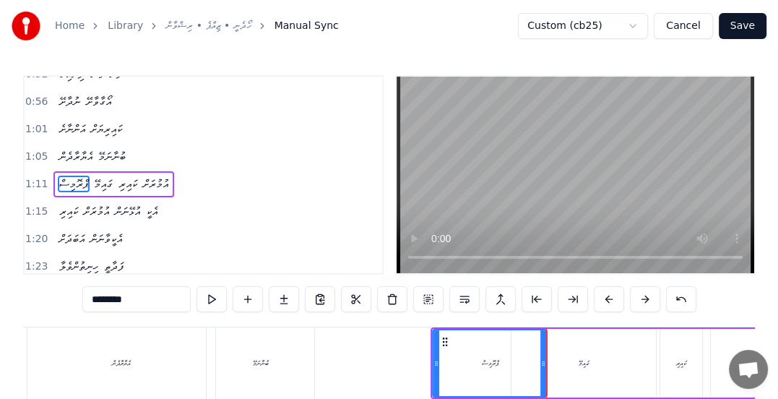
click at [40, 177] on span "1:11" at bounding box center [36, 184] width 22 height 14
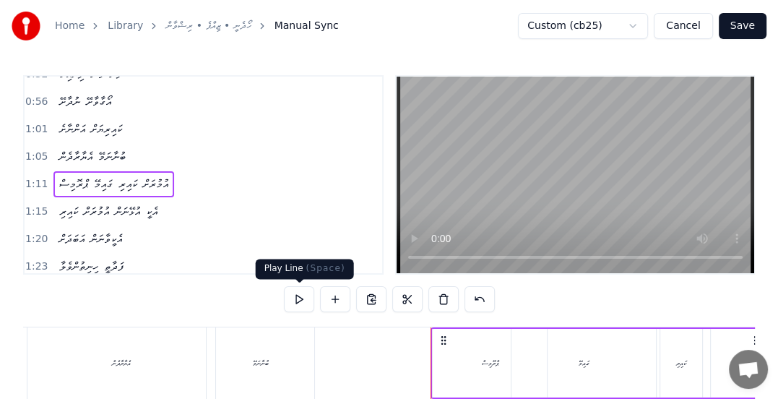
click at [305, 297] on button at bounding box center [299, 299] width 30 height 26
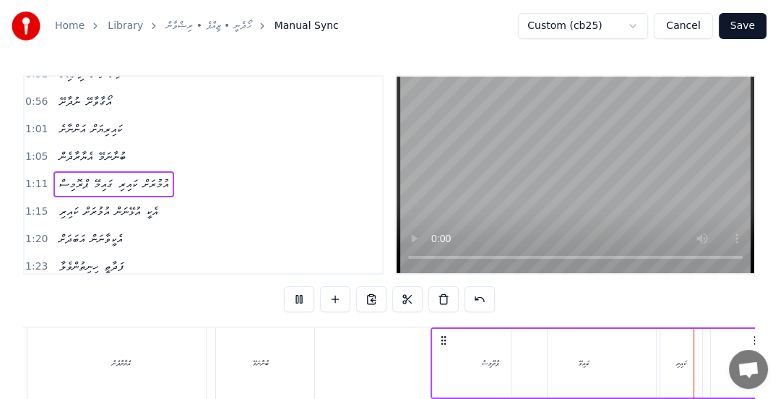
scroll to position [0, 5333]
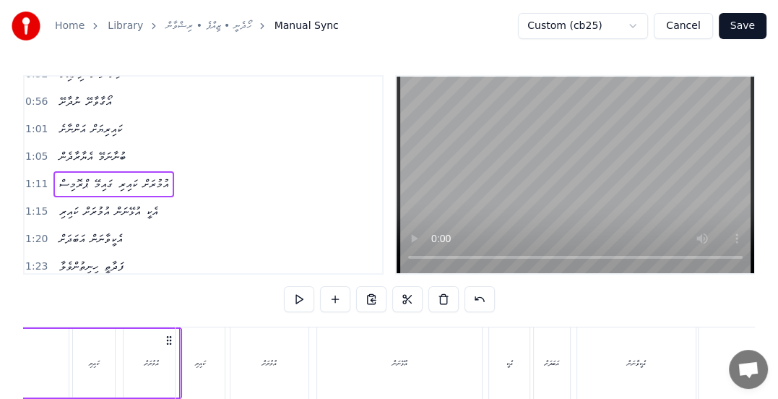
click at [33, 204] on span "1:15" at bounding box center [36, 211] width 22 height 14
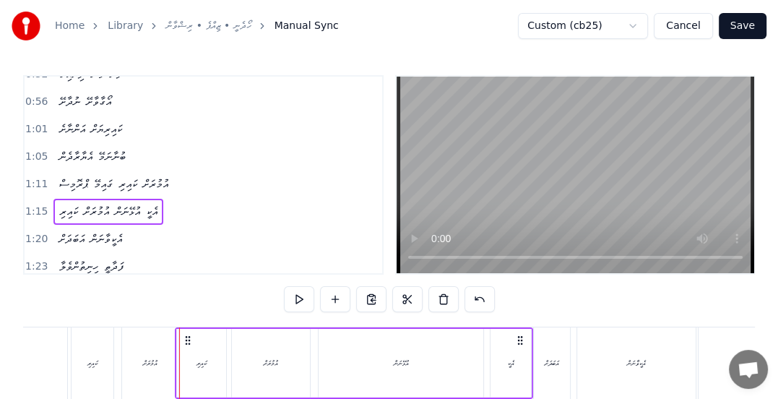
click at [289, 300] on button at bounding box center [299, 299] width 30 height 26
click at [297, 297] on button at bounding box center [299, 299] width 30 height 26
click at [31, 204] on span "1:15" at bounding box center [36, 211] width 22 height 14
click at [295, 298] on button at bounding box center [299, 299] width 30 height 26
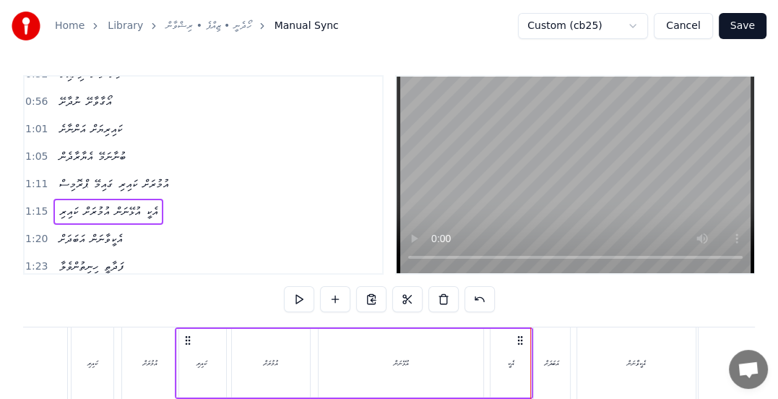
click at [38, 204] on span "1:15" at bounding box center [36, 211] width 22 height 14
click at [296, 296] on button at bounding box center [299, 299] width 30 height 26
click at [270, 355] on div "އުމުރަށް" at bounding box center [271, 363] width 78 height 69
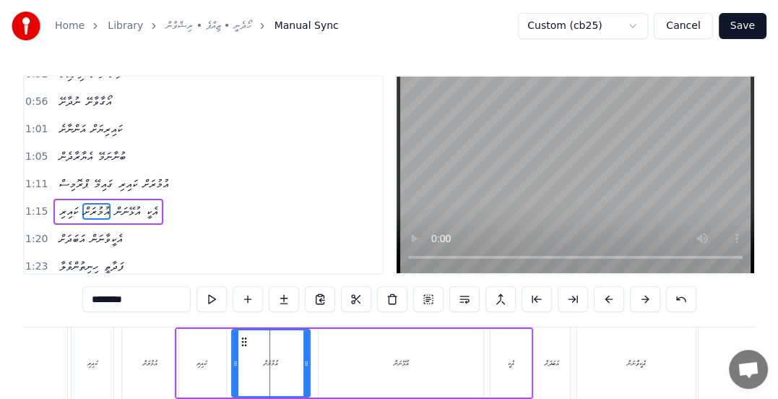
scroll to position [180, 0]
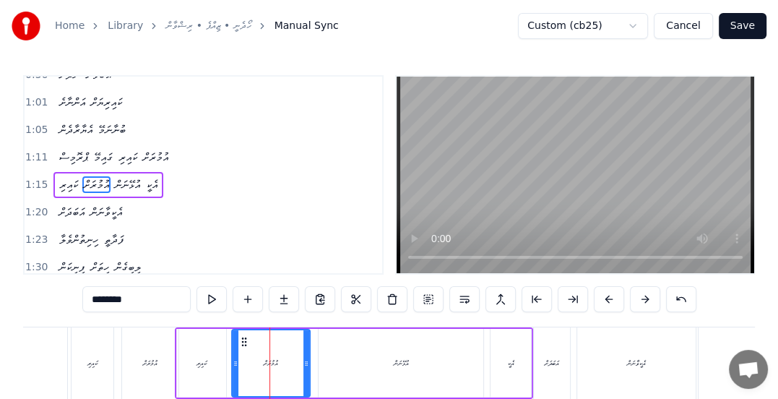
click at [394, 359] on div "އުޅޭނަން" at bounding box center [400, 362] width 15 height 11
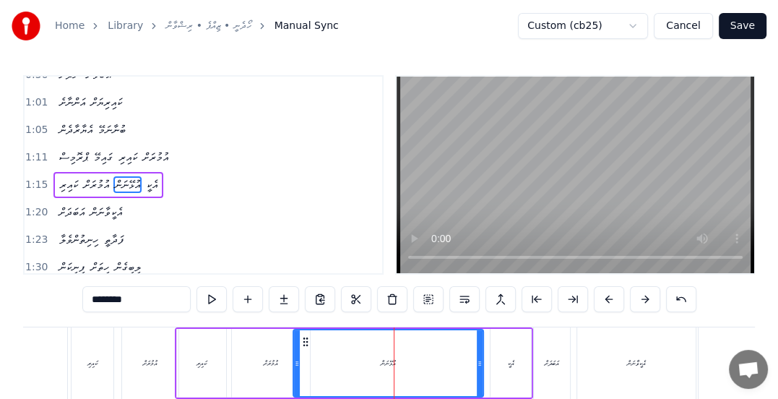
drag, startPoint x: 319, startPoint y: 359, endPoint x: 292, endPoint y: 361, distance: 27.5
click at [294, 361] on icon at bounding box center [297, 363] width 6 height 12
click at [209, 299] on button at bounding box center [211, 299] width 30 height 26
click at [505, 362] on div "އެކީ" at bounding box center [510, 363] width 40 height 69
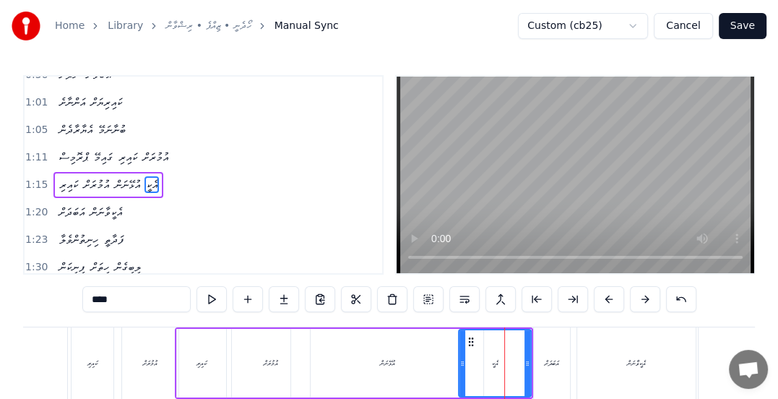
drag, startPoint x: 492, startPoint y: 363, endPoint x: 459, endPoint y: 360, distance: 32.7
click at [459, 361] on icon at bounding box center [462, 363] width 6 height 12
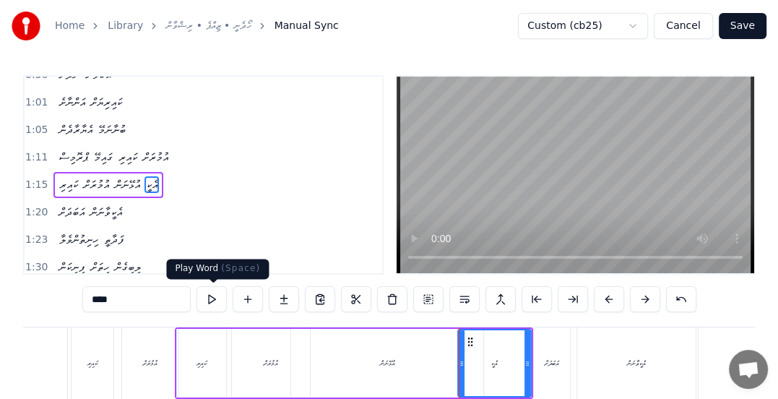
click at [210, 297] on button at bounding box center [211, 299] width 30 height 26
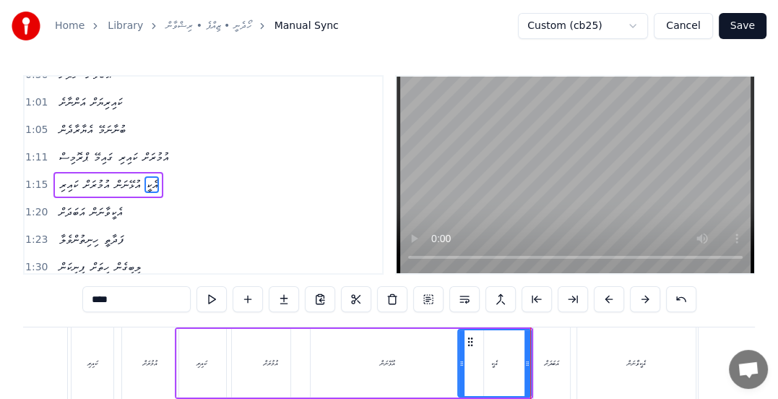
click at [536, 352] on div "އަބަދަށް" at bounding box center [552, 362] width 36 height 71
type input "********"
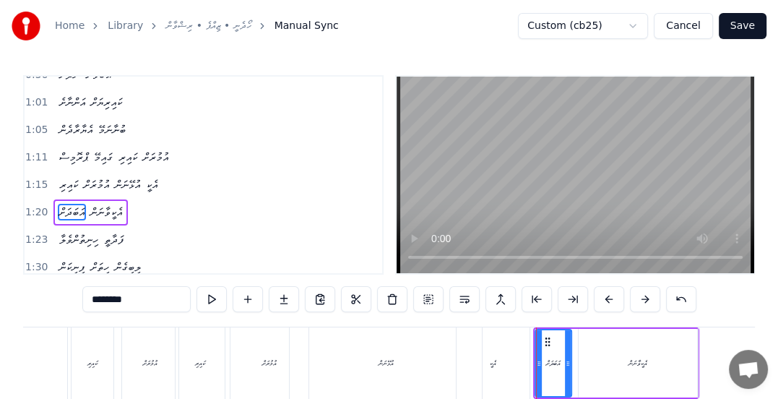
scroll to position [207, 0]
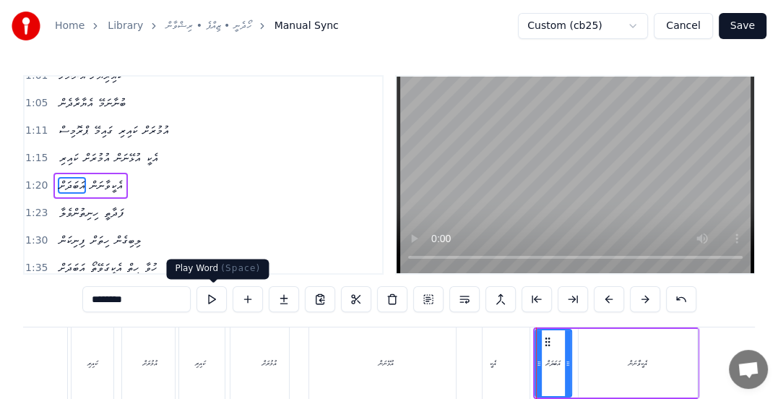
click at [210, 297] on button at bounding box center [211, 299] width 30 height 26
click at [216, 300] on button at bounding box center [211, 299] width 30 height 26
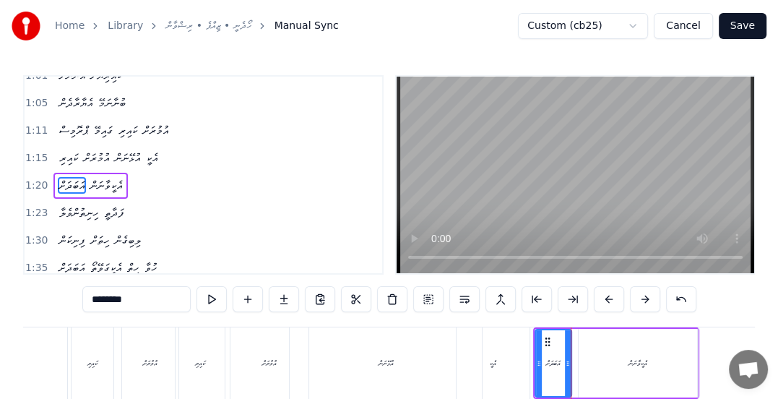
click at [32, 178] on span "1:20" at bounding box center [36, 185] width 22 height 14
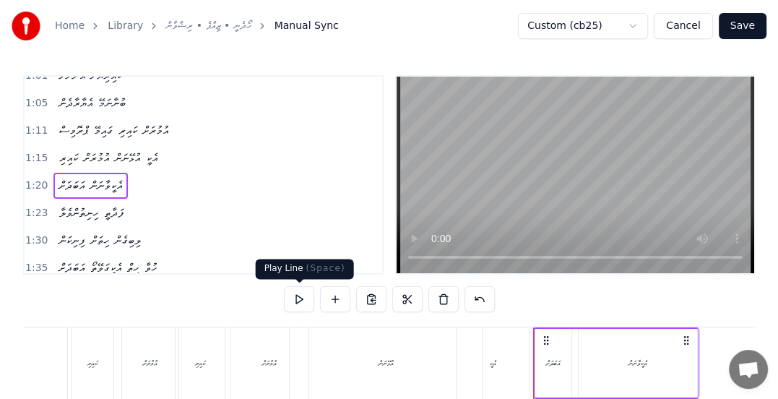
click at [297, 303] on button at bounding box center [299, 299] width 30 height 26
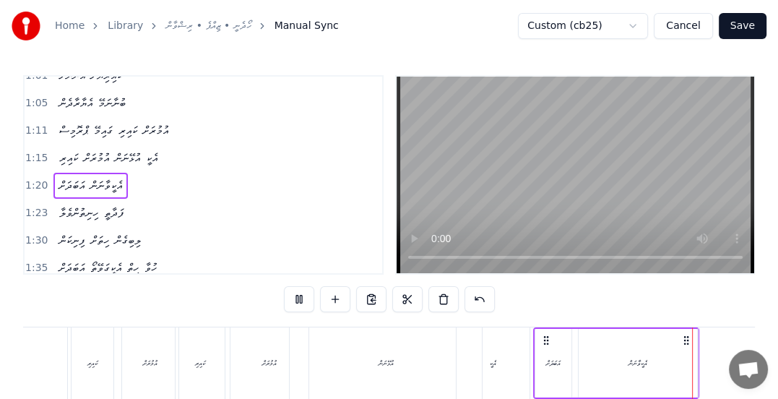
scroll to position [0, 5933]
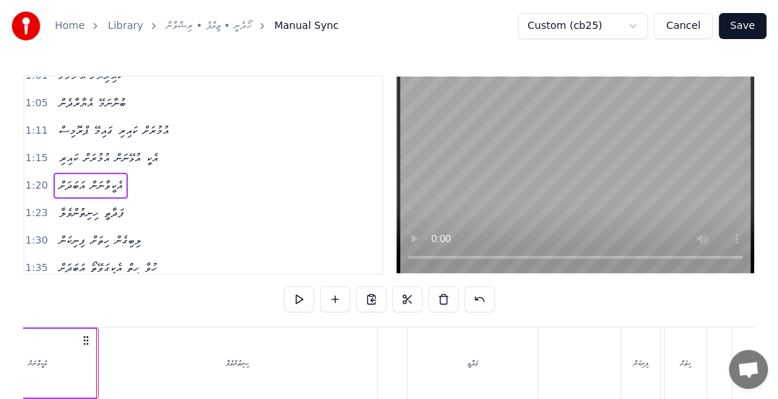
click at [236, 362] on div "ހިނިތުންވެލާ" at bounding box center [237, 362] width 23 height 11
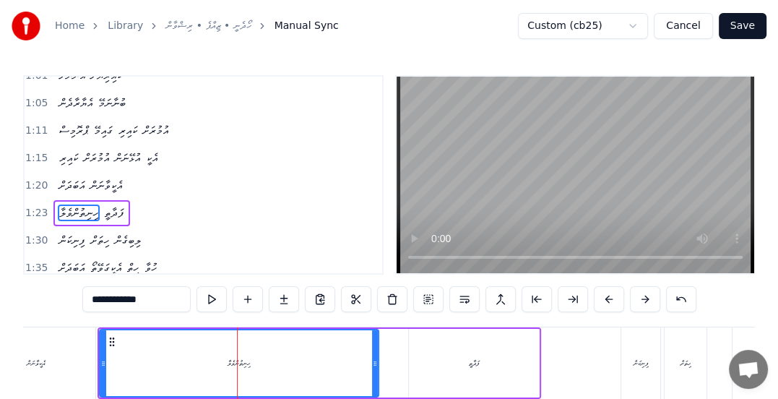
scroll to position [233, 0]
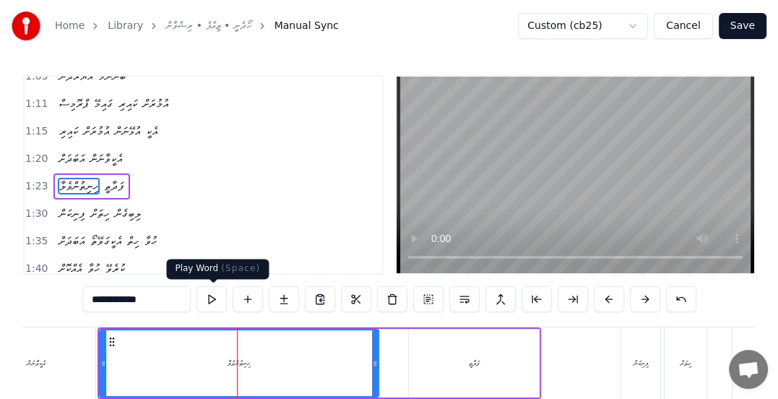
click at [208, 299] on button at bounding box center [211, 299] width 30 height 26
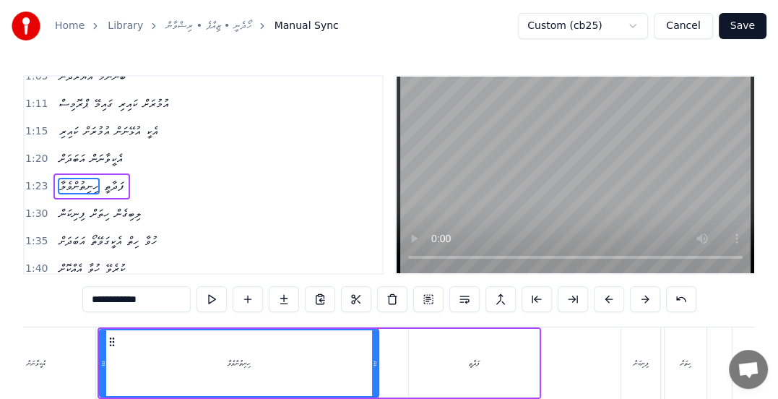
click at [205, 297] on button at bounding box center [211, 299] width 30 height 26
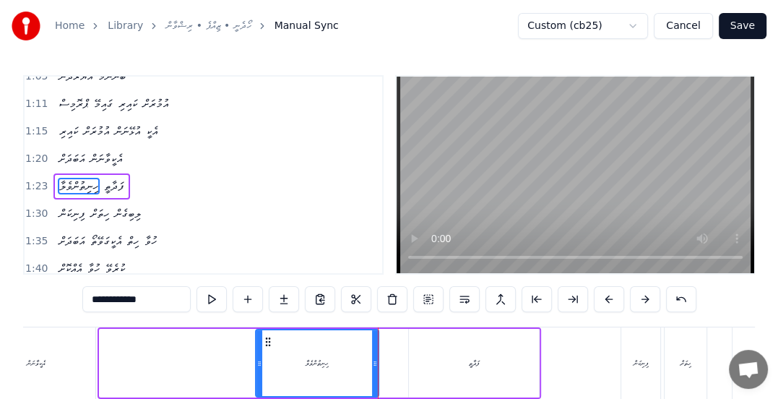
drag, startPoint x: 101, startPoint y: 362, endPoint x: 257, endPoint y: 367, distance: 156.0
click at [257, 367] on icon at bounding box center [259, 363] width 6 height 12
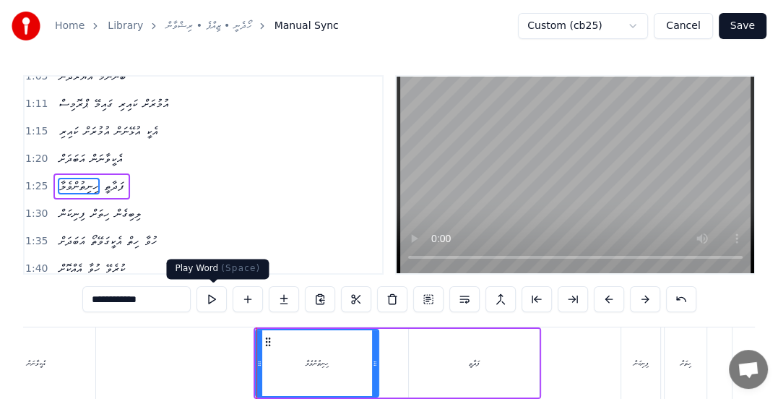
click at [212, 297] on button at bounding box center [211, 299] width 30 height 26
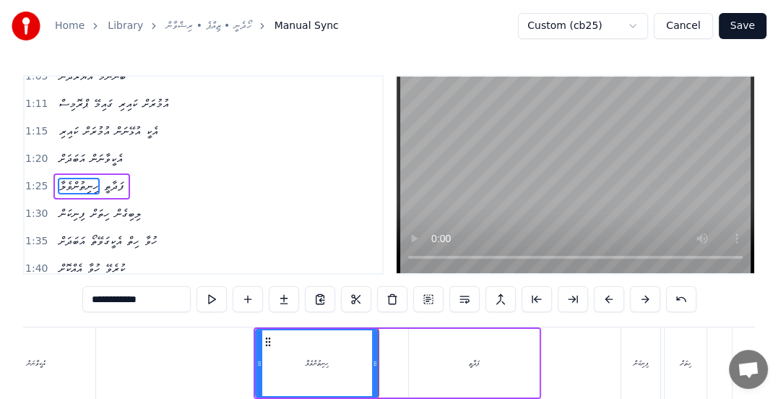
click at [435, 369] on div "ފަދާތީ" at bounding box center [474, 363] width 130 height 69
type input "******"
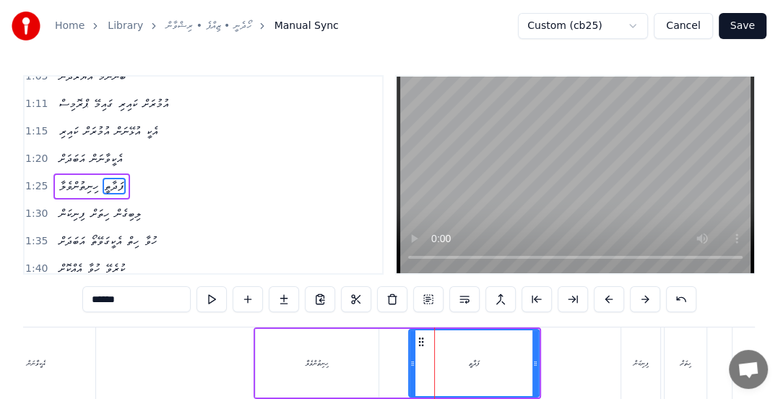
scroll to position [109, 0]
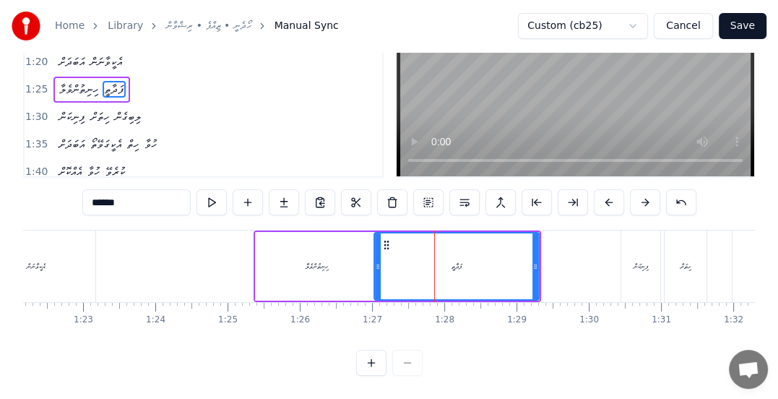
drag, startPoint x: 407, startPoint y: 251, endPoint x: 373, endPoint y: 292, distance: 53.8
click at [373, 292] on div "ނުދާށެ ދޫކޮށް ޔާރާ ނުދާށެ ރޮތްވާ ފާ ނުދާށެ ބާކީ ކޮށްފާ ހިތުގާ މަ ޖެހިދާނޭ ނުދާށ…" at bounding box center [388, 284] width 731 height 108
click at [29, 82] on span "1:25" at bounding box center [36, 89] width 22 height 14
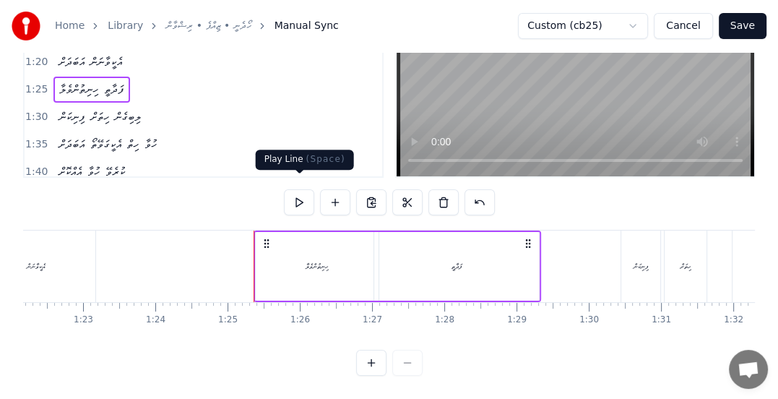
click at [297, 194] on button at bounding box center [299, 202] width 30 height 26
click at [30, 110] on span "1:30" at bounding box center [36, 117] width 22 height 14
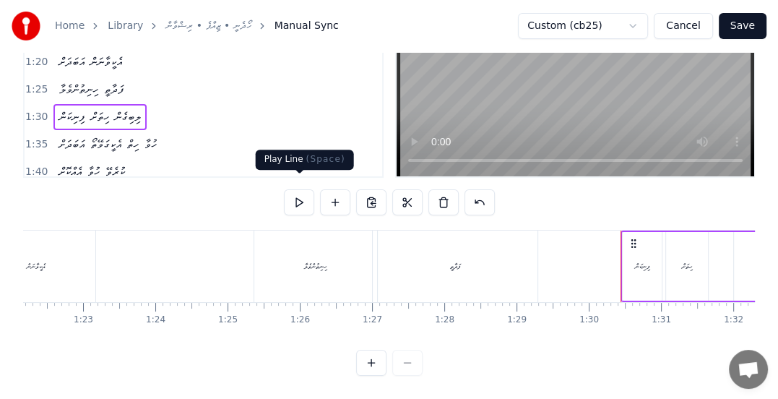
click at [298, 192] on button at bounding box center [299, 202] width 30 height 26
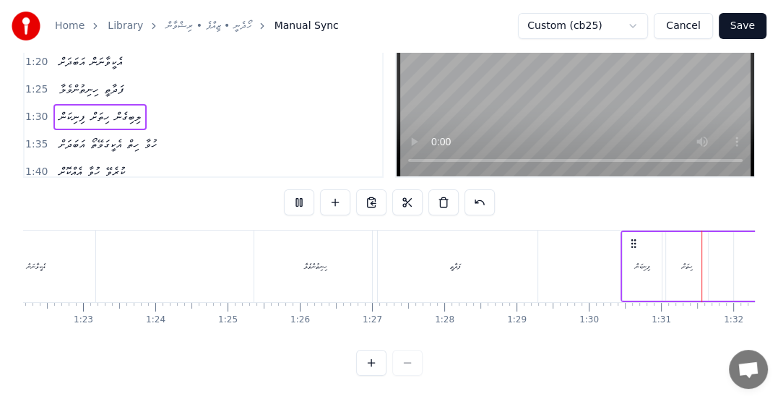
scroll to position [0, 6538]
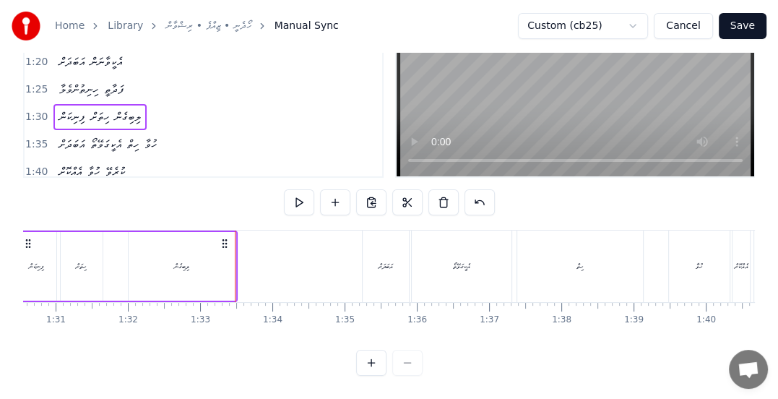
click at [40, 137] on span "1:35" at bounding box center [36, 144] width 22 height 14
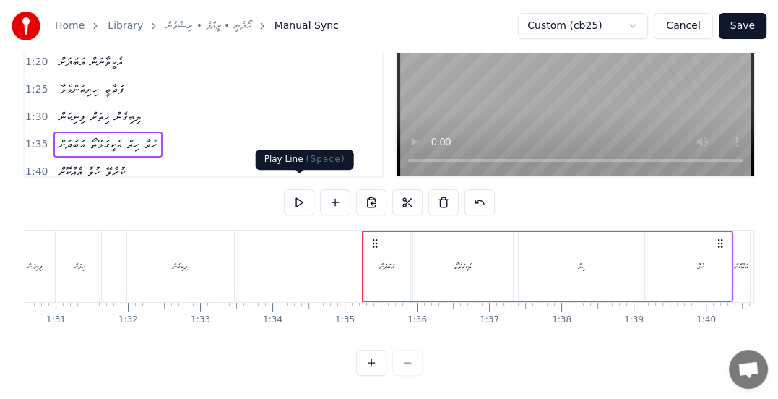
click at [297, 191] on button at bounding box center [299, 202] width 30 height 26
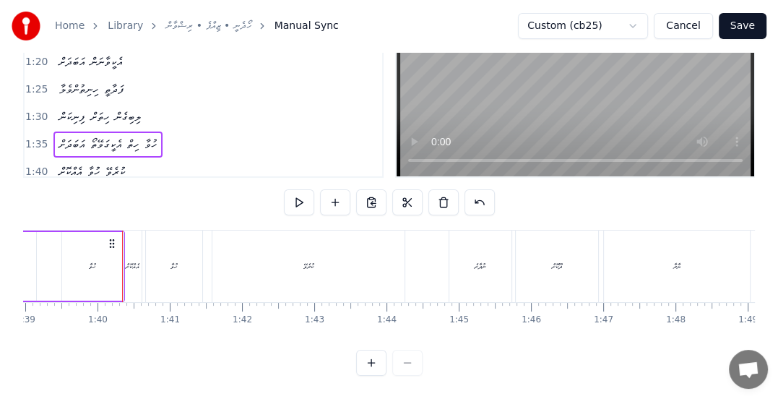
click at [292, 192] on button at bounding box center [299, 202] width 30 height 26
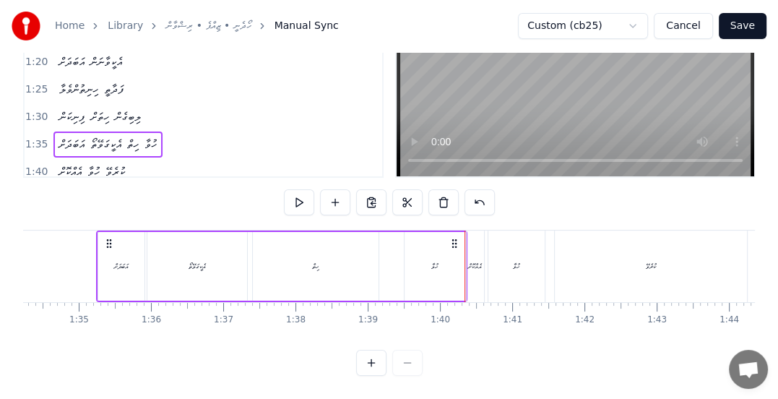
click at [108, 136] on span "އެކީގަވޭތޯ" at bounding box center [106, 144] width 34 height 17
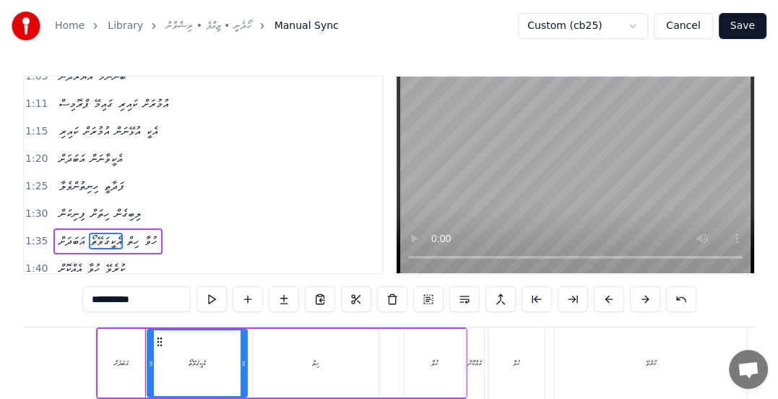
scroll to position [286, 0]
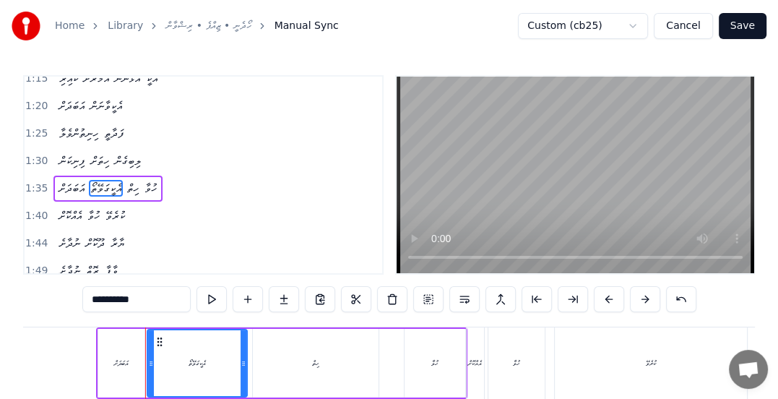
click at [101, 300] on input "**********" at bounding box center [136, 299] width 108 height 26
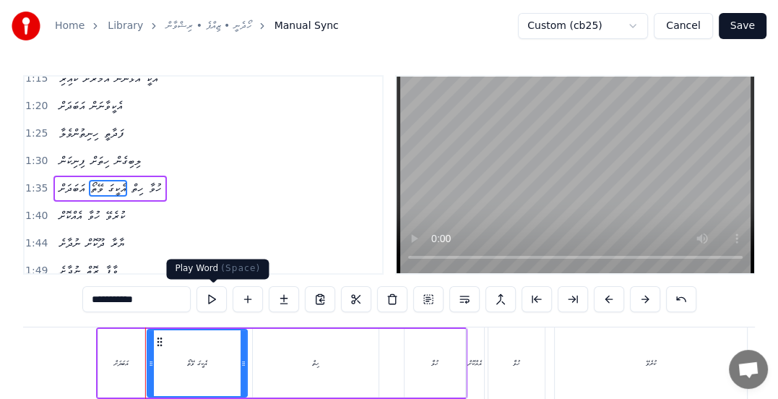
type input "**********"
click at [213, 303] on button at bounding box center [211, 299] width 30 height 26
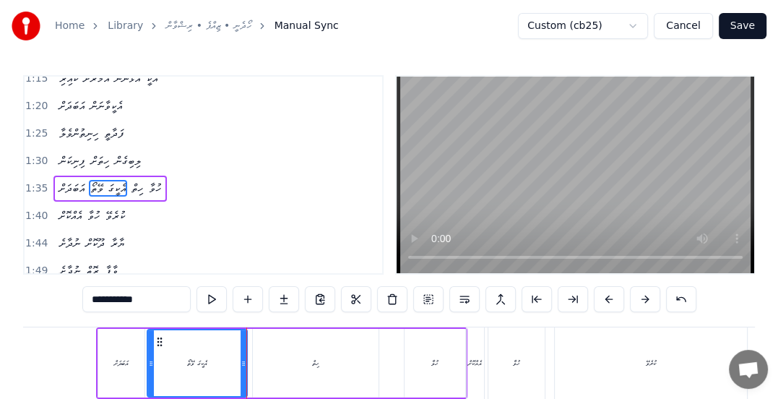
click at [30, 181] on span "1:35" at bounding box center [36, 188] width 22 height 14
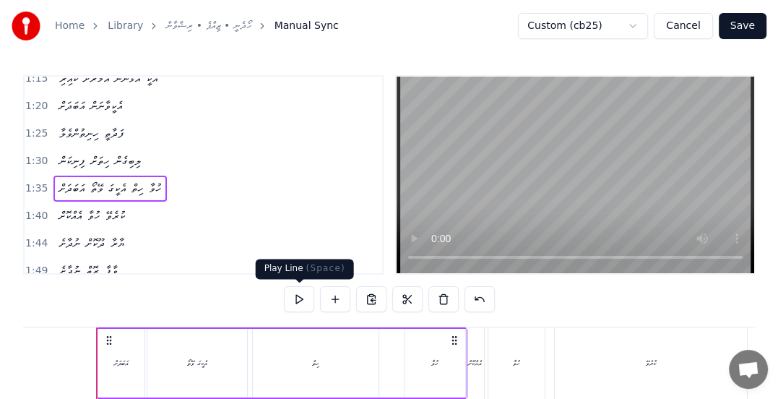
click at [304, 299] on button at bounding box center [299, 299] width 30 height 26
click at [31, 209] on span "1:40" at bounding box center [36, 216] width 22 height 14
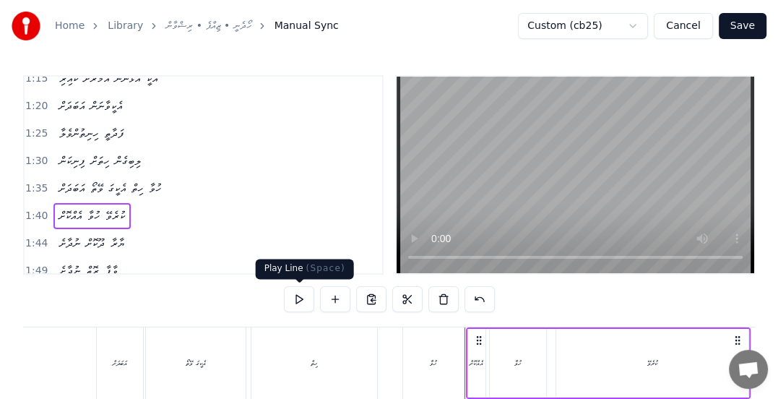
click at [299, 300] on button at bounding box center [299, 299] width 30 height 26
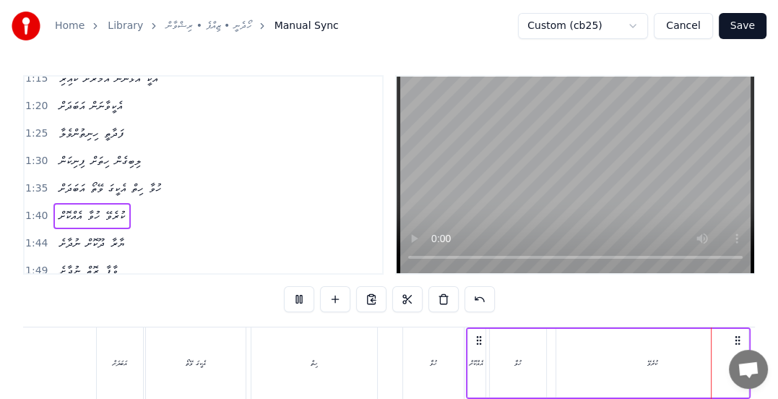
scroll to position [0, 7407]
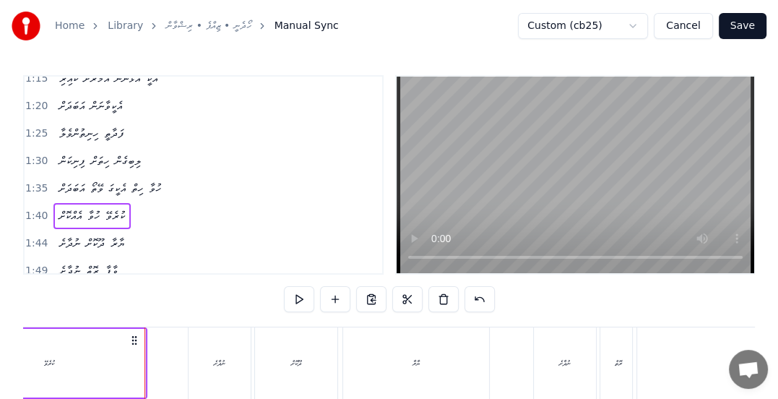
click at [29, 236] on span "1:44" at bounding box center [36, 243] width 22 height 14
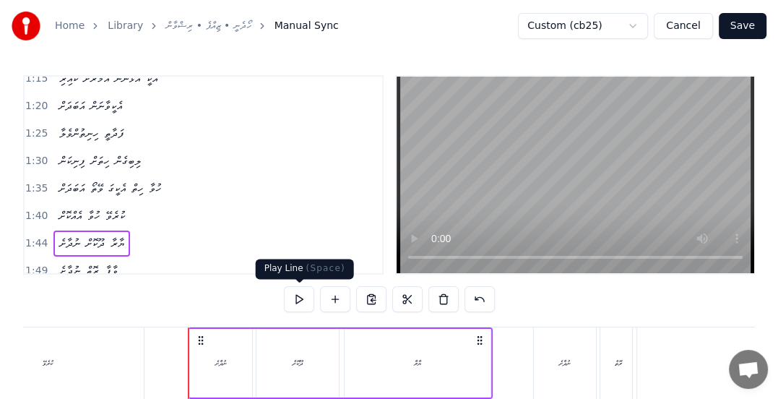
click at [296, 295] on button at bounding box center [299, 299] width 30 height 26
click at [24, 227] on div "0:28 ނުދާށެ ދޫކޮށް ޔާރާ 0:32 ނުދާށެ ރޮތްވާ ފާ 0:37 ނުދާށެ ބާކީ ކޮށްފާ 0:42 ހިތު…" at bounding box center [203, 174] width 360 height 199
click at [294, 300] on button at bounding box center [299, 299] width 30 height 26
click at [35, 264] on span "1:49" at bounding box center [36, 271] width 22 height 14
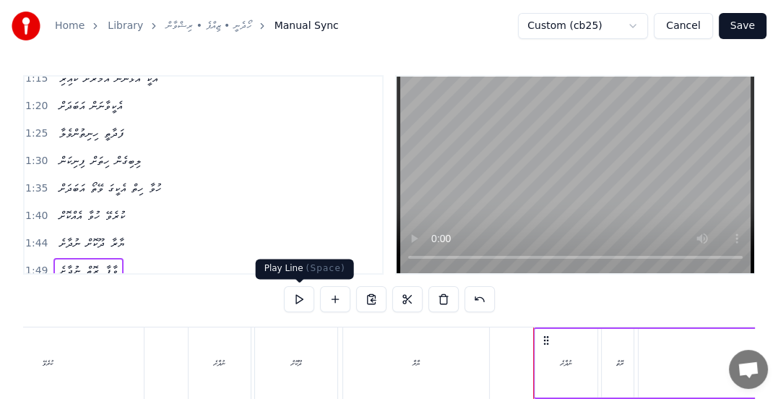
click at [298, 297] on button at bounding box center [299, 299] width 30 height 26
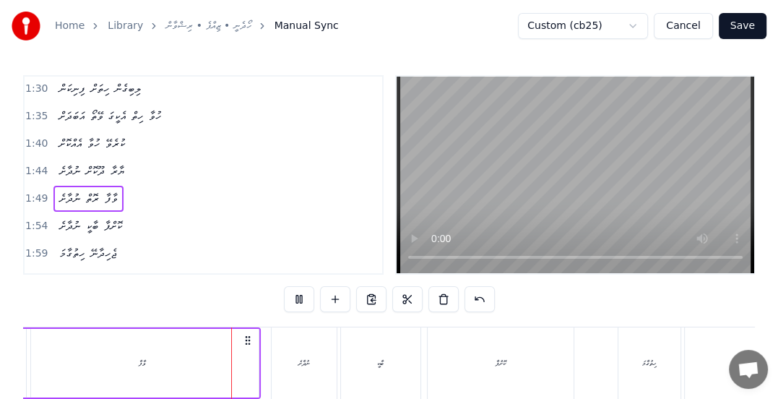
scroll to position [430, 0]
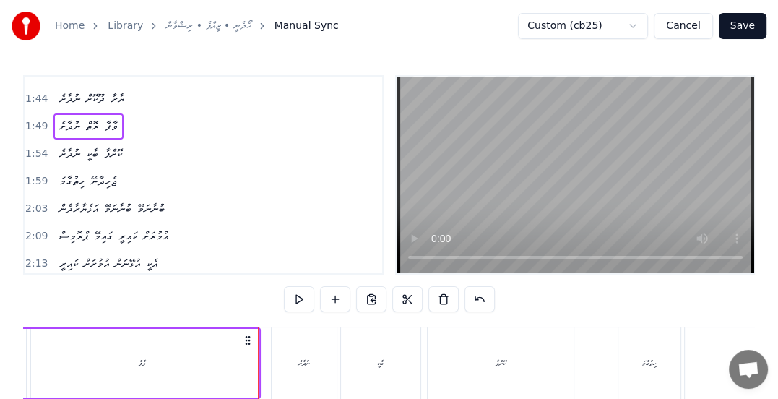
click at [32, 147] on span "1:54" at bounding box center [36, 154] width 22 height 14
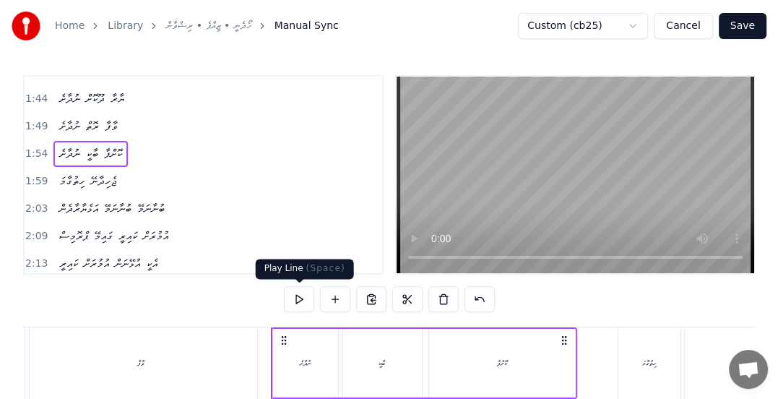
click at [297, 297] on button at bounding box center [299, 299] width 30 height 26
click at [28, 174] on span "1:59" at bounding box center [36, 181] width 22 height 14
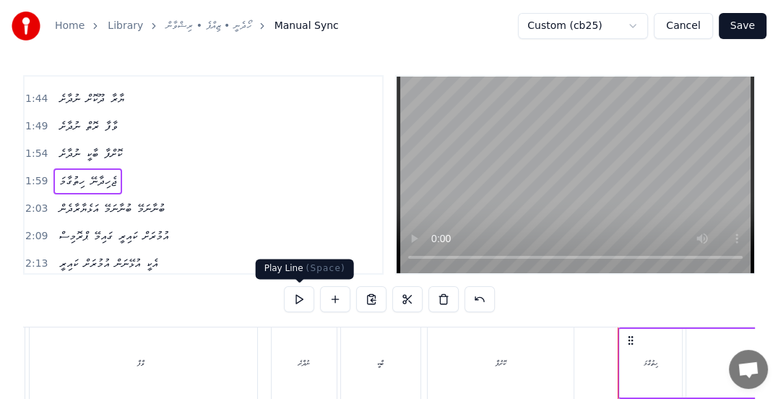
click at [297, 297] on button at bounding box center [299, 299] width 30 height 26
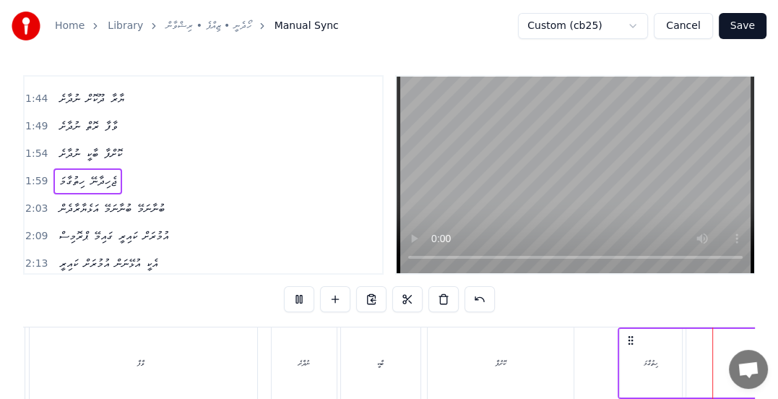
scroll to position [0, 8617]
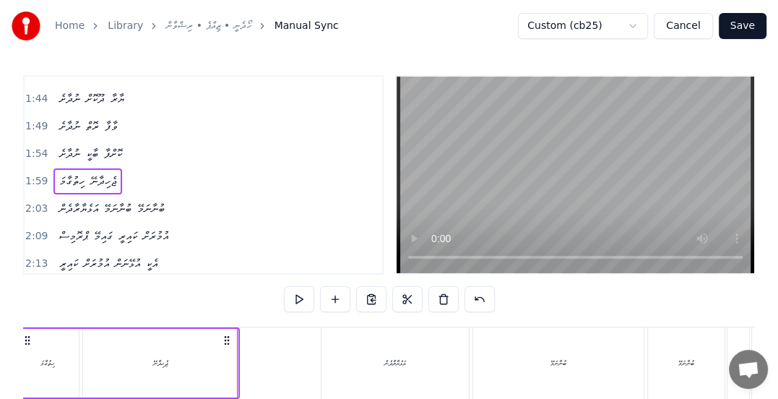
click at [64, 173] on span "ހިތުގާމަ" at bounding box center [72, 181] width 28 height 17
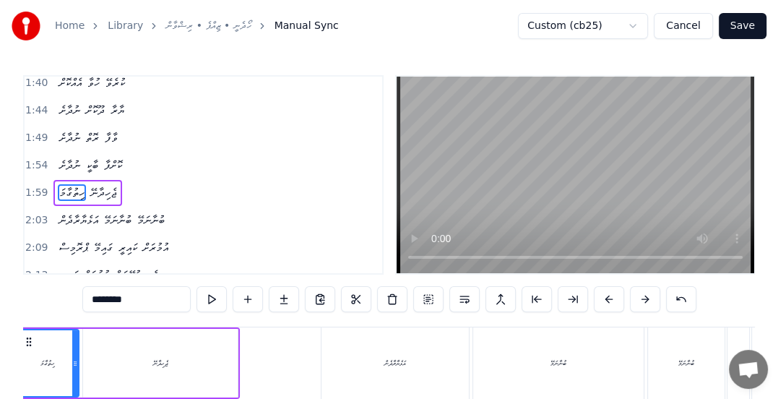
scroll to position [0, 8535]
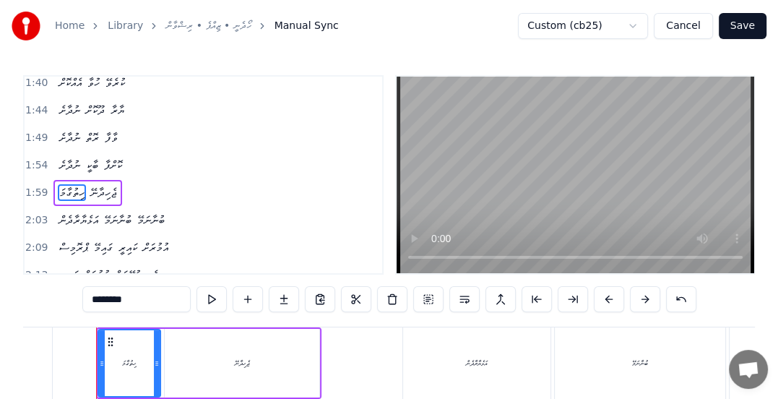
click at [97, 300] on input "********" at bounding box center [136, 299] width 108 height 26
type input "*********"
drag, startPoint x: 30, startPoint y: 173, endPoint x: 31, endPoint y: 190, distance: 16.6
click at [31, 185] on div "1:59 ހިތުގާ މަ ޖެހިދާނޭ" at bounding box center [203, 192] width 357 height 27
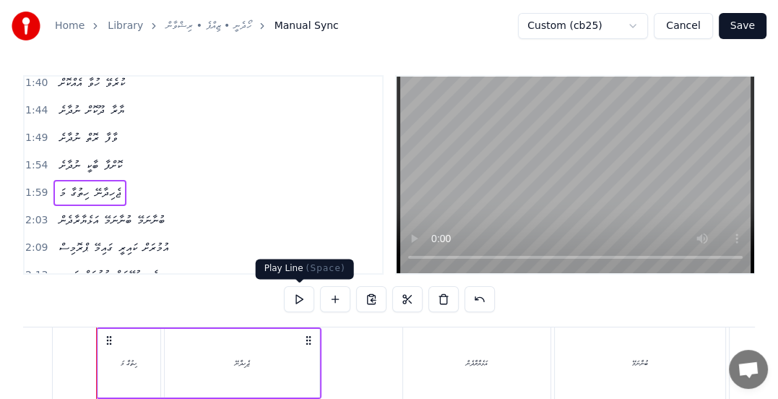
click at [295, 295] on button at bounding box center [299, 299] width 30 height 26
click at [32, 213] on span "2:03" at bounding box center [36, 220] width 22 height 14
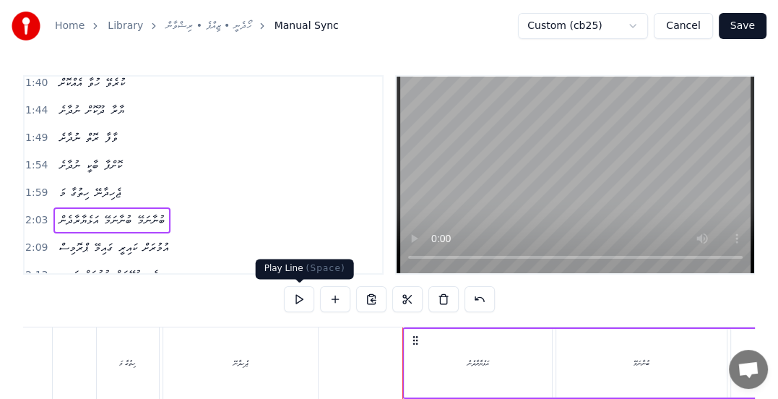
click at [298, 302] on button at bounding box center [299, 299] width 30 height 26
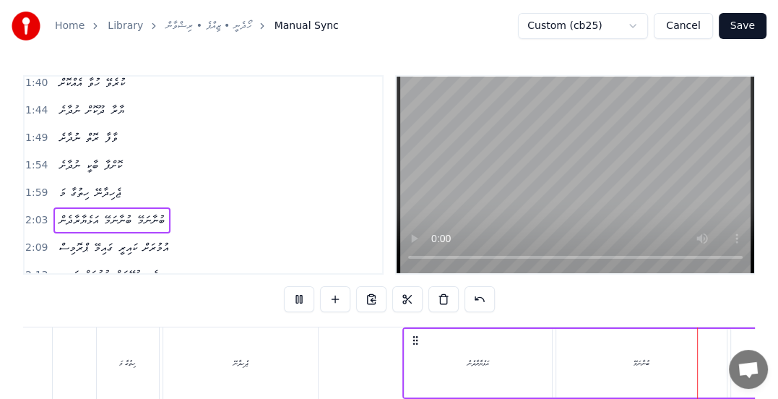
scroll to position [0, 9135]
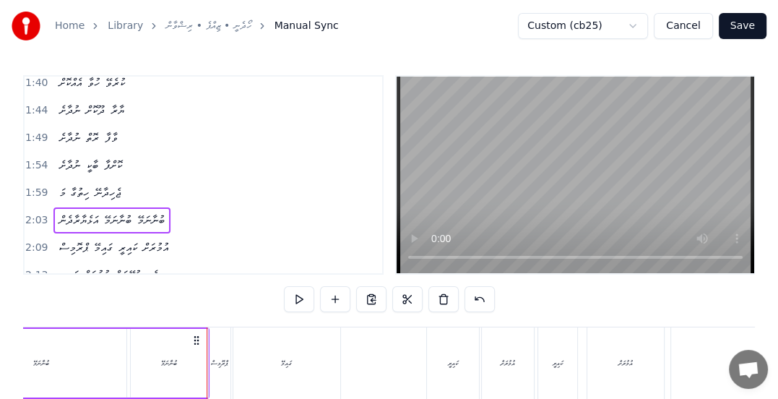
click at [32, 213] on span "2:03" at bounding box center [36, 220] width 22 height 14
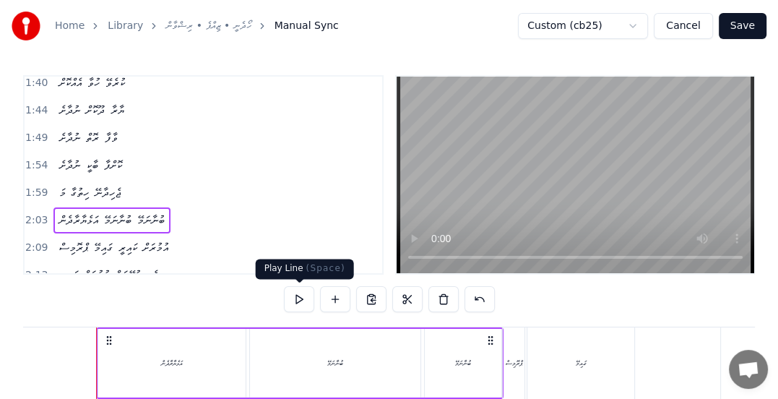
click at [293, 302] on button at bounding box center [299, 299] width 30 height 26
click at [63, 212] on span "އަޅެޔާރާދެން" at bounding box center [79, 220] width 42 height 17
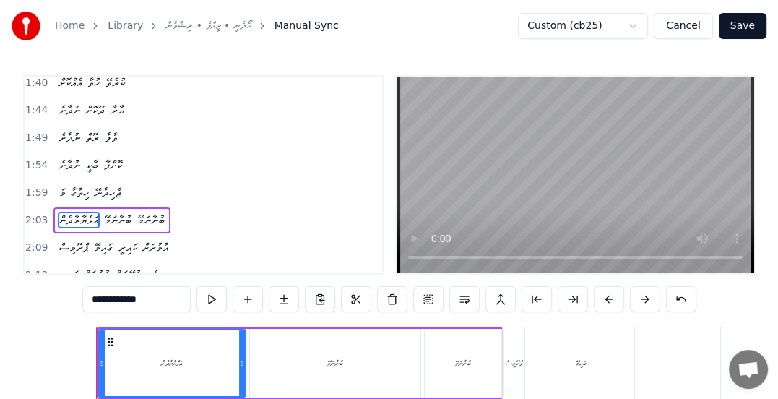
scroll to position [445, 0]
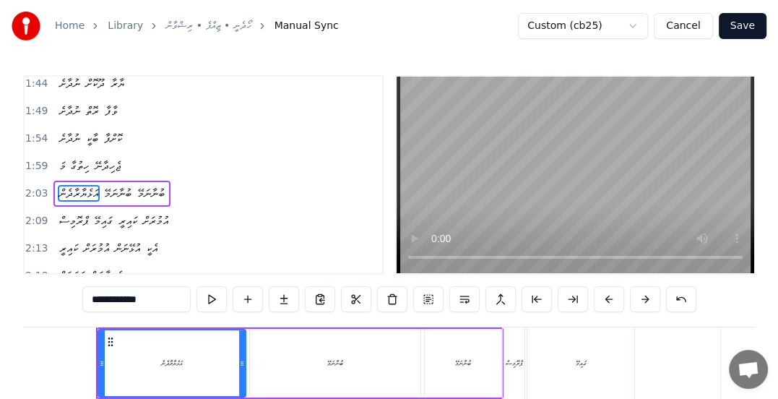
click at [122, 299] on input "**********" at bounding box center [136, 299] width 108 height 26
type input "**********"
click at [25, 180] on div "2:03 އަޅެ ޔާރާދެން ބުނާނަމޭ ބުނާނަމޭ" at bounding box center [203, 193] width 357 height 27
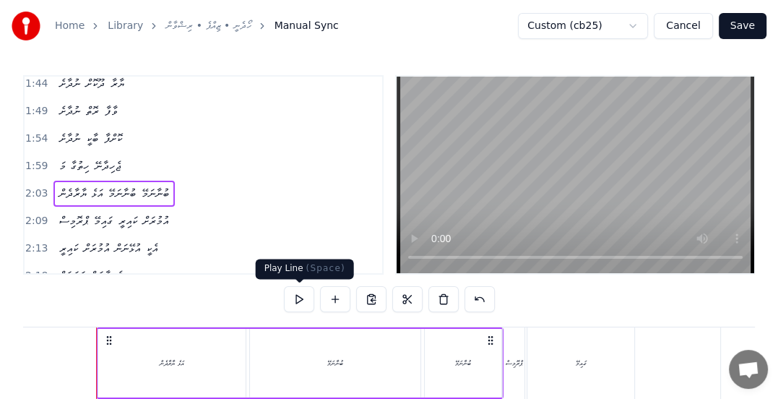
click at [304, 301] on button at bounding box center [299, 299] width 30 height 26
click at [292, 295] on button at bounding box center [299, 299] width 30 height 26
click at [295, 296] on button at bounding box center [299, 299] width 30 height 26
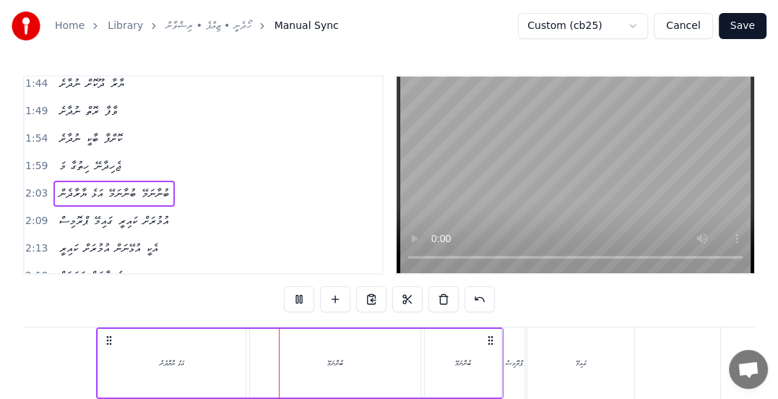
drag, startPoint x: 171, startPoint y: 363, endPoint x: 222, endPoint y: 368, distance: 50.7
click at [171, 364] on div "އަޅެ ޔާރާދެން" at bounding box center [172, 362] width 24 height 11
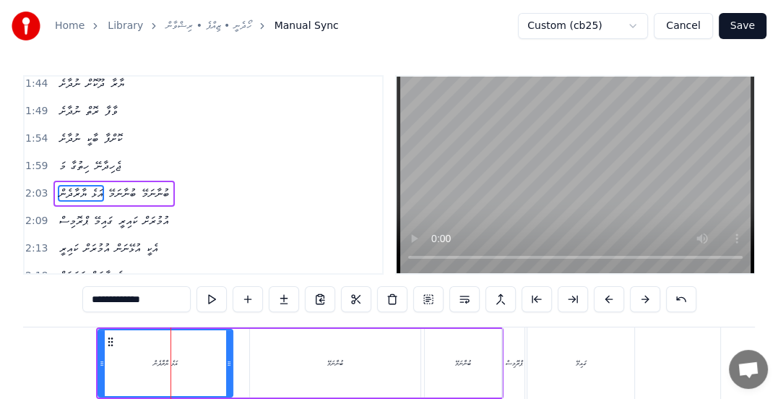
drag, startPoint x: 240, startPoint y: 364, endPoint x: 226, endPoint y: 368, distance: 14.2
click at [226, 368] on icon at bounding box center [229, 363] width 6 height 12
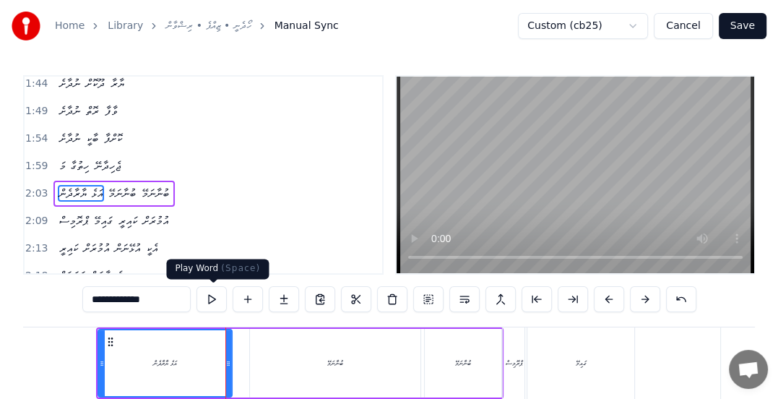
click at [212, 300] on button at bounding box center [211, 299] width 30 height 26
click at [217, 298] on button at bounding box center [211, 299] width 30 height 26
click at [38, 186] on span "2:03" at bounding box center [36, 193] width 22 height 14
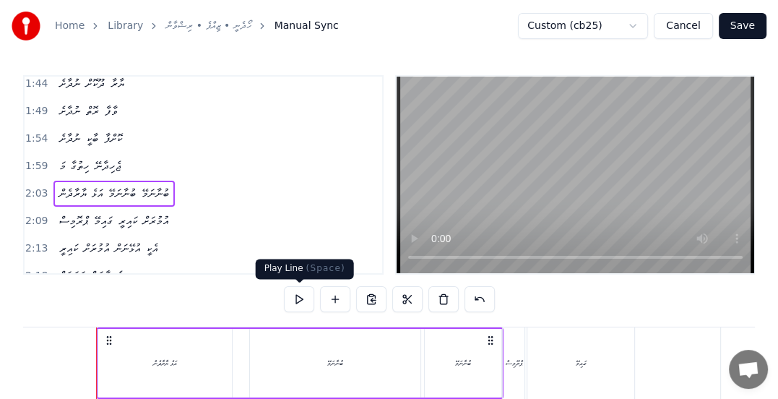
click at [298, 297] on button at bounding box center [299, 299] width 30 height 26
click at [30, 214] on span "2:09" at bounding box center [36, 221] width 22 height 14
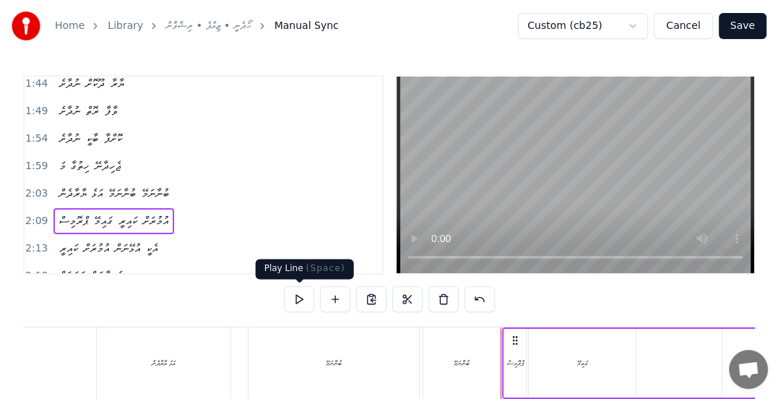
click at [303, 300] on button at bounding box center [299, 299] width 30 height 26
click at [296, 300] on button at bounding box center [299, 299] width 30 height 26
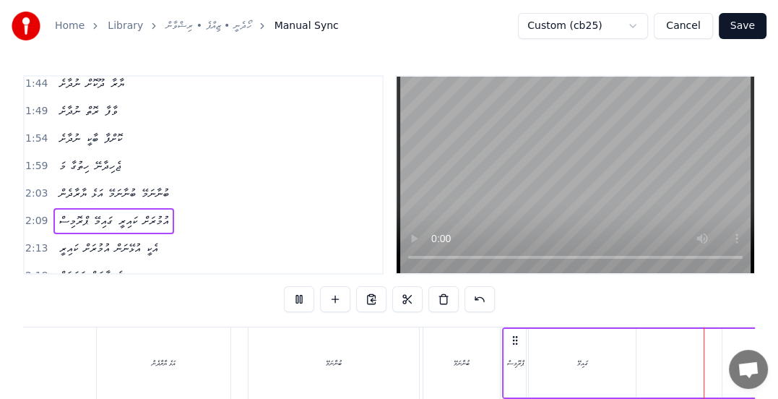
scroll to position [0, 9435]
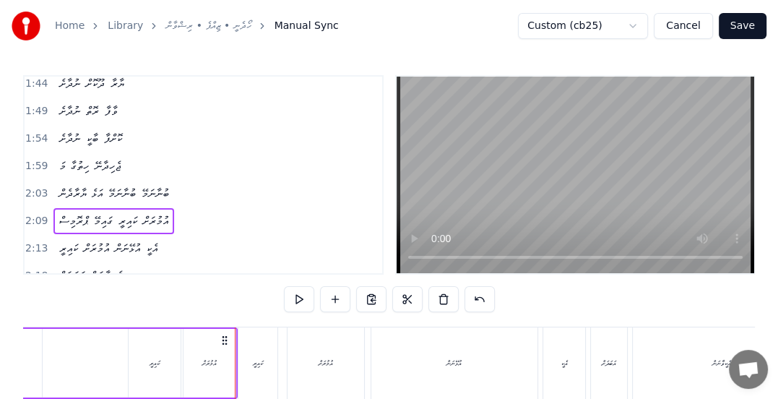
click at [26, 241] on span "2:13" at bounding box center [36, 248] width 22 height 14
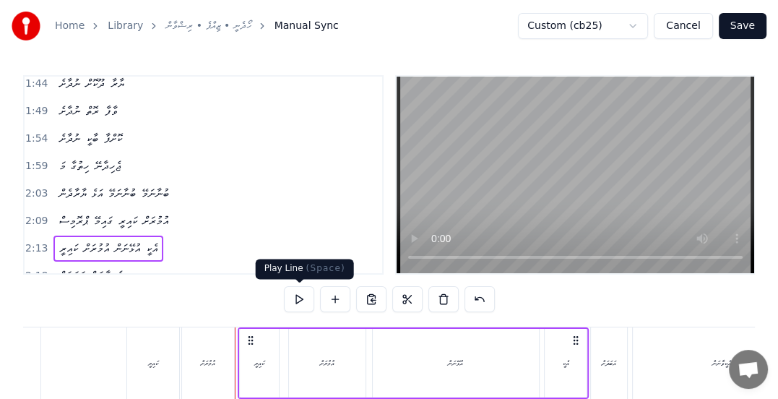
click at [297, 297] on button at bounding box center [299, 299] width 30 height 26
click at [300, 300] on button at bounding box center [299, 299] width 30 height 26
click at [300, 298] on button at bounding box center [299, 299] width 30 height 26
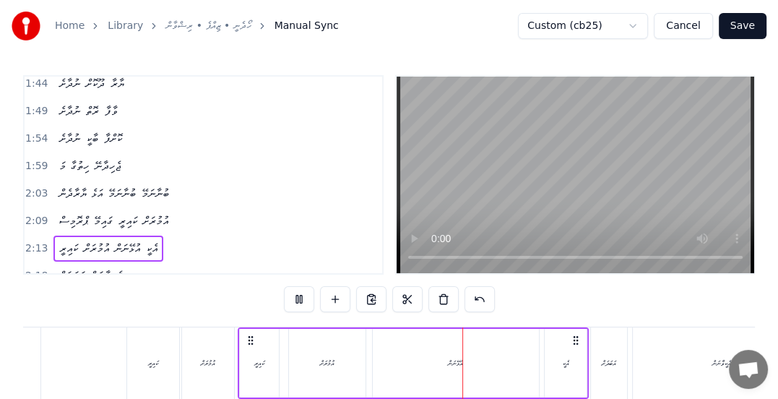
click at [300, 295] on button at bounding box center [299, 299] width 30 height 26
click at [298, 295] on button at bounding box center [299, 299] width 30 height 26
click at [298, 296] on button at bounding box center [299, 299] width 30 height 26
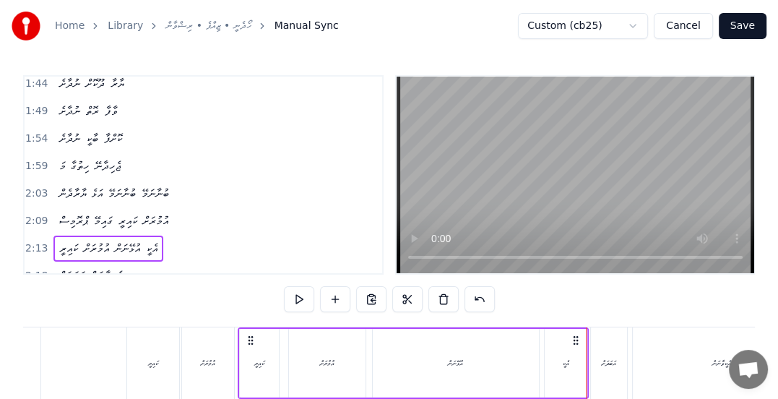
click at [41, 269] on span "2:18" at bounding box center [36, 276] width 22 height 14
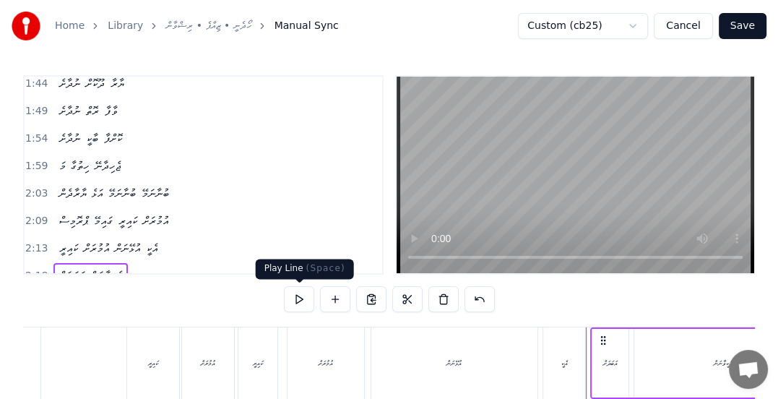
click at [297, 303] on button at bounding box center [299, 299] width 30 height 26
click at [299, 300] on button at bounding box center [299, 299] width 30 height 26
click at [298, 299] on button at bounding box center [299, 299] width 30 height 26
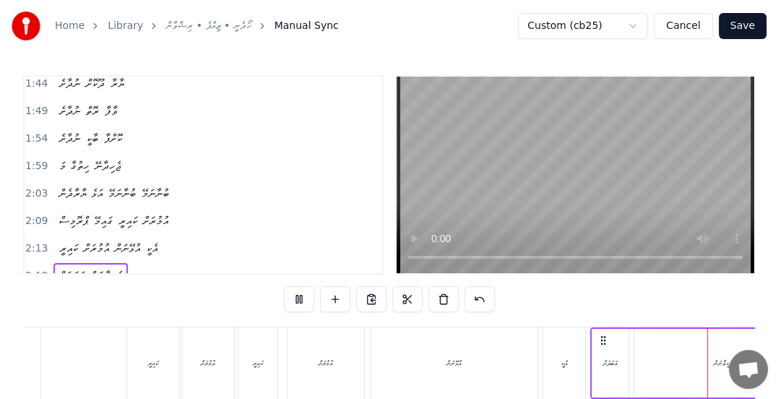
scroll to position [0, 10036]
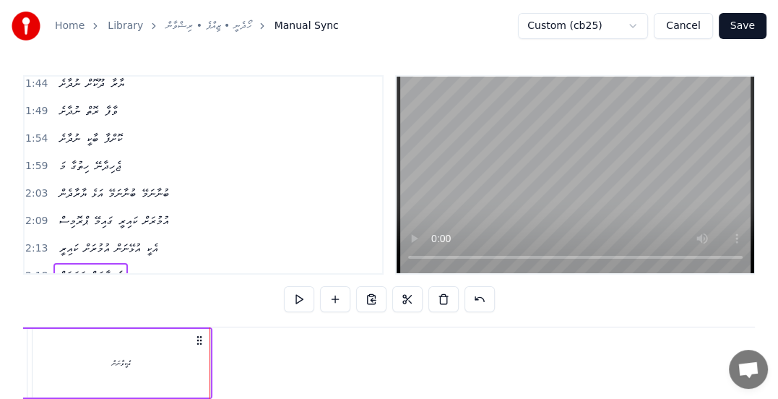
click at [108, 267] on span "އެކީވާނަން" at bounding box center [106, 275] width 35 height 17
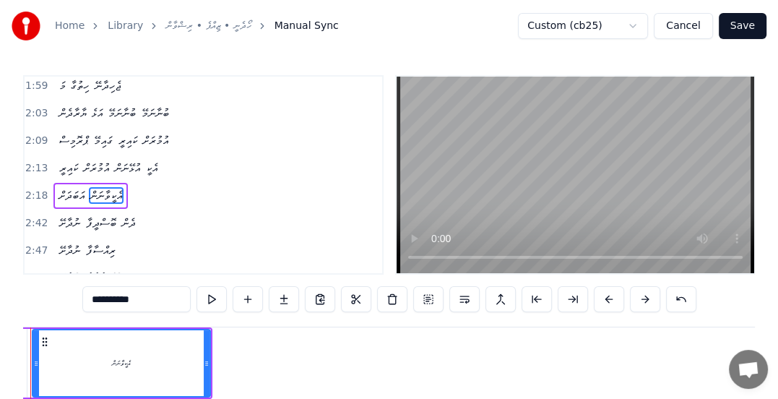
scroll to position [0, 9971]
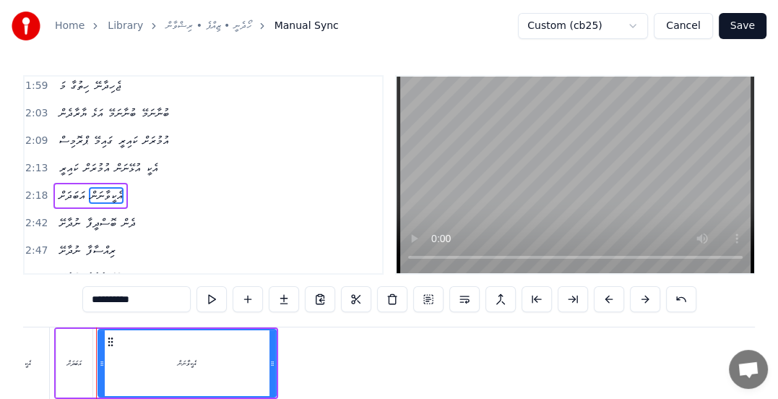
drag, startPoint x: 114, startPoint y: 297, endPoint x: 78, endPoint y: 323, distance: 44.1
click at [115, 297] on input "**********" at bounding box center [136, 299] width 108 height 26
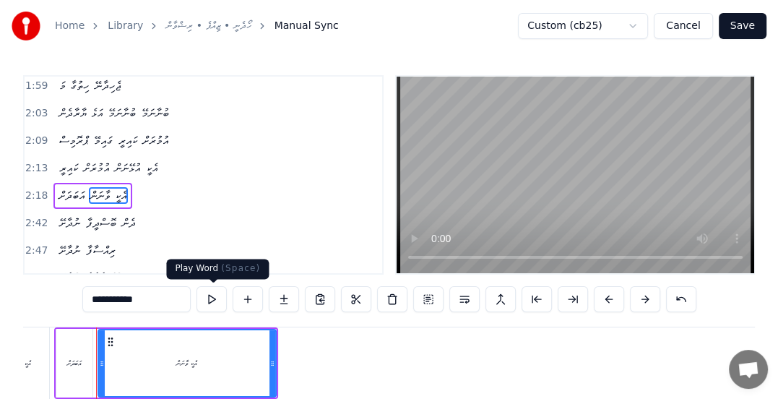
type input "**********"
click at [219, 302] on button at bounding box center [211, 299] width 30 height 26
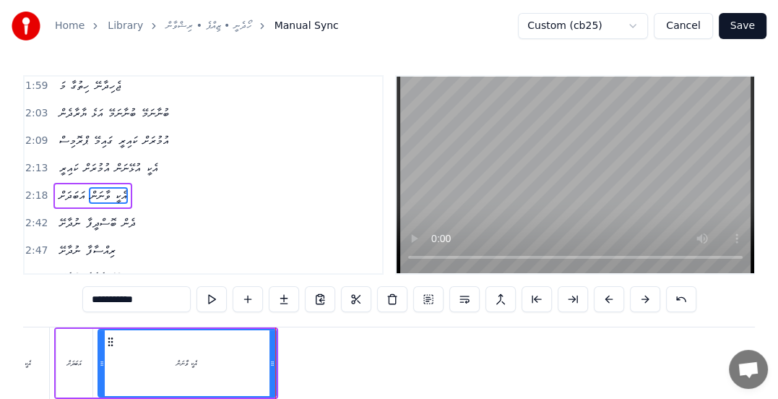
click at [35, 216] on span "2:42" at bounding box center [36, 223] width 22 height 14
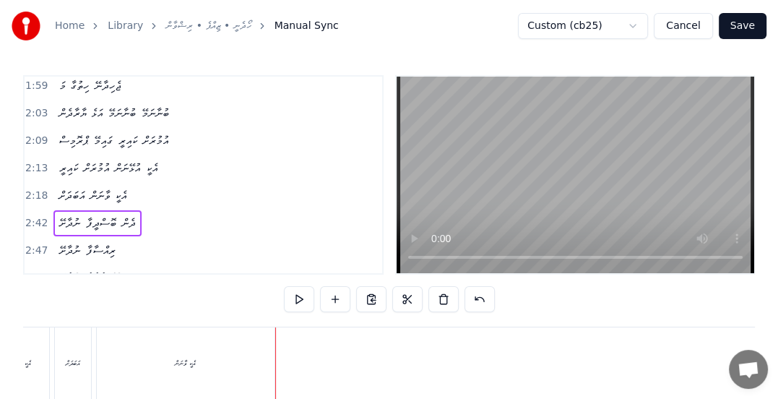
scroll to position [0, 11659]
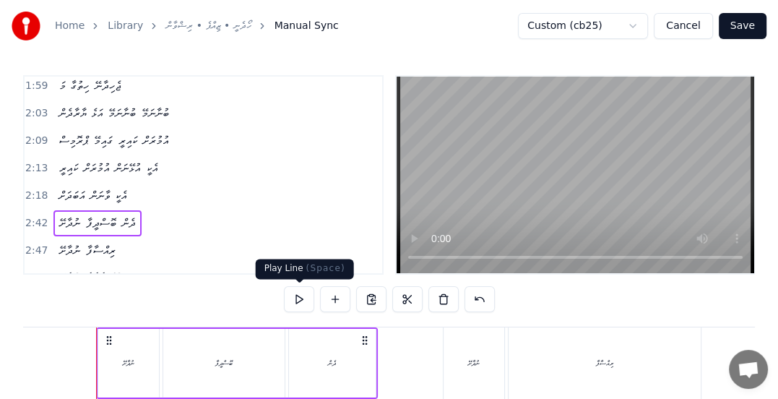
click at [295, 297] on button at bounding box center [299, 299] width 30 height 26
click at [32, 243] on span "2:47" at bounding box center [36, 250] width 22 height 14
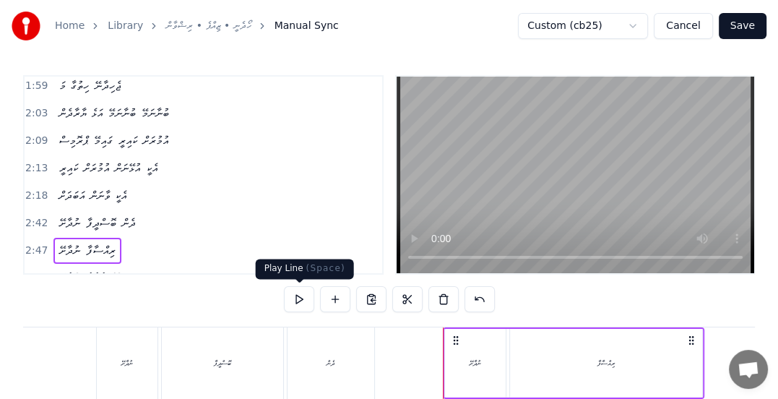
click at [299, 300] on button at bounding box center [299, 299] width 30 height 26
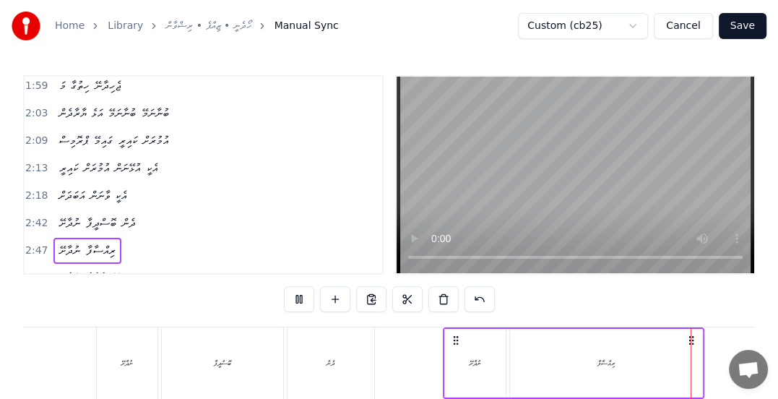
scroll to position [0, 12250]
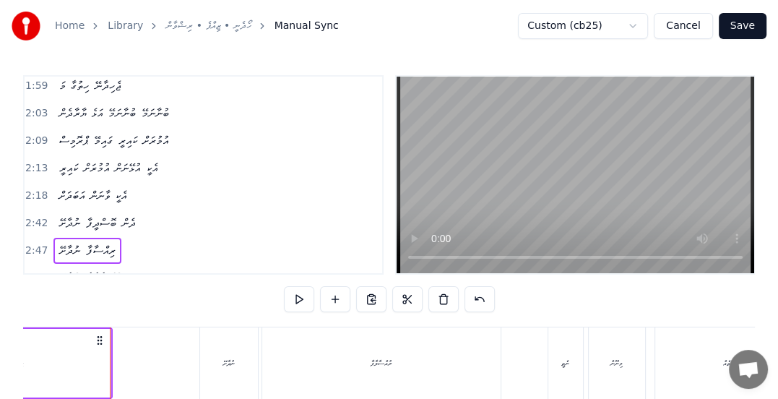
click at [106, 242] on span "ރިއްސާފާ" at bounding box center [100, 250] width 32 height 17
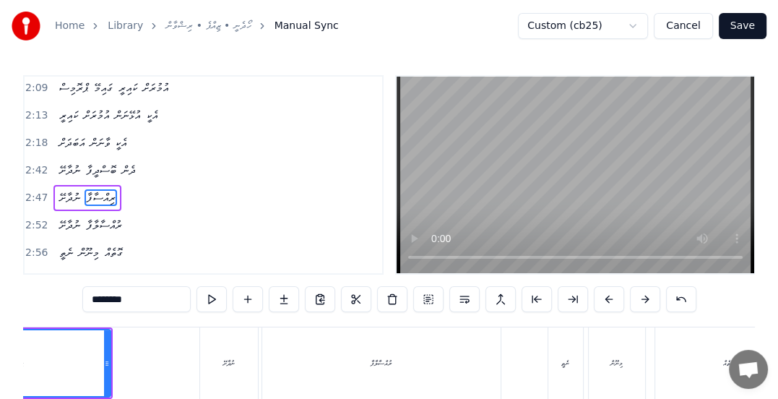
scroll to position [0, 12070]
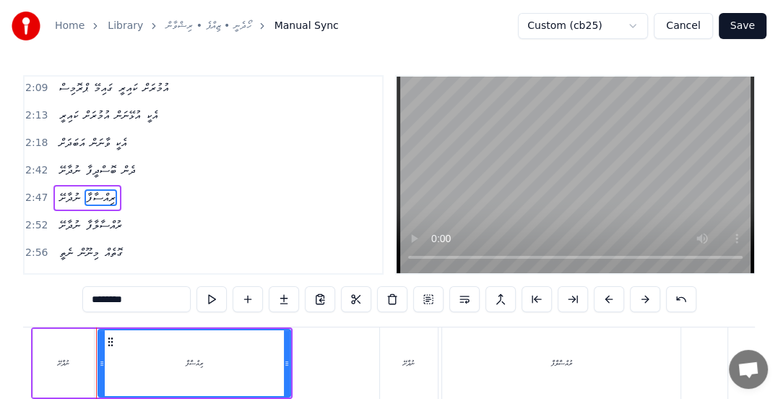
click at [98, 303] on input "********" at bounding box center [136, 299] width 108 height 26
type input "*********"
click at [208, 299] on button at bounding box center [211, 299] width 30 height 26
click at [34, 218] on span "2:52" at bounding box center [36, 225] width 22 height 14
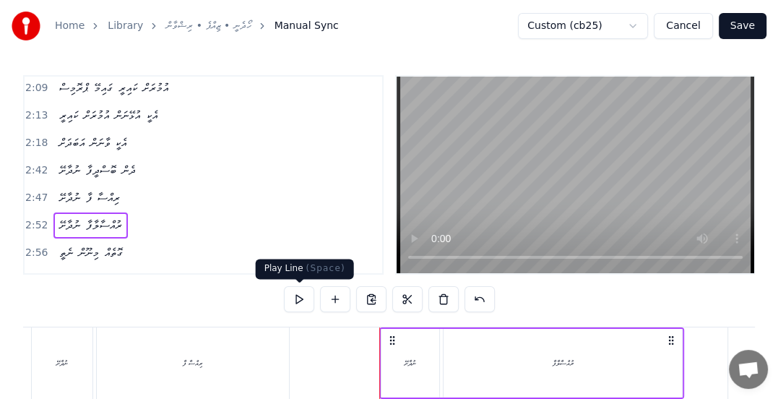
click at [297, 300] on button at bounding box center [299, 299] width 30 height 26
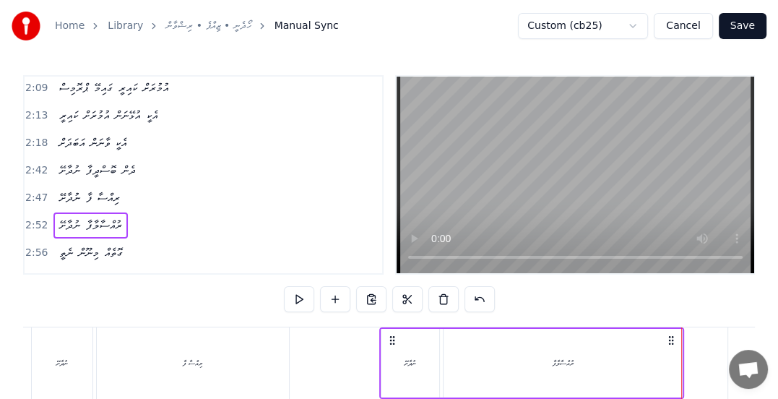
click at [105, 217] on span "ރުއްސާލާފާ" at bounding box center [103, 225] width 39 height 17
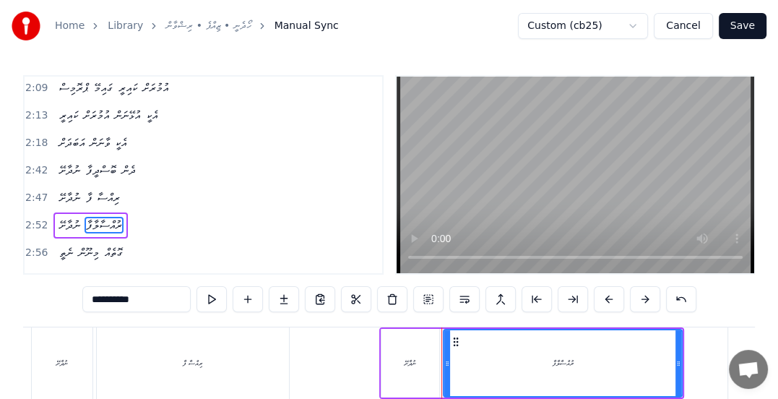
scroll to position [605, 0]
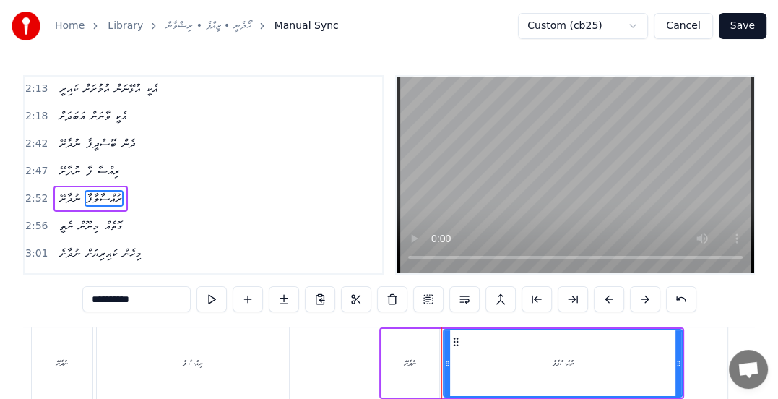
click at [103, 301] on input "**********" at bounding box center [136, 299] width 108 height 26
click at [215, 300] on button at bounding box center [211, 299] width 30 height 26
click at [106, 302] on input "**********" at bounding box center [136, 299] width 108 height 26
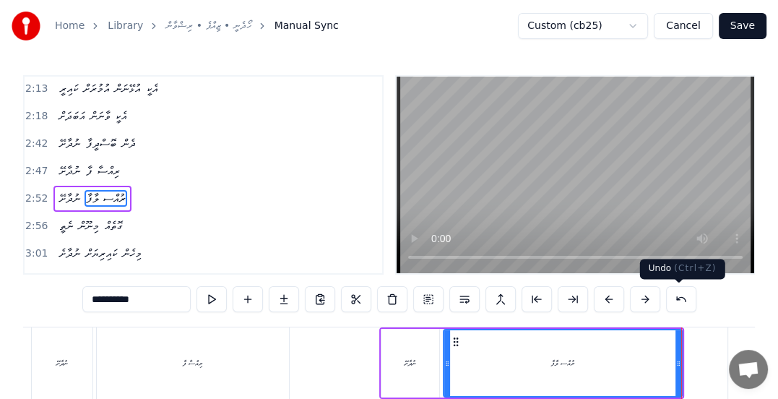
click at [679, 295] on button at bounding box center [681, 299] width 30 height 26
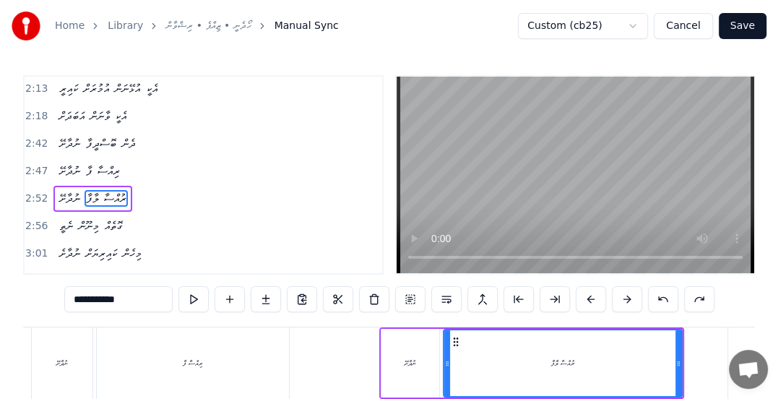
click at [88, 295] on input "**********" at bounding box center [118, 299] width 108 height 26
click at [651, 299] on button at bounding box center [663, 299] width 30 height 26
drag, startPoint x: 93, startPoint y: 297, endPoint x: 102, endPoint y: 326, distance: 30.2
click at [93, 296] on input "**********" at bounding box center [118, 299] width 108 height 26
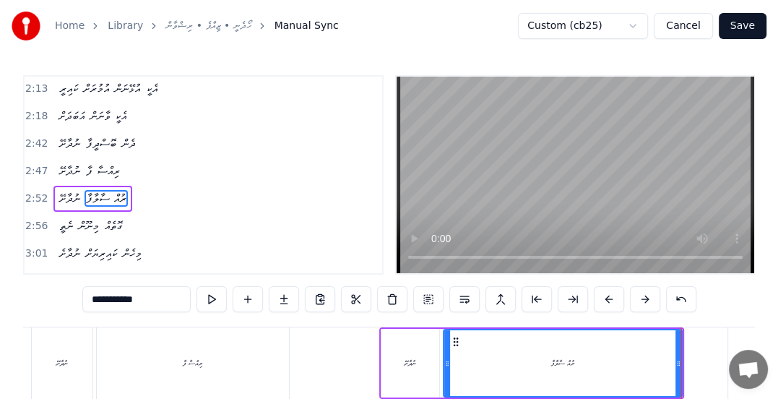
type input "**********"
click at [37, 191] on span "2:52" at bounding box center [36, 198] width 22 height 14
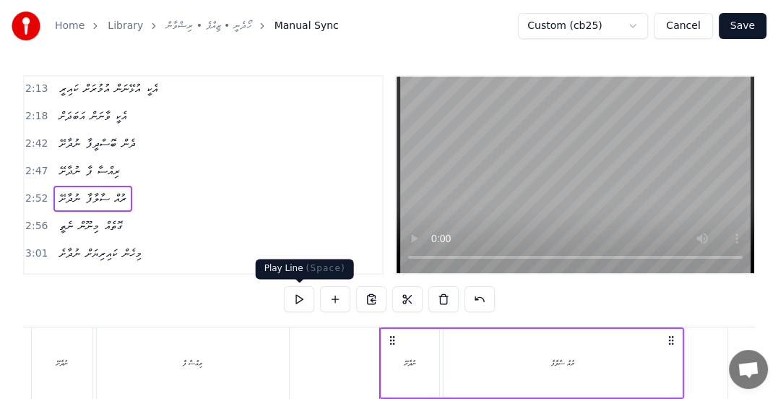
click at [301, 301] on button at bounding box center [299, 299] width 30 height 26
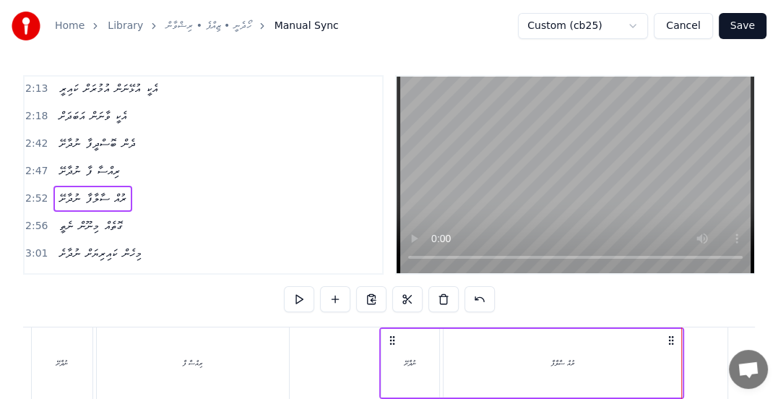
click at [107, 190] on span "ރުއް ސާލާފާ" at bounding box center [105, 198] width 43 height 17
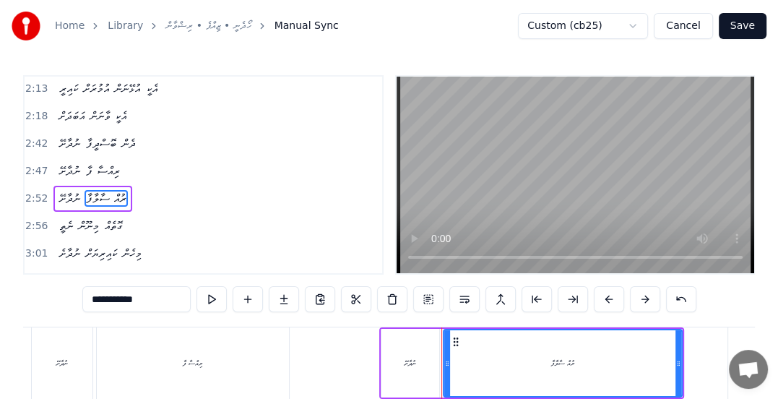
click at [114, 295] on input "**********" at bounding box center [136, 299] width 108 height 26
click at [103, 300] on input "**********" at bounding box center [136, 299] width 108 height 26
click at [211, 294] on button at bounding box center [211, 299] width 30 height 26
click at [107, 297] on input "**********" at bounding box center [136, 299] width 108 height 26
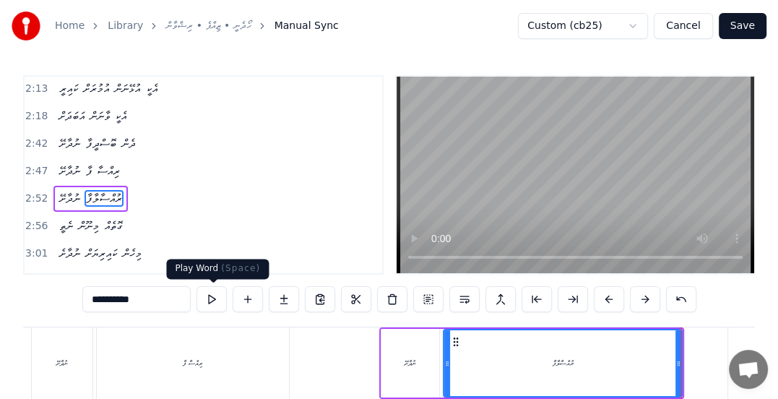
type input "**********"
click at [216, 303] on button at bounding box center [211, 299] width 30 height 26
click at [35, 219] on span "2:56" at bounding box center [36, 226] width 22 height 14
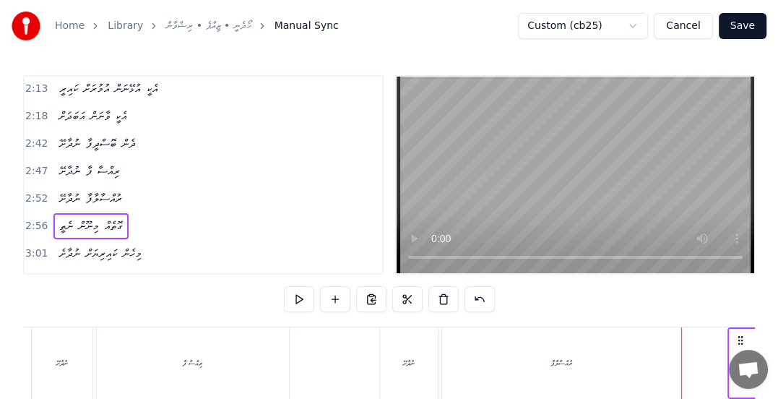
scroll to position [0, 12701]
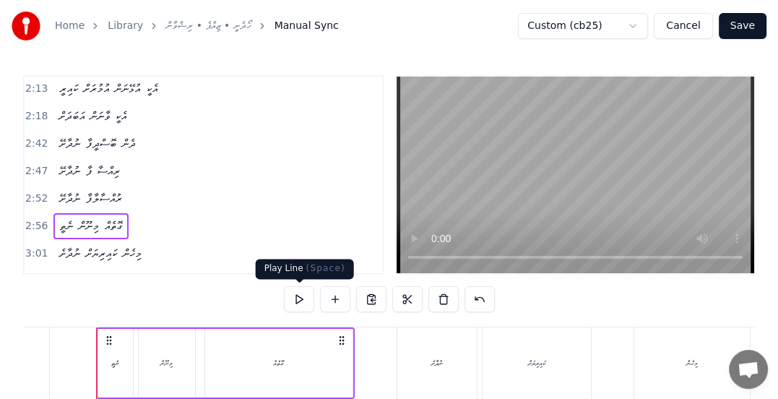
click at [298, 295] on button at bounding box center [299, 299] width 30 height 26
drag, startPoint x: 40, startPoint y: 225, endPoint x: 57, endPoint y: 223, distance: 17.5
click at [40, 246] on span "3:01" at bounding box center [36, 253] width 22 height 14
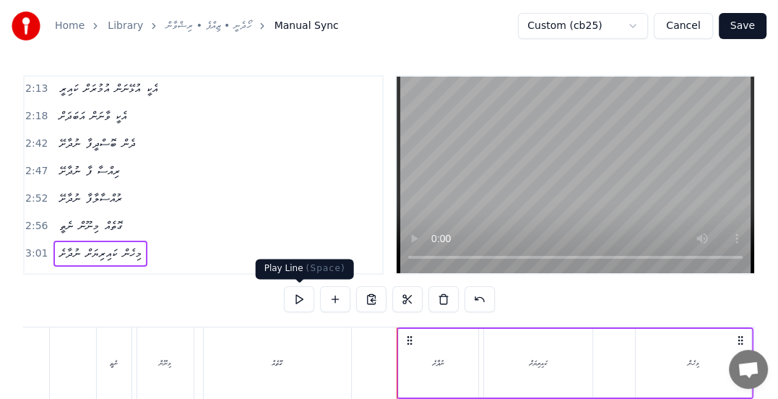
click at [303, 299] on button at bounding box center [299, 299] width 30 height 26
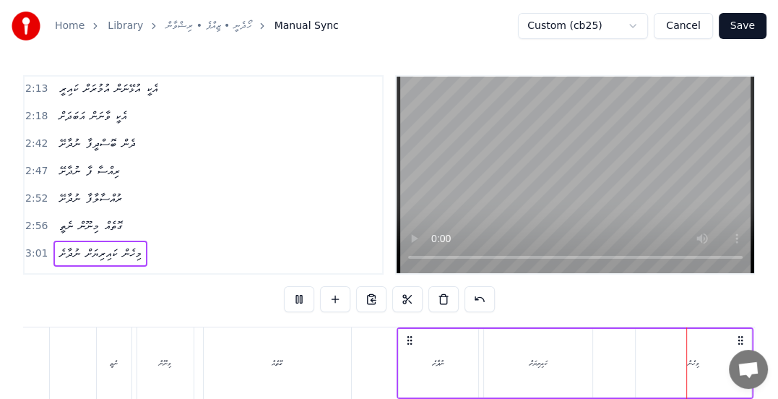
scroll to position [0, 13294]
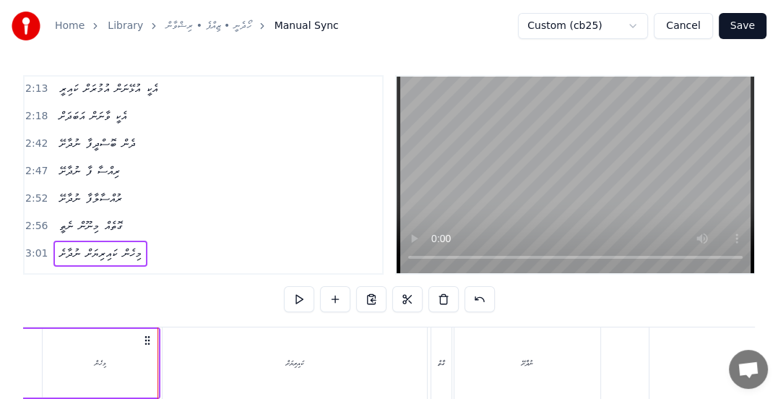
drag, startPoint x: 35, startPoint y: 255, endPoint x: 68, endPoint y: 266, distance: 34.9
click at [40, 274] on span "3:06" at bounding box center [36, 281] width 22 height 14
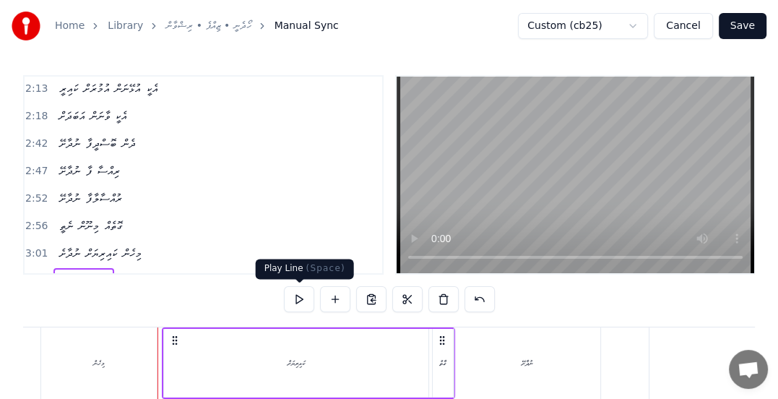
click at [293, 295] on button at bounding box center [299, 299] width 30 height 26
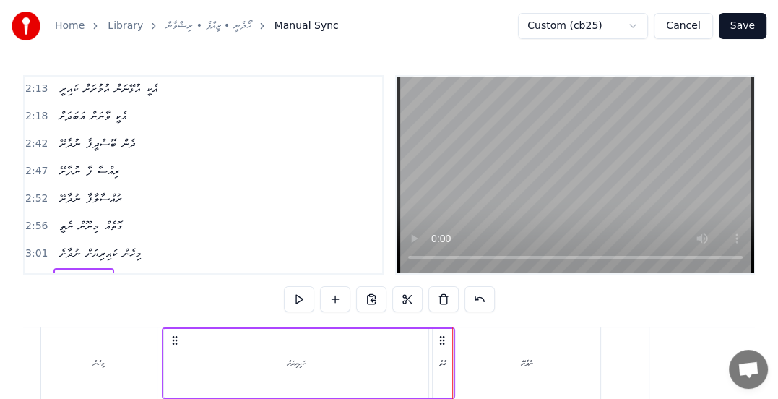
click at [181, 365] on div "ކައިރިޔަށް" at bounding box center [296, 363] width 264 height 69
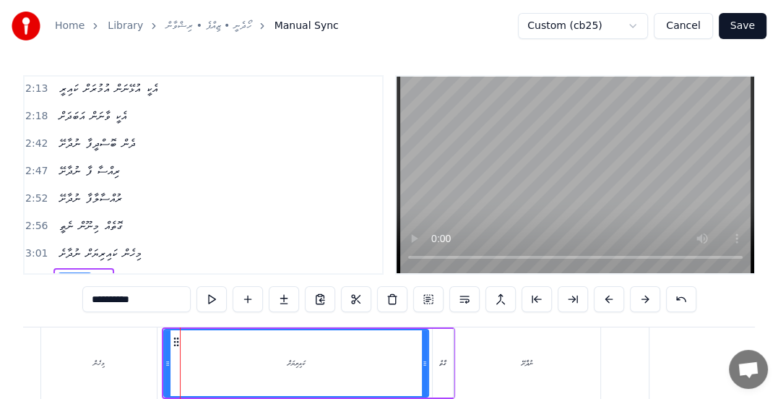
scroll to position [684, 0]
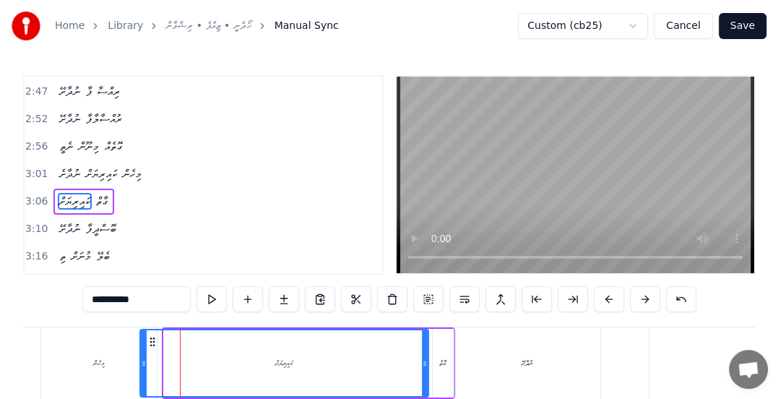
drag, startPoint x: 167, startPoint y: 362, endPoint x: 143, endPoint y: 362, distance: 23.8
click at [143, 362] on icon at bounding box center [144, 363] width 6 height 12
click at [91, 370] on div "މިހެން" at bounding box center [99, 362] width 116 height 71
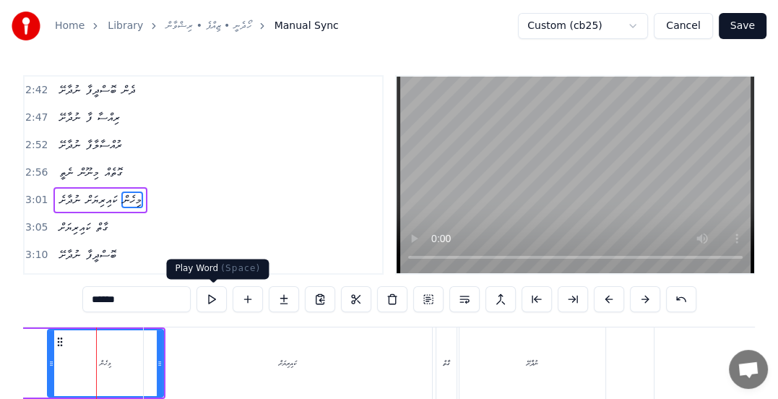
click at [209, 299] on button at bounding box center [211, 299] width 30 height 26
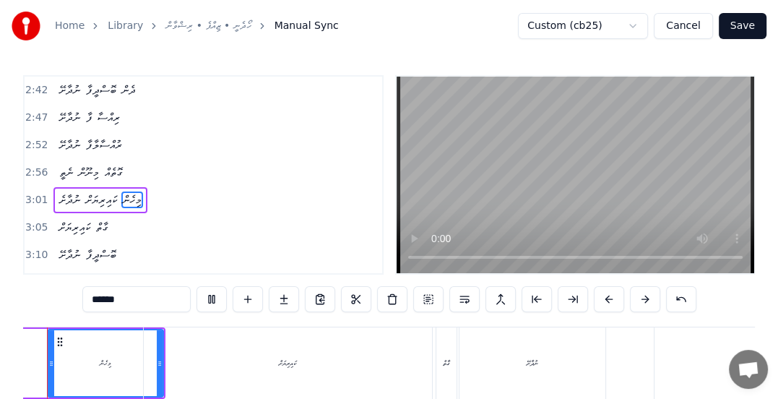
scroll to position [0, 13238]
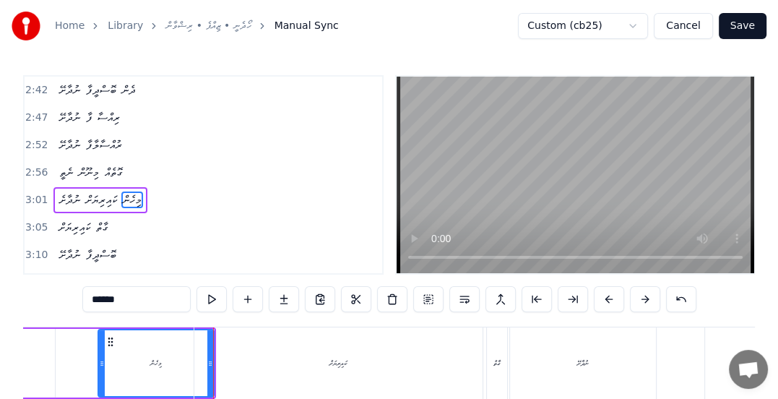
click at [280, 360] on div "ކައިރިޔަށް" at bounding box center [338, 362] width 288 height 71
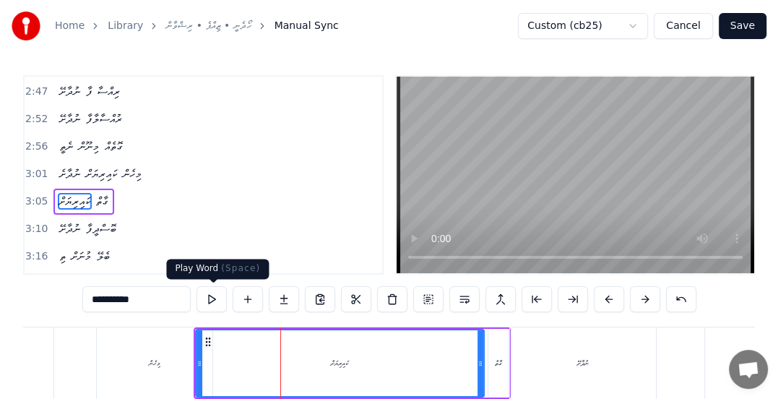
click at [207, 297] on button at bounding box center [211, 299] width 30 height 26
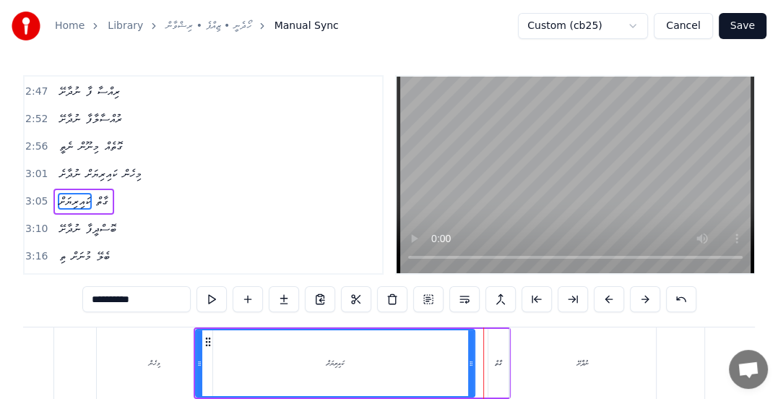
drag, startPoint x: 479, startPoint y: 364, endPoint x: 470, endPoint y: 352, distance: 14.9
click at [470, 352] on div at bounding box center [471, 363] width 6 height 66
click at [497, 368] on div "ގާތް" at bounding box center [498, 362] width 7 height 11
type input "****"
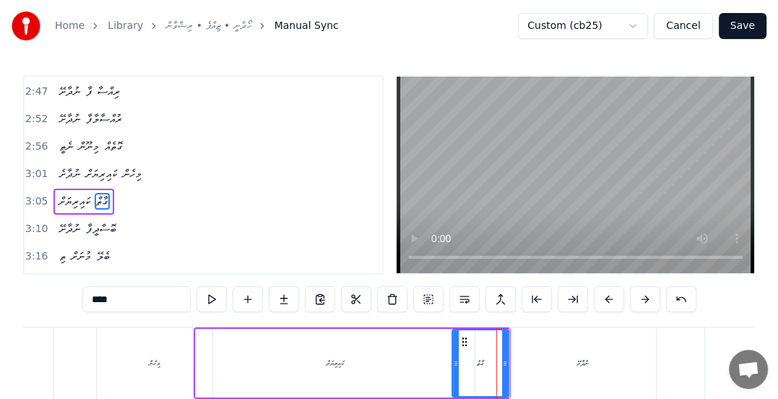
drag, startPoint x: 490, startPoint y: 365, endPoint x: 453, endPoint y: 369, distance: 37.1
click at [453, 369] on div at bounding box center [456, 363] width 6 height 66
click at [33, 194] on span "3:05" at bounding box center [36, 201] width 22 height 14
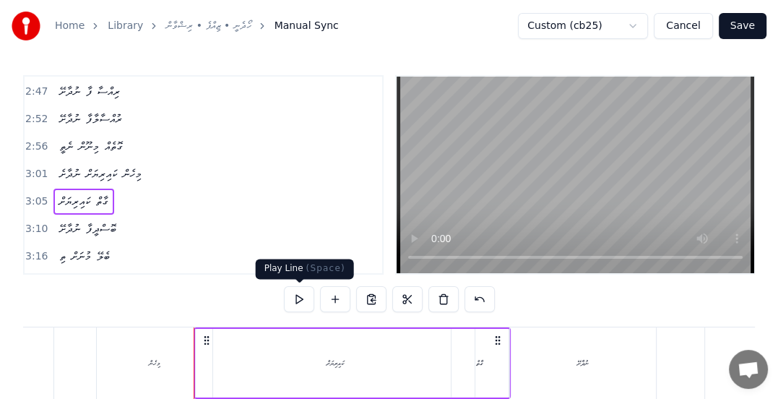
click at [298, 292] on button at bounding box center [299, 299] width 30 height 26
click at [103, 193] on span "ގާތް" at bounding box center [102, 201] width 15 height 17
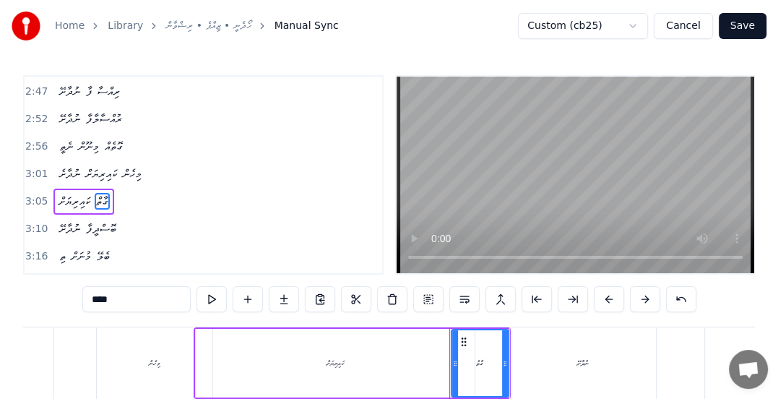
drag, startPoint x: 119, startPoint y: 295, endPoint x: 0, endPoint y: 292, distance: 119.2
click at [17, 296] on div "Home Library ހޯދެނީ • ޒިއްޕެ • ރިޝްވާން Manual Sync Custom (cb25) Cancel Save 0…" at bounding box center [389, 236] width 778 height 472
type input "*"
type input "******"
click at [209, 300] on button at bounding box center [211, 299] width 30 height 26
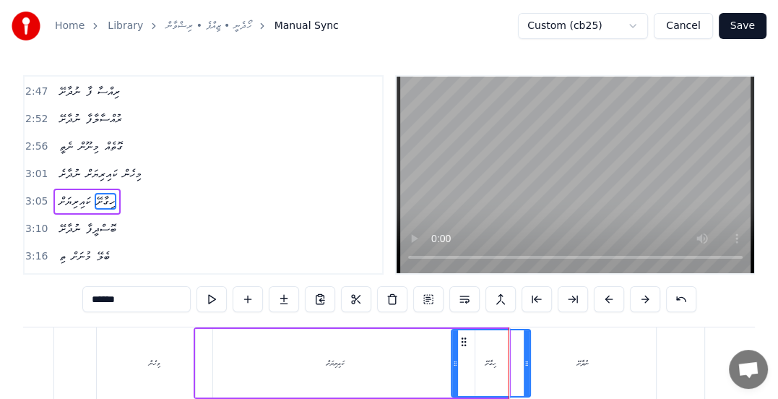
drag, startPoint x: 505, startPoint y: 364, endPoint x: 527, endPoint y: 360, distance: 22.0
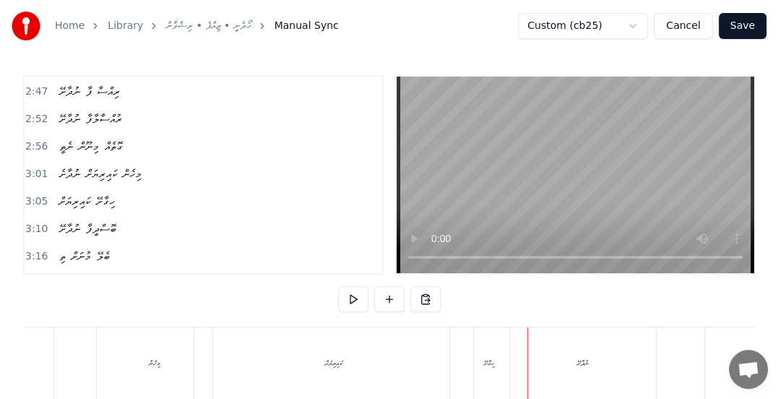
click at [26, 222] on span "3:10" at bounding box center [36, 229] width 22 height 14
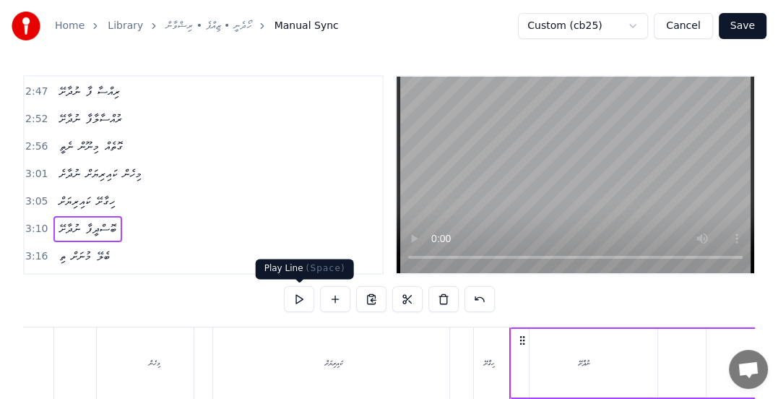
click at [298, 296] on button at bounding box center [299, 299] width 30 height 26
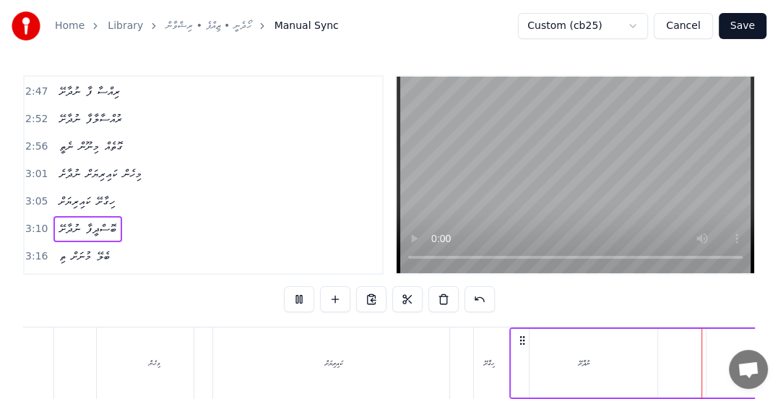
scroll to position [0, 13837]
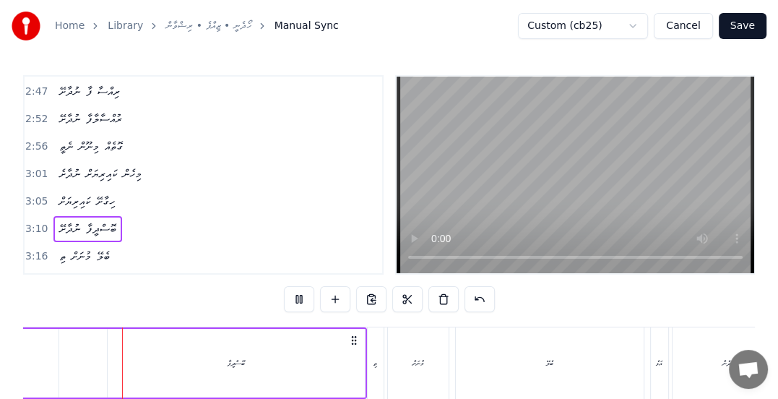
click at [342, 360] on div "ބޮސްދީފާ" at bounding box center [236, 363] width 257 height 69
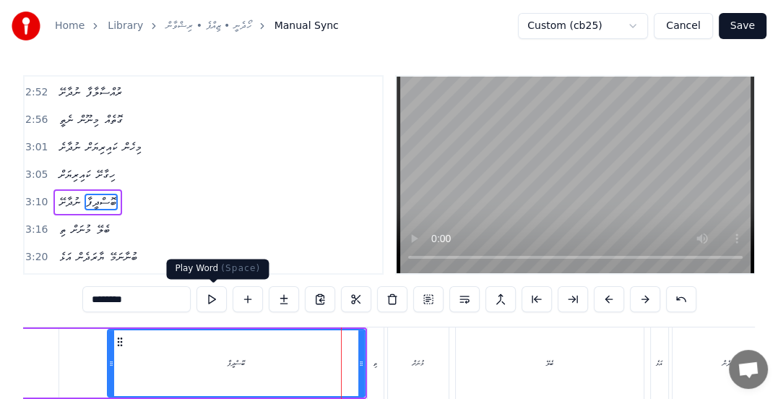
click at [214, 301] on button at bounding box center [211, 299] width 30 height 26
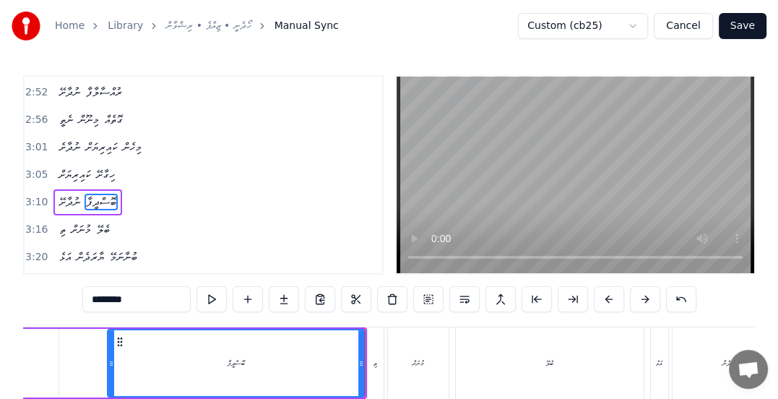
click at [25, 161] on div "3:05 ކައިރިޔަށް ހިގާށޭ" at bounding box center [203, 174] width 357 height 27
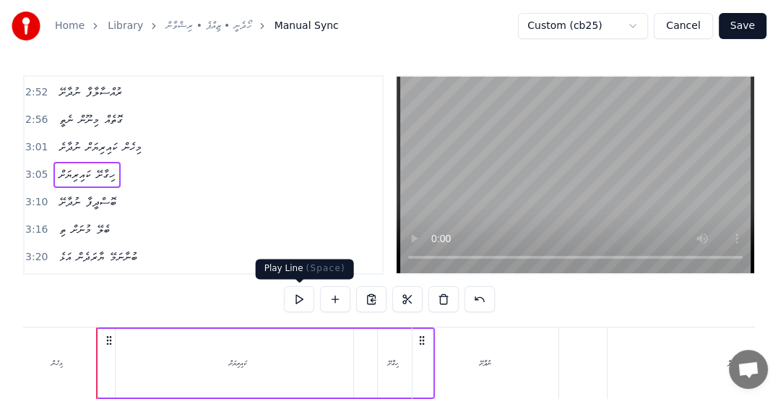
click at [300, 303] on button at bounding box center [299, 299] width 30 height 26
click at [43, 195] on span "3:10" at bounding box center [36, 202] width 22 height 14
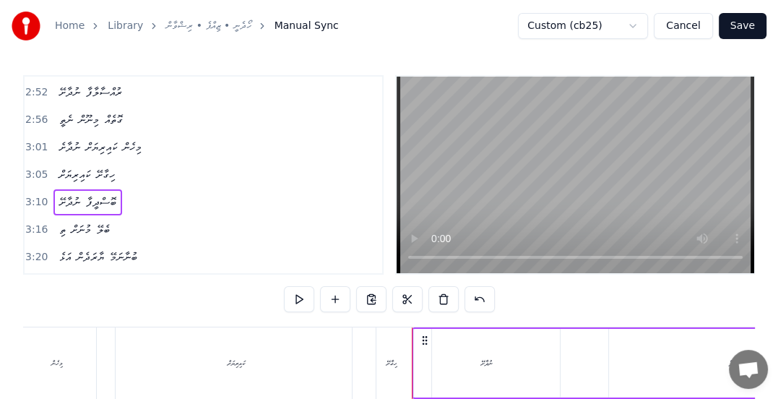
click at [36, 195] on span "3:10" at bounding box center [36, 202] width 22 height 14
click at [297, 302] on button at bounding box center [299, 299] width 30 height 26
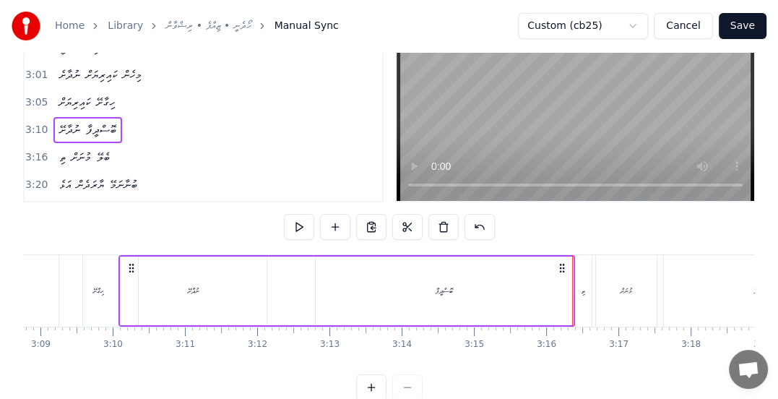
scroll to position [0, 13600]
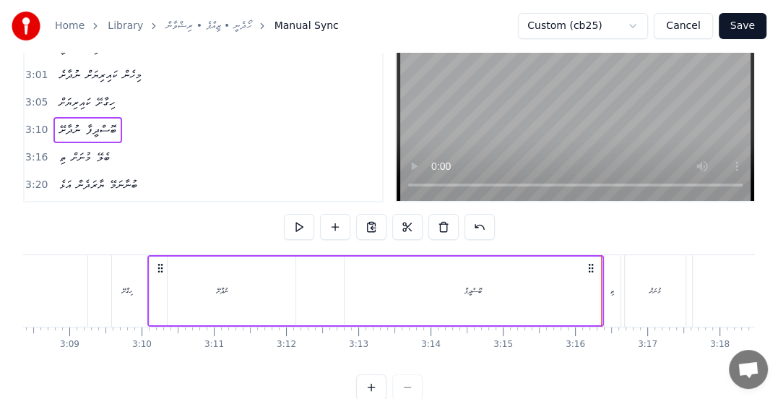
click at [223, 294] on div "ނުދާށޭ" at bounding box center [223, 290] width 12 height 11
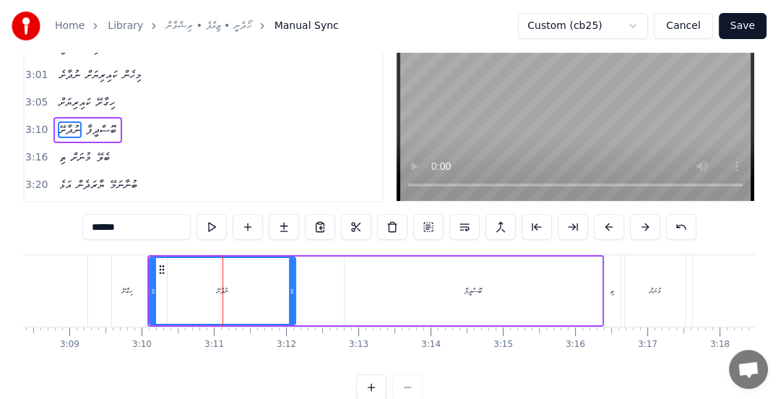
scroll to position [0, 0]
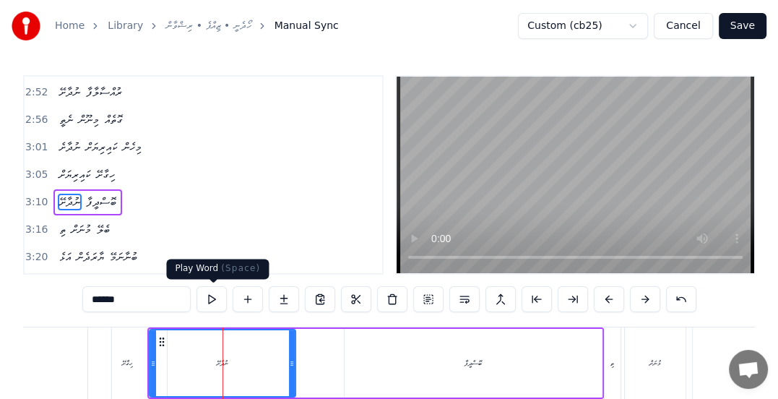
click at [207, 300] on button at bounding box center [211, 299] width 30 height 26
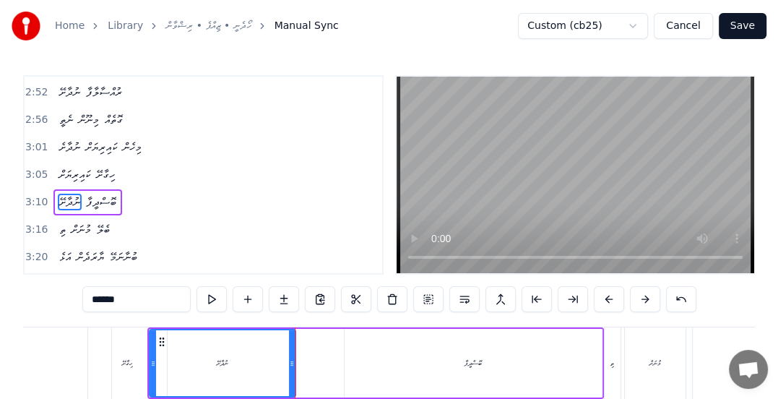
click at [126, 364] on div "ހިގާށޭ" at bounding box center [127, 362] width 11 height 11
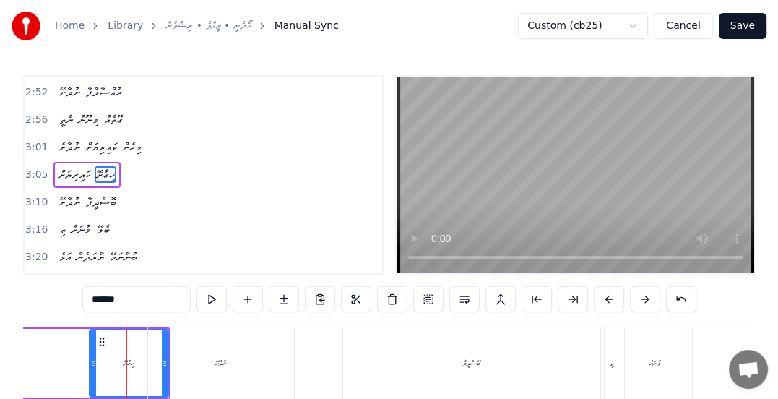
scroll to position [684, 0]
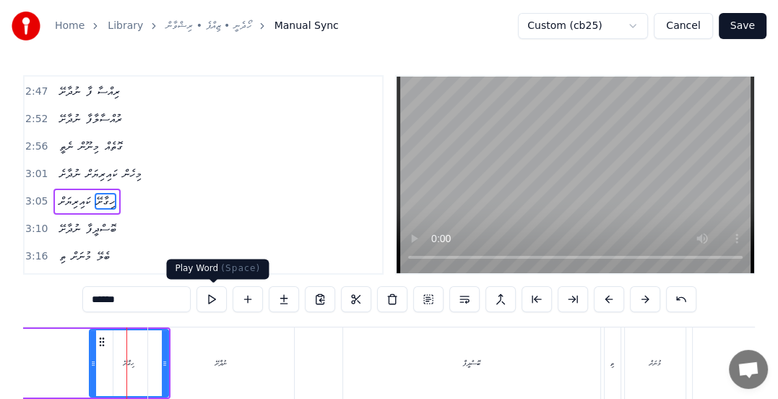
click at [214, 305] on button at bounding box center [211, 299] width 30 height 26
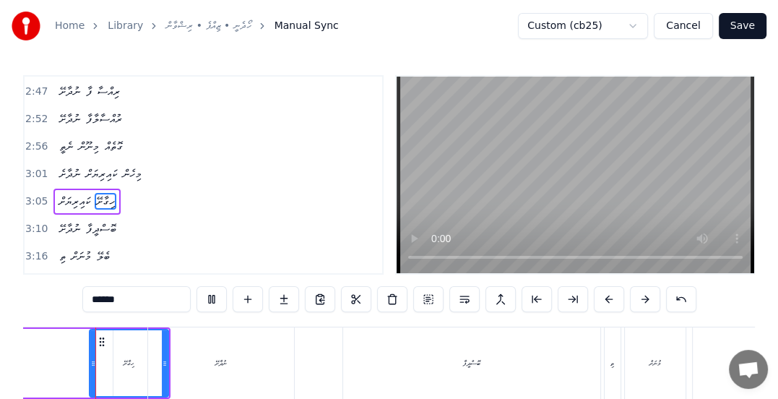
scroll to position [0, 13592]
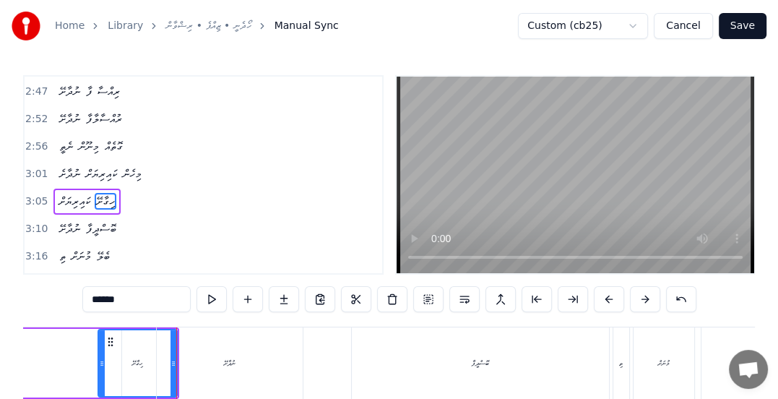
click at [229, 365] on div "ނުދާށޭ" at bounding box center [230, 362] width 12 height 11
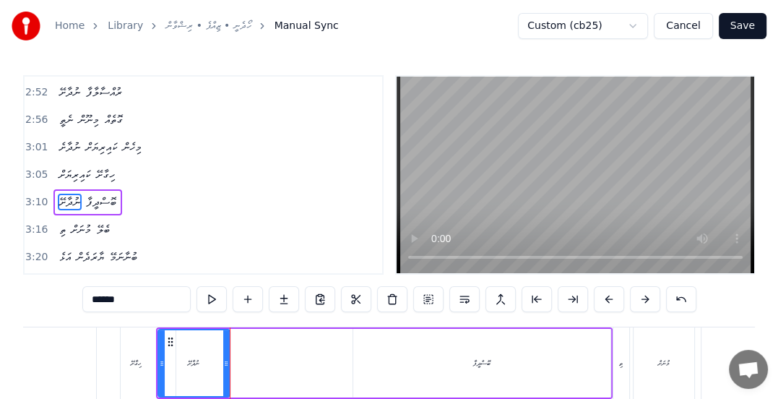
drag, startPoint x: 297, startPoint y: 361, endPoint x: 220, endPoint y: 365, distance: 76.6
click at [223, 365] on icon at bounding box center [226, 363] width 6 height 12
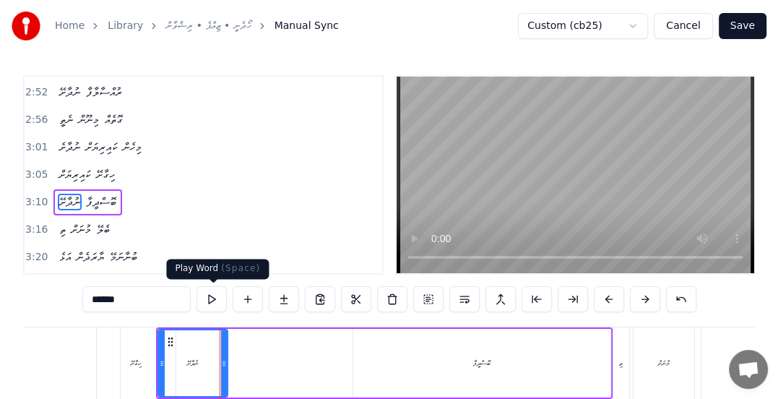
click at [207, 297] on button at bounding box center [211, 299] width 30 height 26
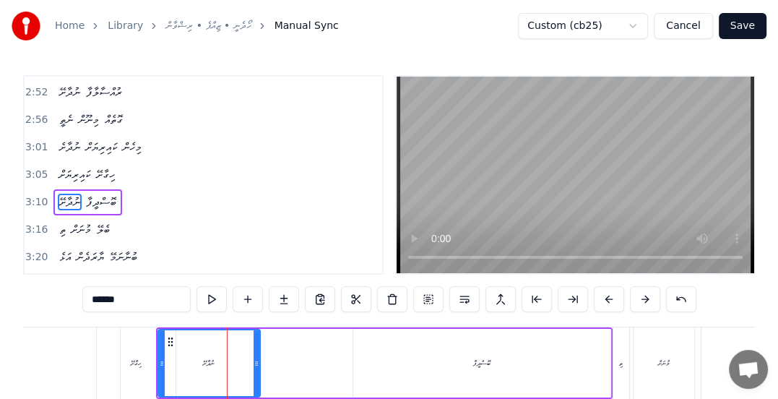
drag, startPoint x: 222, startPoint y: 356, endPoint x: 254, endPoint y: 349, distance: 33.1
click at [254, 349] on div at bounding box center [256, 363] width 6 height 66
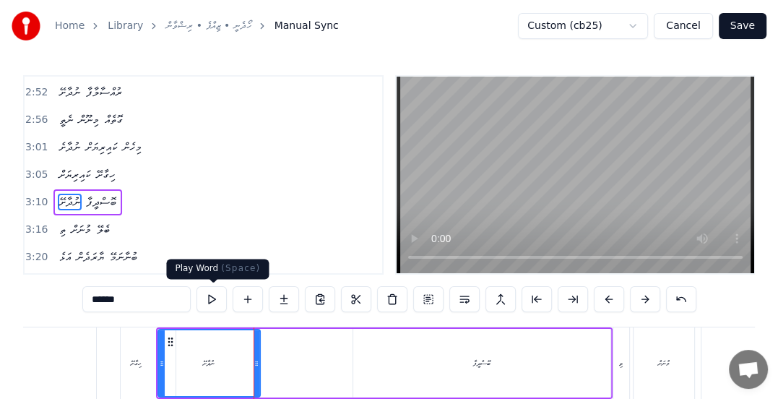
click at [214, 298] on button at bounding box center [211, 299] width 30 height 26
click at [136, 362] on div "ހިގާށޭ" at bounding box center [136, 362] width 11 height 11
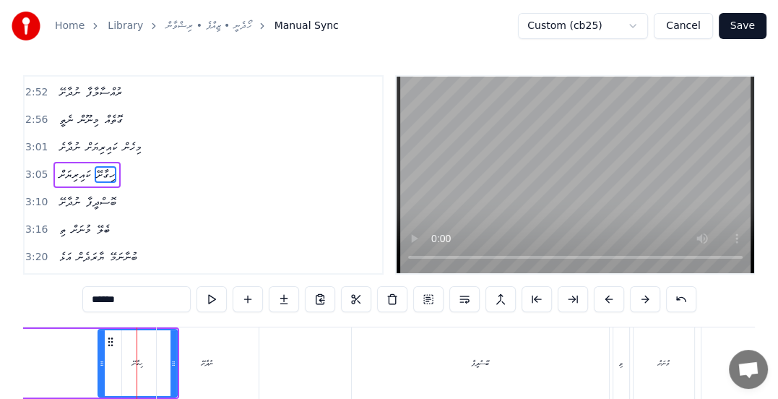
scroll to position [684, 0]
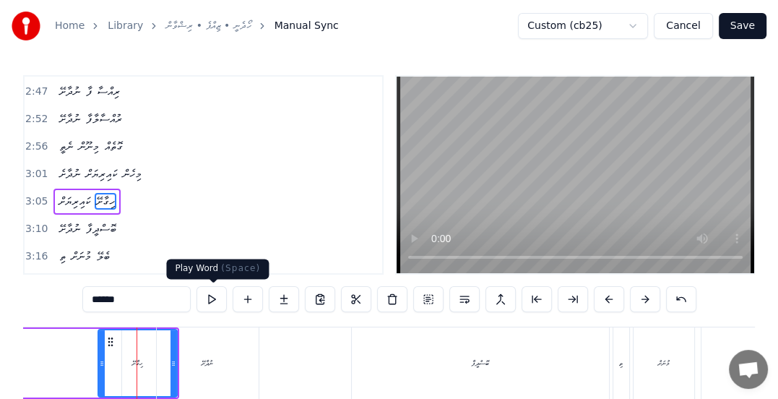
click at [213, 297] on button at bounding box center [211, 299] width 30 height 26
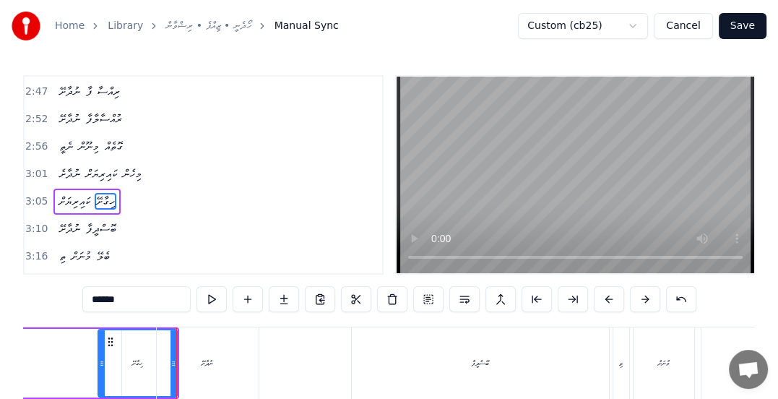
click at [208, 361] on div "ނުދާށޭ" at bounding box center [207, 362] width 12 height 11
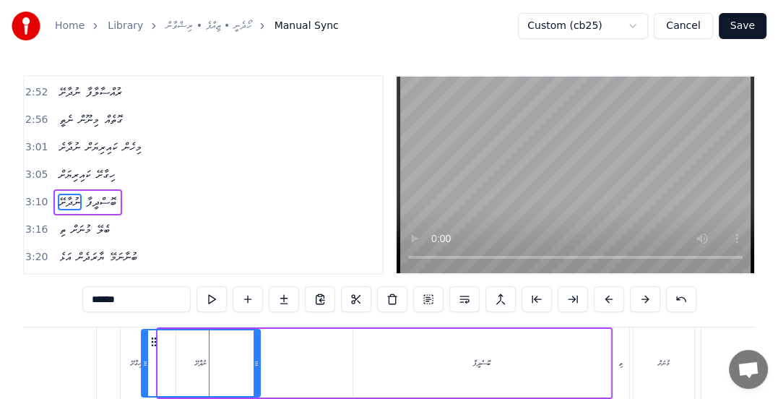
drag, startPoint x: 159, startPoint y: 361, endPoint x: 142, endPoint y: 350, distance: 19.8
click at [142, 361] on icon at bounding box center [145, 363] width 6 height 12
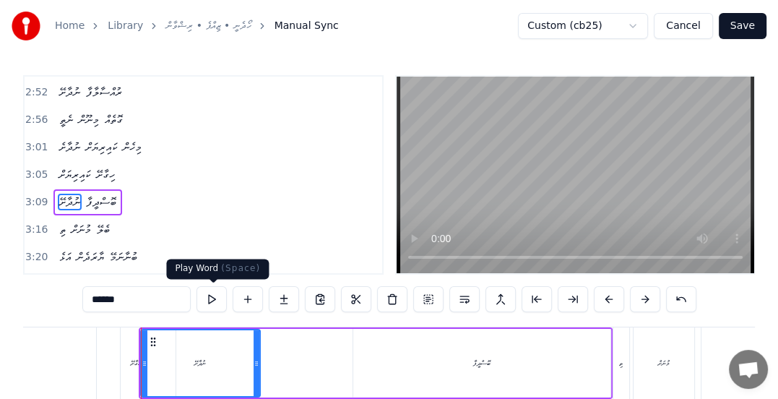
click at [209, 296] on button at bounding box center [211, 299] width 30 height 26
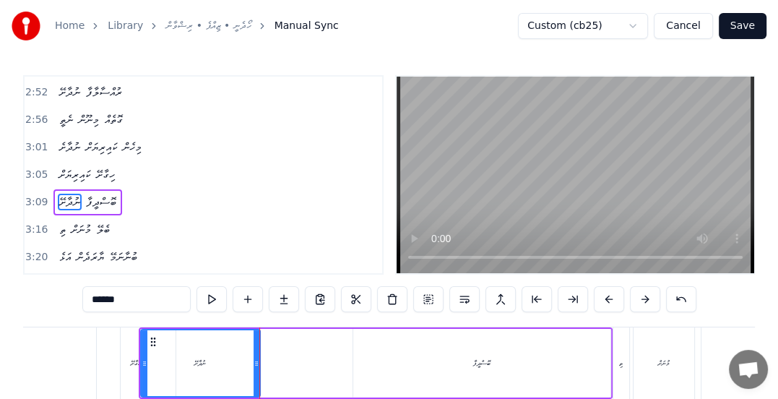
click at [123, 360] on div "ހިގާށޭ" at bounding box center [136, 362] width 79 height 71
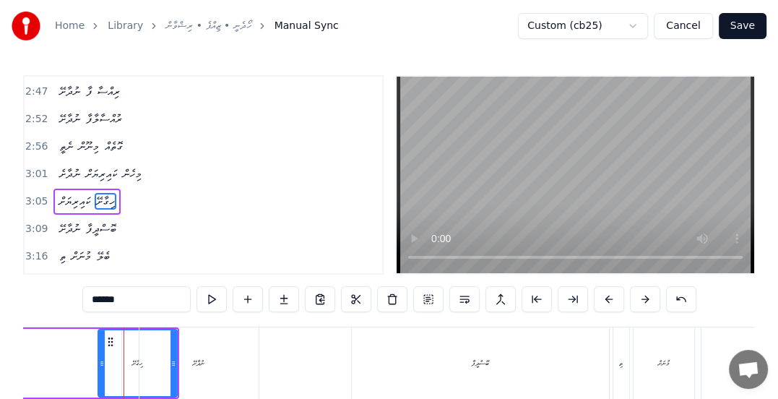
click at [204, 365] on div "ނުދާށޭ" at bounding box center [199, 362] width 12 height 11
type input "******"
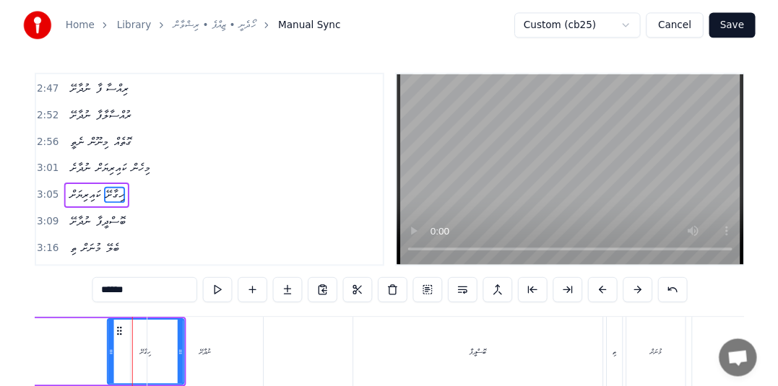
scroll to position [711, 0]
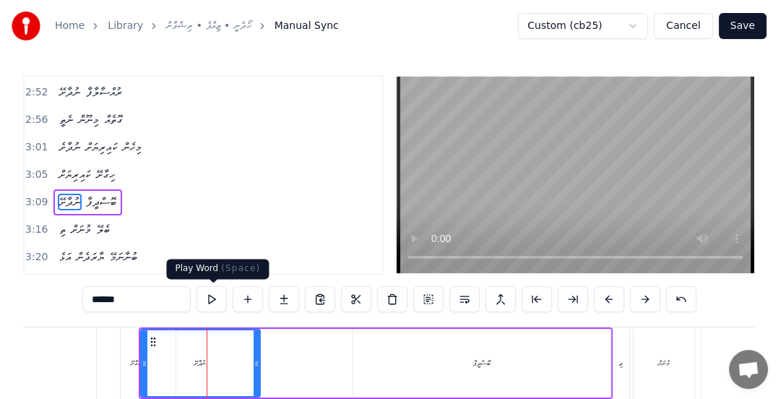
click at [212, 298] on button at bounding box center [211, 299] width 30 height 26
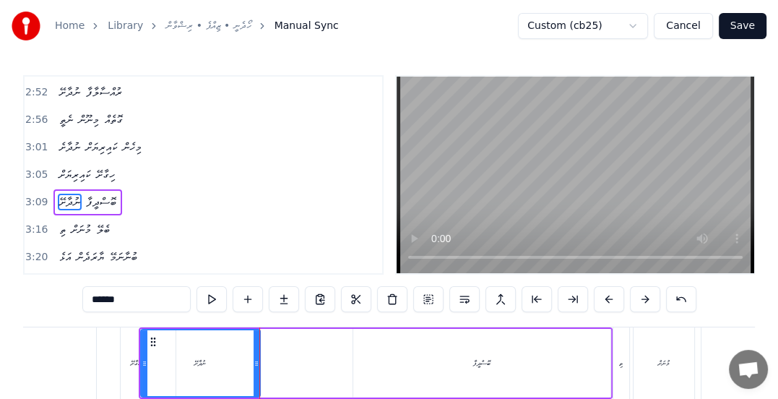
click at [736, 28] on button "Save" at bounding box center [742, 26] width 48 height 26
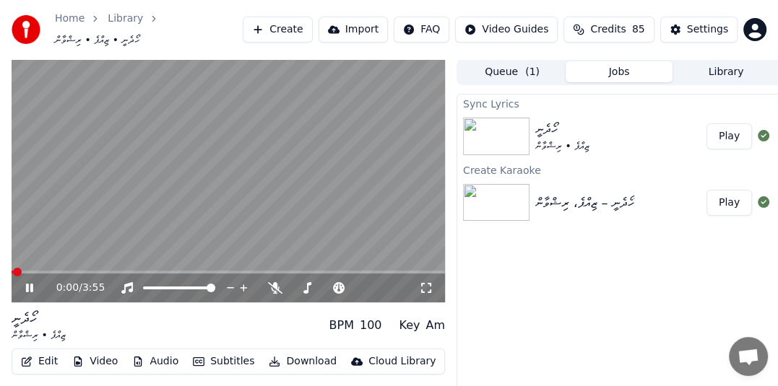
click at [30, 282] on icon at bounding box center [39, 288] width 33 height 12
